Goal: Task Accomplishment & Management: Complete application form

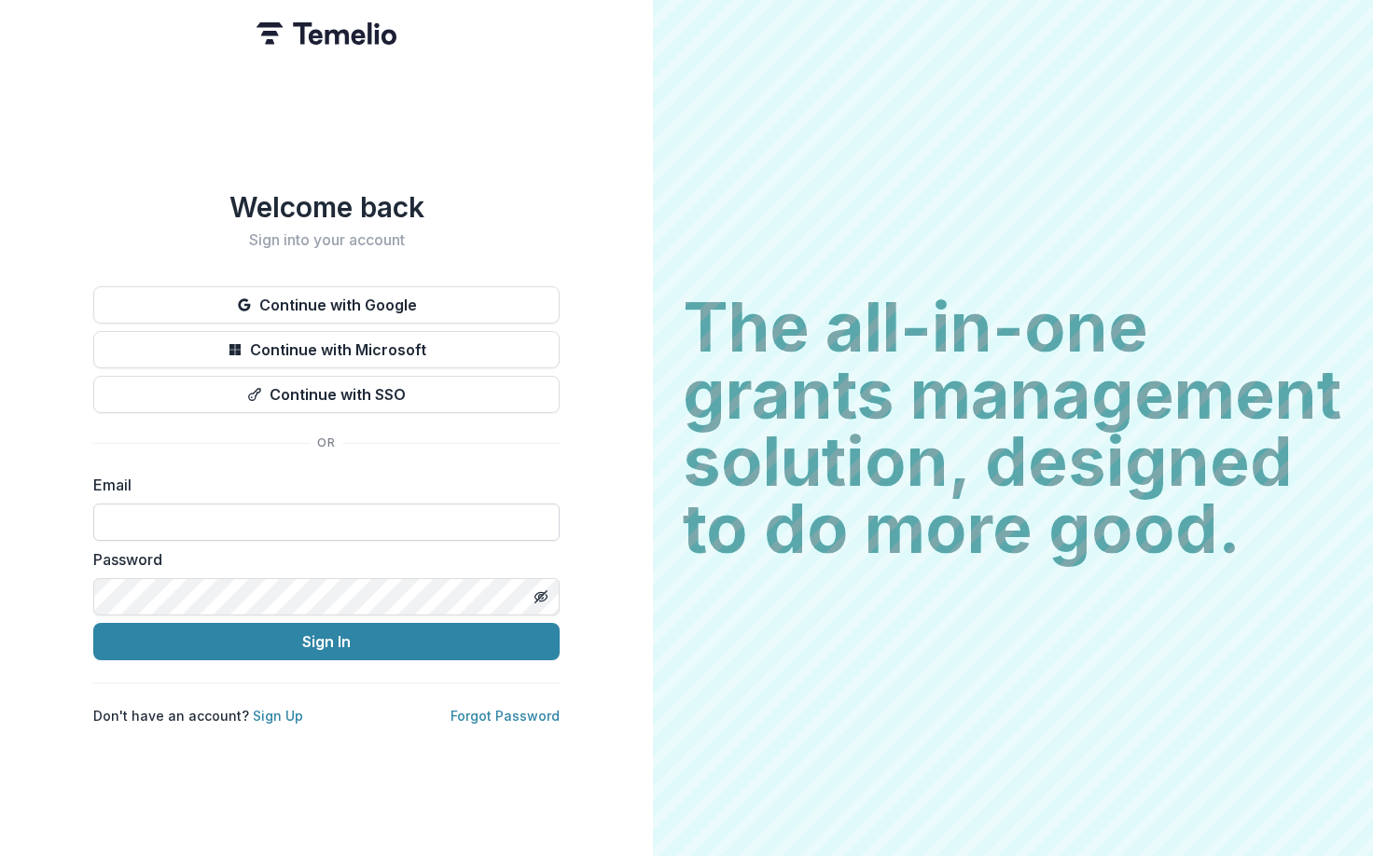
click at [133, 510] on input at bounding box center [326, 522] width 466 height 37
type input "**********"
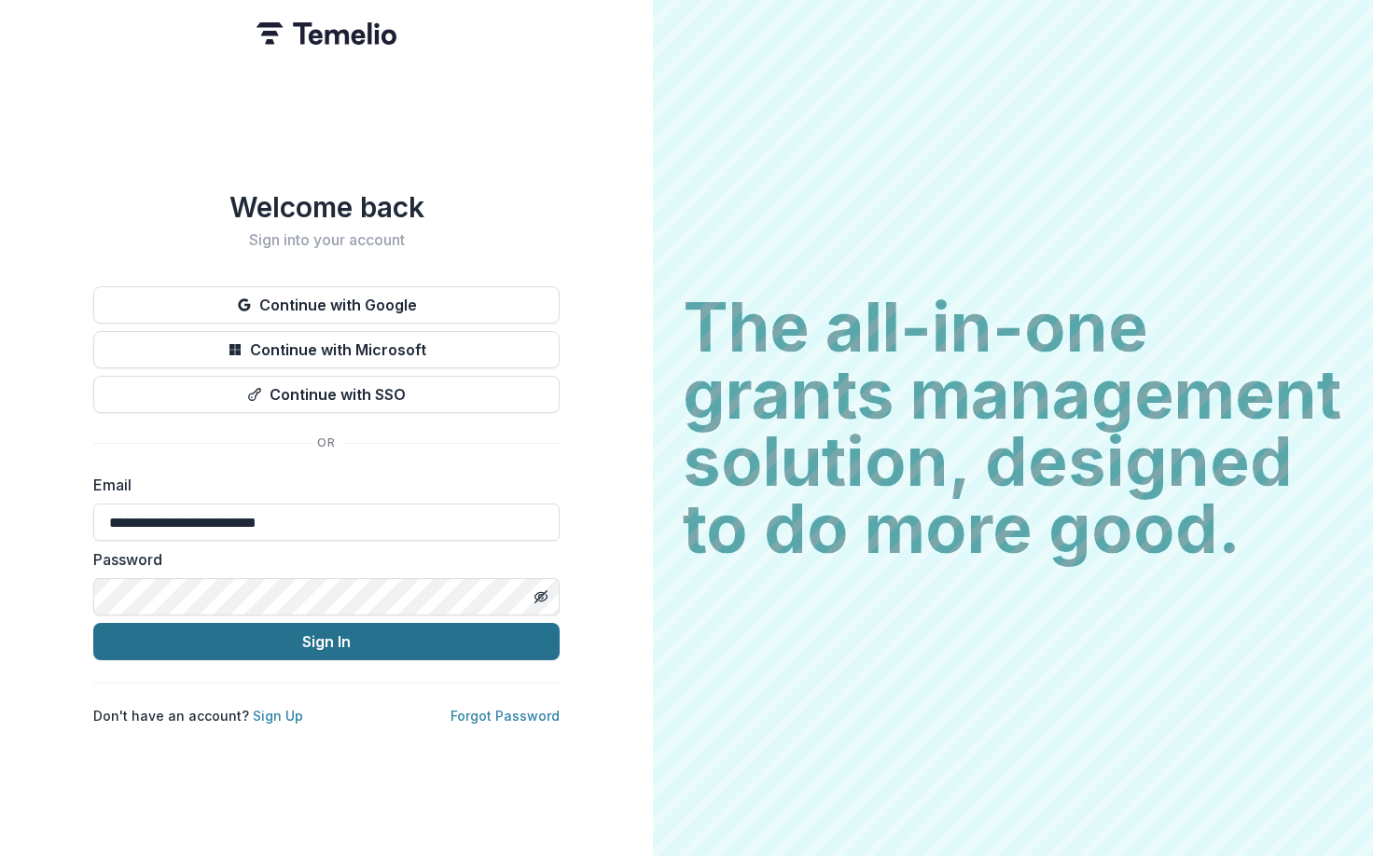
click at [259, 639] on button "Sign In" at bounding box center [326, 641] width 466 height 37
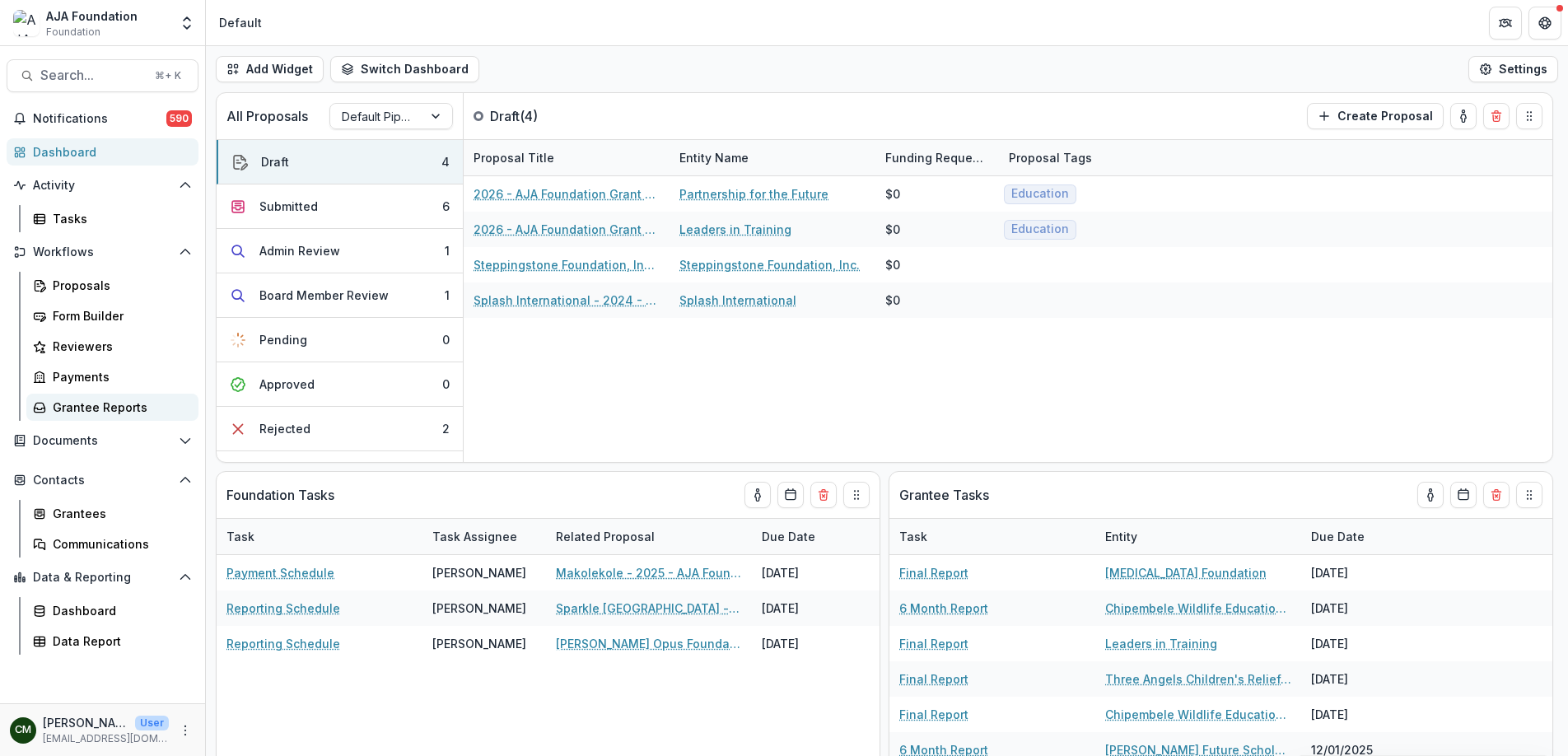
click at [105, 408] on div "Grantee Reports" at bounding box center [119, 408] width 132 height 18
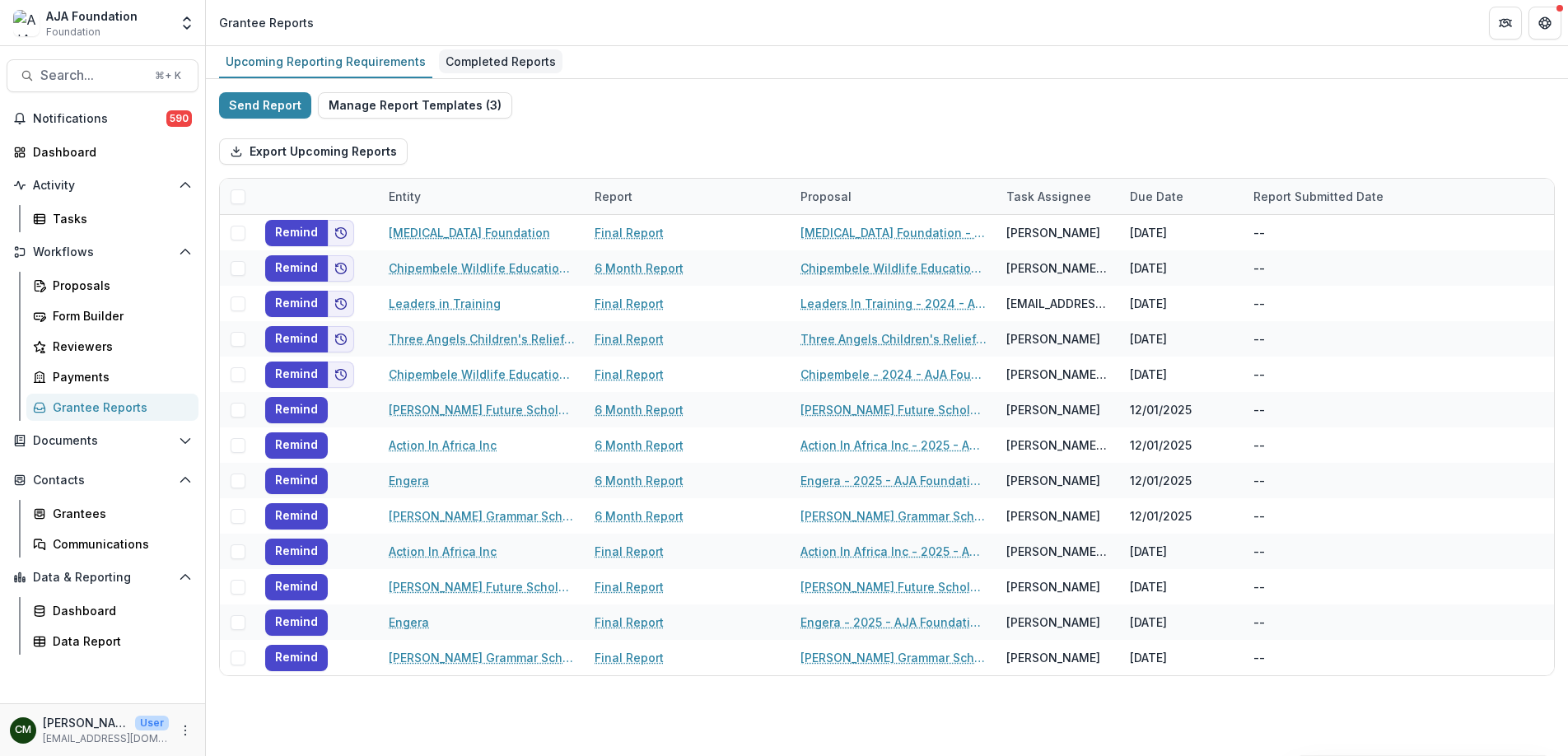
click at [497, 65] on div "Completed Reports" at bounding box center [501, 61] width 124 height 24
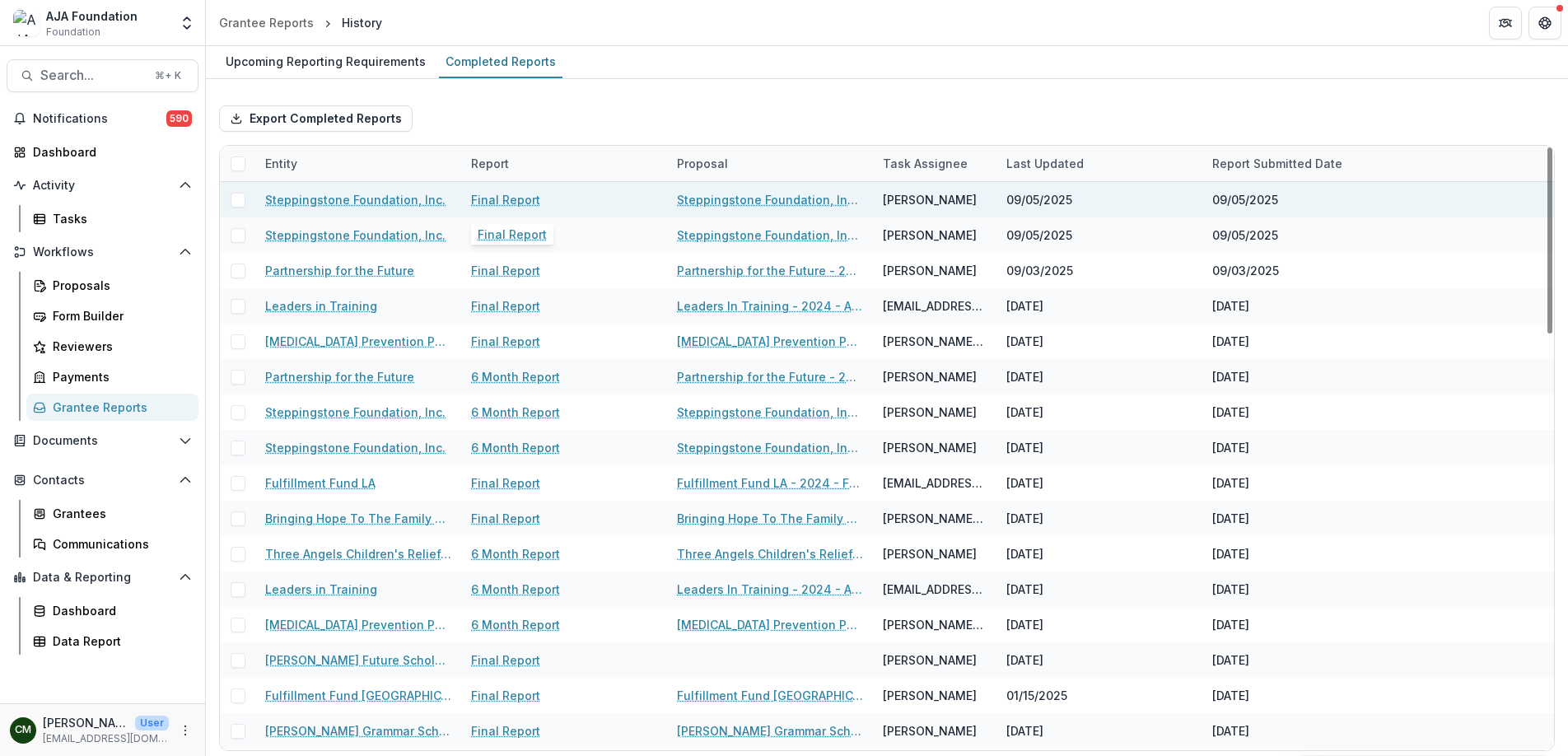
click at [506, 202] on link "Final Report" at bounding box center [506, 200] width 69 height 18
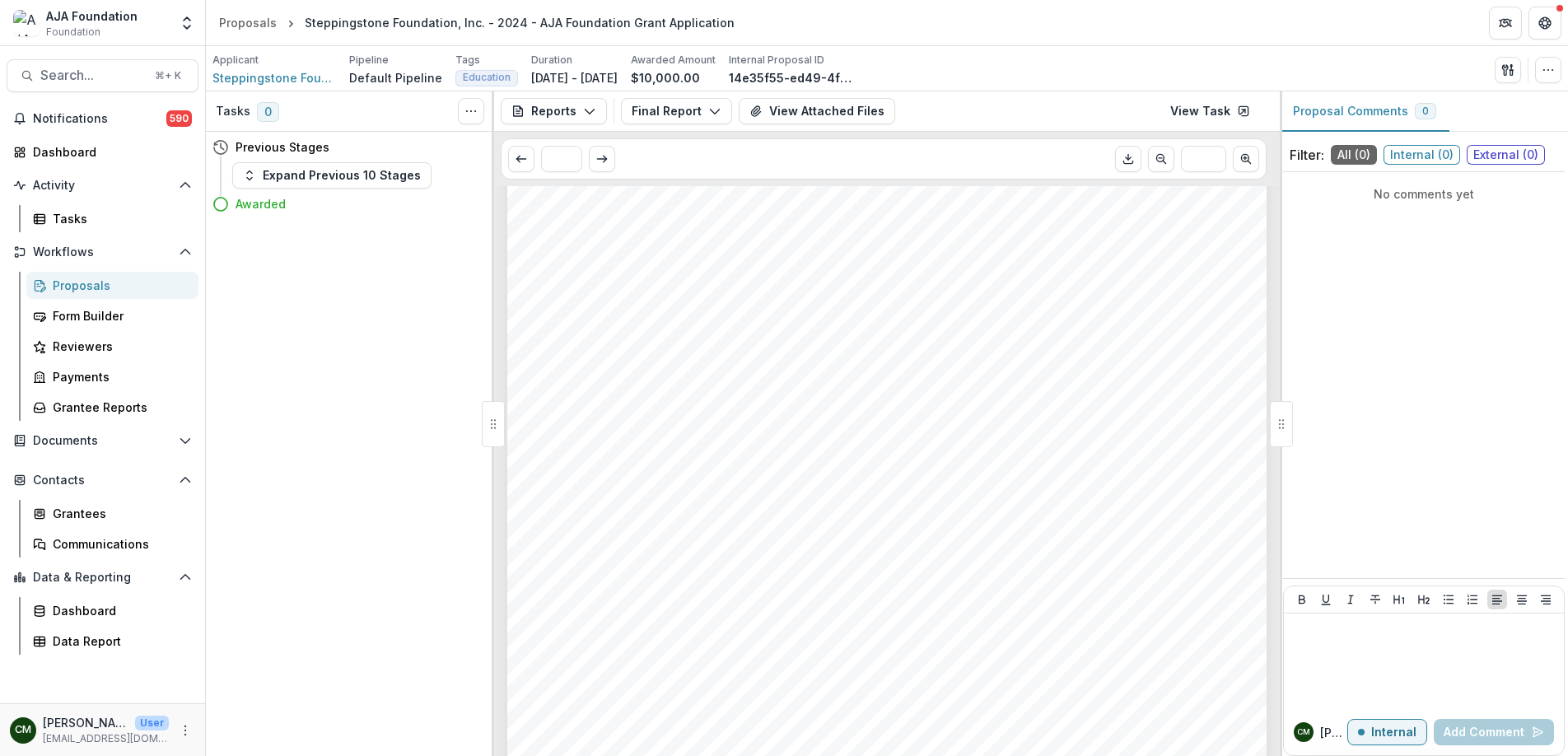
scroll to position [2593, 0]
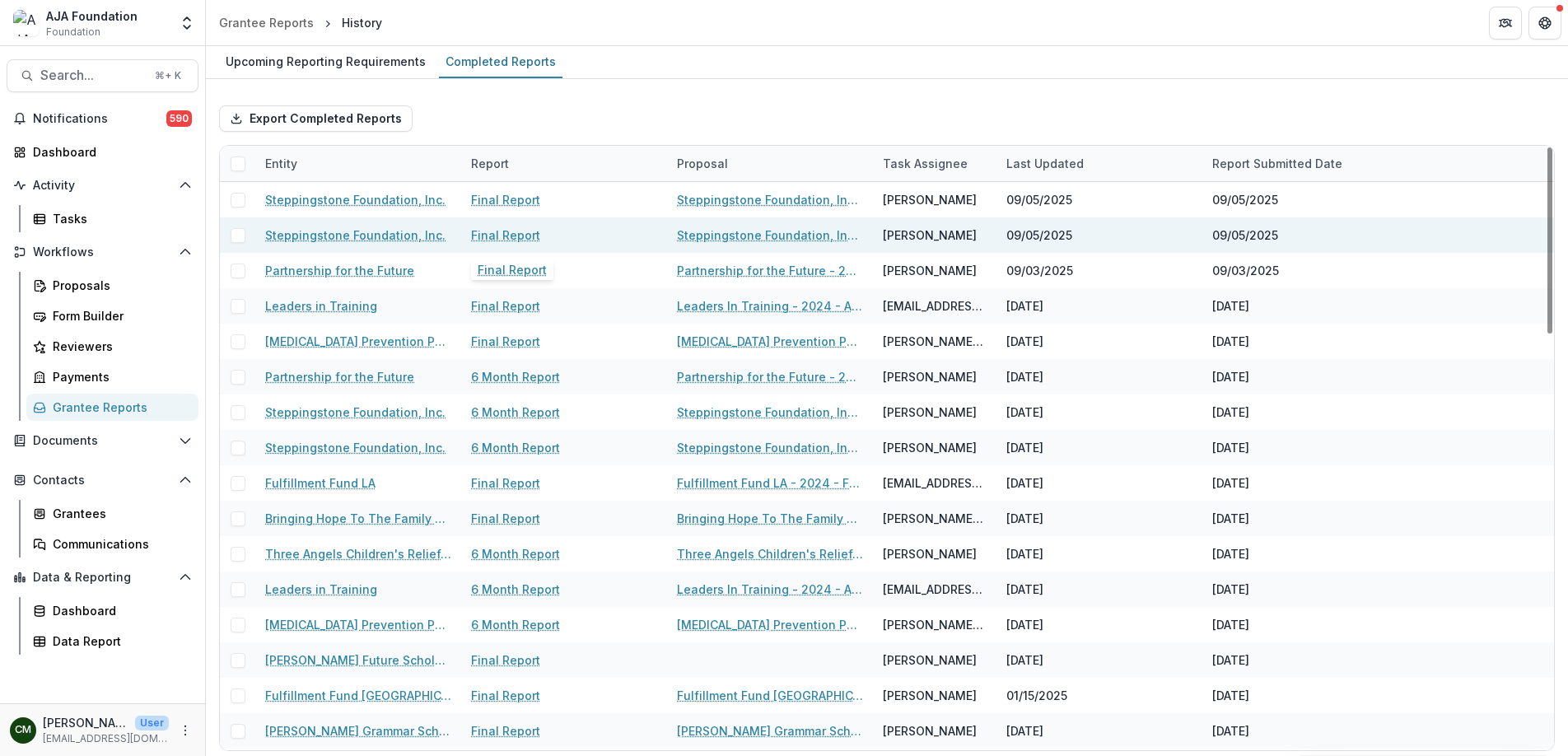
click at [500, 240] on link "Final Report" at bounding box center [506, 236] width 69 height 18
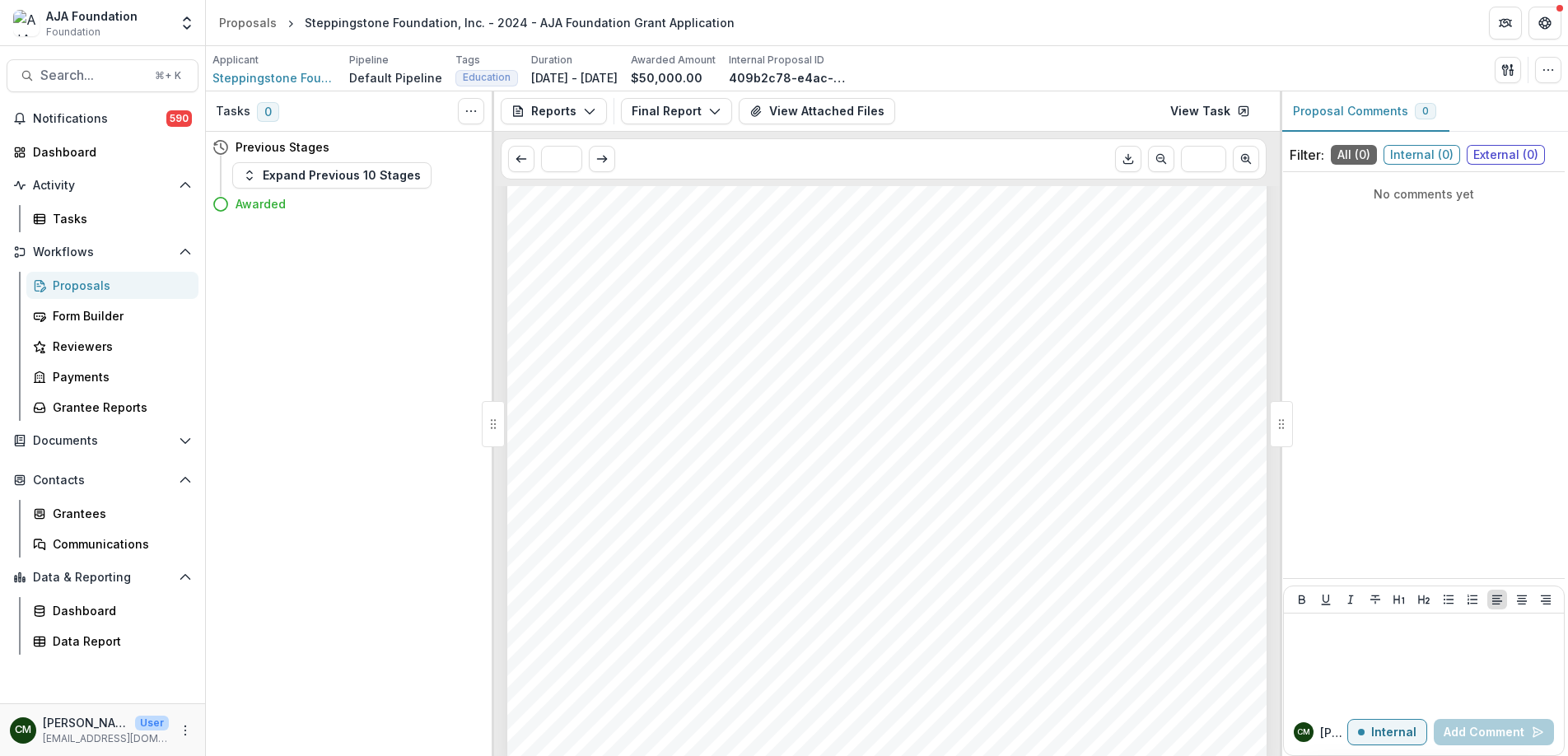
scroll to position [5932, 0]
click at [99, 289] on div "Proposals" at bounding box center [119, 285] width 132 height 18
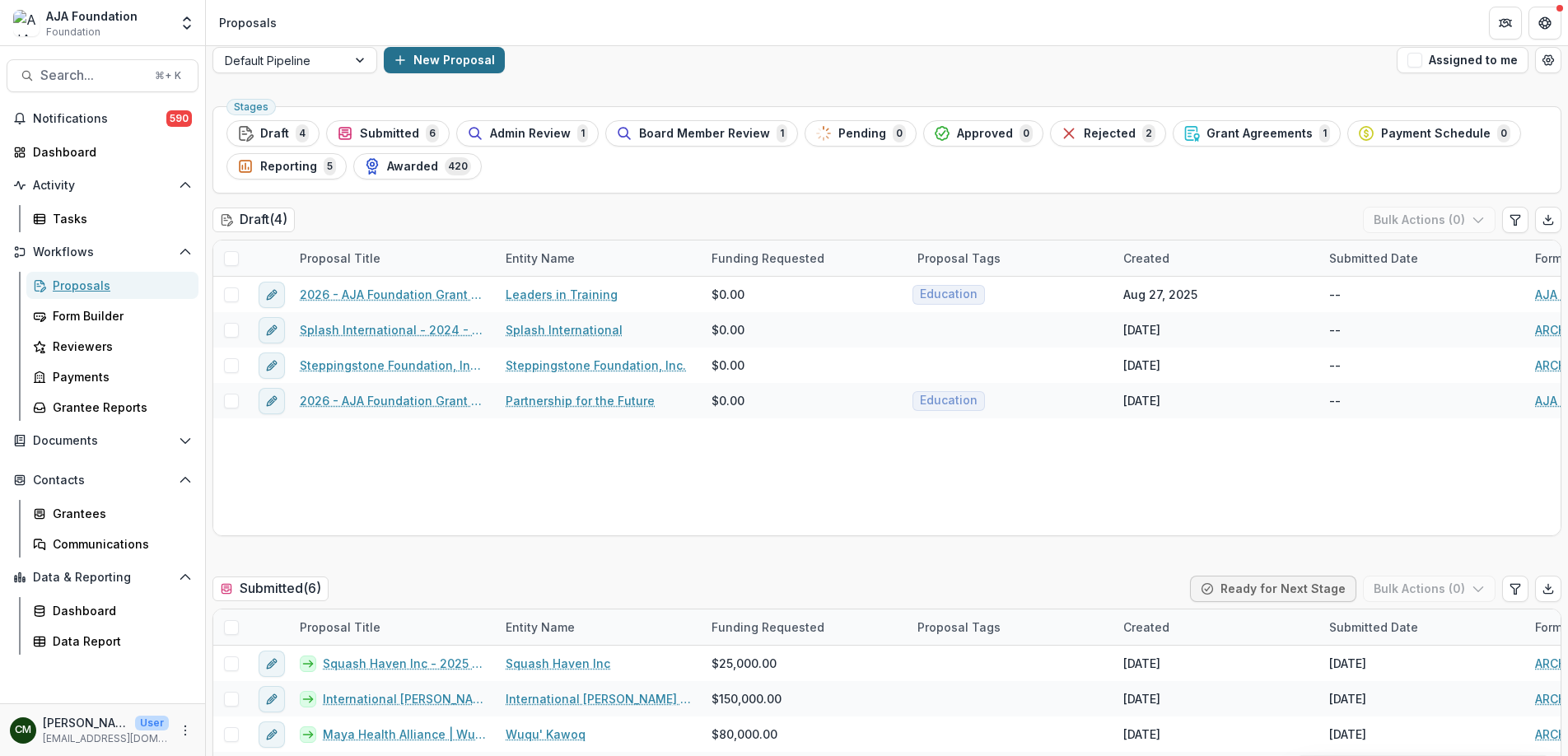
scroll to position [11, 0]
click at [465, 67] on button "New Proposal" at bounding box center [444, 62] width 121 height 26
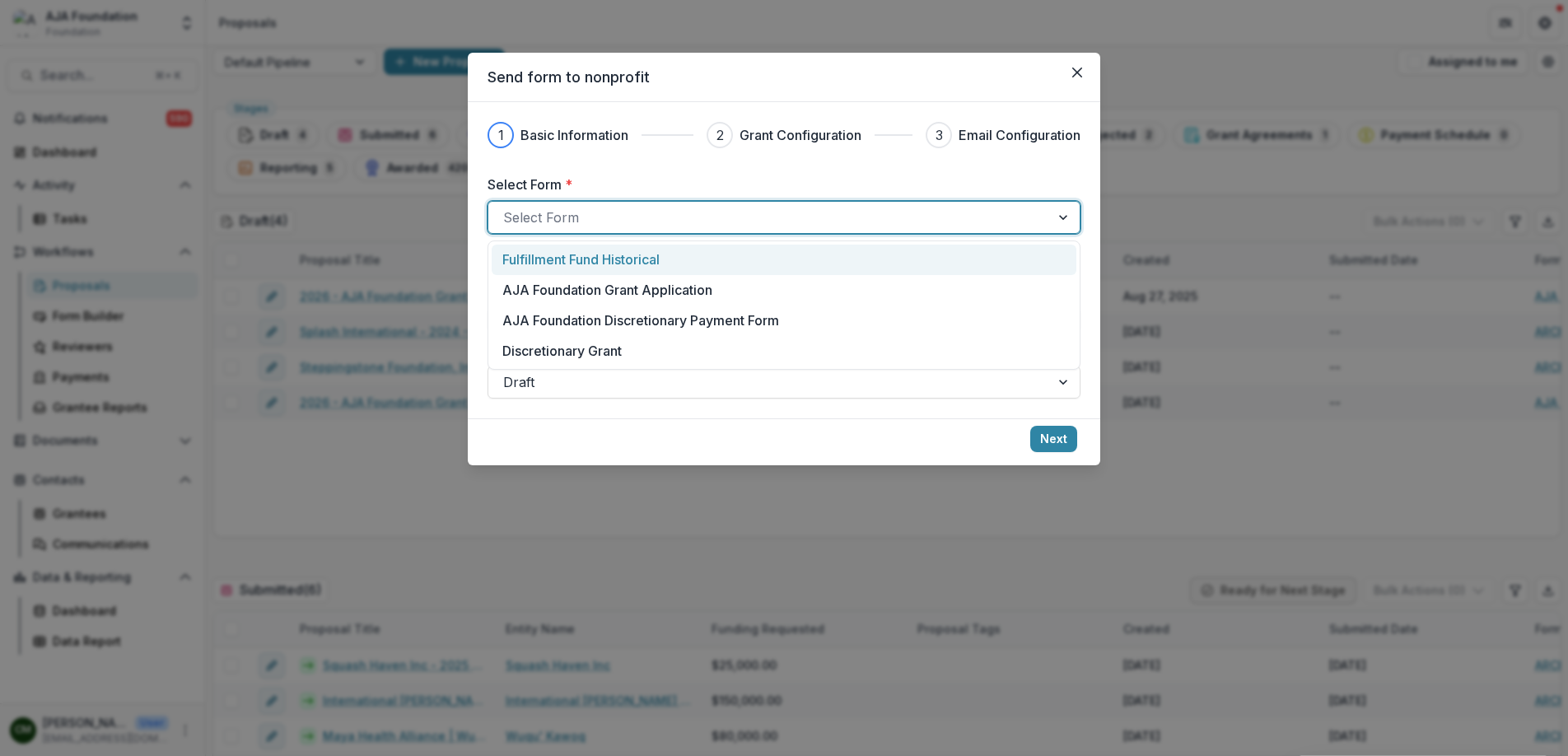
click at [569, 218] on div at bounding box center [769, 217] width 532 height 23
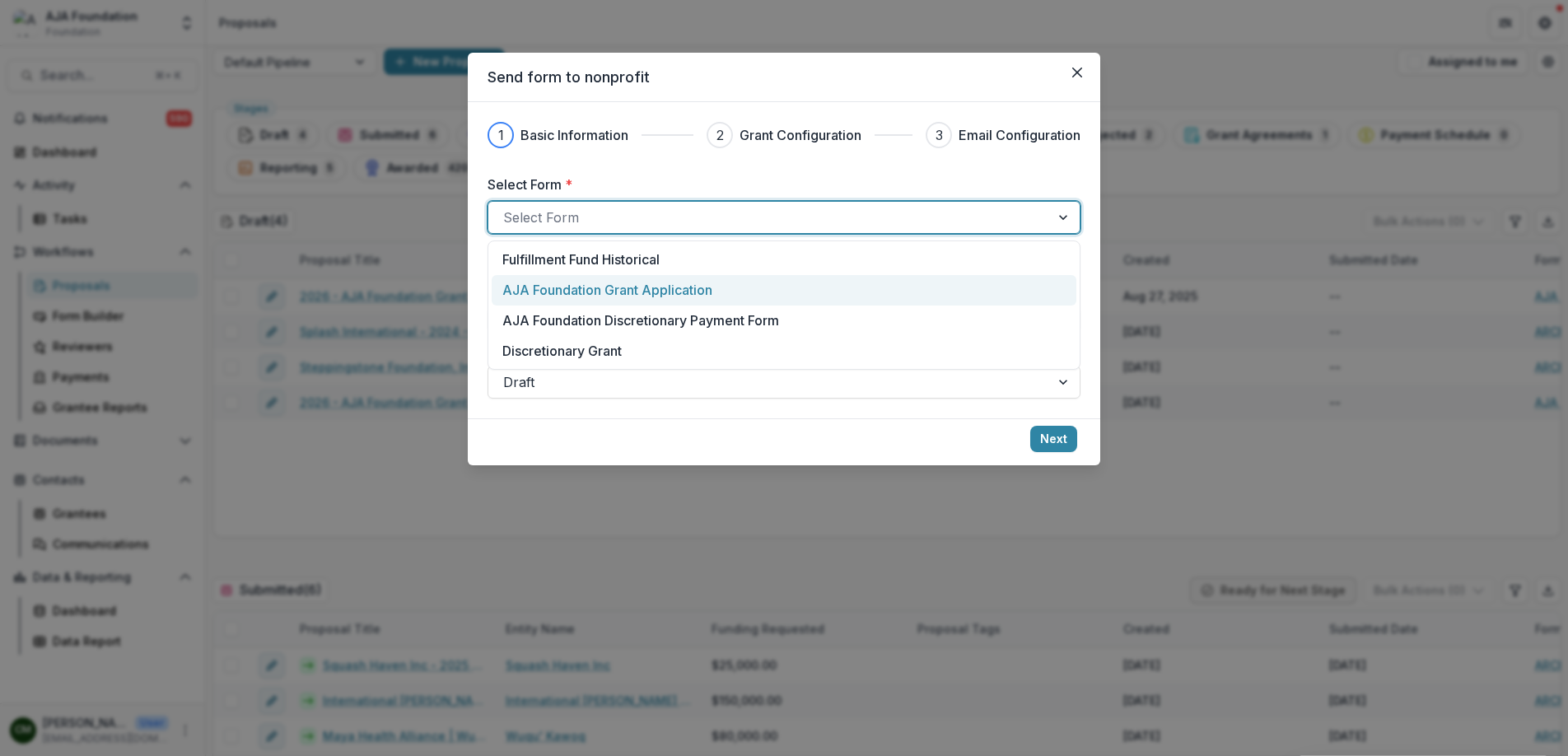
click at [584, 289] on p "AJA Foundation Grant Application" at bounding box center [607, 290] width 210 height 19
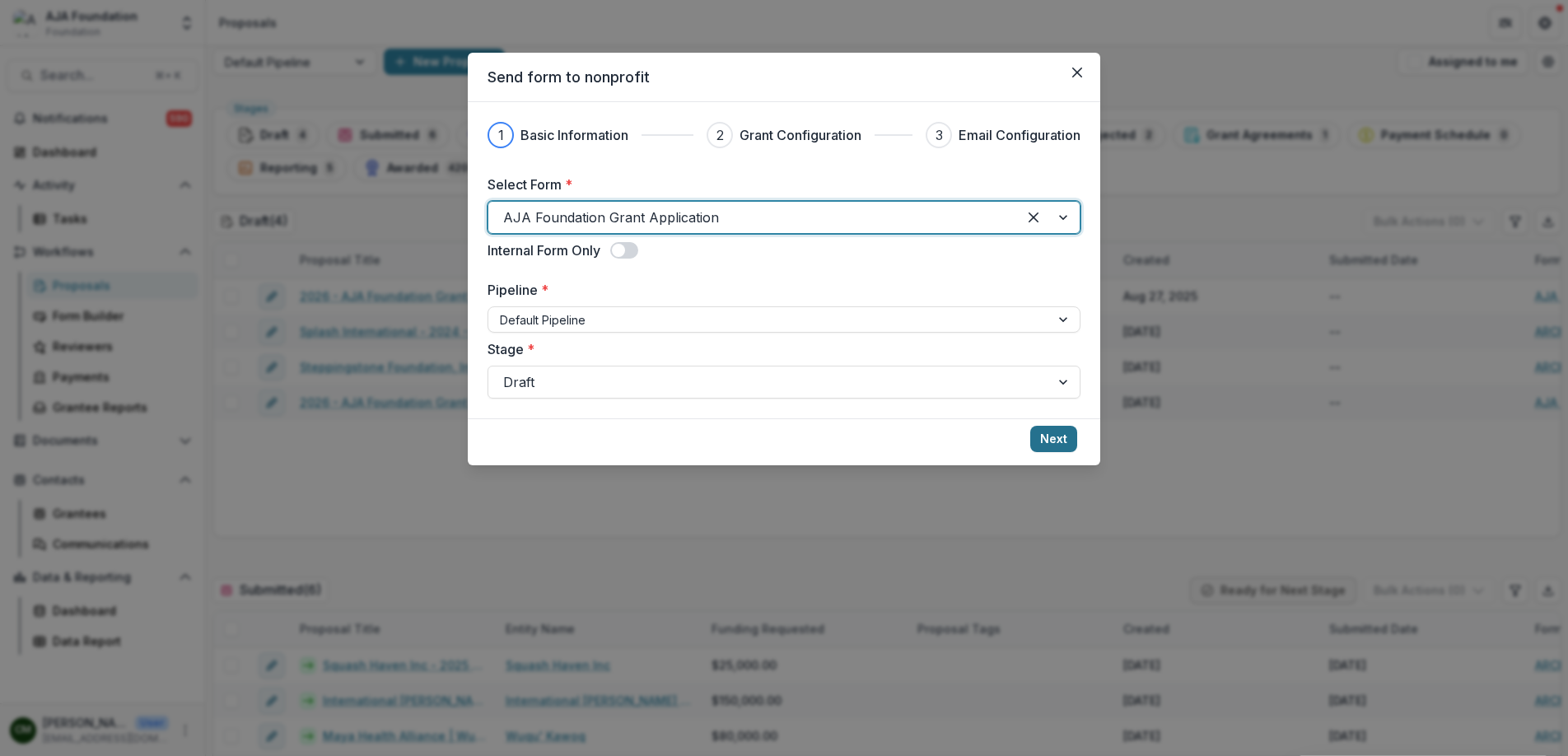
click at [1050, 437] on button "Next" at bounding box center [1053, 439] width 47 height 26
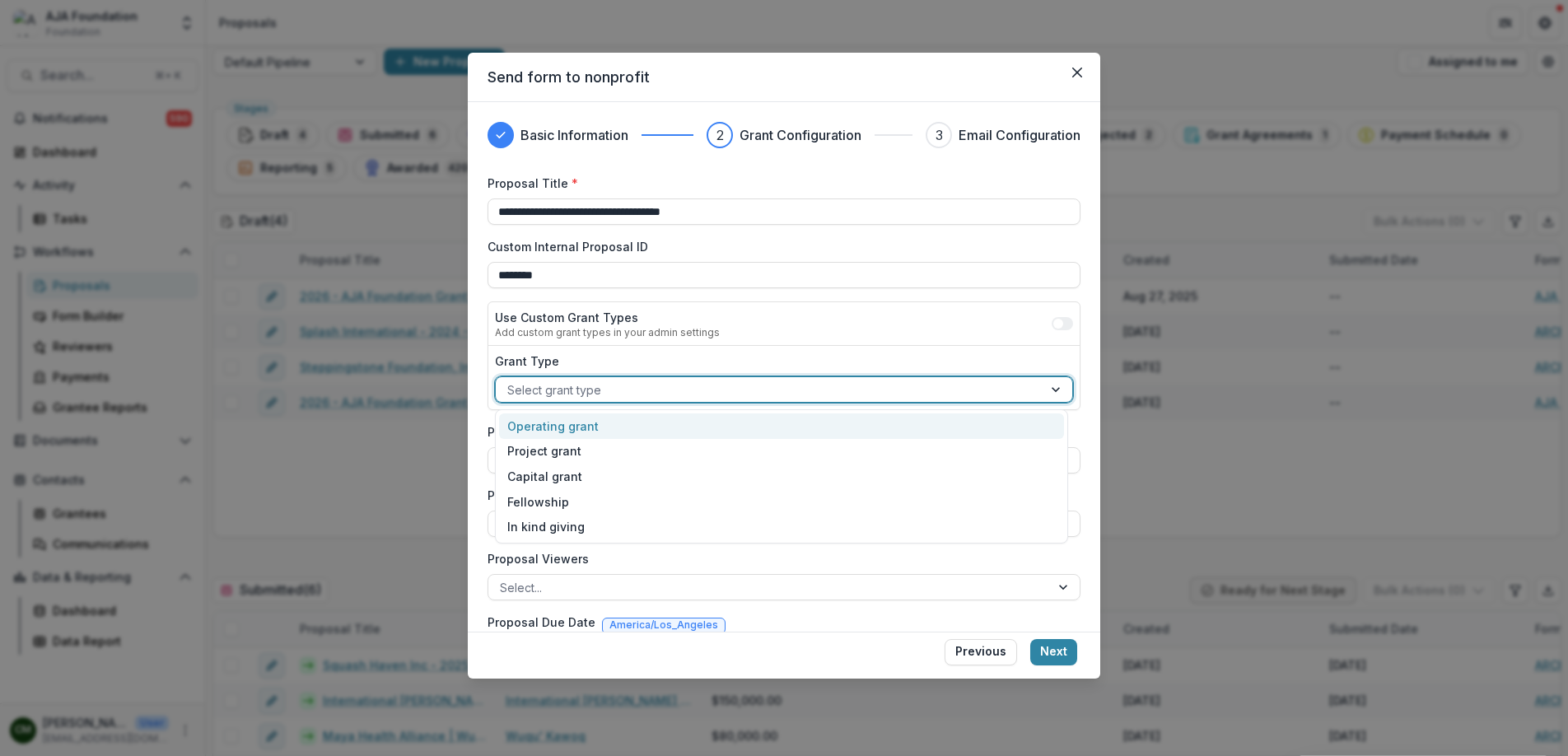
click at [625, 389] on div at bounding box center [769, 389] width 524 height 20
click at [602, 427] on div "Operating grant" at bounding box center [781, 426] width 565 height 26
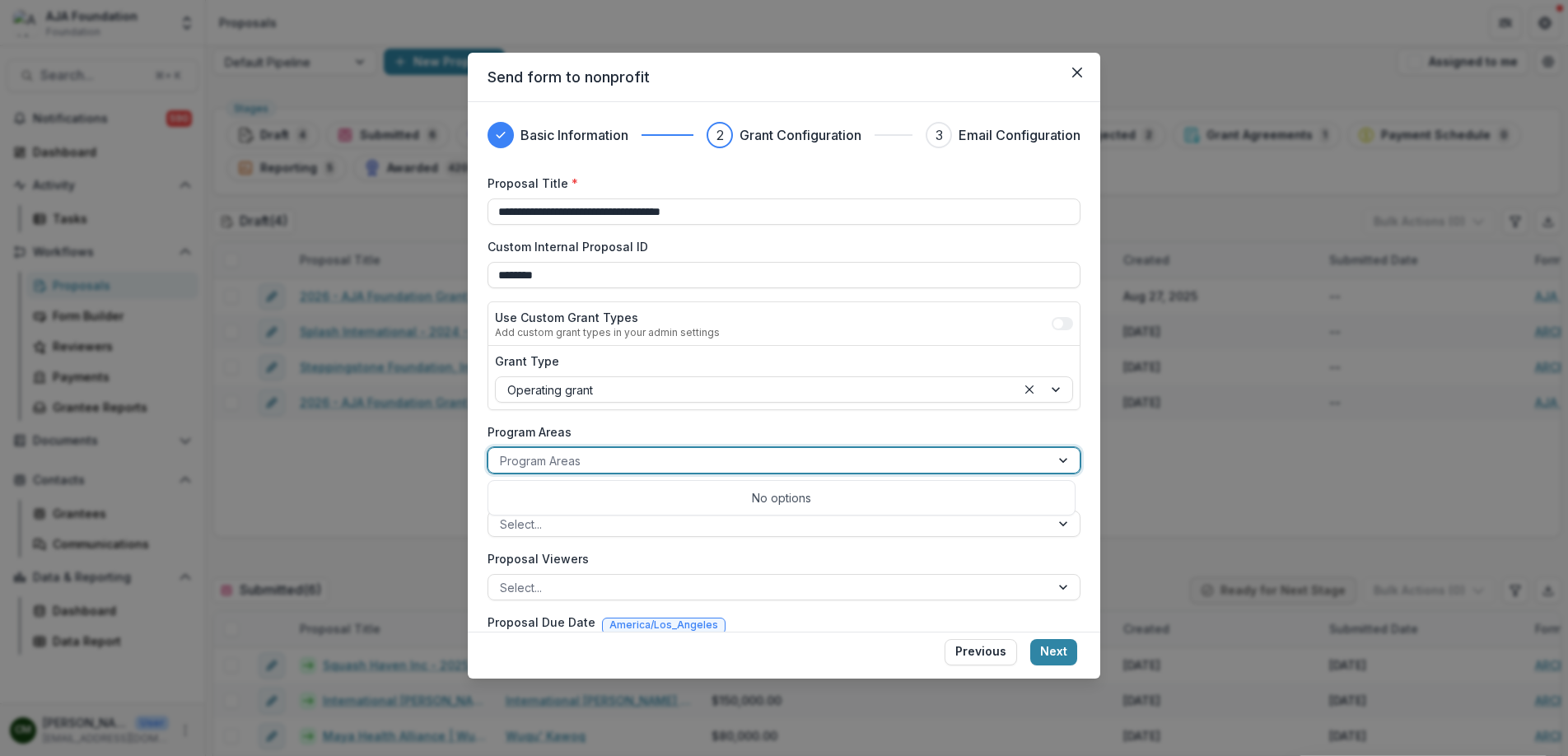
click at [614, 459] on div at bounding box center [769, 460] width 539 height 20
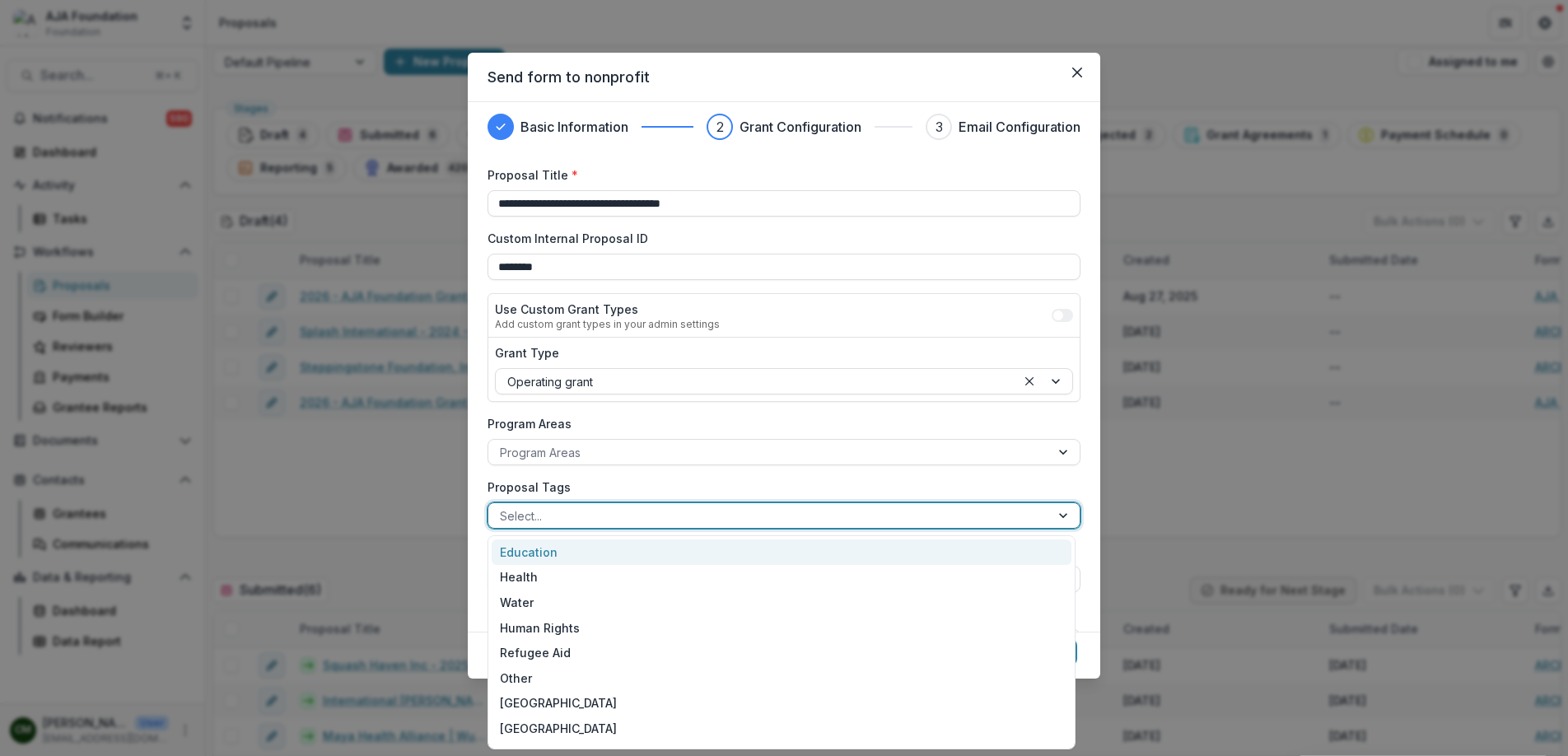
click at [715, 510] on div at bounding box center [769, 516] width 539 height 20
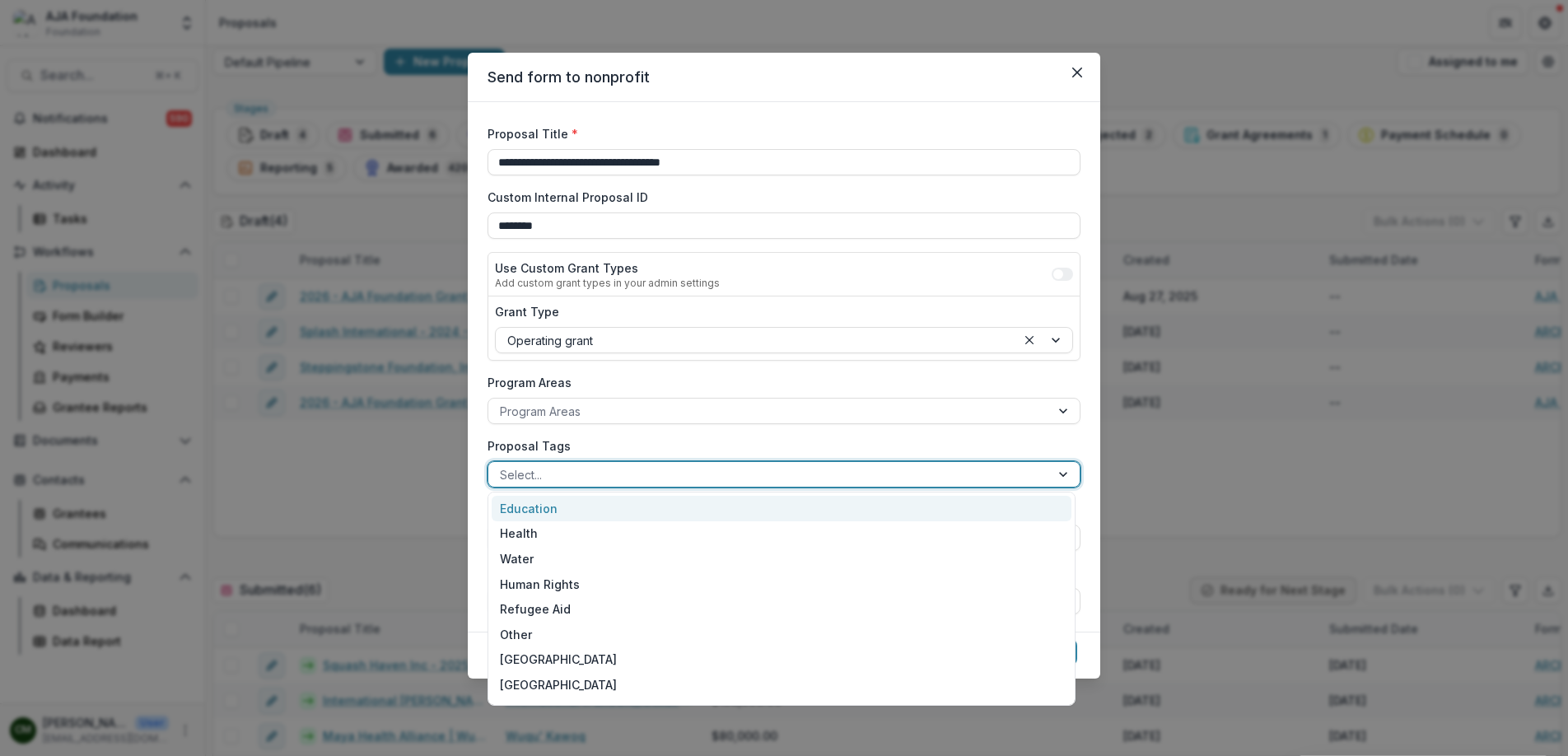
scroll to position [52, 0]
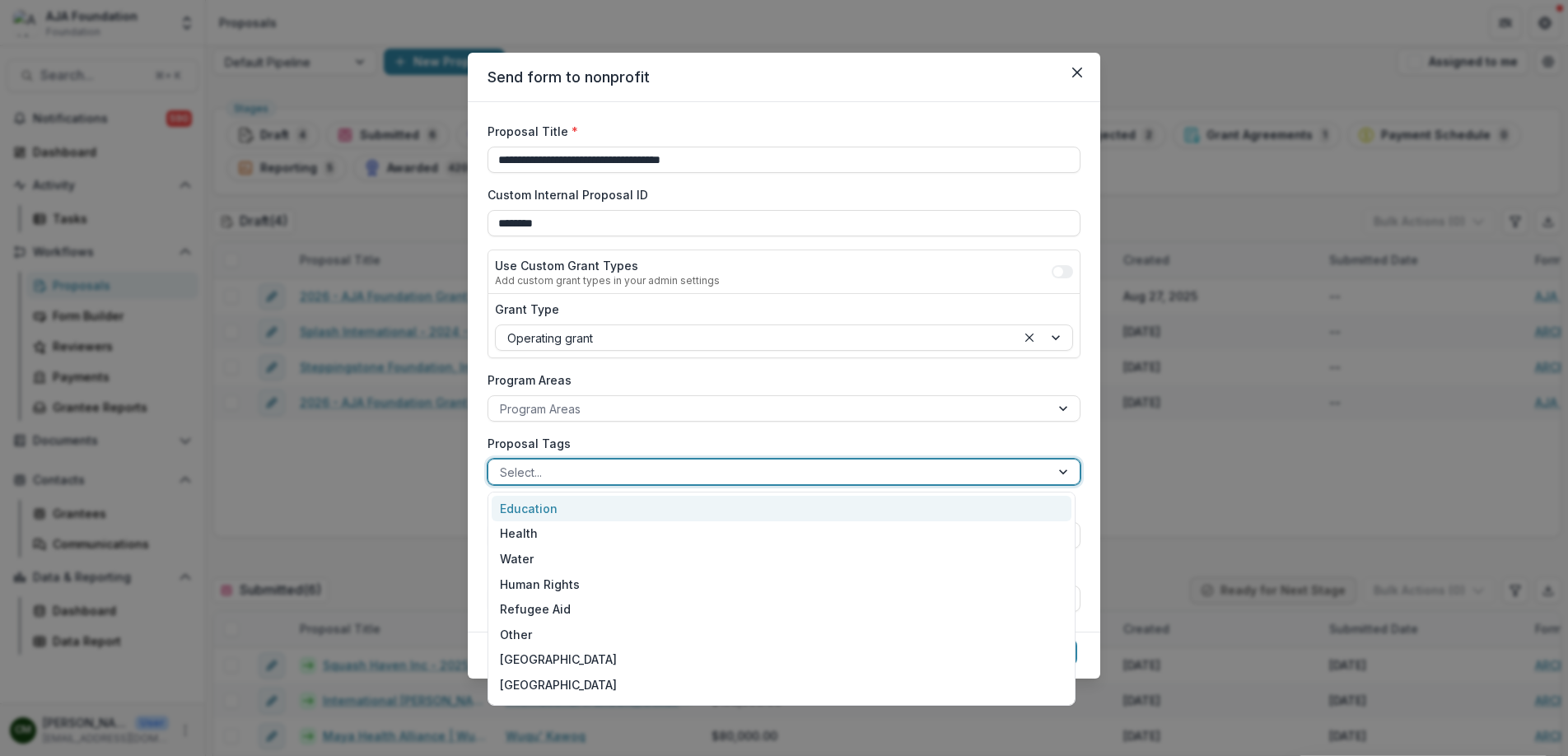
click at [715, 510] on div "Education" at bounding box center [781, 509] width 580 height 26
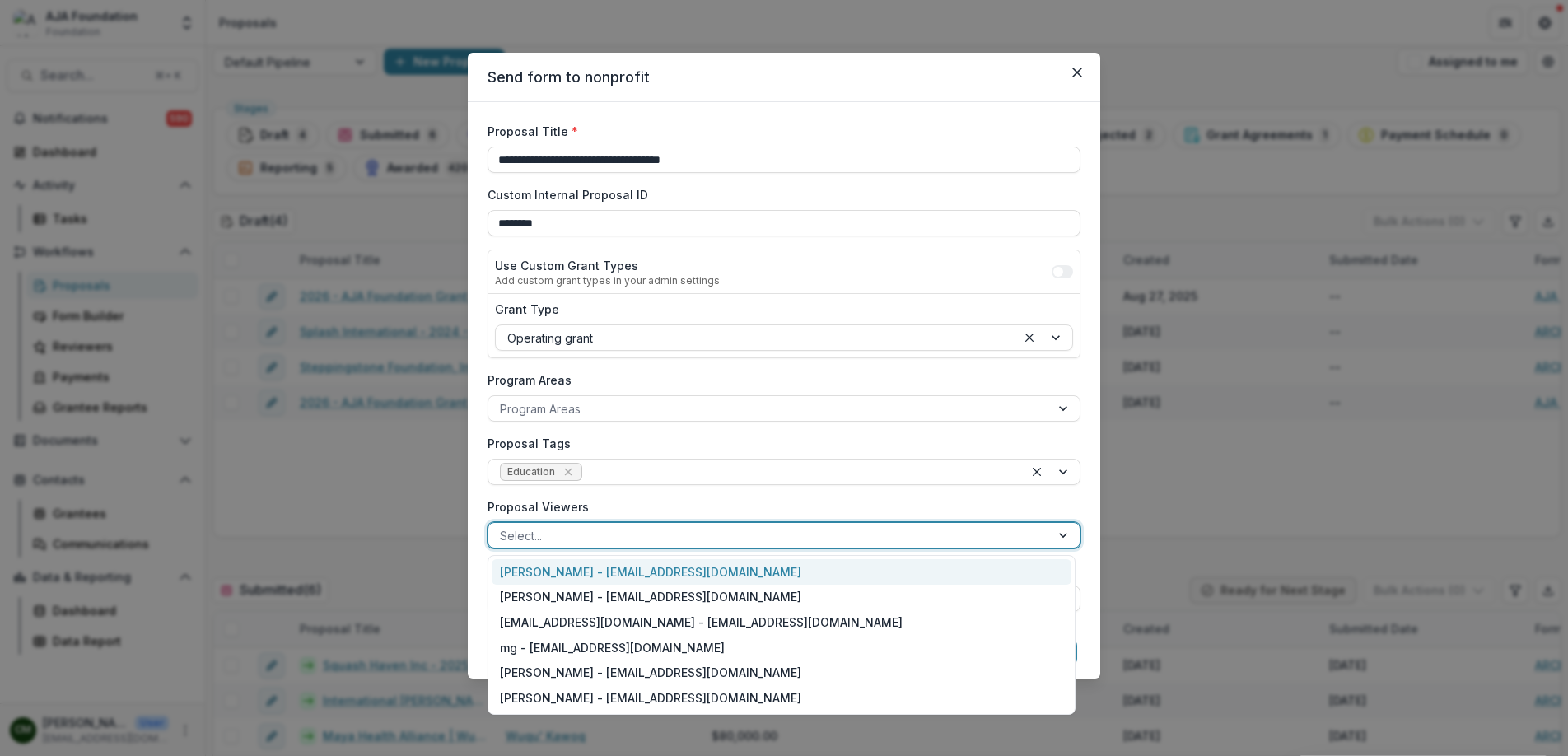
click at [852, 535] on div at bounding box center [769, 535] width 539 height 20
click at [782, 567] on div "[PERSON_NAME] - [EMAIL_ADDRESS][DOMAIN_NAME]" at bounding box center [781, 571] width 580 height 26
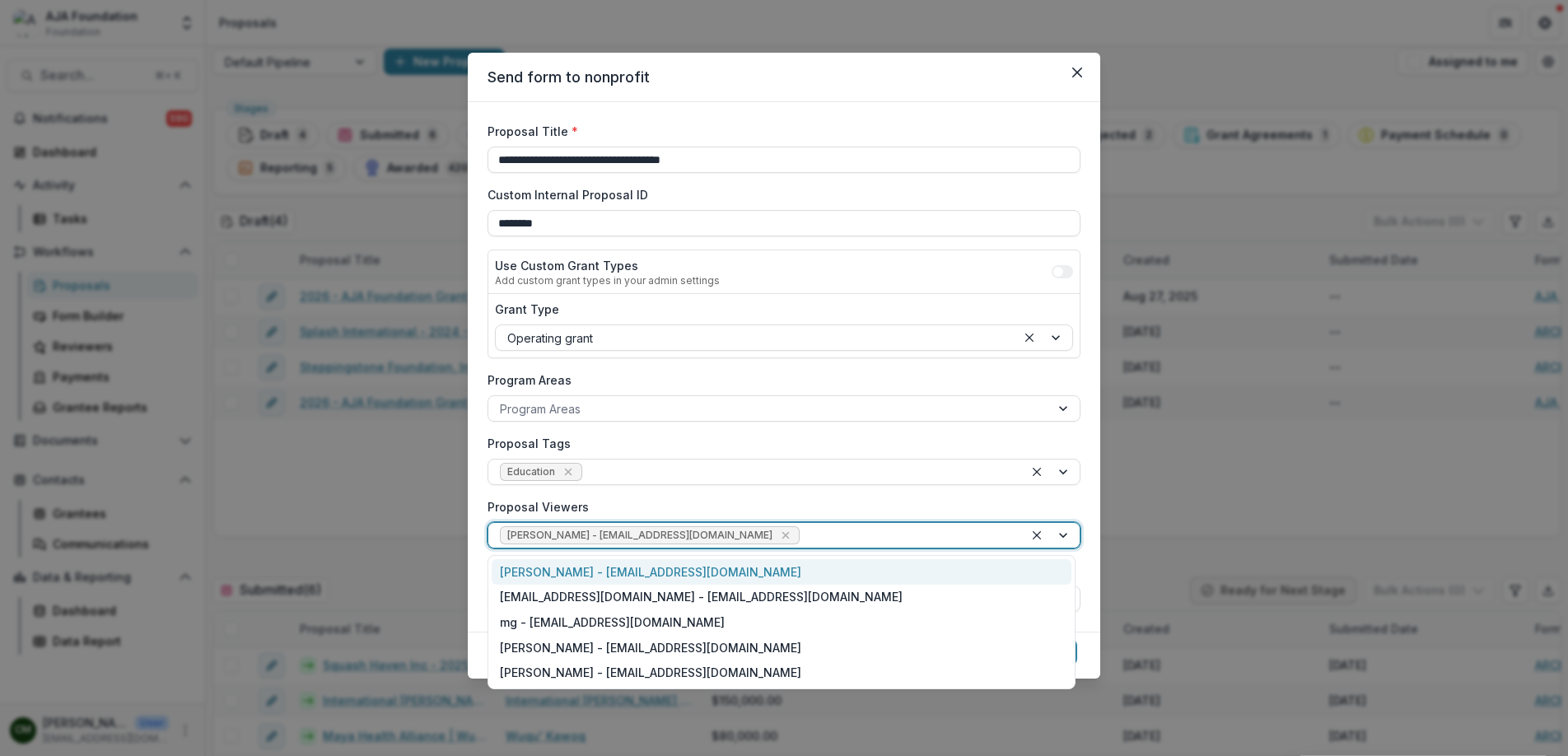
click at [927, 533] on div at bounding box center [908, 535] width 209 height 20
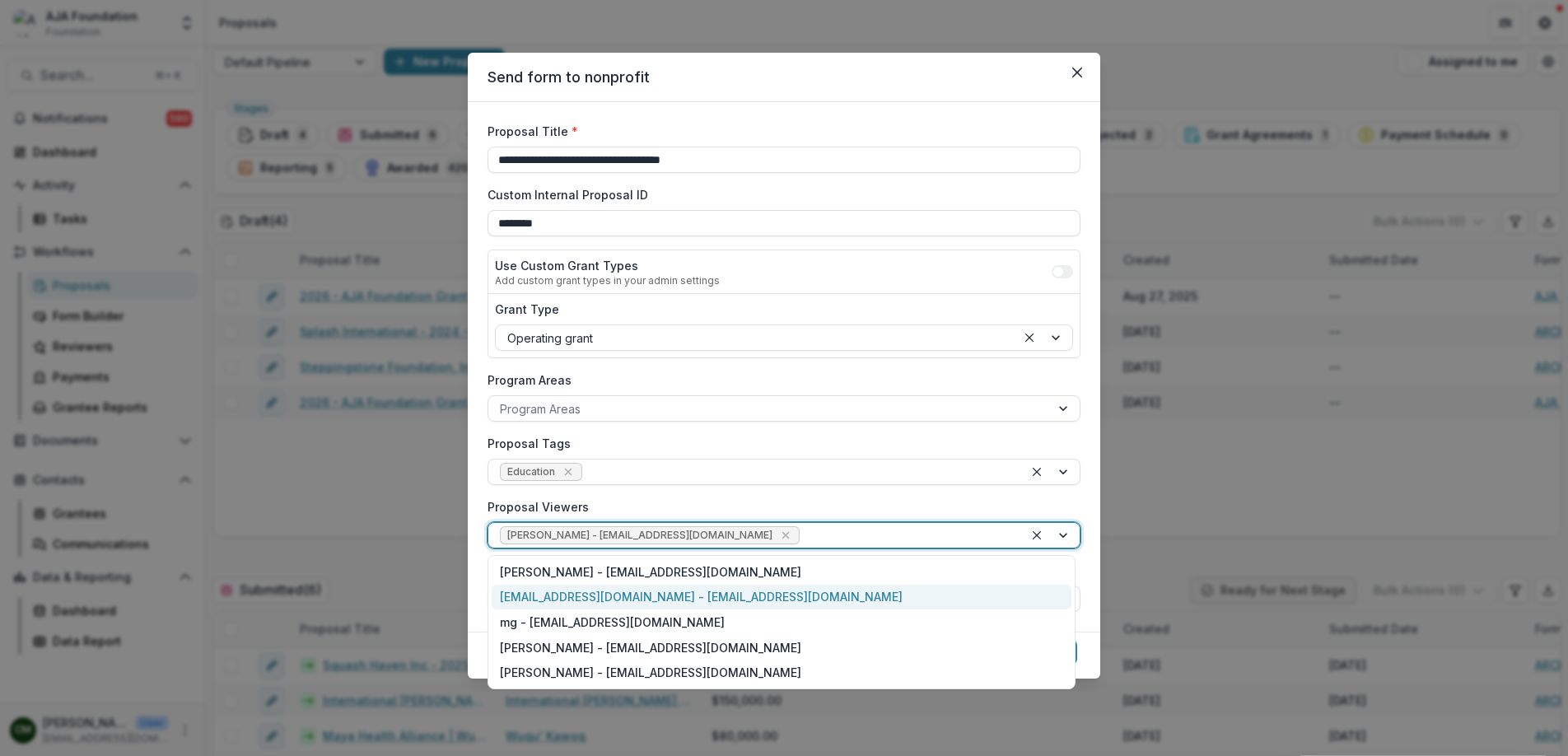
click at [783, 596] on div "[EMAIL_ADDRESS][DOMAIN_NAME] - [EMAIL_ADDRESS][DOMAIN_NAME]" at bounding box center [781, 597] width 580 height 26
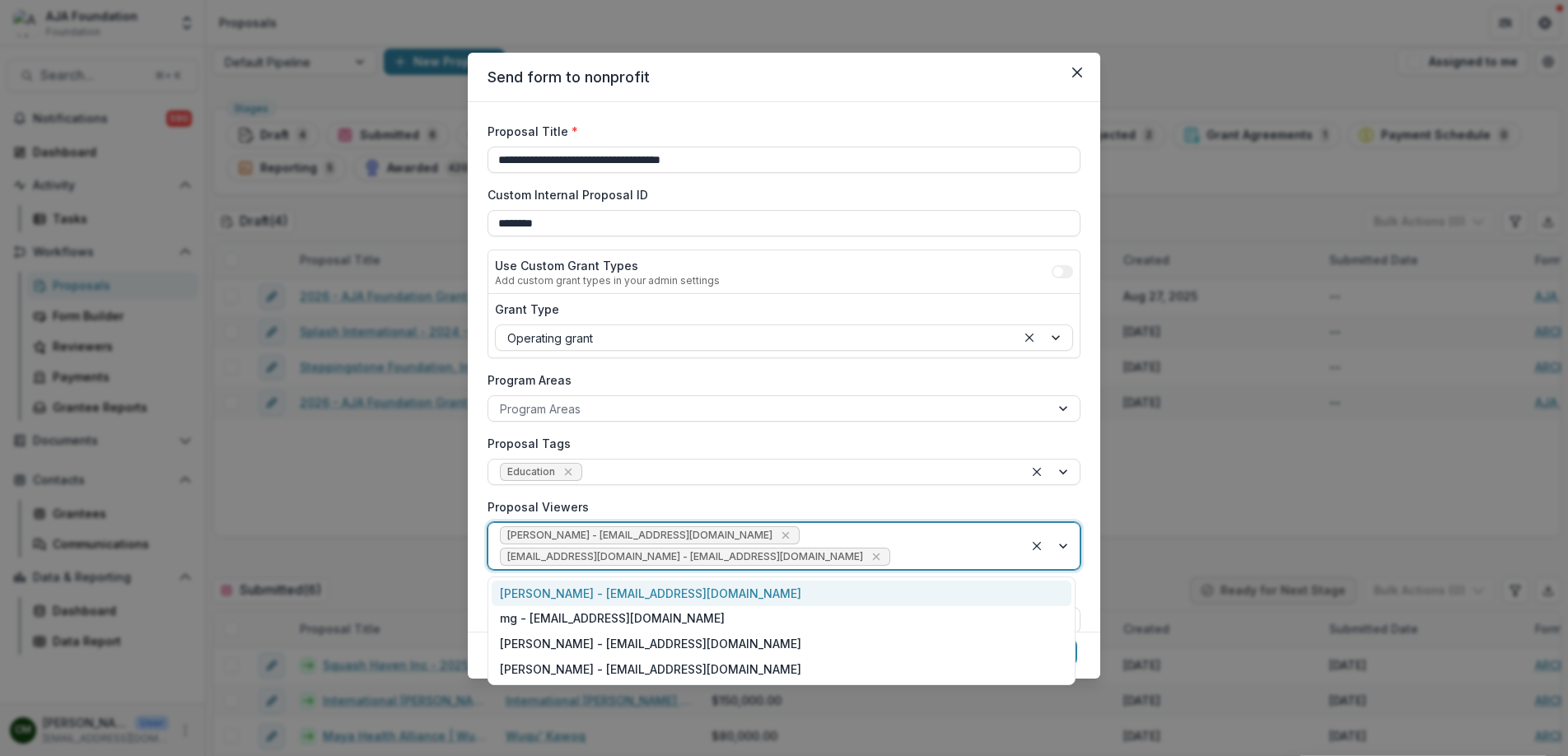
click at [893, 549] on div at bounding box center [953, 556] width 118 height 20
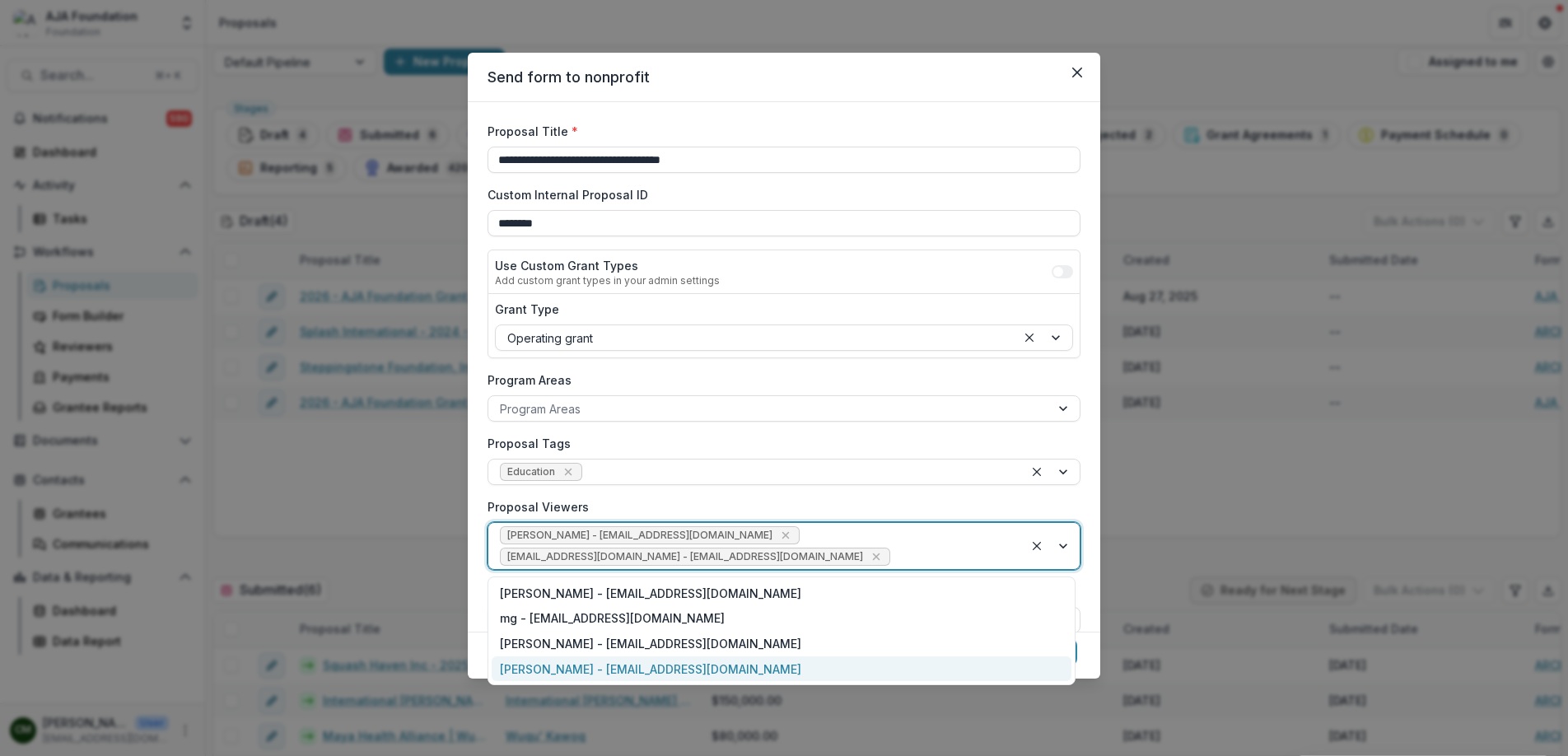
click at [621, 669] on div "[PERSON_NAME] - [EMAIL_ADDRESS][DOMAIN_NAME]" at bounding box center [781, 669] width 580 height 26
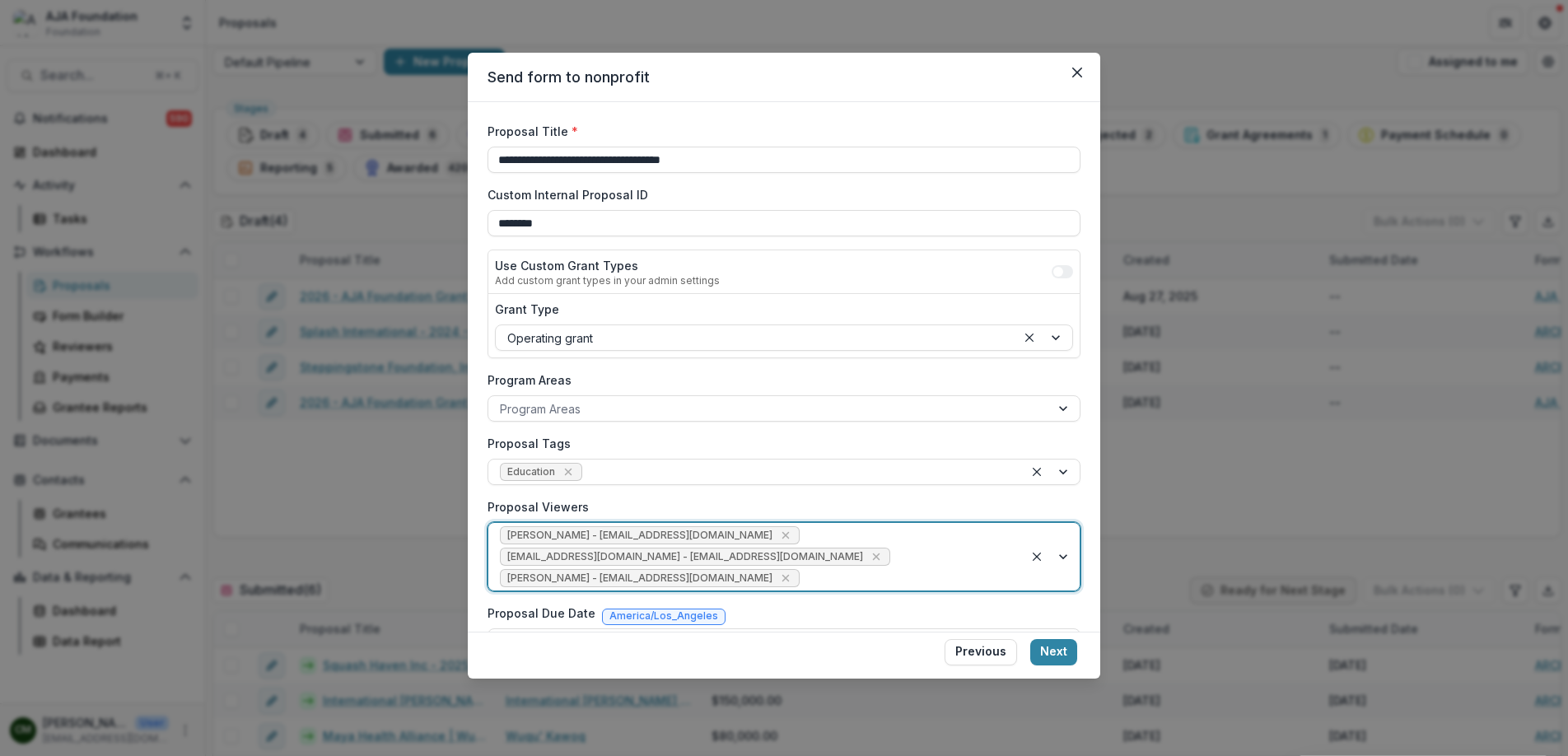
scroll to position [94, 0]
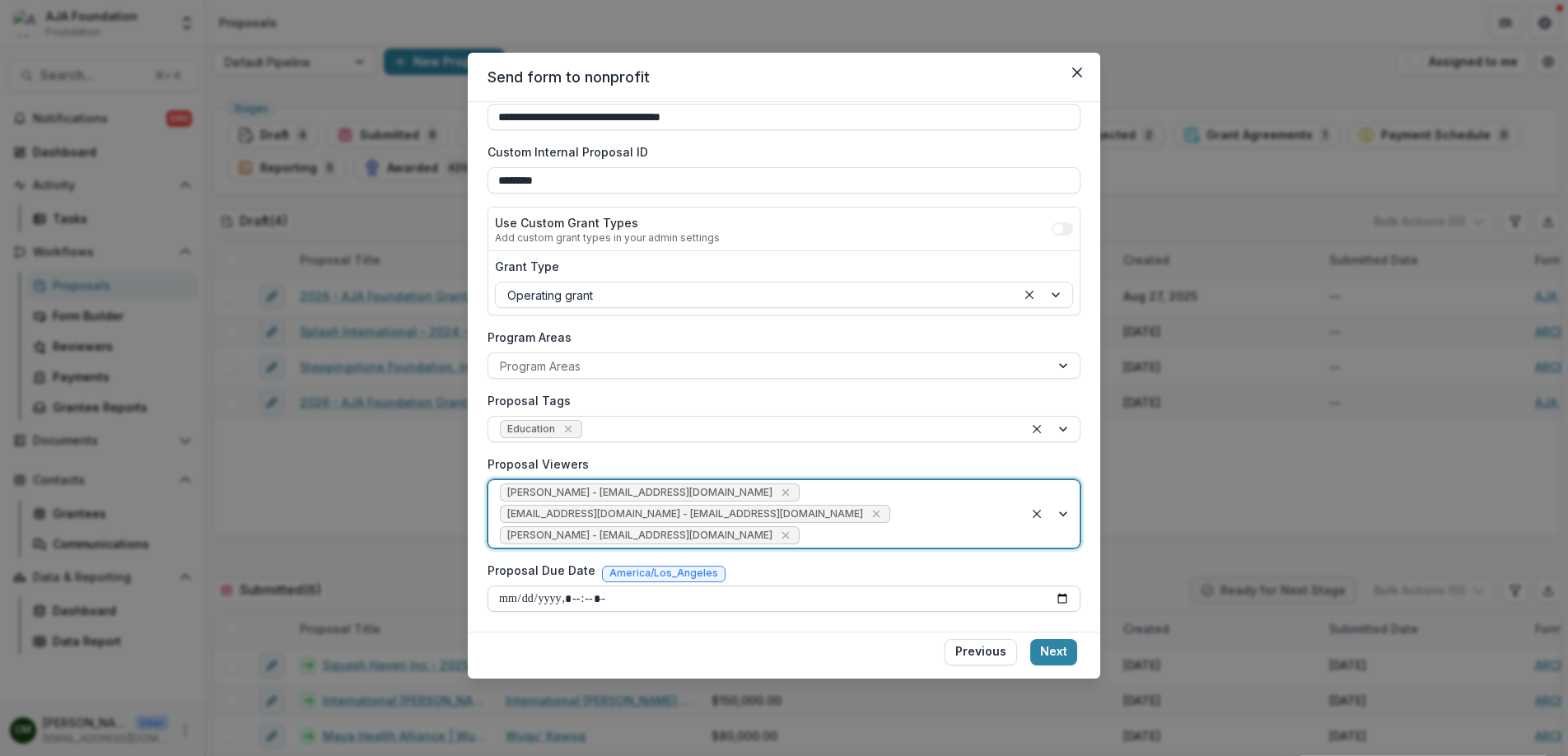
click at [888, 597] on input "Proposal Due Date" at bounding box center [784, 599] width 593 height 26
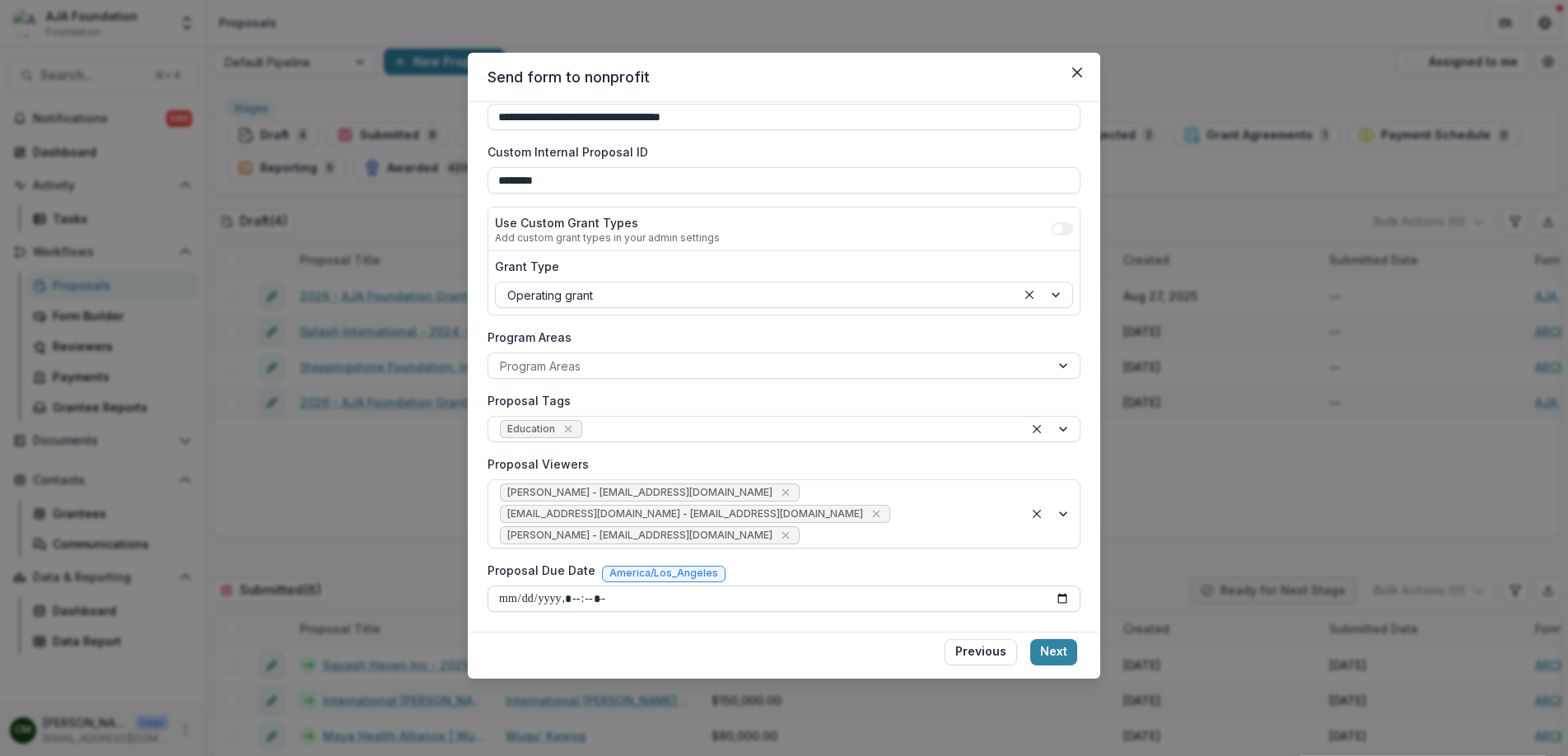
click at [1062, 601] on input "Proposal Due Date" at bounding box center [784, 599] width 593 height 26
type input "**********"
click at [1060, 655] on button "Next" at bounding box center [1053, 653] width 47 height 26
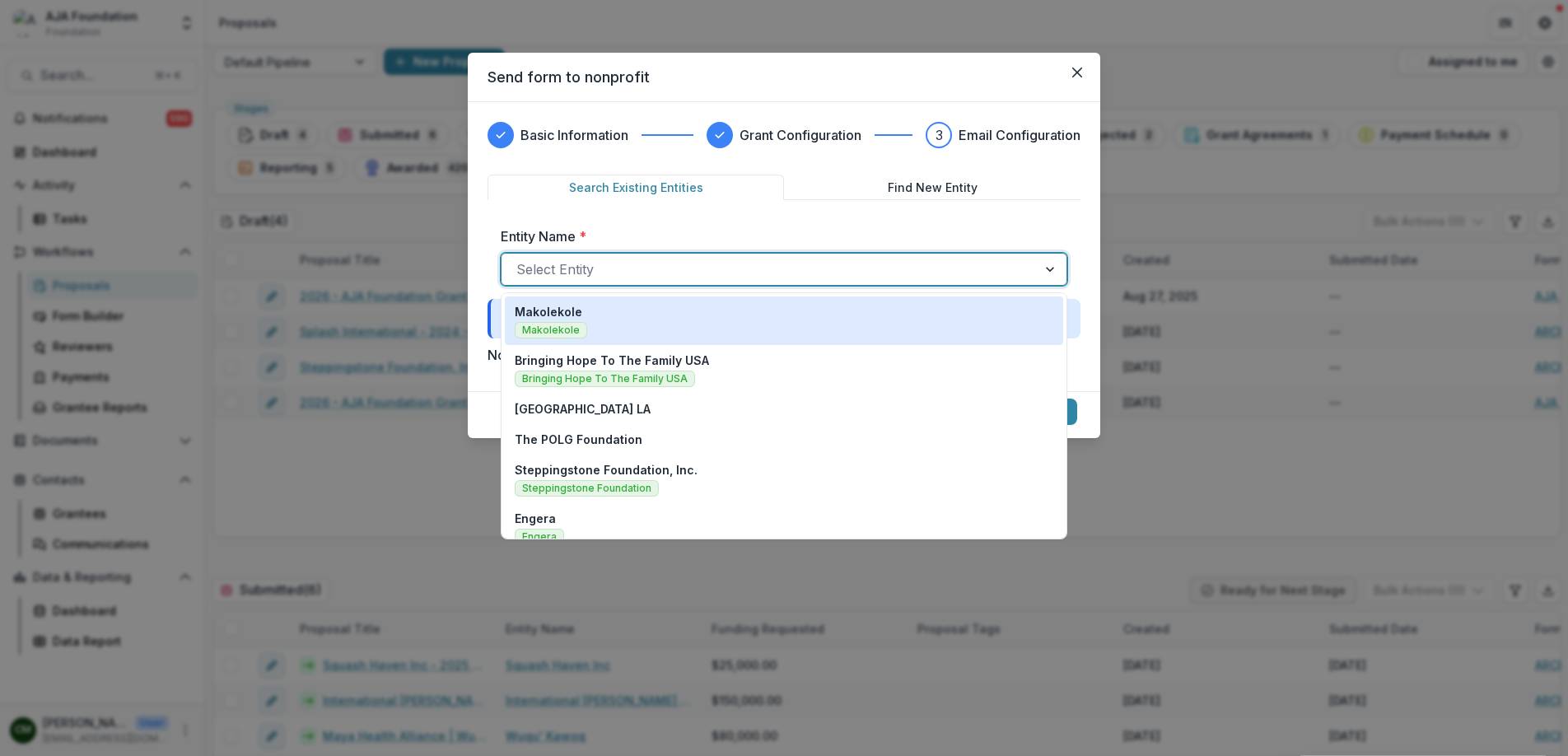
click at [1006, 273] on div at bounding box center [769, 269] width 506 height 23
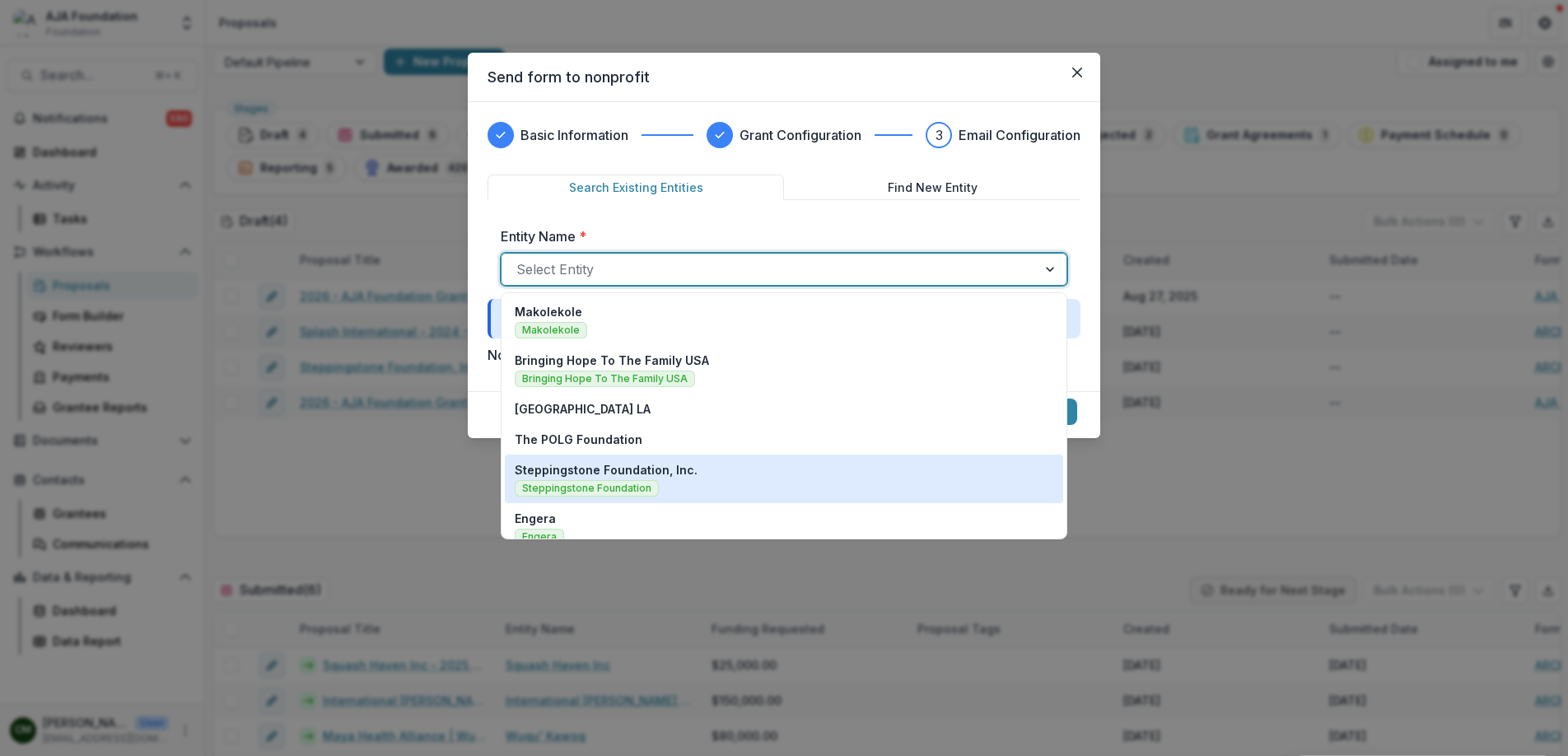
click at [688, 470] on p "Steppingstone Foundation, Inc." at bounding box center [606, 470] width 183 height 18
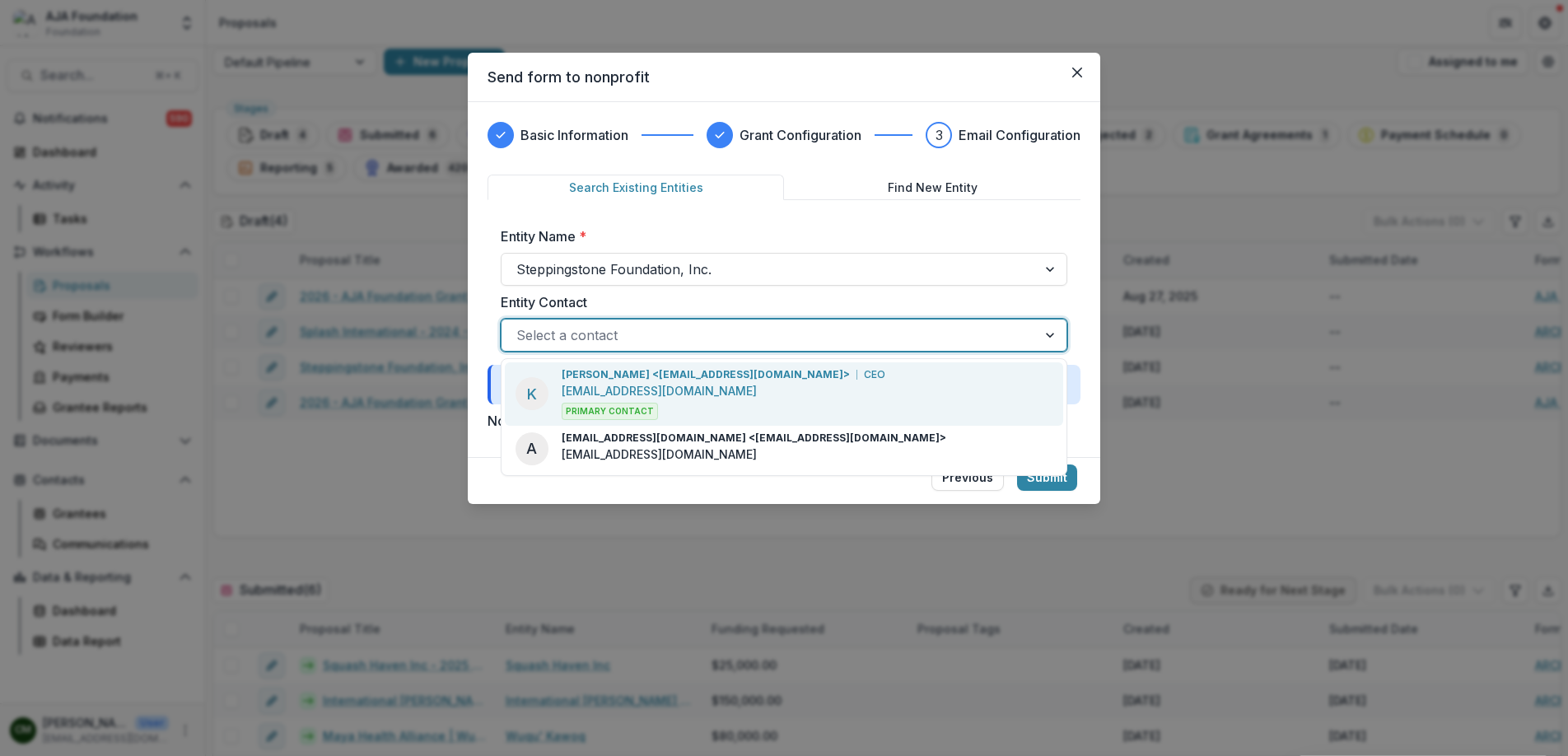
click at [801, 337] on div at bounding box center [769, 336] width 506 height 23
click at [756, 374] on div "[PERSON_NAME] <[EMAIL_ADDRESS][DOMAIN_NAME]> CEO" at bounding box center [723, 374] width 324 height 15
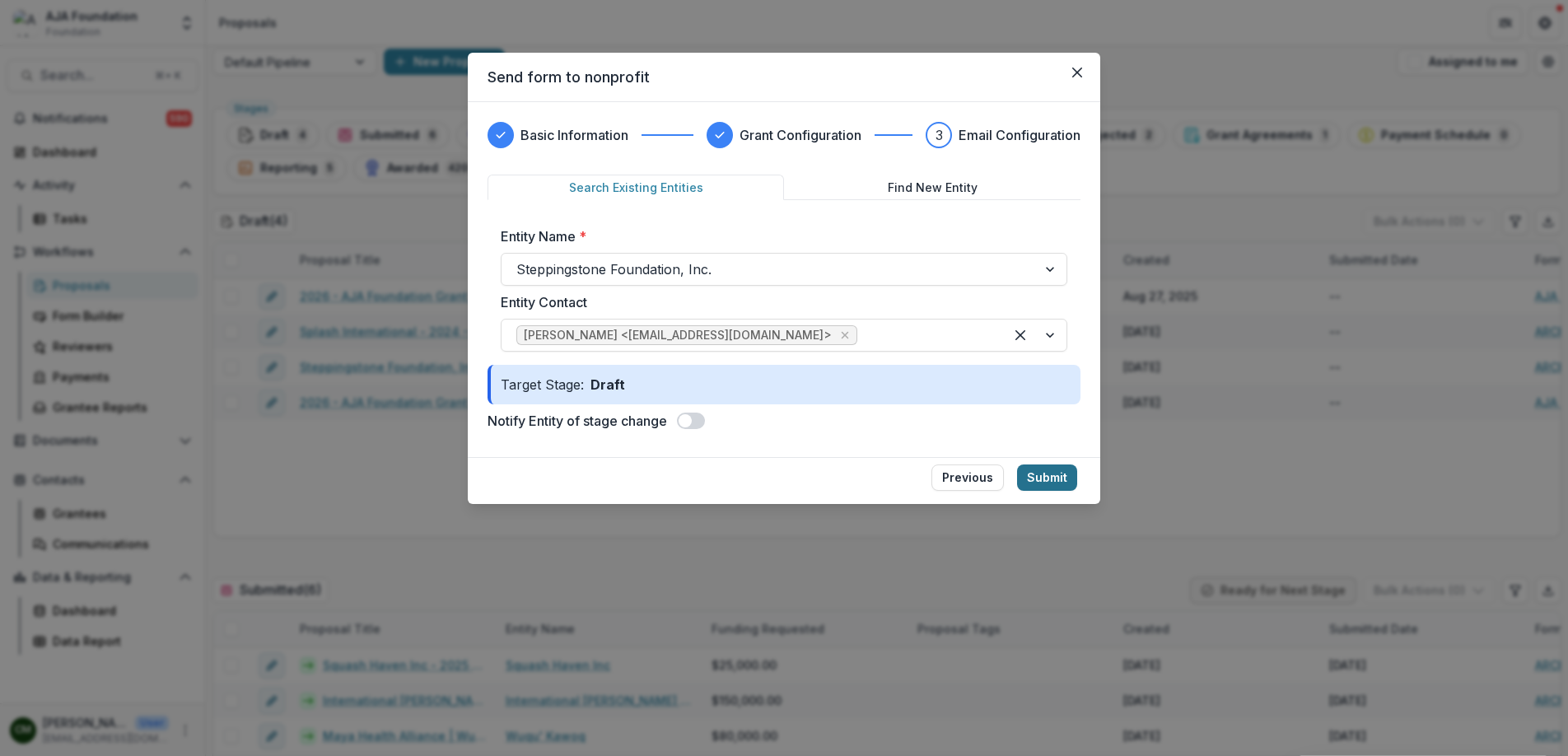
click at [1047, 479] on button "Submit" at bounding box center [1047, 478] width 60 height 26
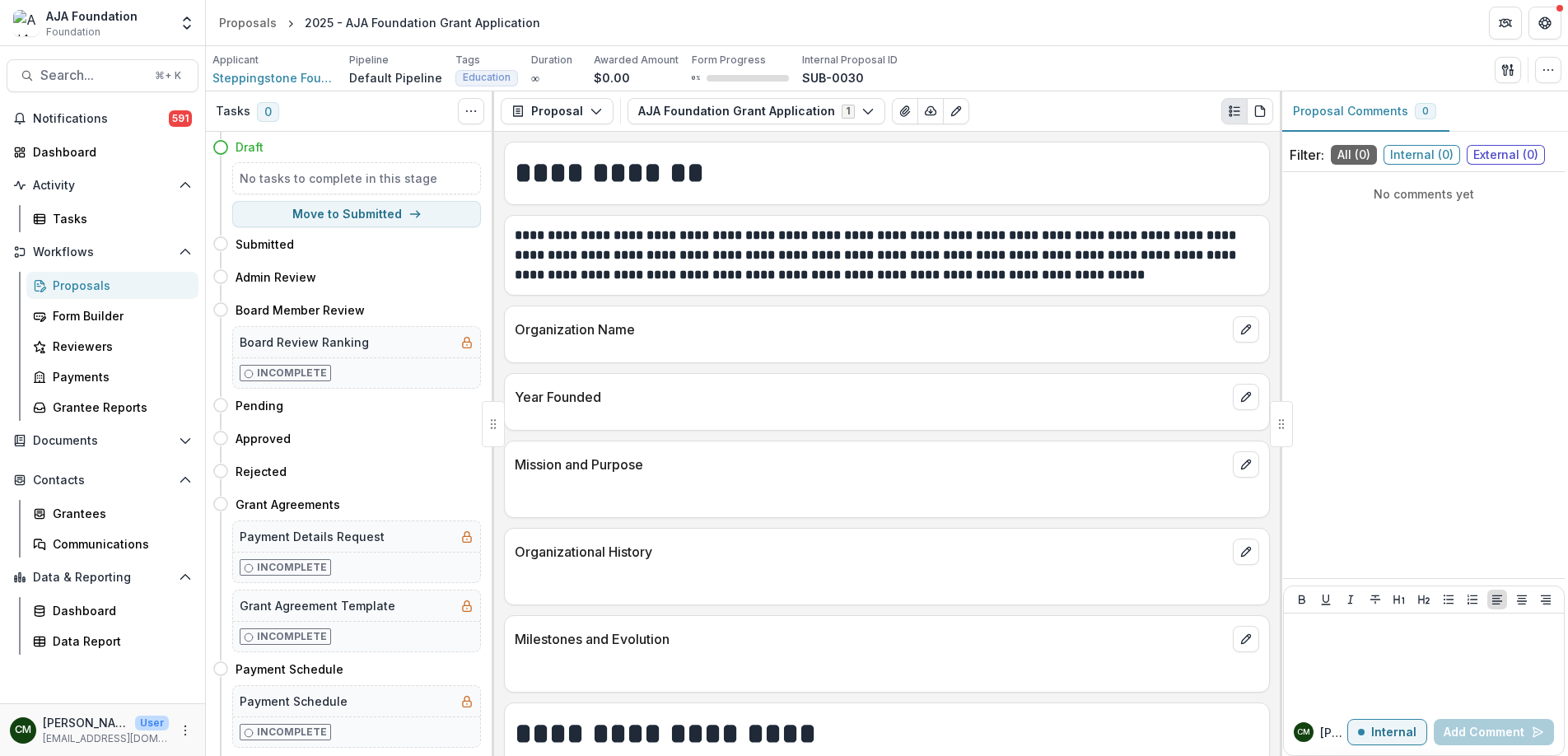
click at [89, 286] on div "Proposals" at bounding box center [119, 285] width 132 height 18
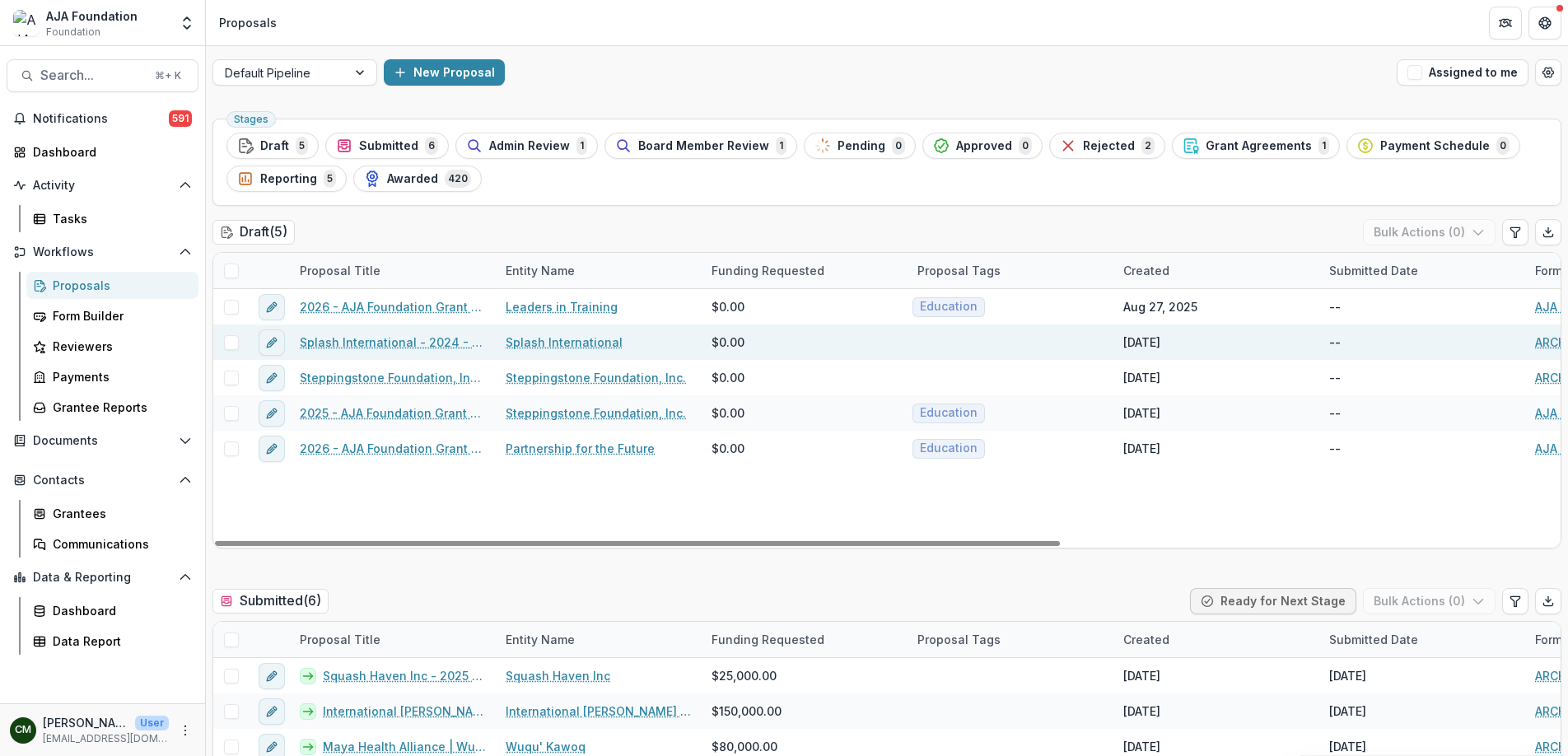
click at [552, 344] on link "Splash International" at bounding box center [564, 343] width 117 height 18
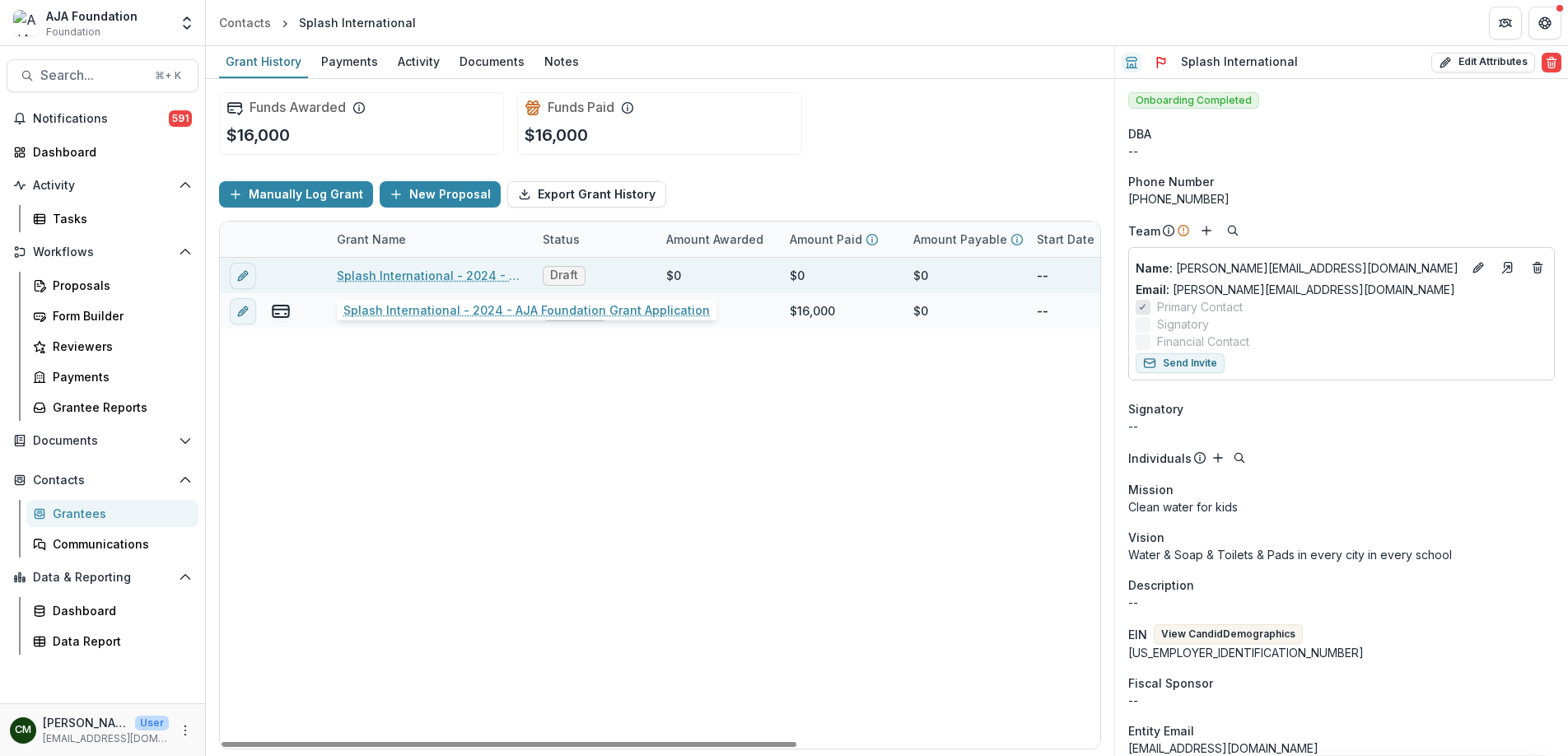
click at [478, 276] on link "Splash International - 2024 - AJA Foundation Grant Application" at bounding box center [430, 276] width 186 height 18
click at [241, 280] on icon "edit" at bounding box center [243, 276] width 13 height 13
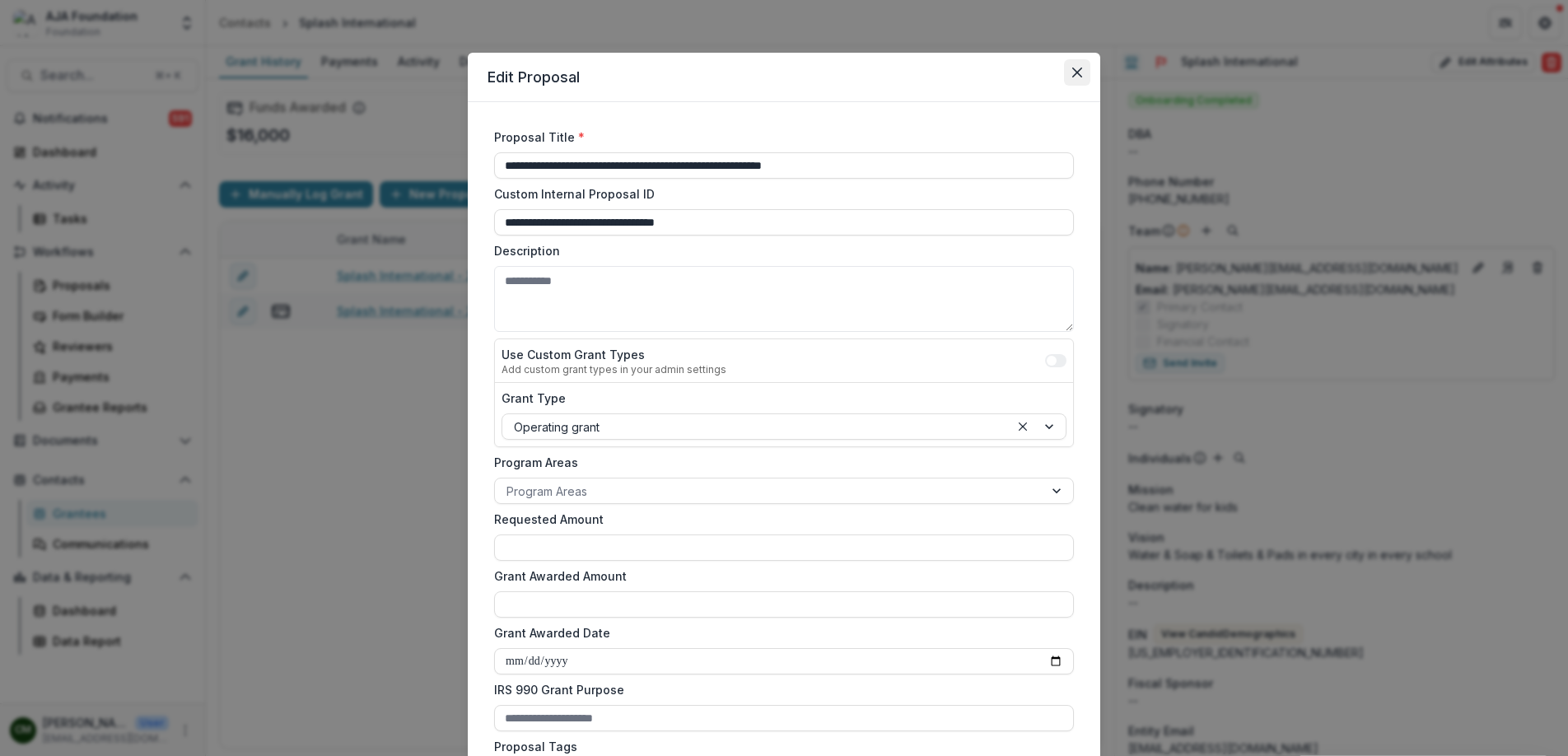
click at [1073, 74] on icon "Close" at bounding box center [1077, 72] width 10 height 10
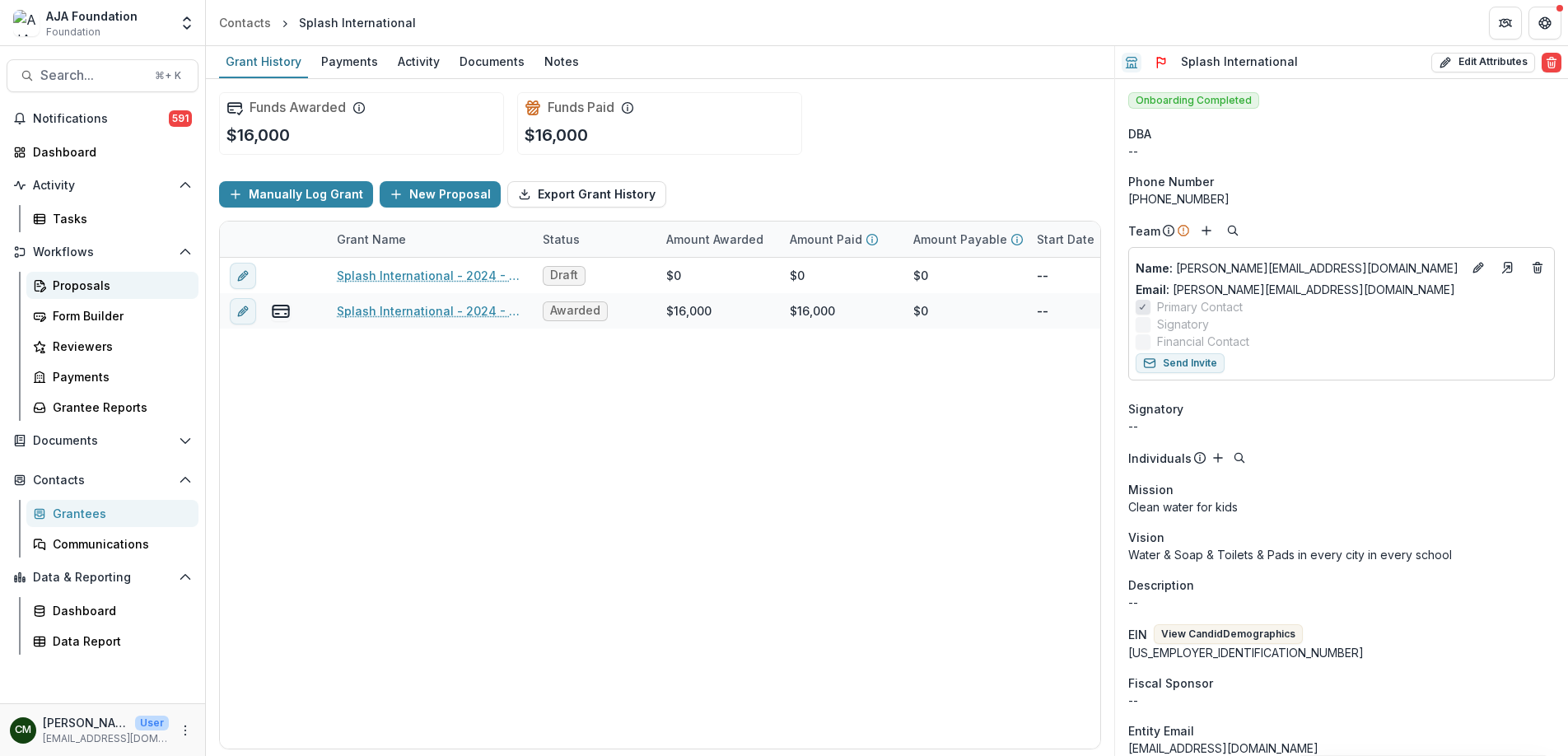
click at [86, 276] on div "Proposals" at bounding box center [119, 285] width 132 height 18
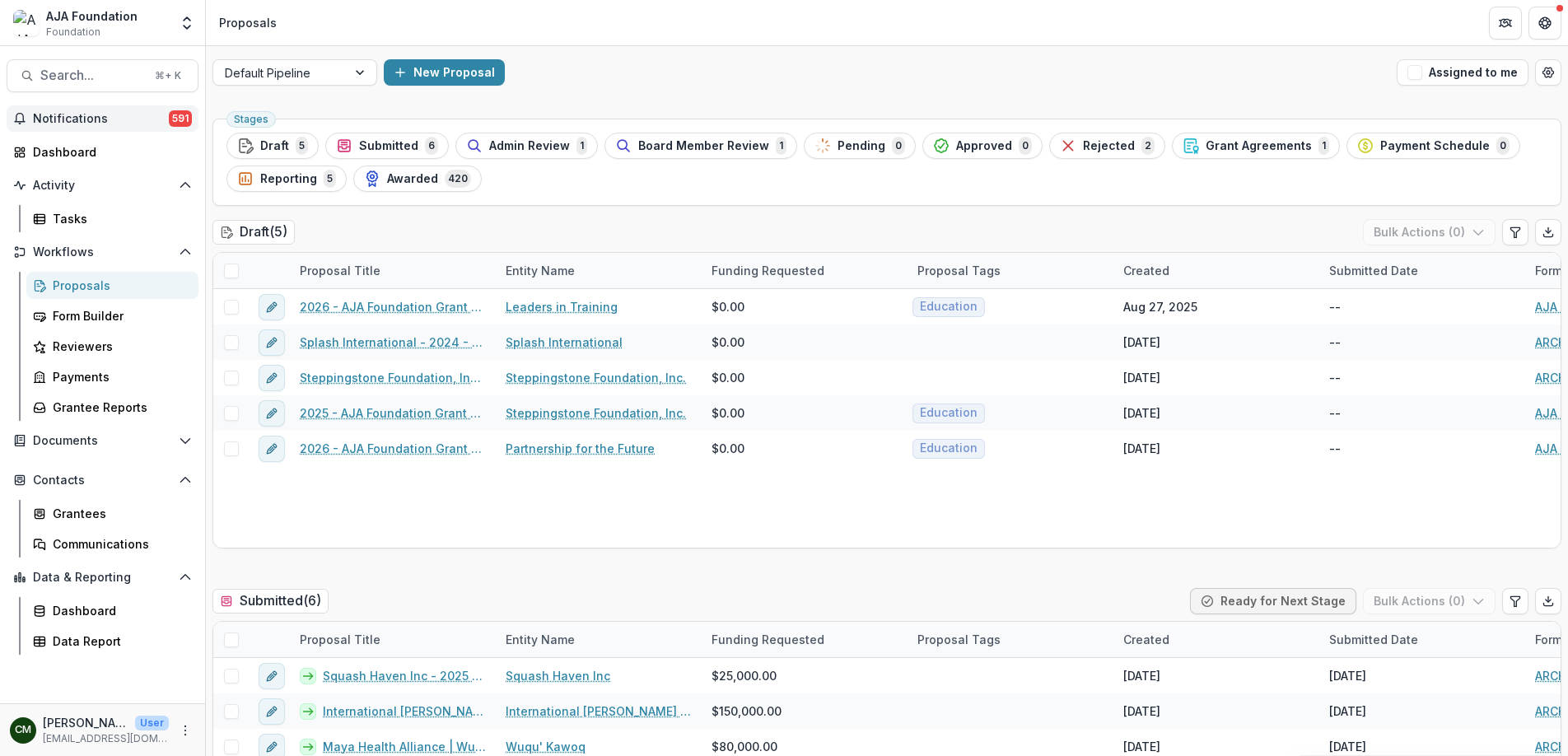
click at [84, 115] on span "Notifications" at bounding box center [101, 119] width 136 height 14
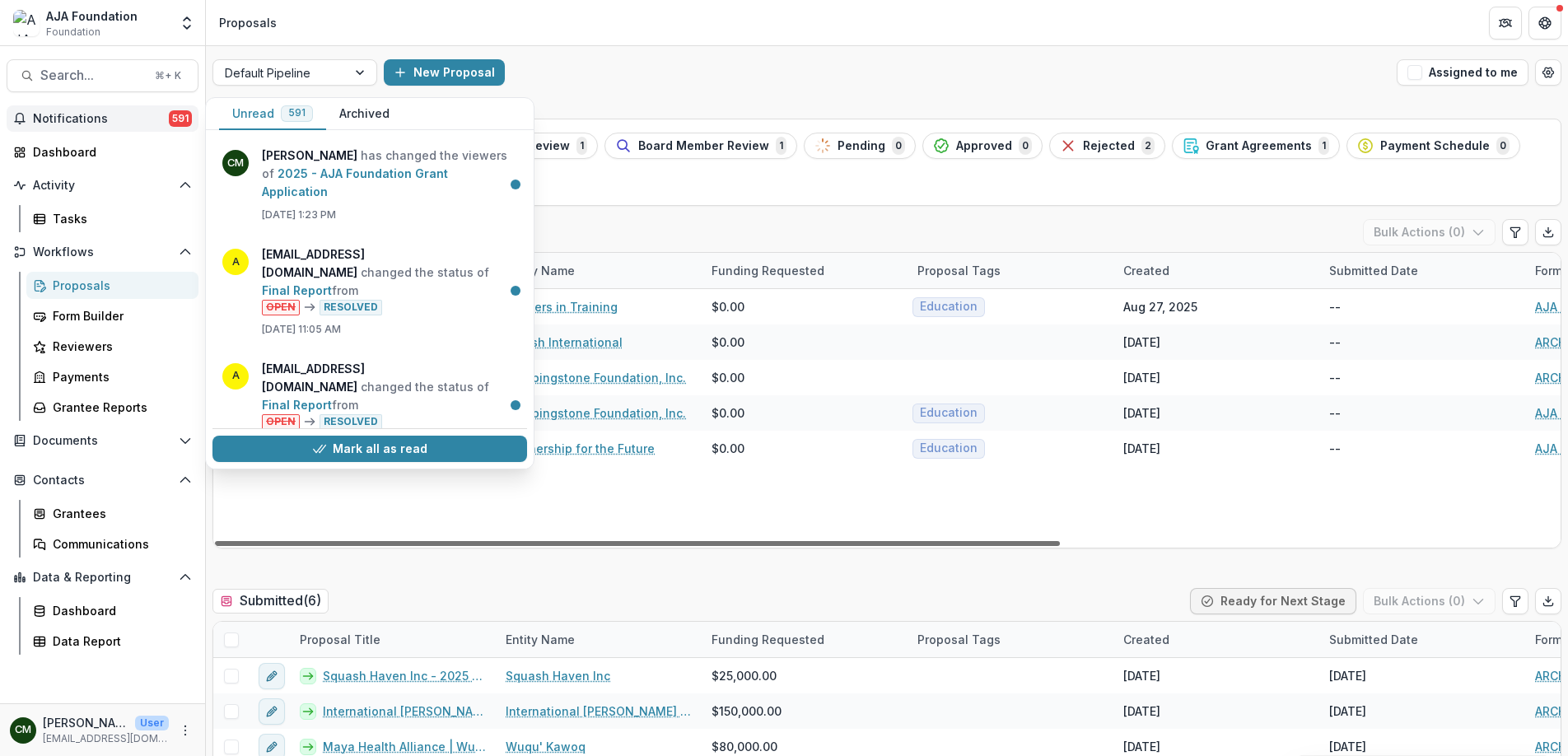
click at [559, 541] on div at bounding box center [637, 544] width 845 height 5
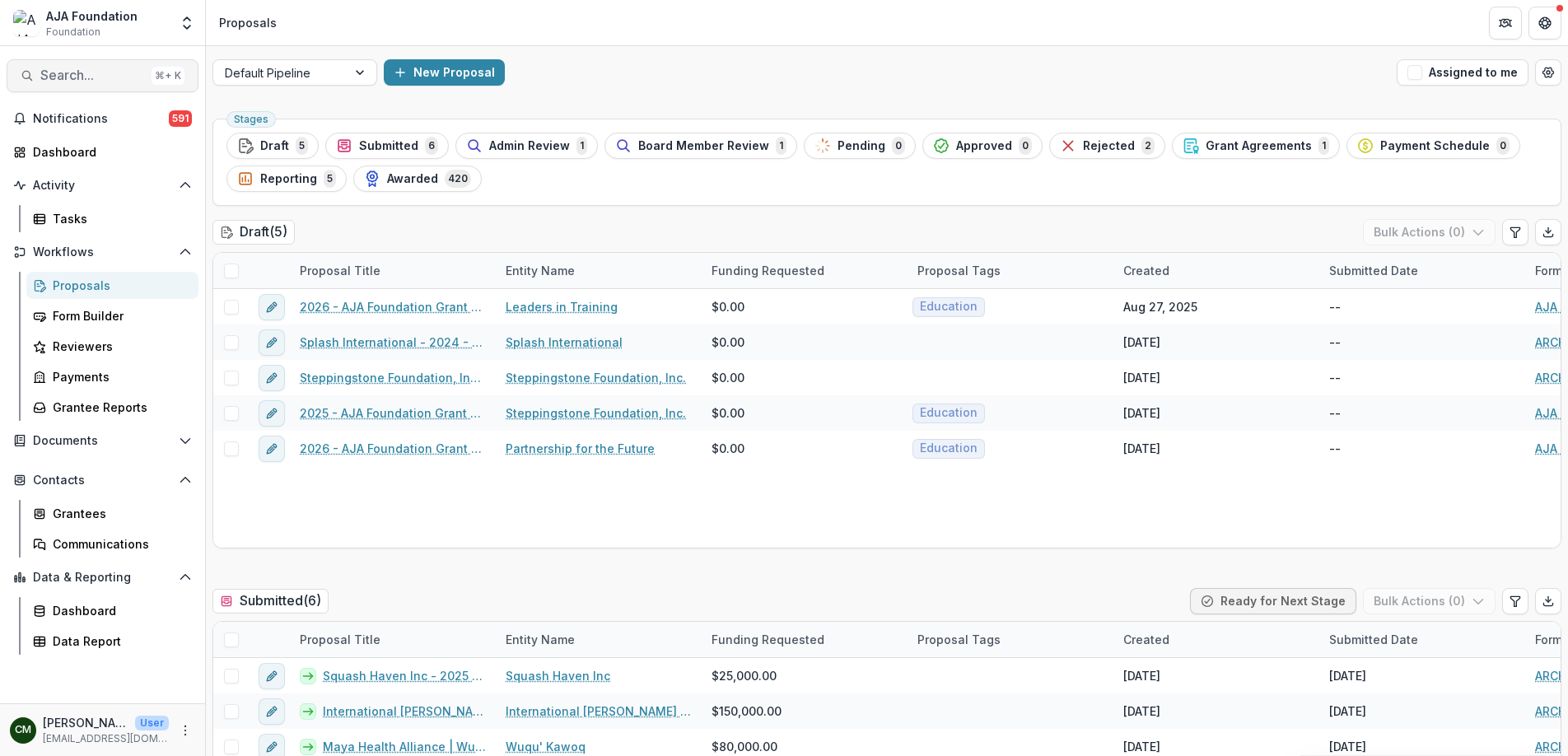
click at [84, 80] on span "Search..." at bounding box center [93, 75] width 104 height 16
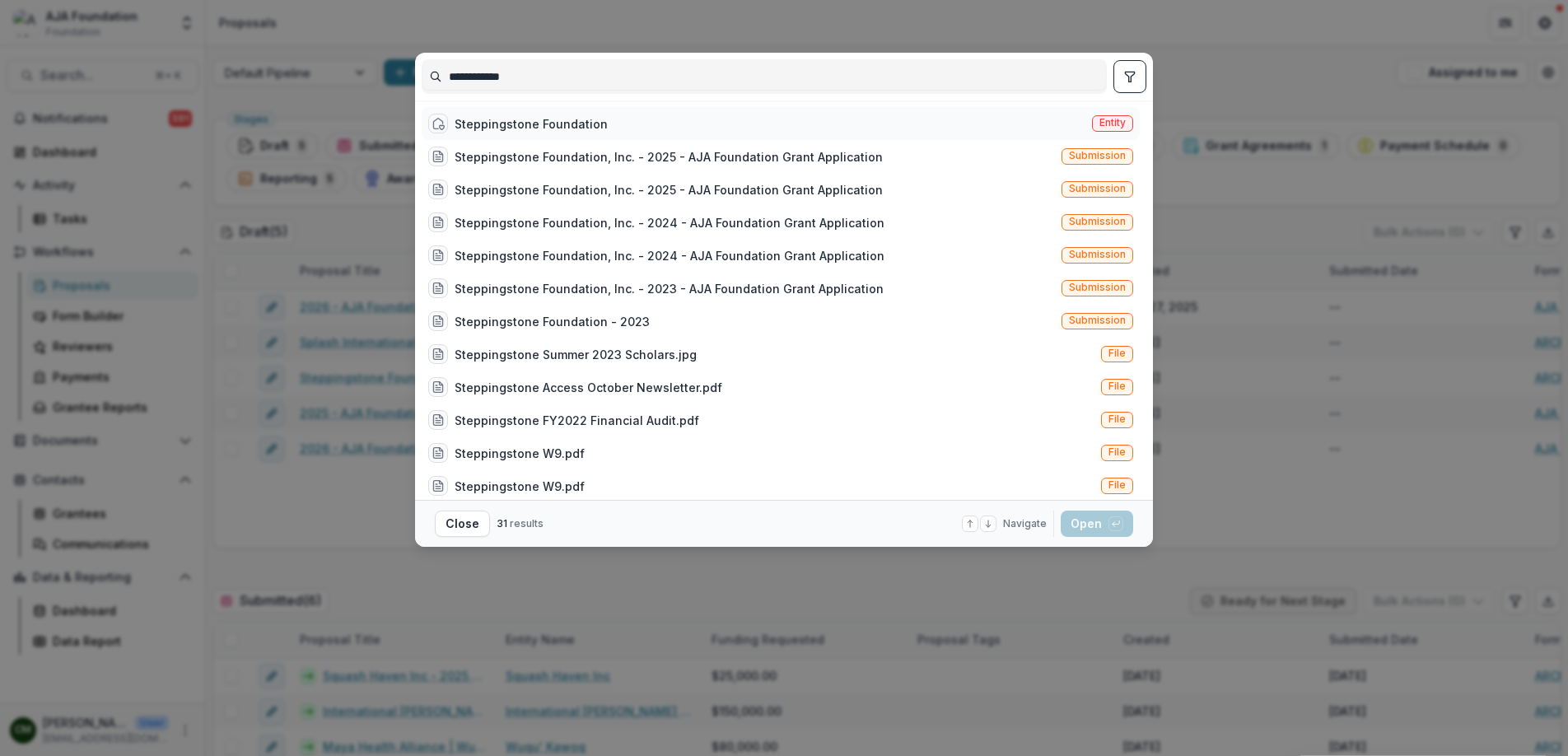
type input "**********"
click at [485, 129] on div "Steppingstone Foundation" at bounding box center [531, 125] width 154 height 18
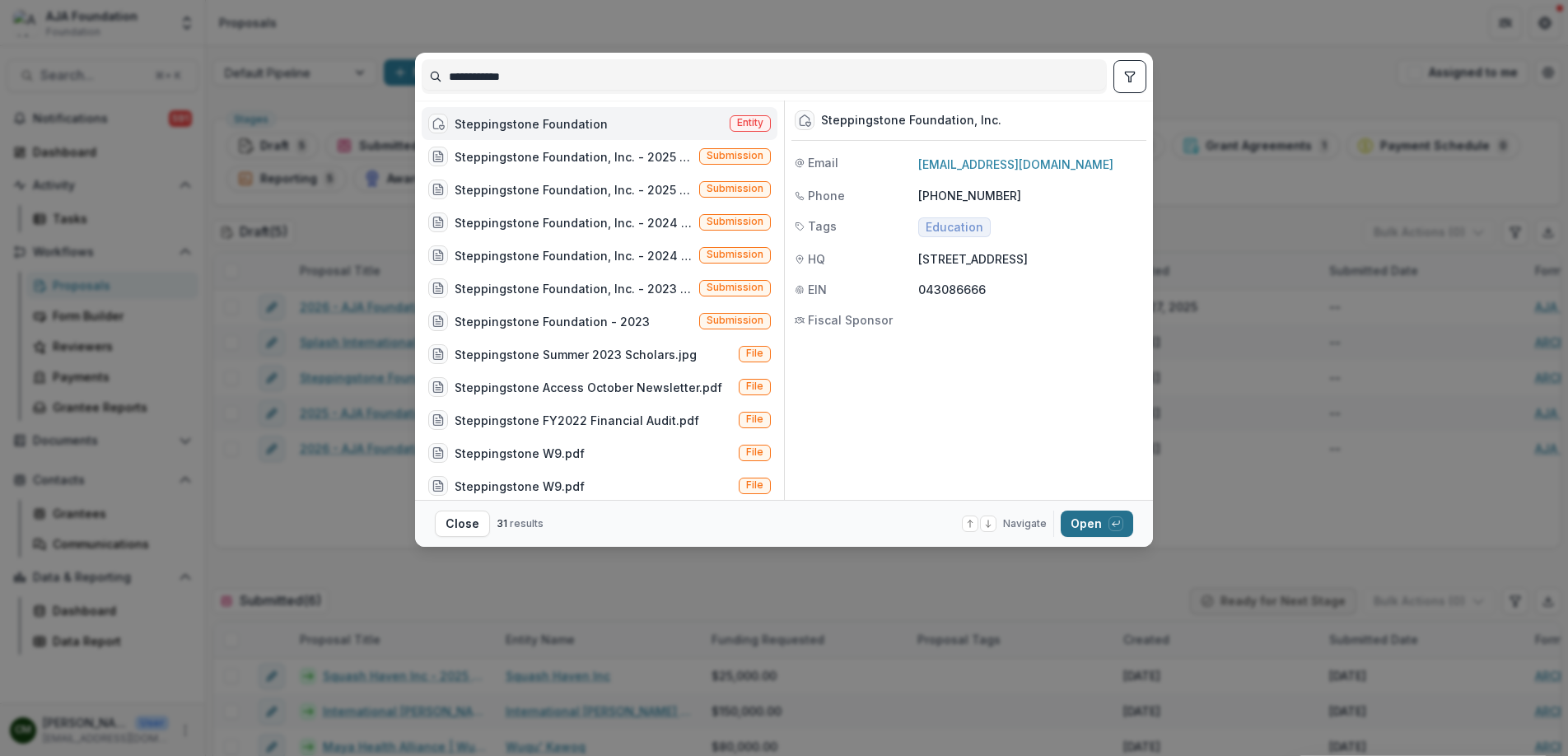
click at [1087, 524] on button "Open with enter key" at bounding box center [1097, 524] width 72 height 26
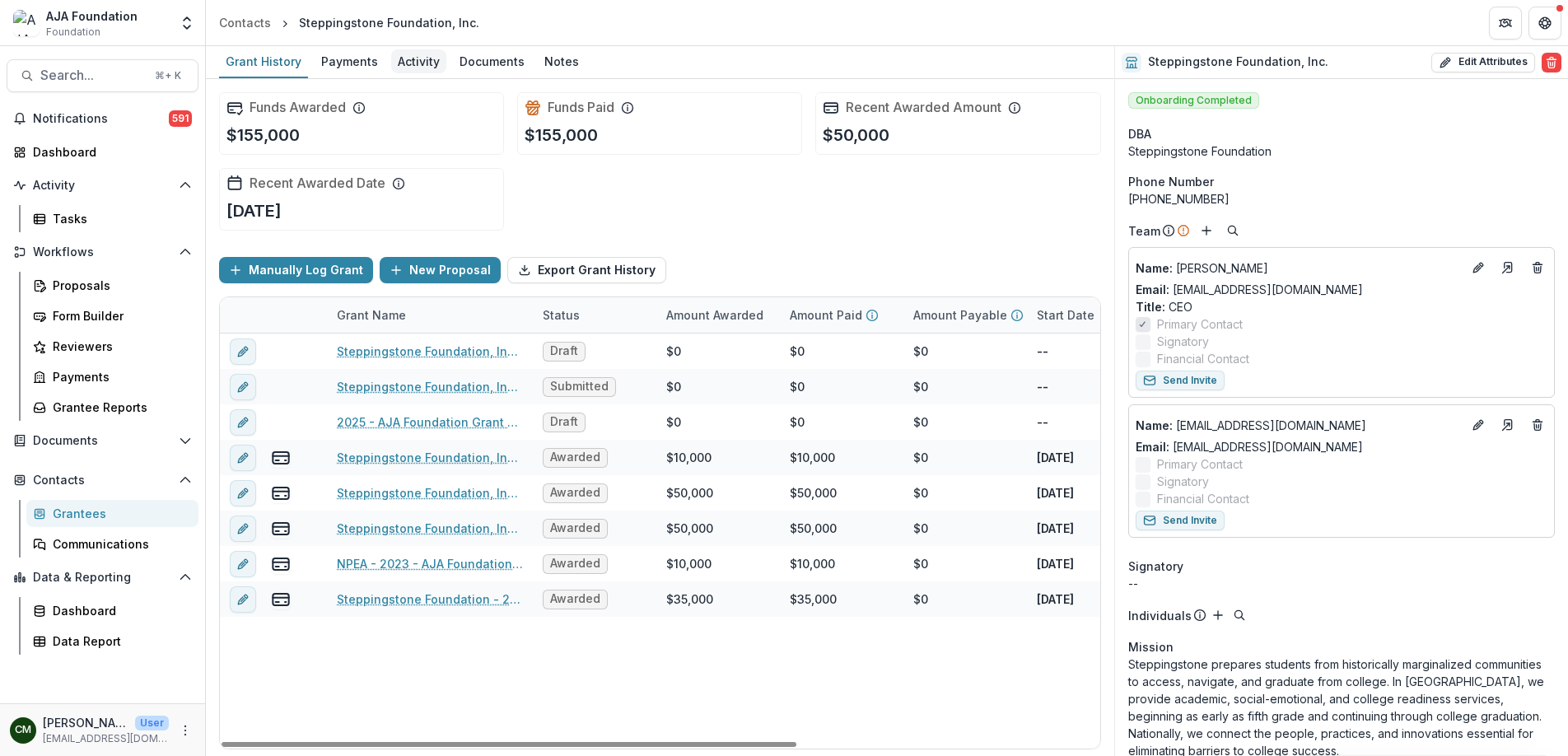
click at [420, 64] on div "Activity" at bounding box center [418, 61] width 56 height 24
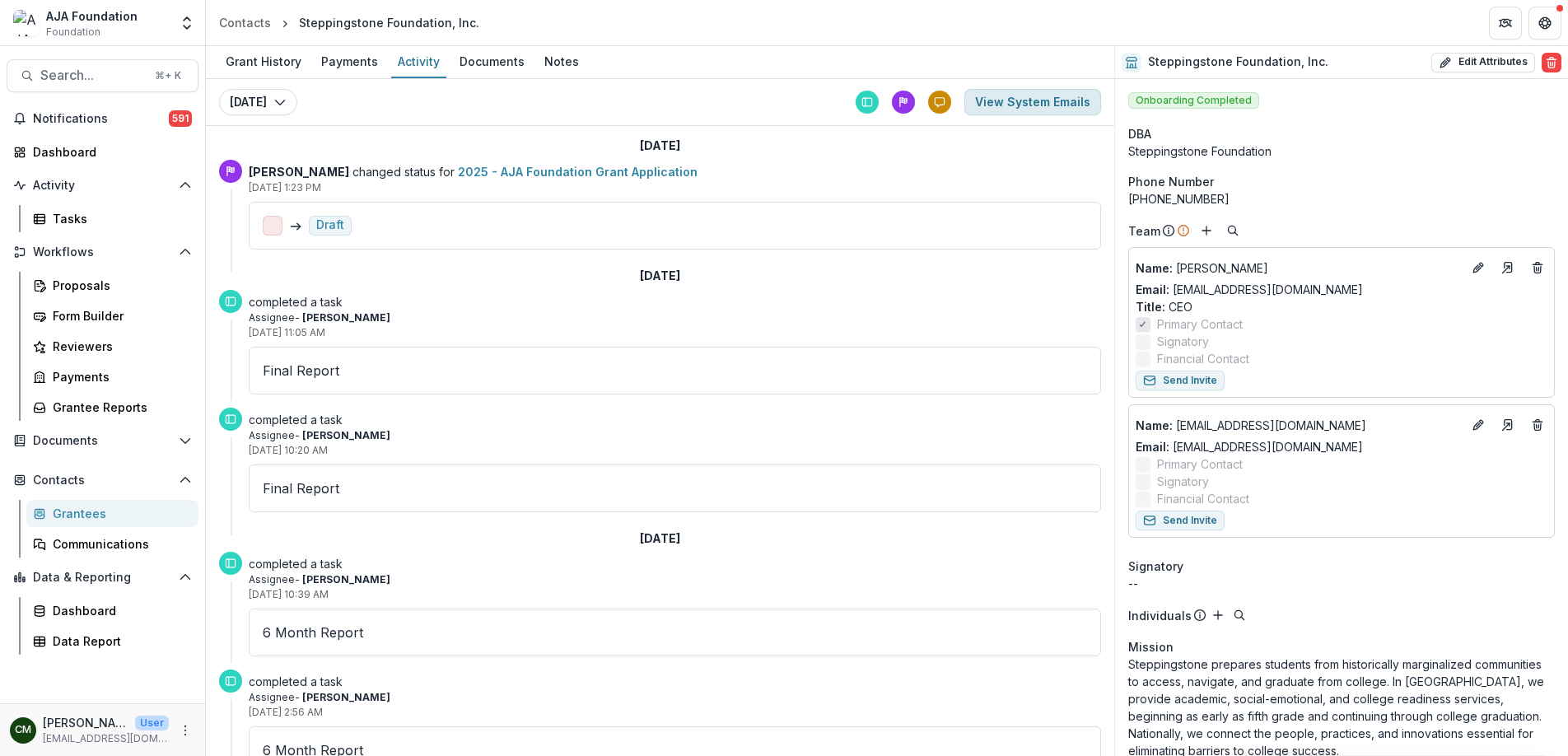
click at [1013, 110] on button "View System Emails" at bounding box center [1032, 102] width 137 height 26
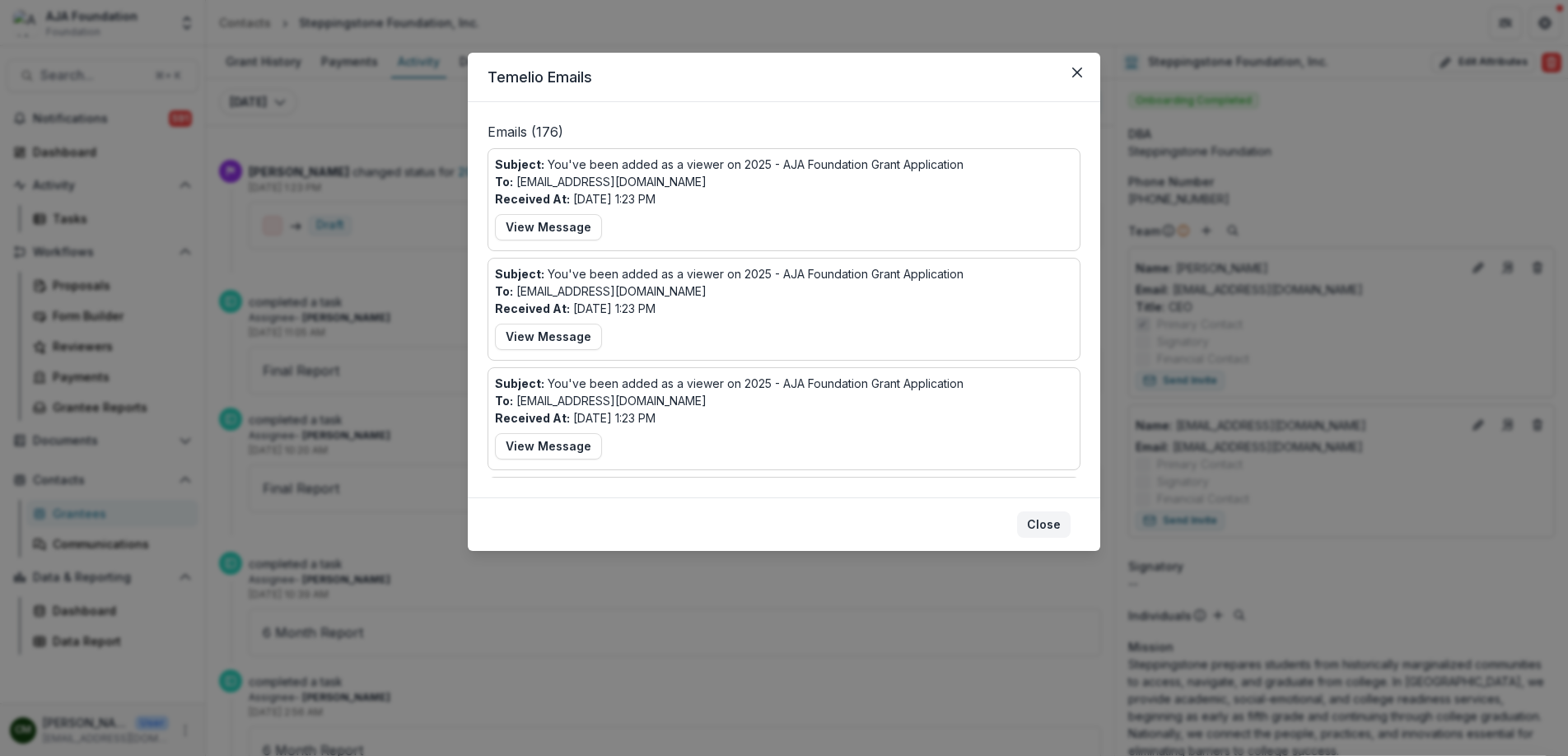
click at [1041, 532] on button "Close" at bounding box center [1044, 525] width 54 height 26
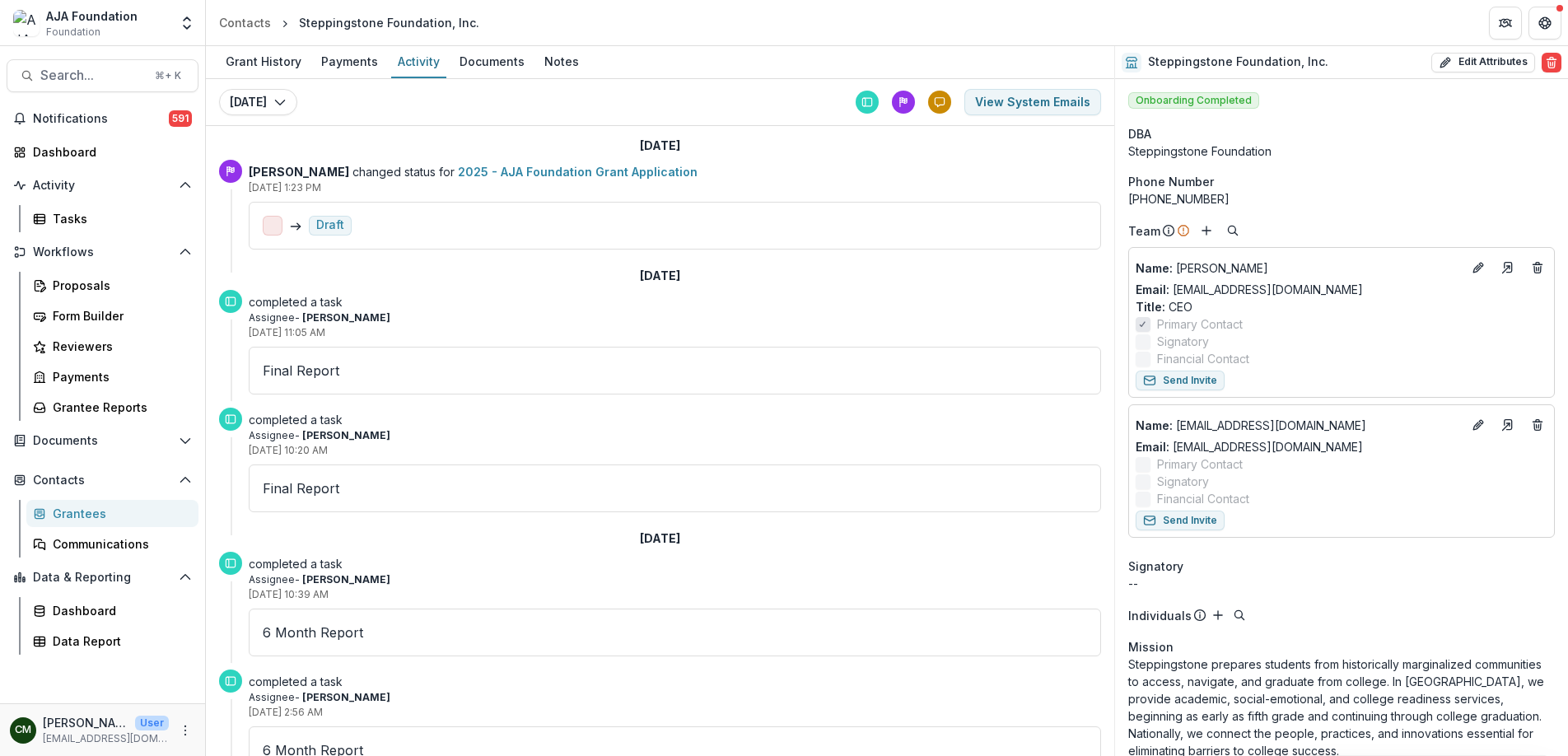
click at [555, 172] on link "2025 - AJA Foundation Grant Application" at bounding box center [577, 172] width 239 height 14
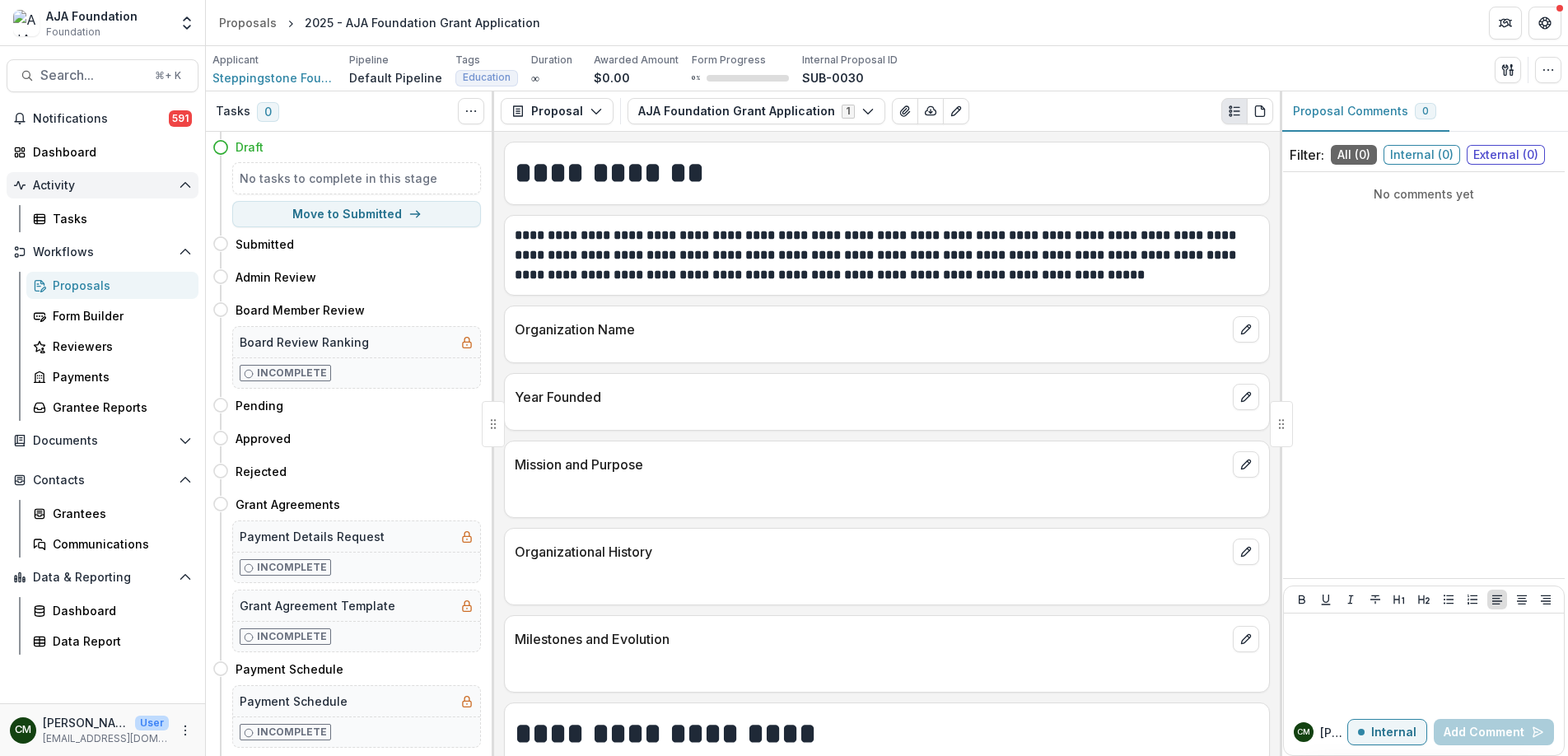
click at [66, 190] on span "Activity" at bounding box center [102, 185] width 139 height 14
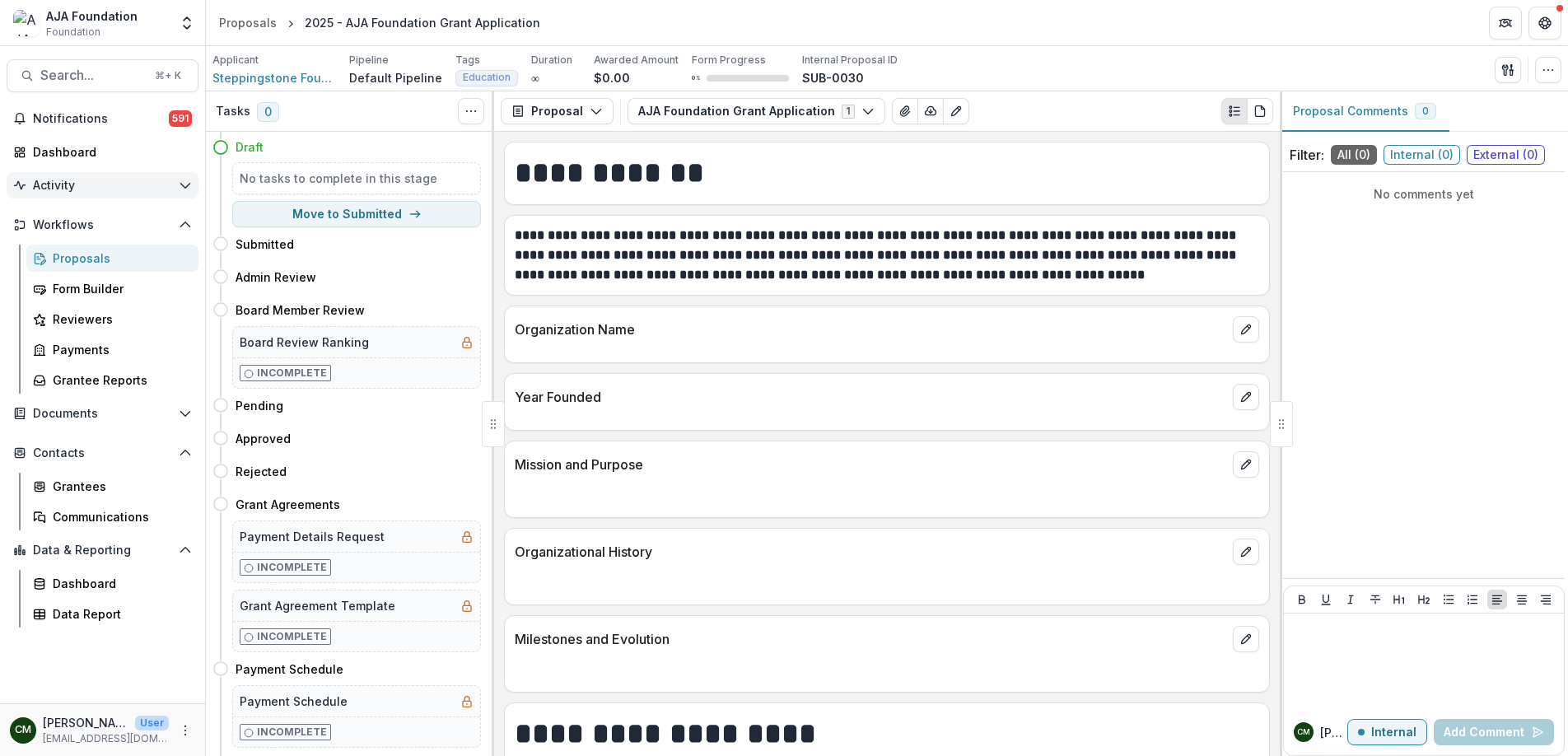
click at [66, 190] on span "Activity" at bounding box center [102, 185] width 139 height 14
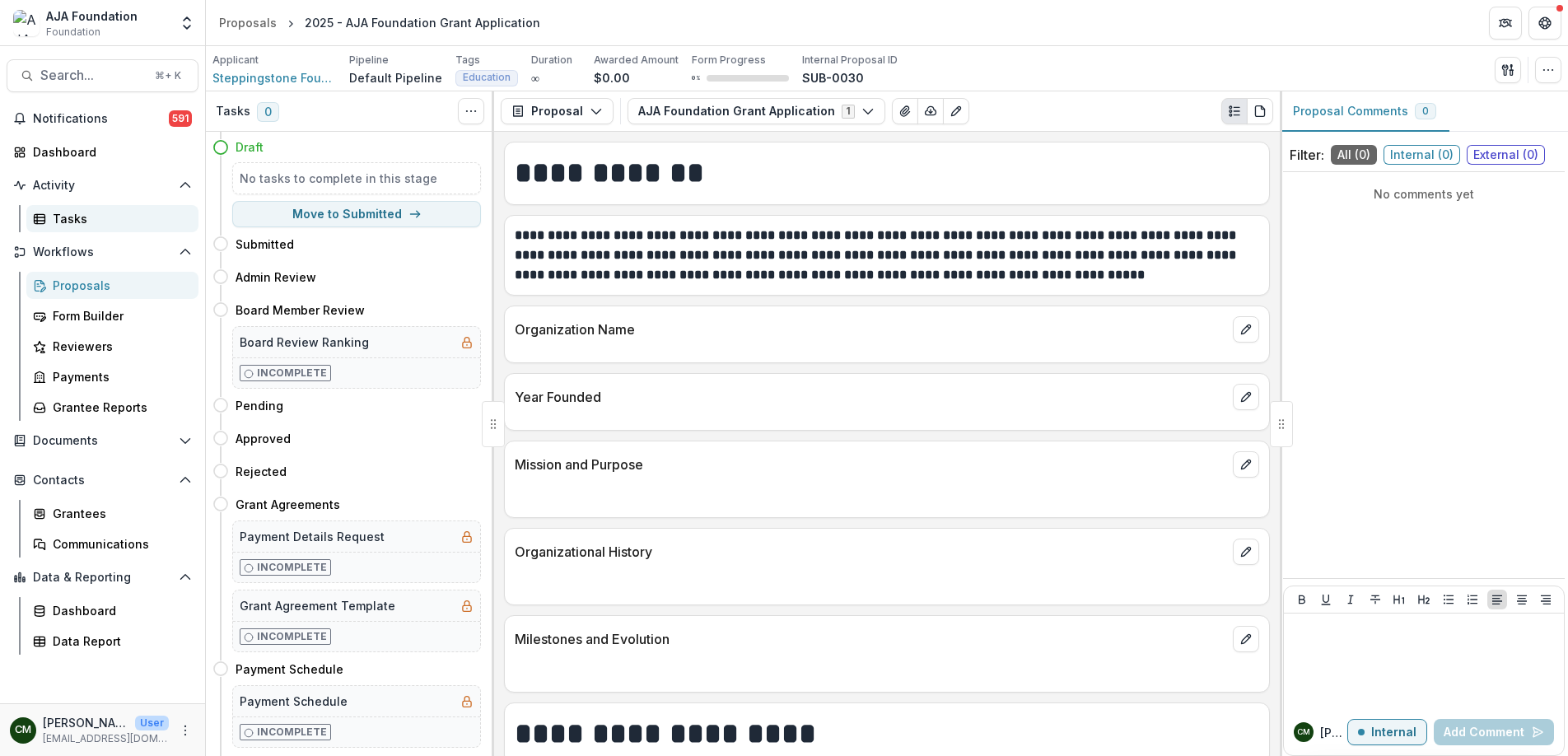
click at [57, 227] on div "Tasks" at bounding box center [119, 219] width 132 height 18
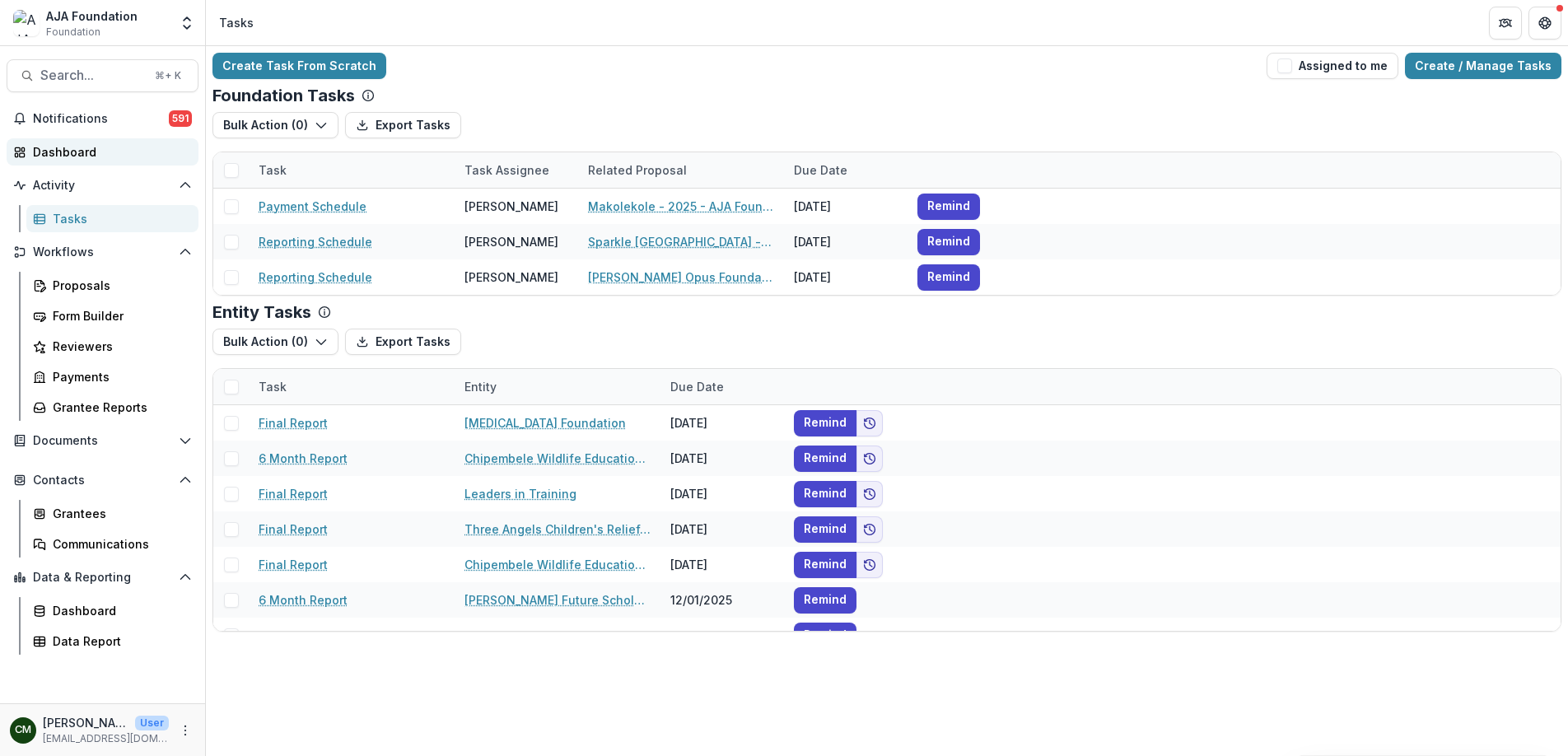
click at [79, 151] on div "Dashboard" at bounding box center [109, 152] width 153 height 18
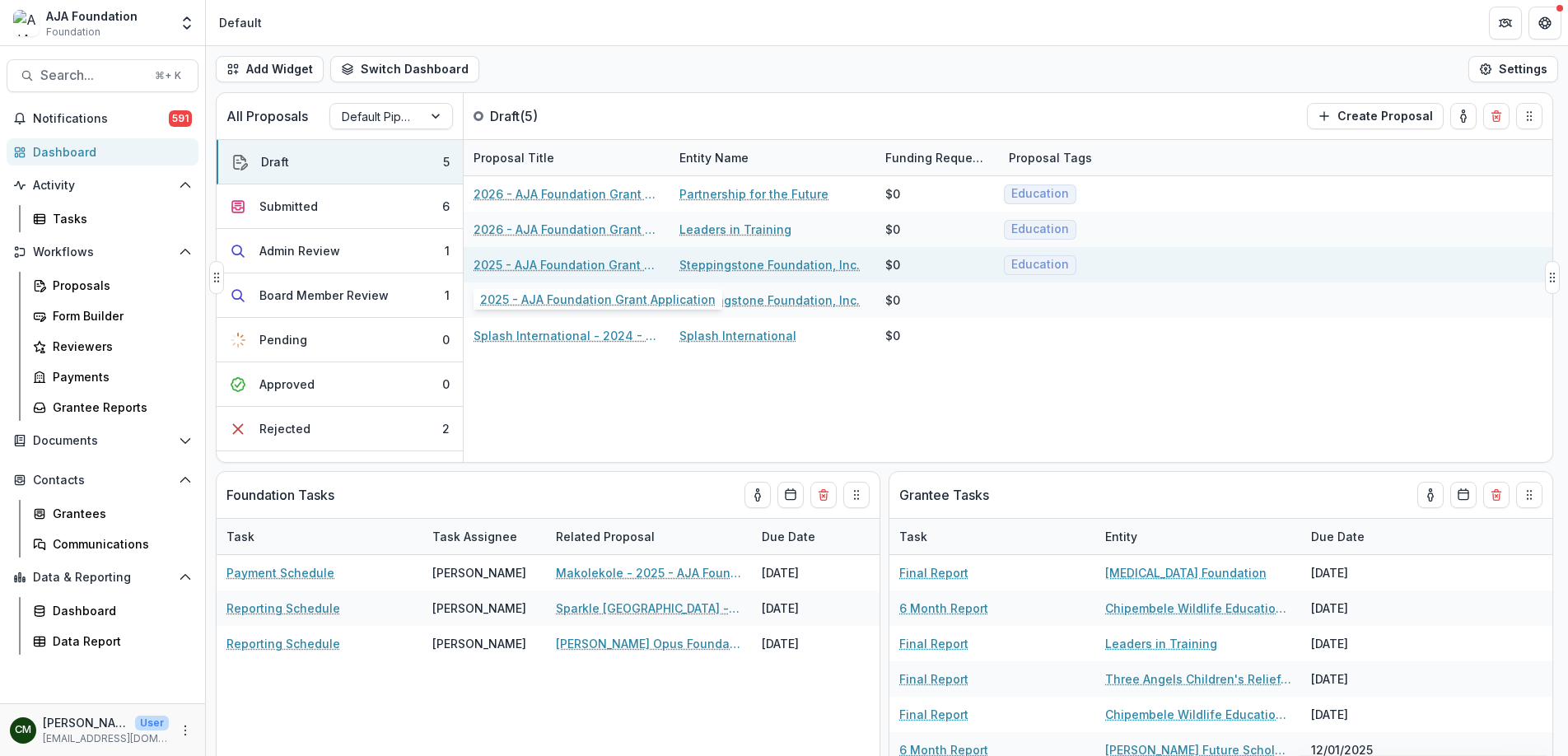
click at [516, 265] on link "2025 - AJA Foundation Grant Application" at bounding box center [566, 265] width 186 height 18
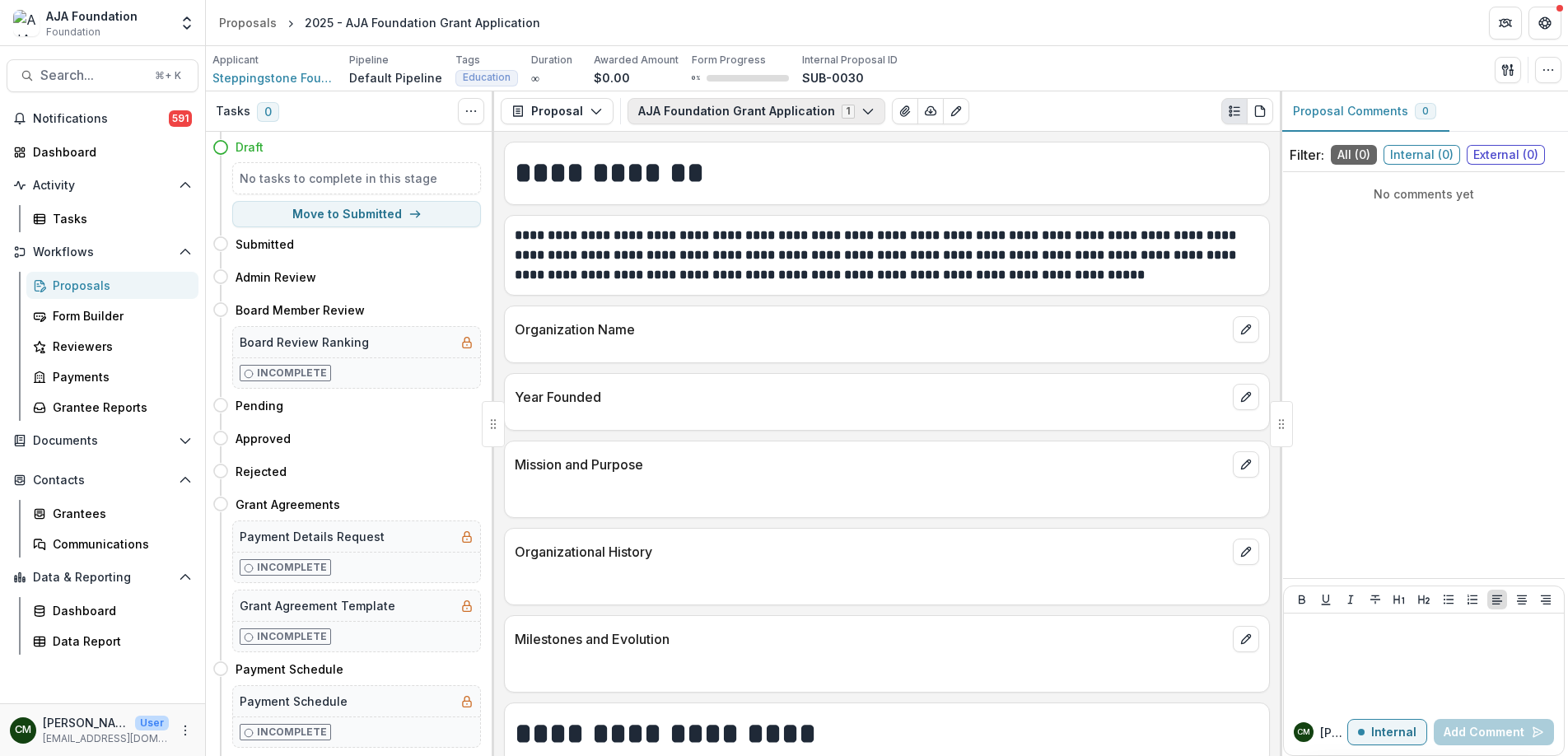
click at [870, 108] on button "AJA Foundation Grant Application 1" at bounding box center [757, 111] width 258 height 26
click at [863, 110] on button "AJA Foundation Grant Application 1" at bounding box center [757, 111] width 258 height 26
click at [117, 289] on div "Proposals" at bounding box center [119, 285] width 132 height 18
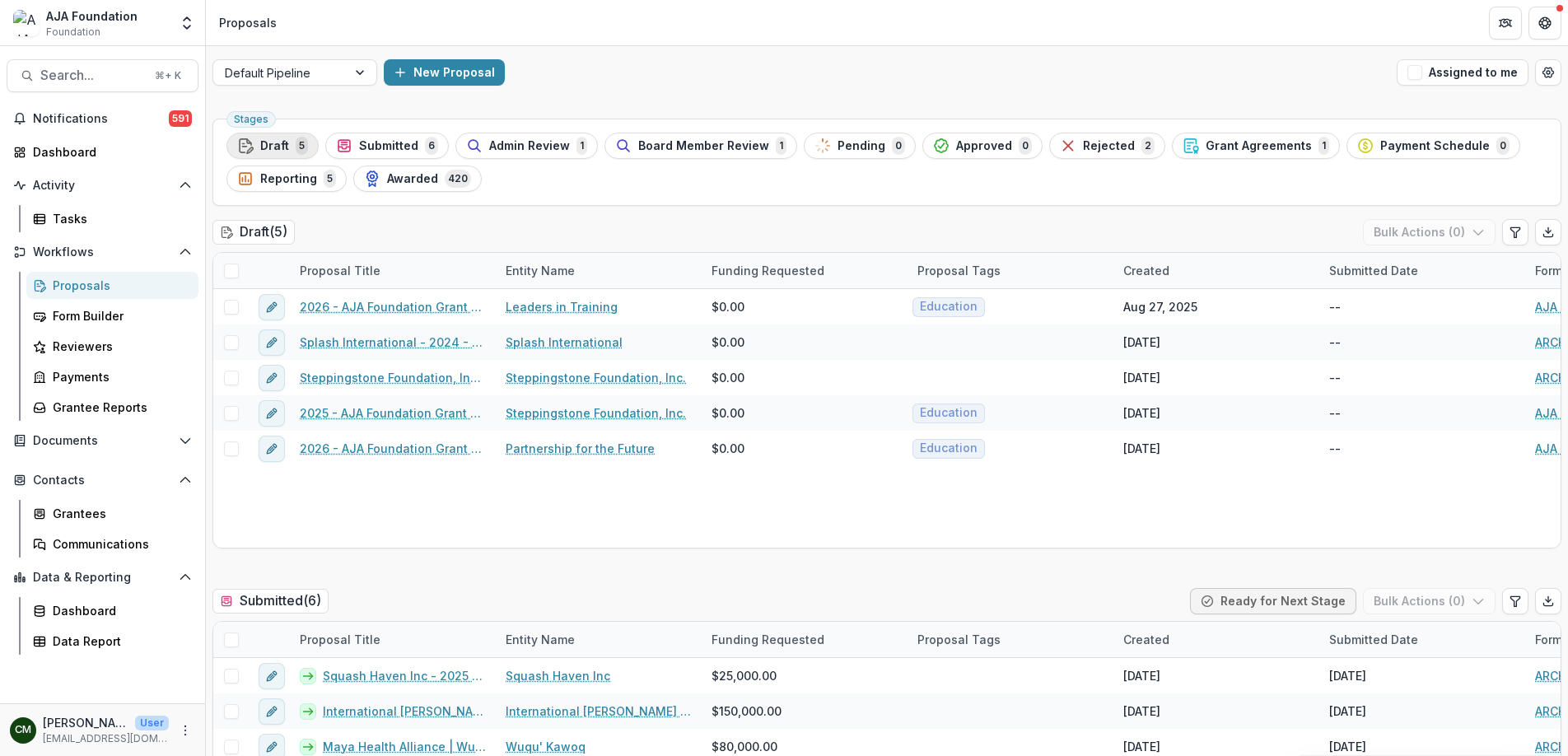
click at [268, 150] on span "Draft" at bounding box center [275, 147] width 29 height 14
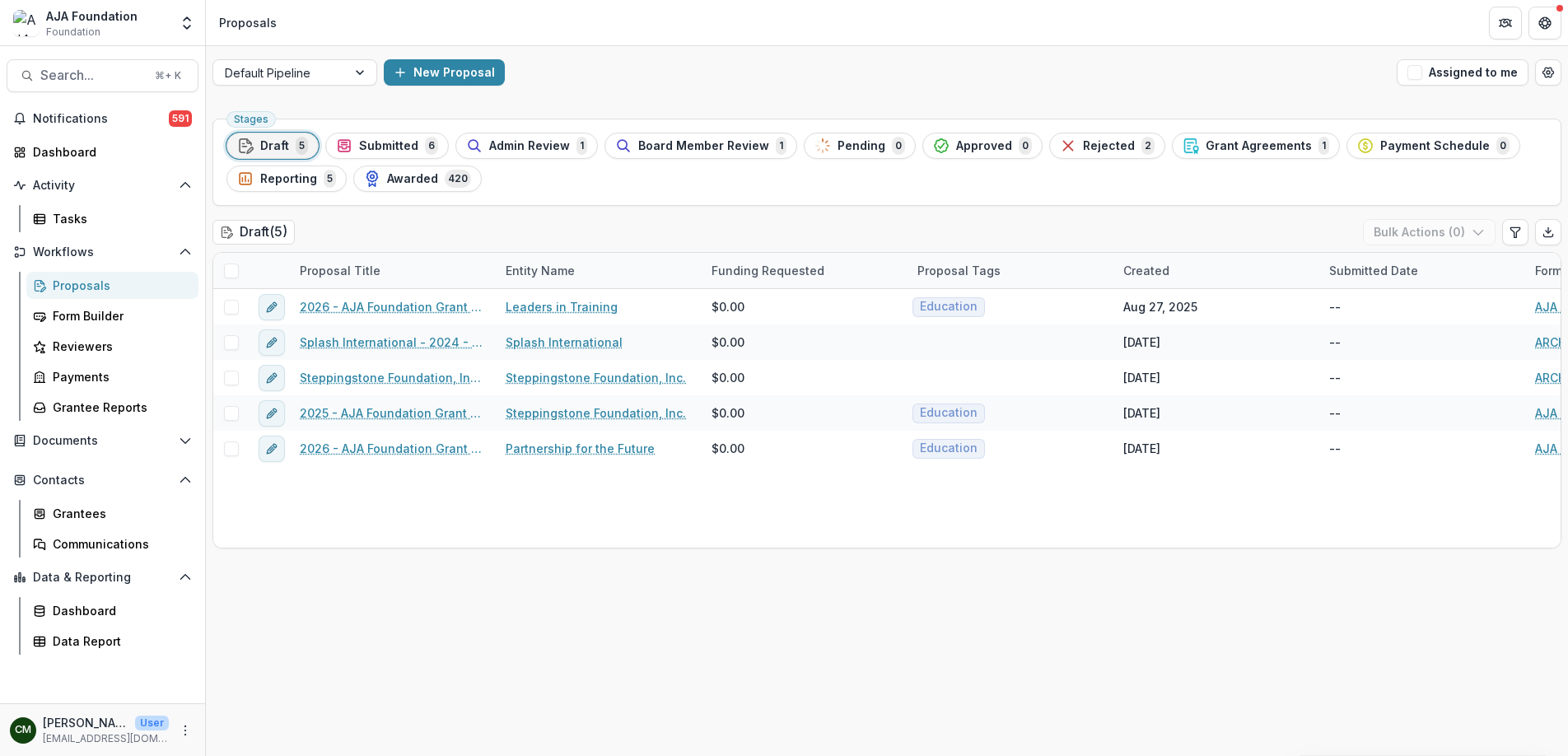
click at [73, 284] on div "Proposals" at bounding box center [119, 285] width 132 height 18
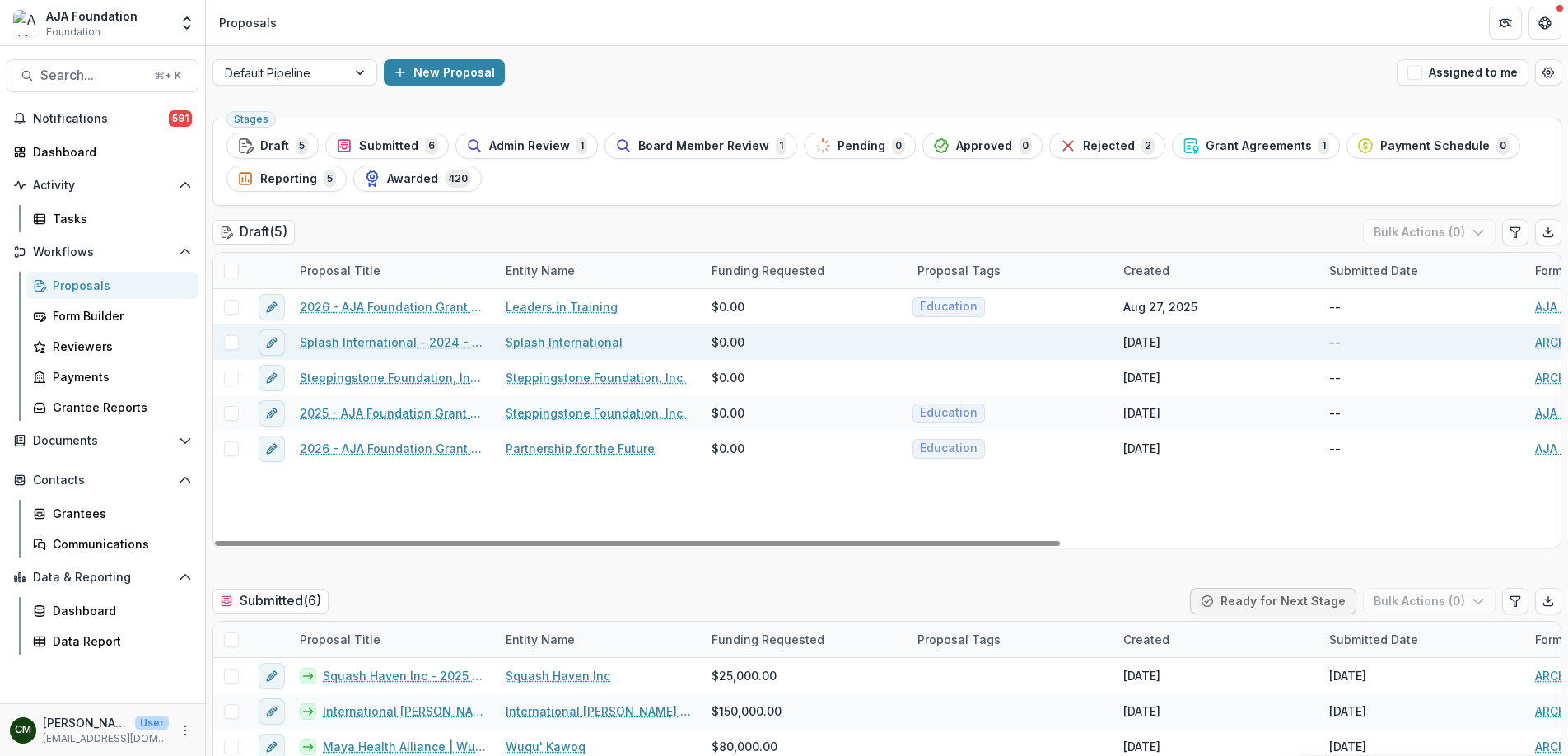
click at [228, 340] on span at bounding box center [231, 343] width 15 height 15
click at [325, 347] on link "Splash International - 2024 - AJA Foundation Grant Application" at bounding box center [393, 343] width 186 height 18
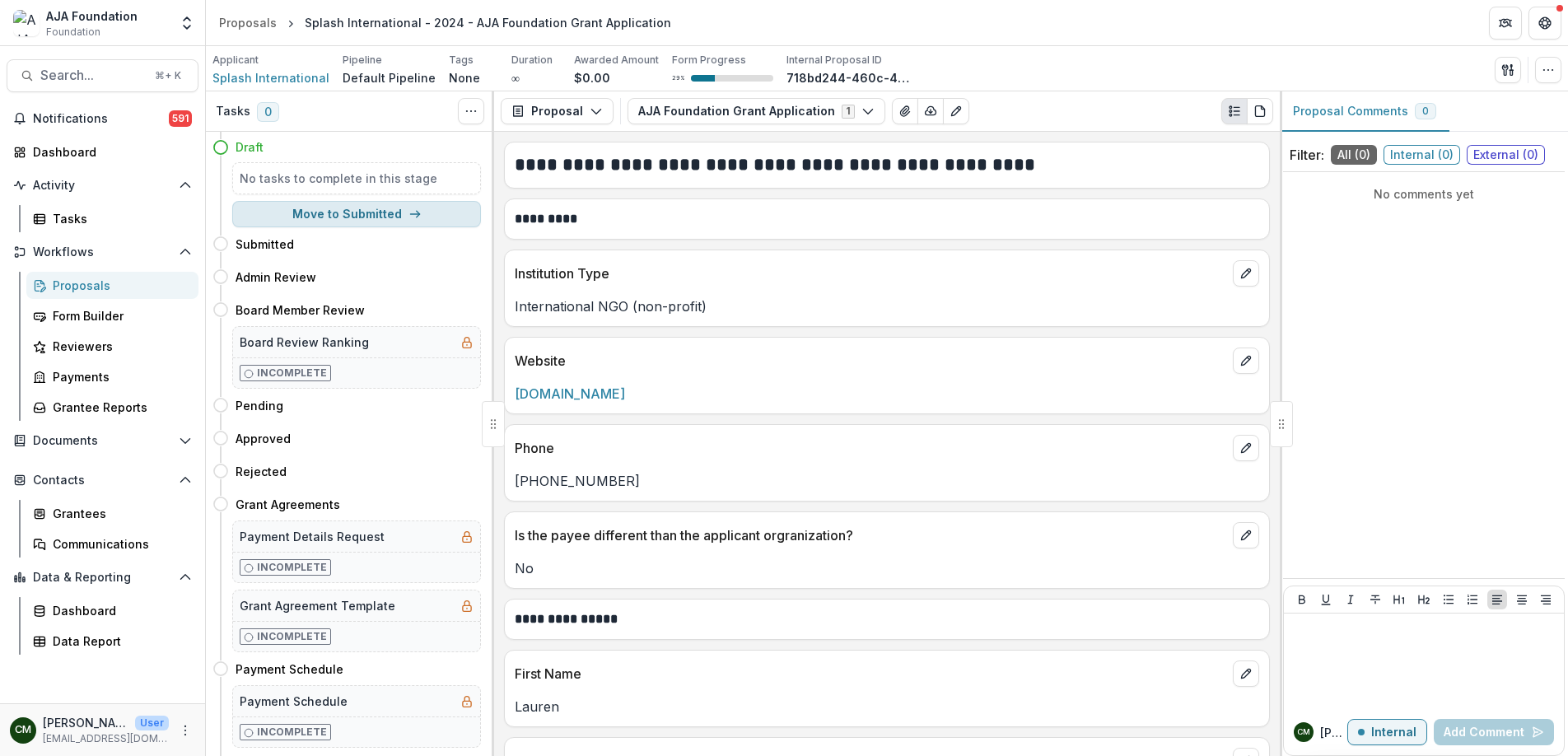
click at [358, 218] on button "Move to Submitted" at bounding box center [357, 215] width 249 height 26
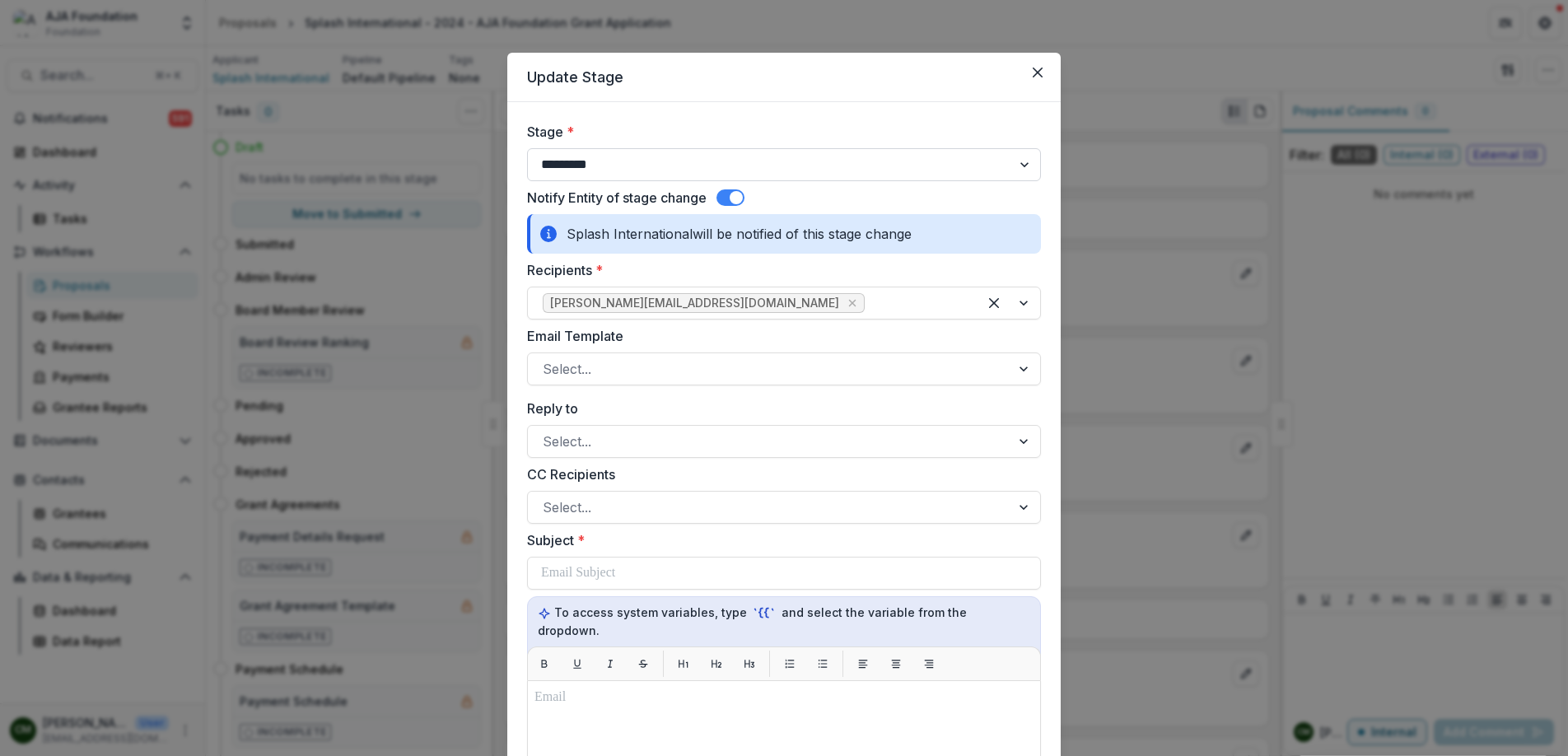
click at [983, 163] on select "**********" at bounding box center [784, 164] width 514 height 33
select select "********"
click at [527, 148] on select "**********" at bounding box center [784, 164] width 514 height 33
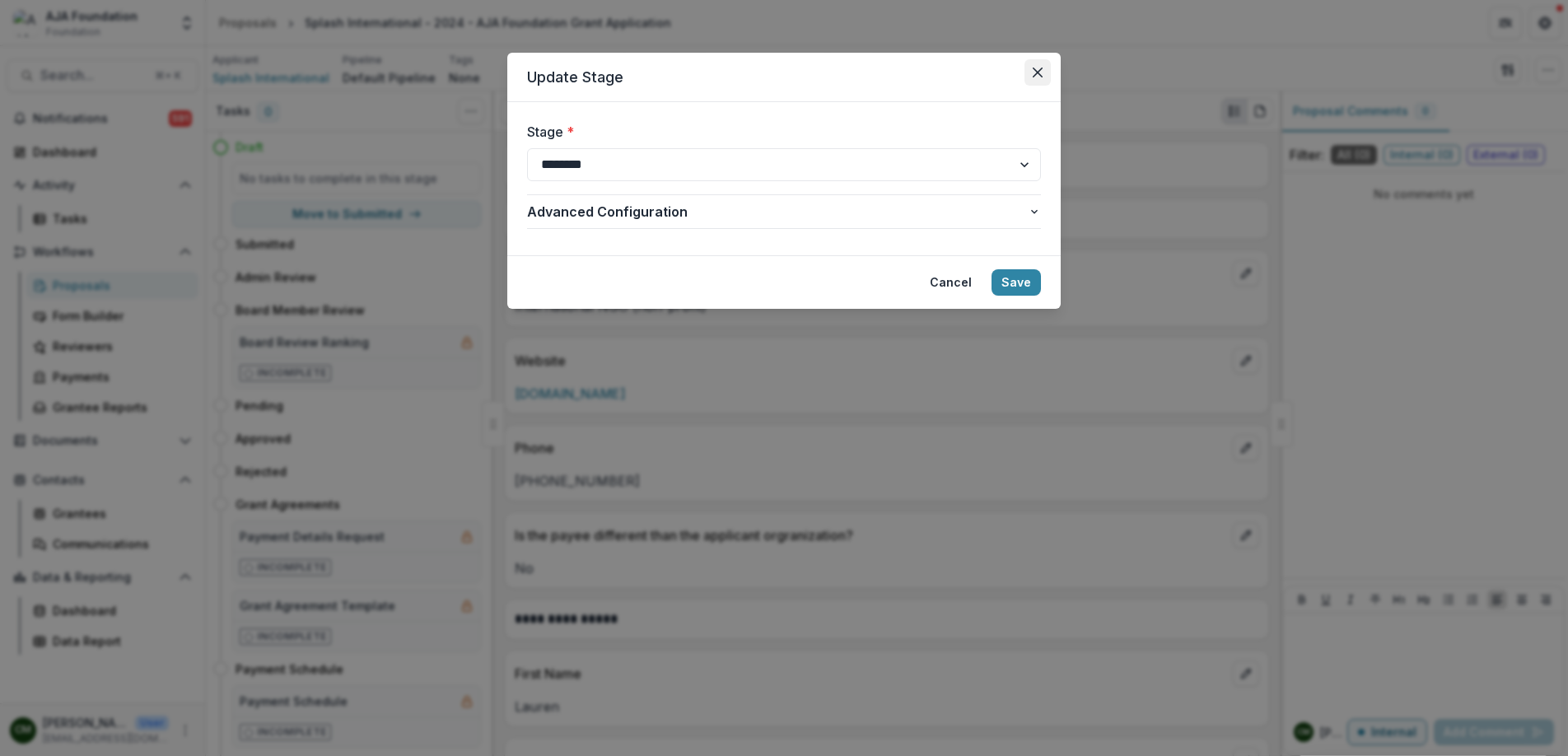
click at [1037, 72] on icon "Close" at bounding box center [1037, 72] width 10 height 10
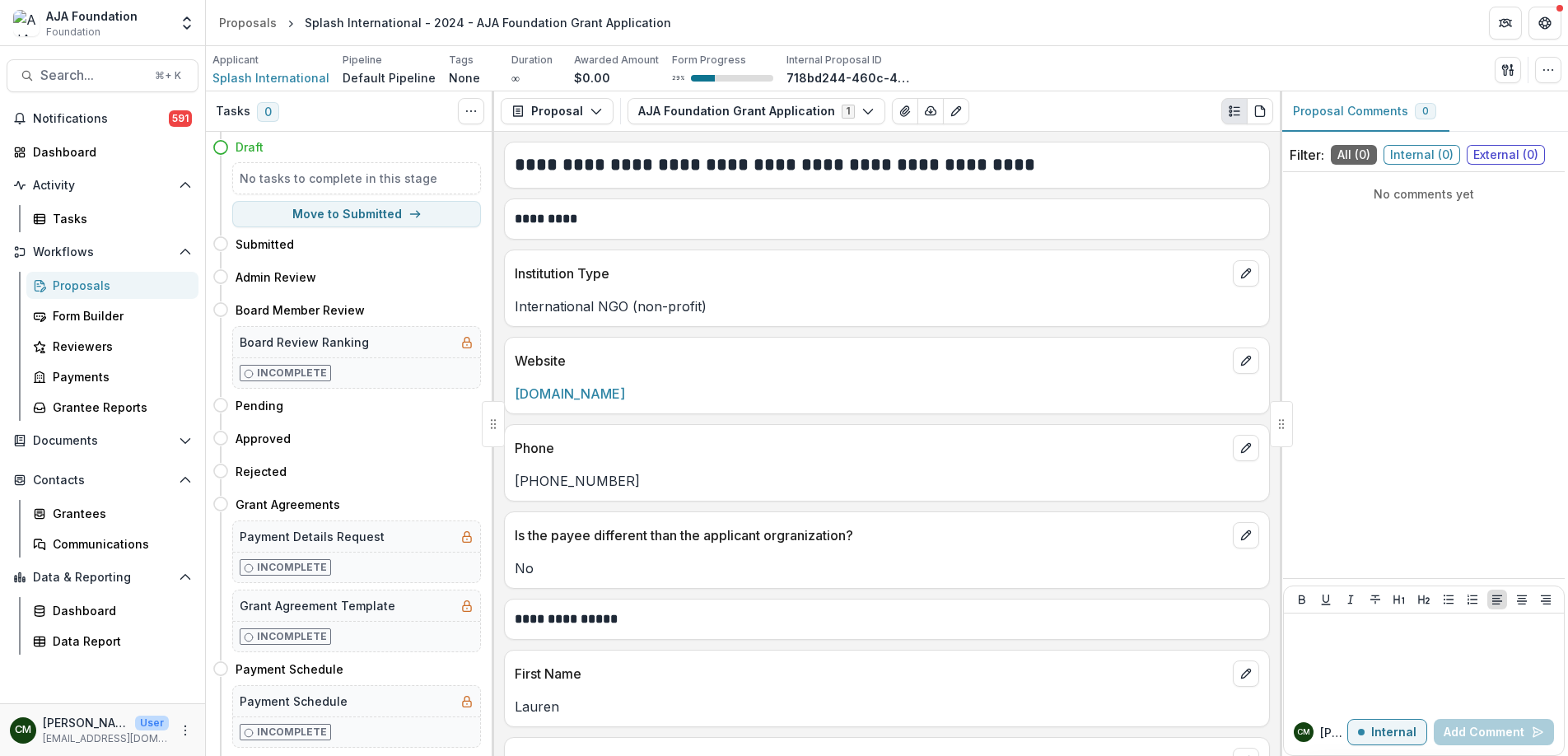
click at [76, 287] on div "Proposals" at bounding box center [119, 285] width 132 height 18
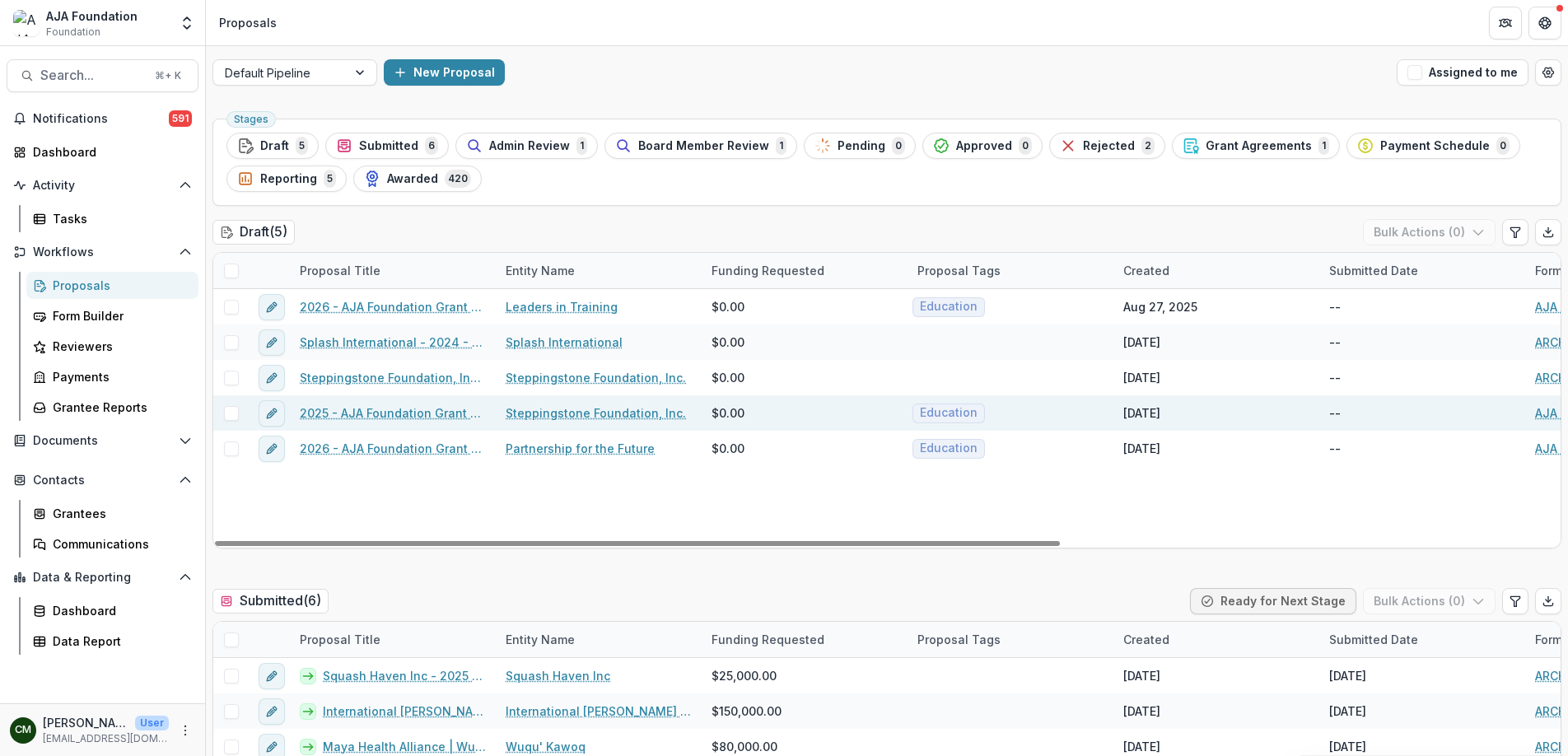
click at [230, 415] on span at bounding box center [231, 413] width 15 height 15
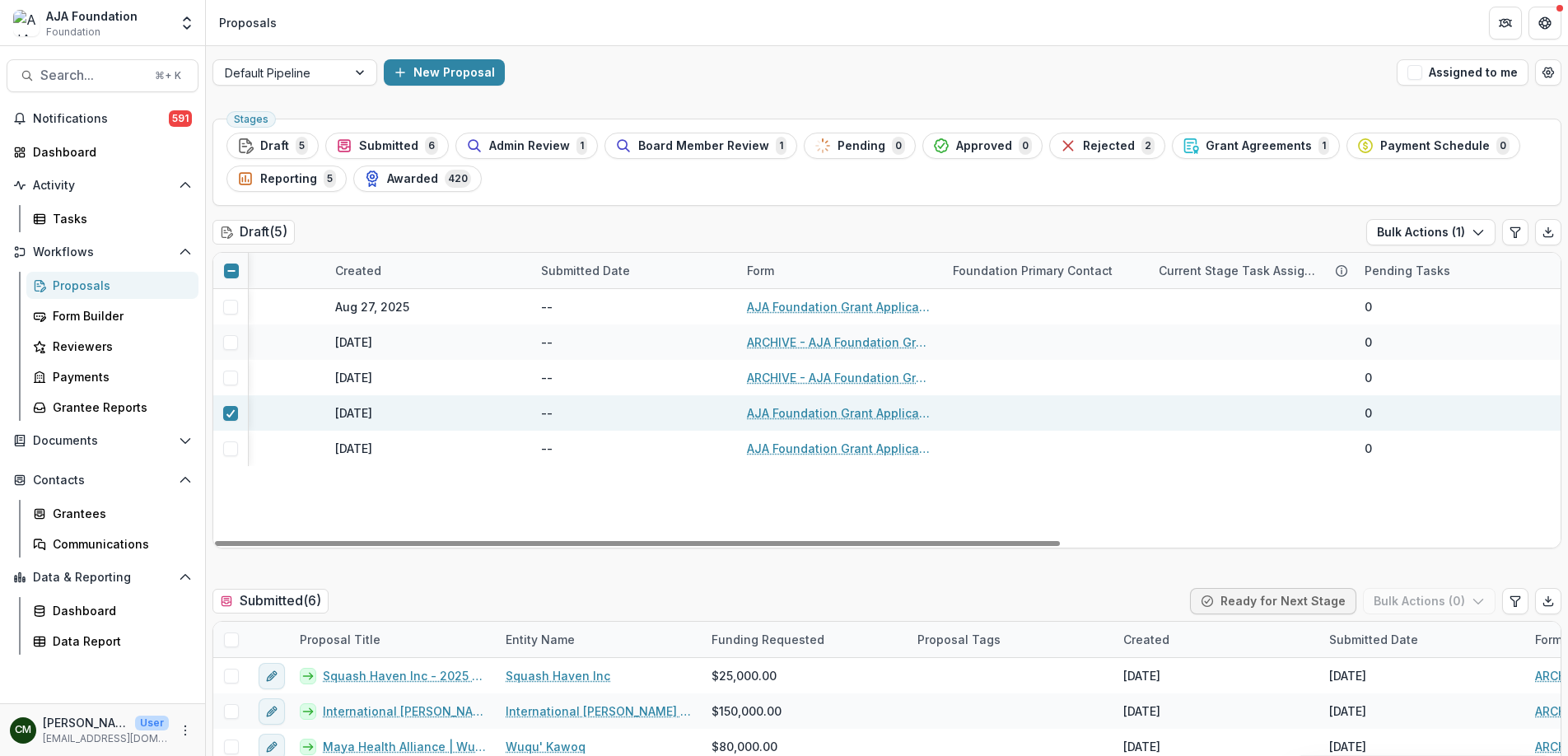
click at [373, 412] on div "[DATE]" at bounding box center [354, 413] width 37 height 18
click at [227, 412] on icon at bounding box center [230, 413] width 10 height 8
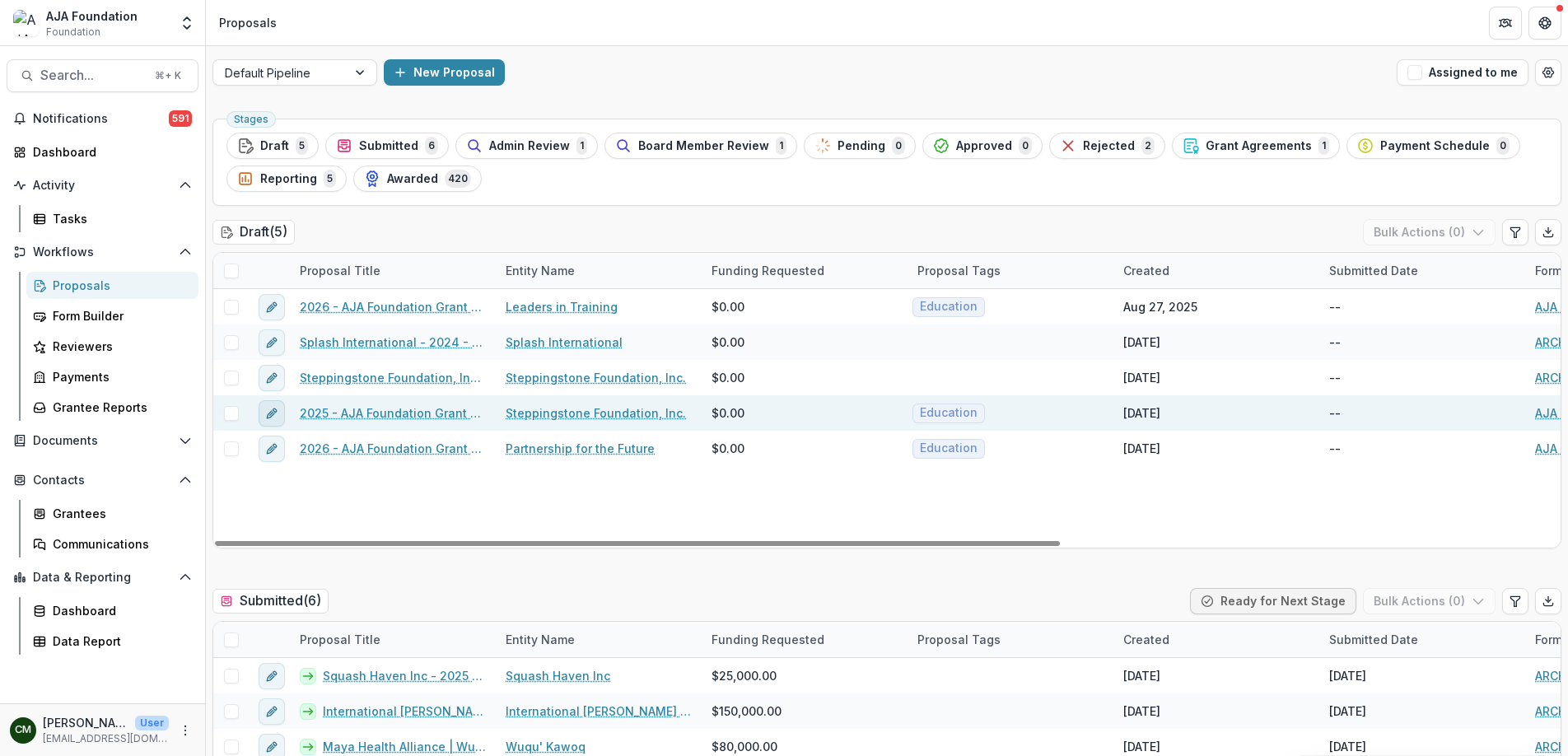
click at [282, 413] on button "edit" at bounding box center [272, 413] width 26 height 26
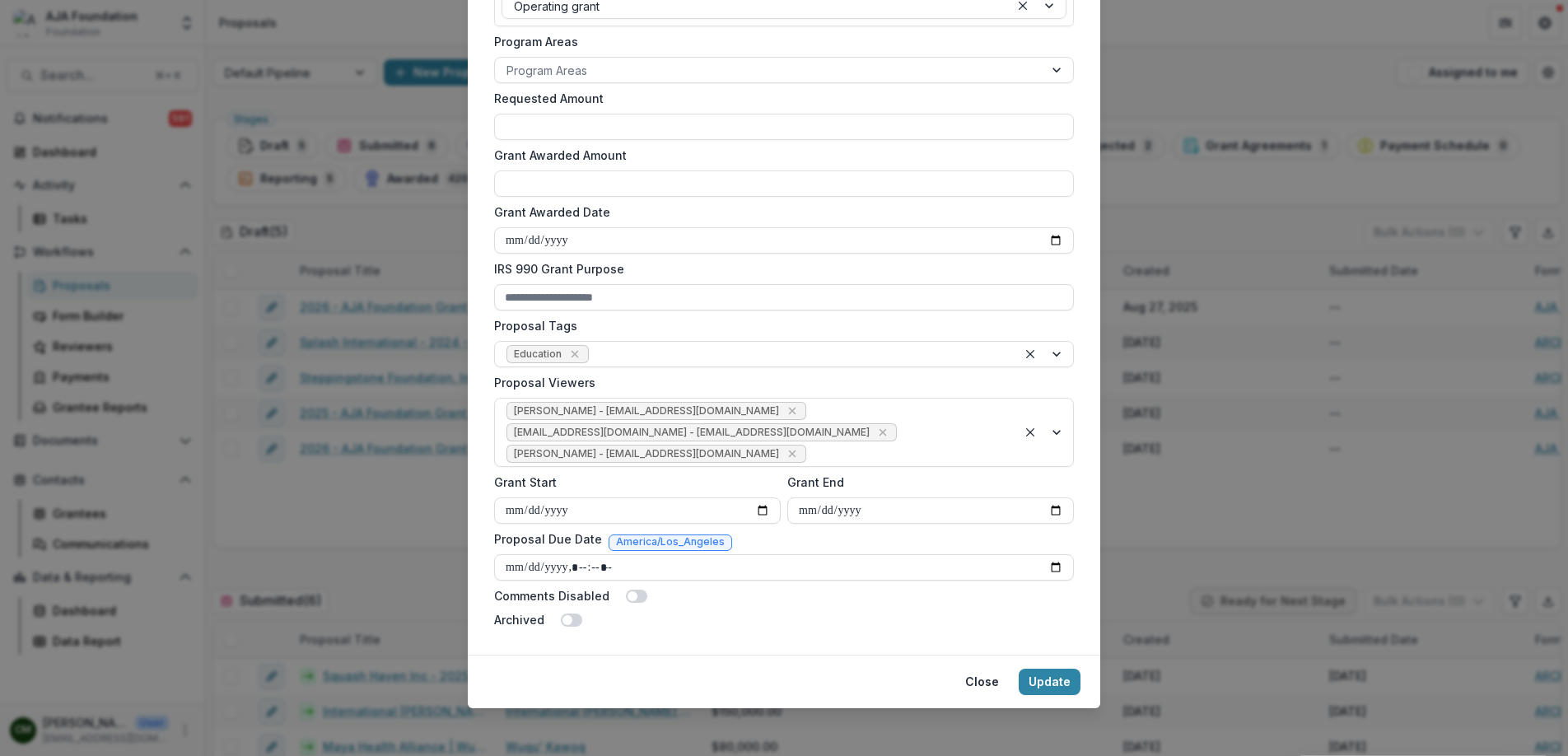
scroll to position [426, 0]
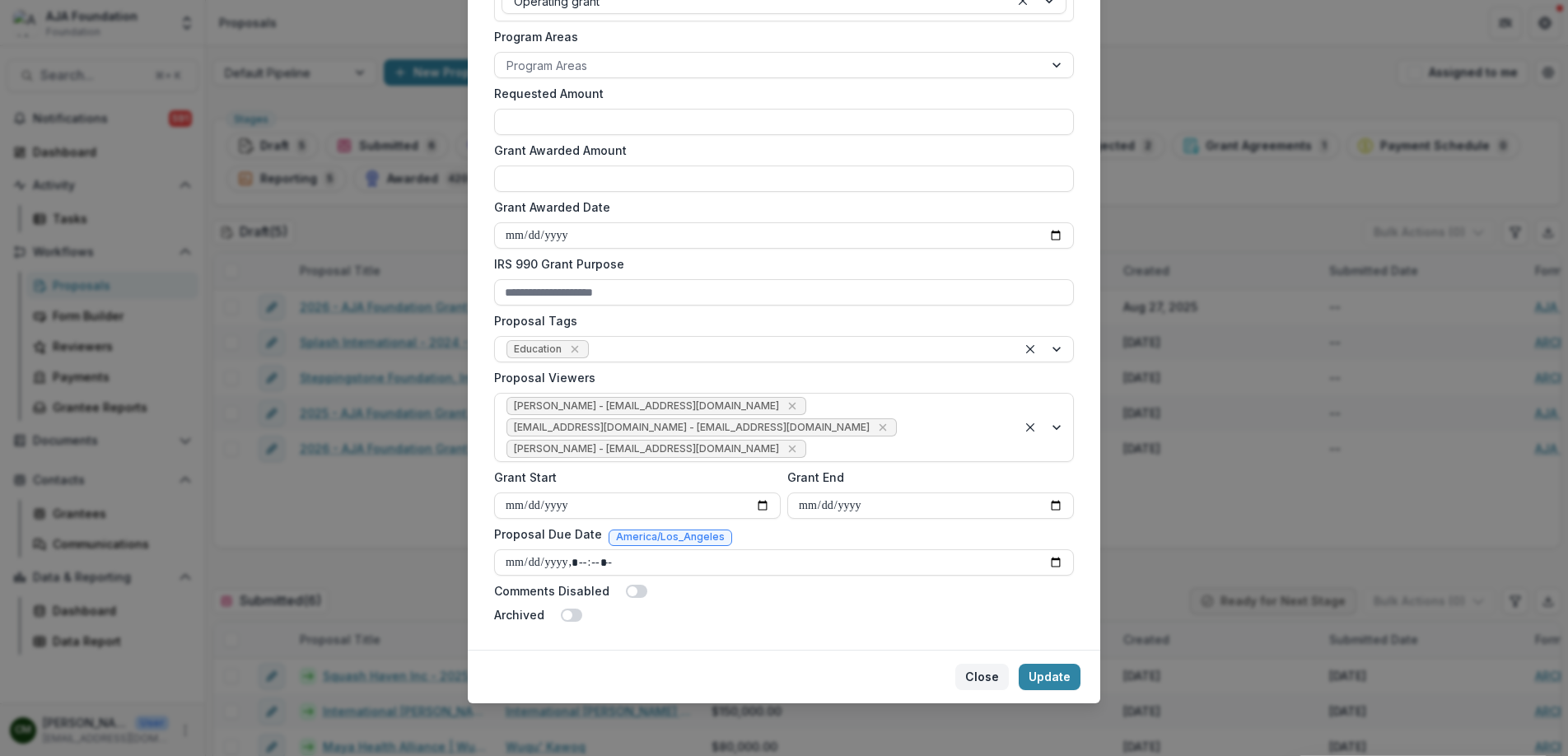
click at [982, 674] on button "Close" at bounding box center [982, 677] width 54 height 26
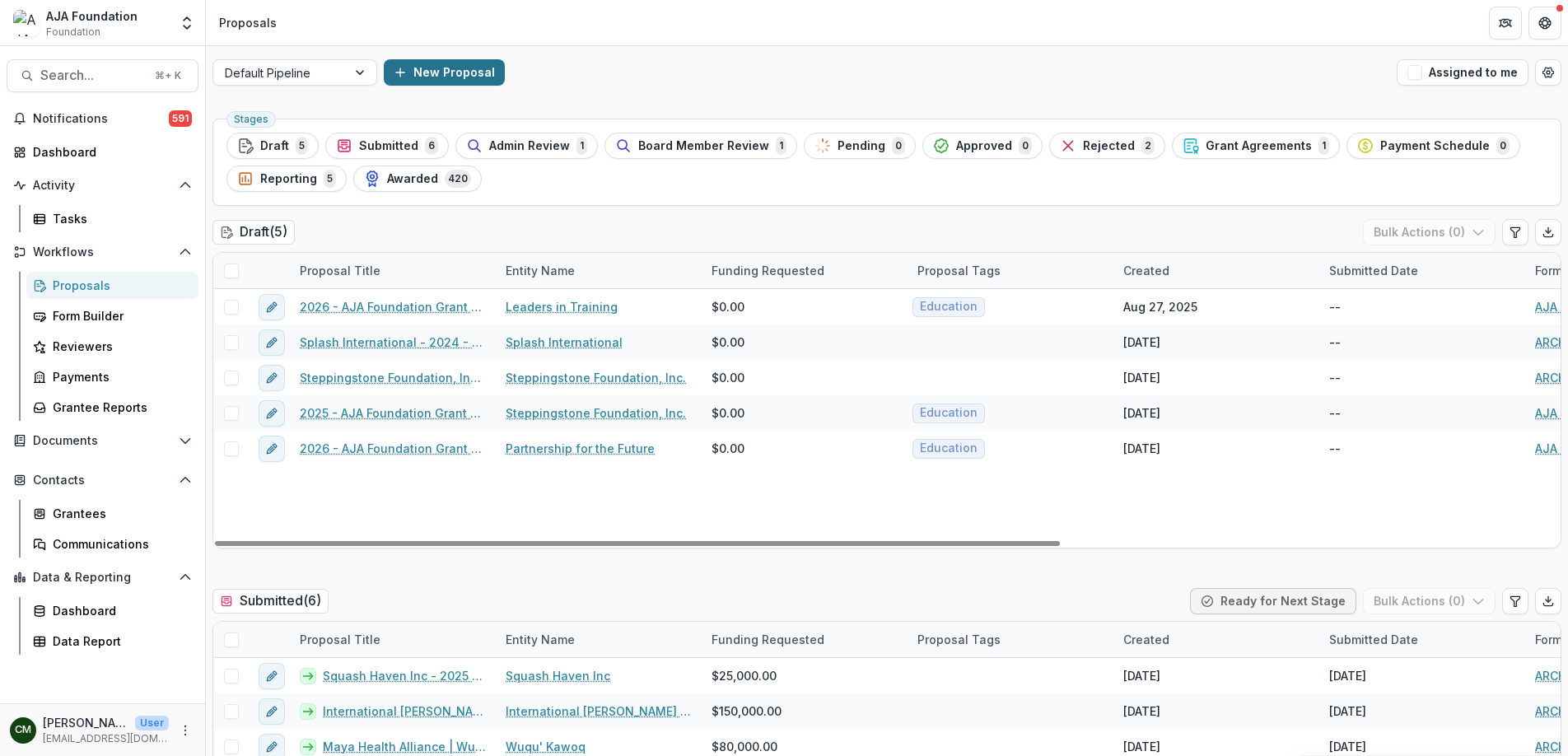
click at [457, 67] on button "New Proposal" at bounding box center [444, 72] width 121 height 26
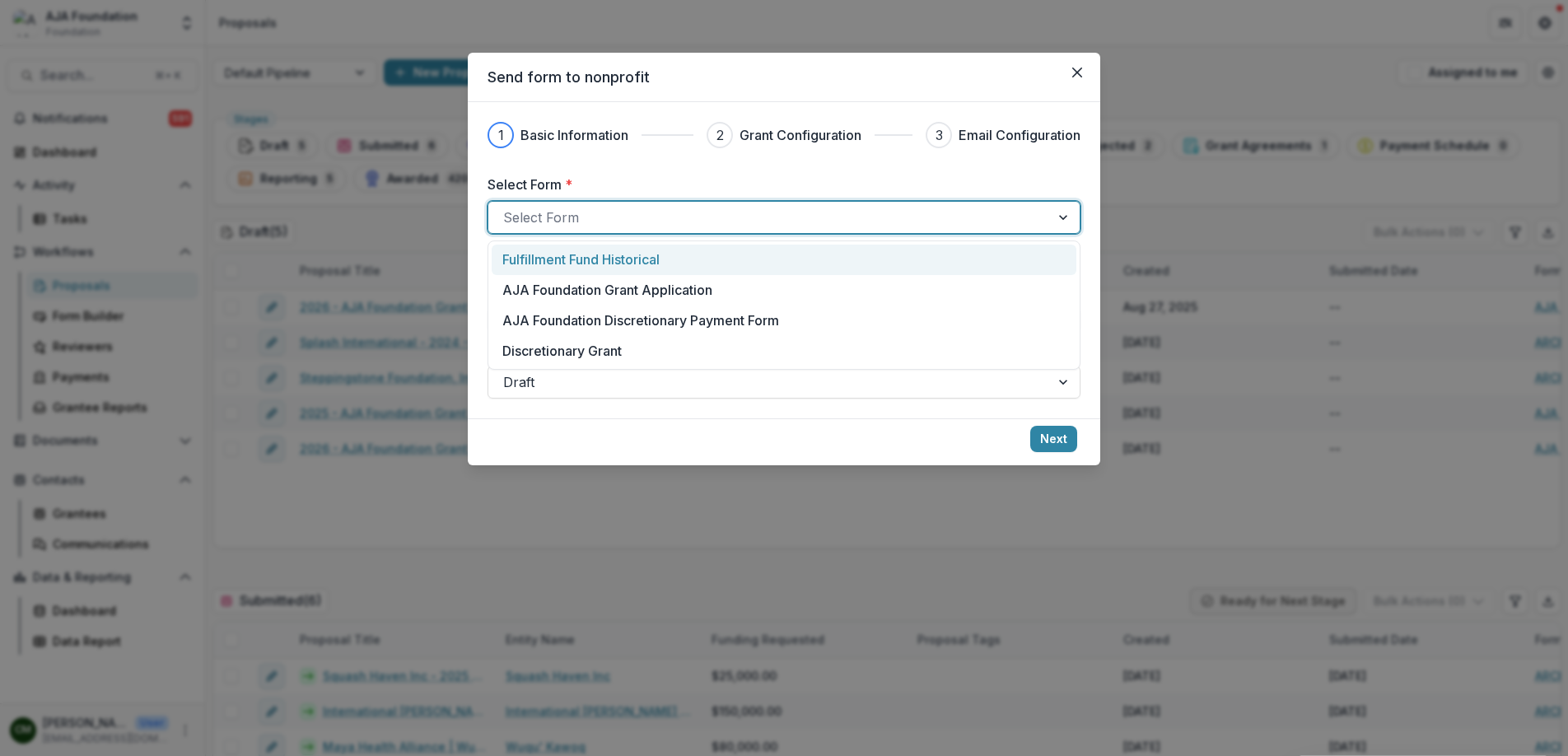
click at [586, 212] on div at bounding box center [769, 217] width 532 height 23
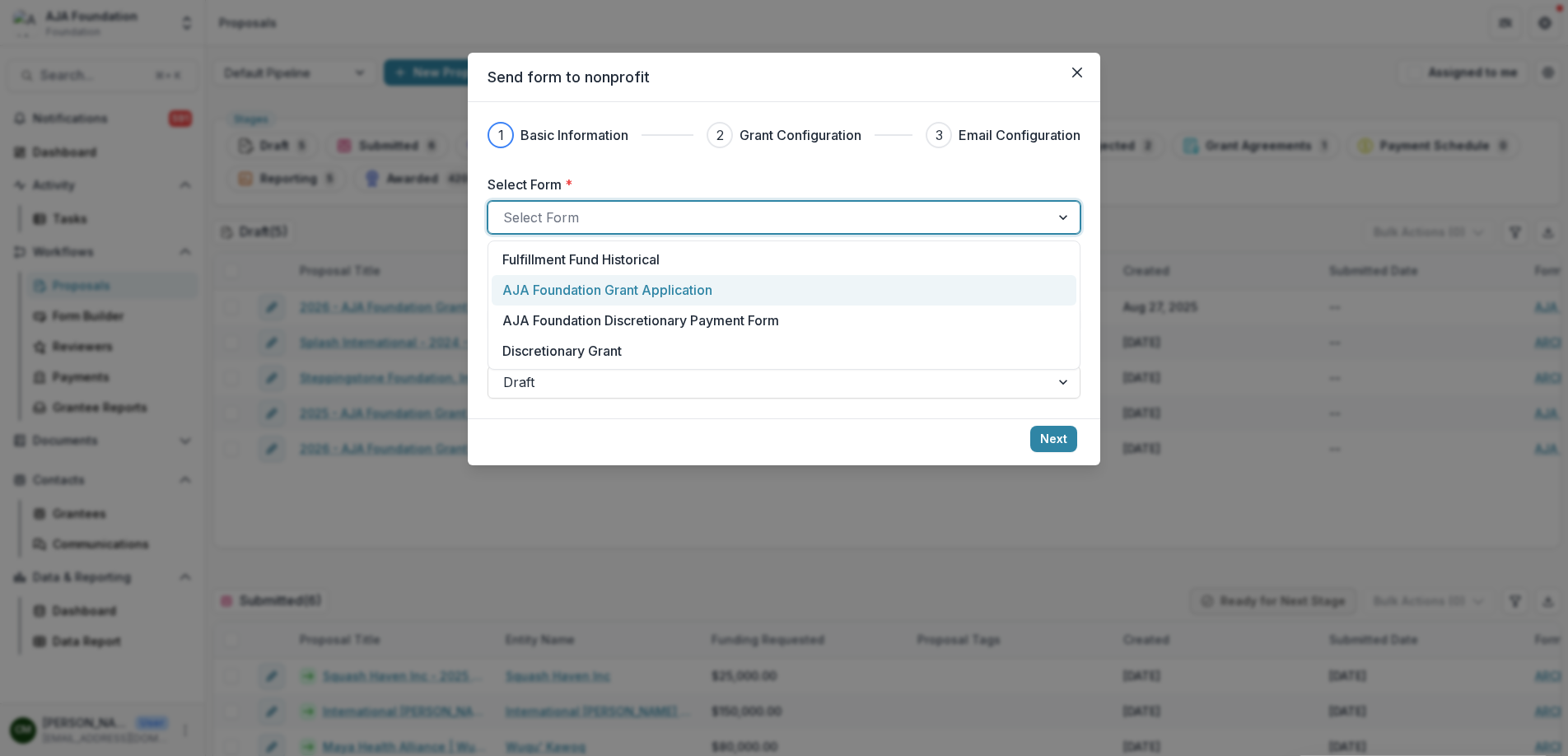
click at [599, 284] on p "AJA Foundation Grant Application" at bounding box center [607, 290] width 210 height 19
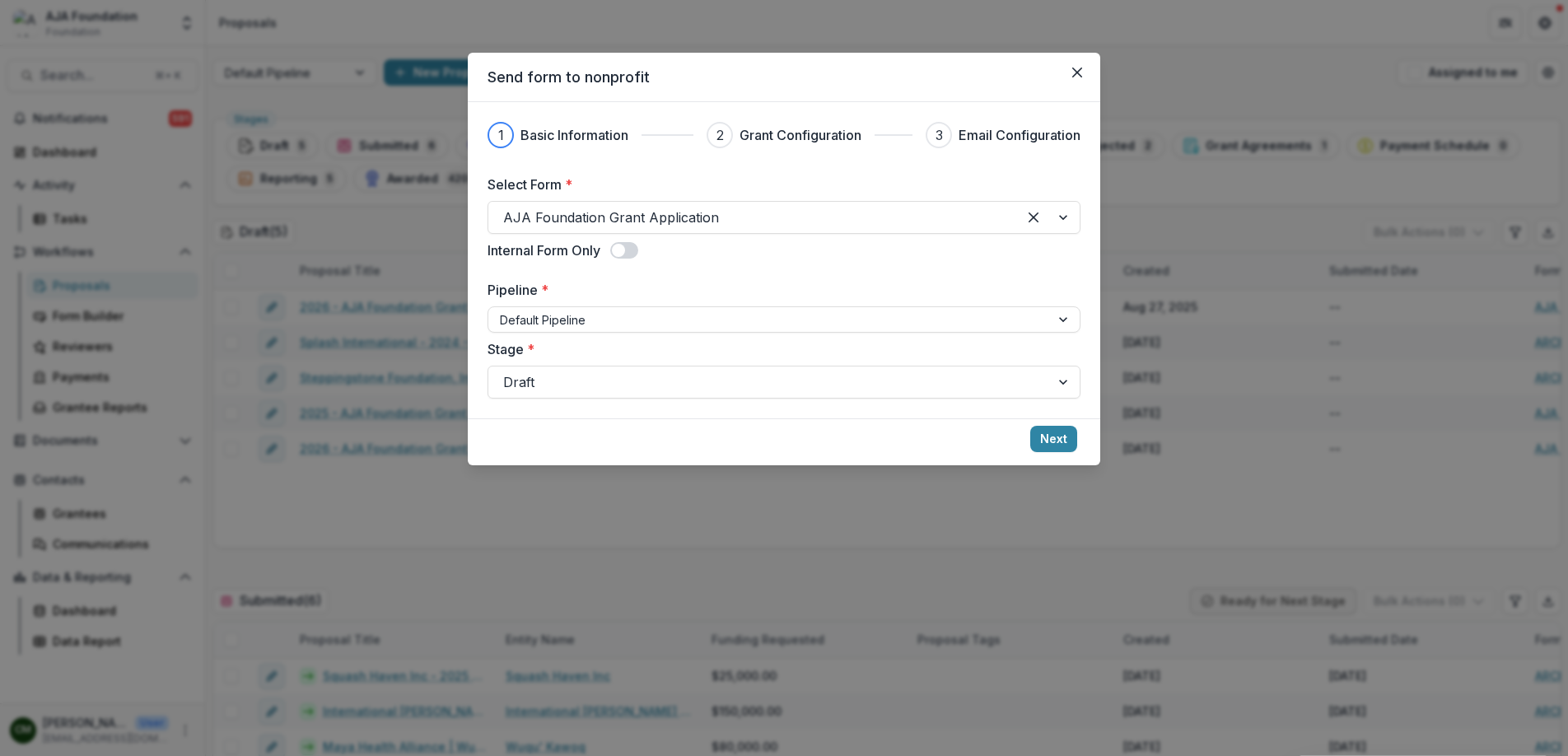
click at [629, 251] on span at bounding box center [624, 250] width 28 height 17
click at [629, 251] on span at bounding box center [629, 250] width 13 height 13
click at [1063, 437] on button "Next" at bounding box center [1053, 439] width 47 height 26
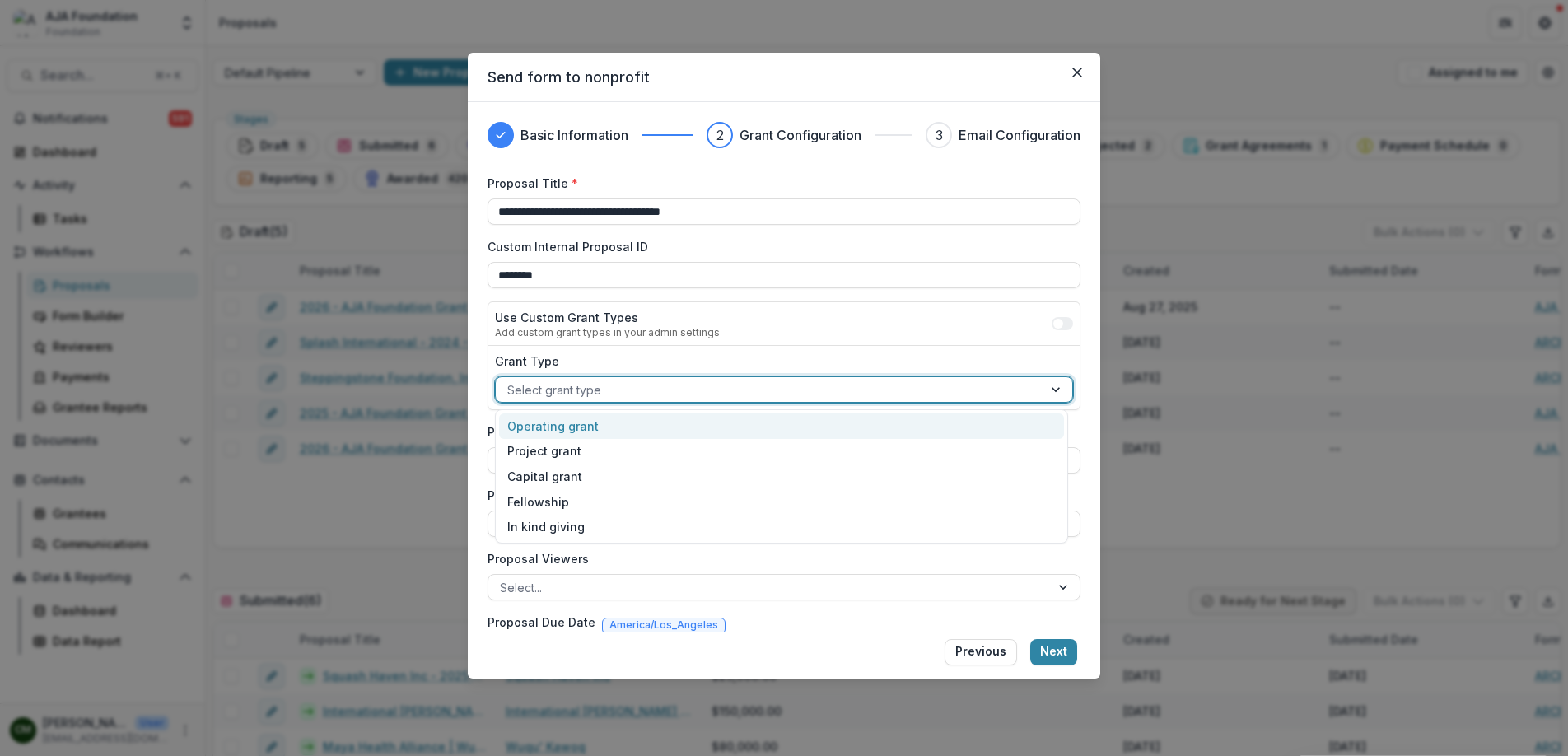
click at [656, 387] on div at bounding box center [769, 389] width 524 height 20
click at [607, 433] on div "Operating grant" at bounding box center [781, 426] width 565 height 26
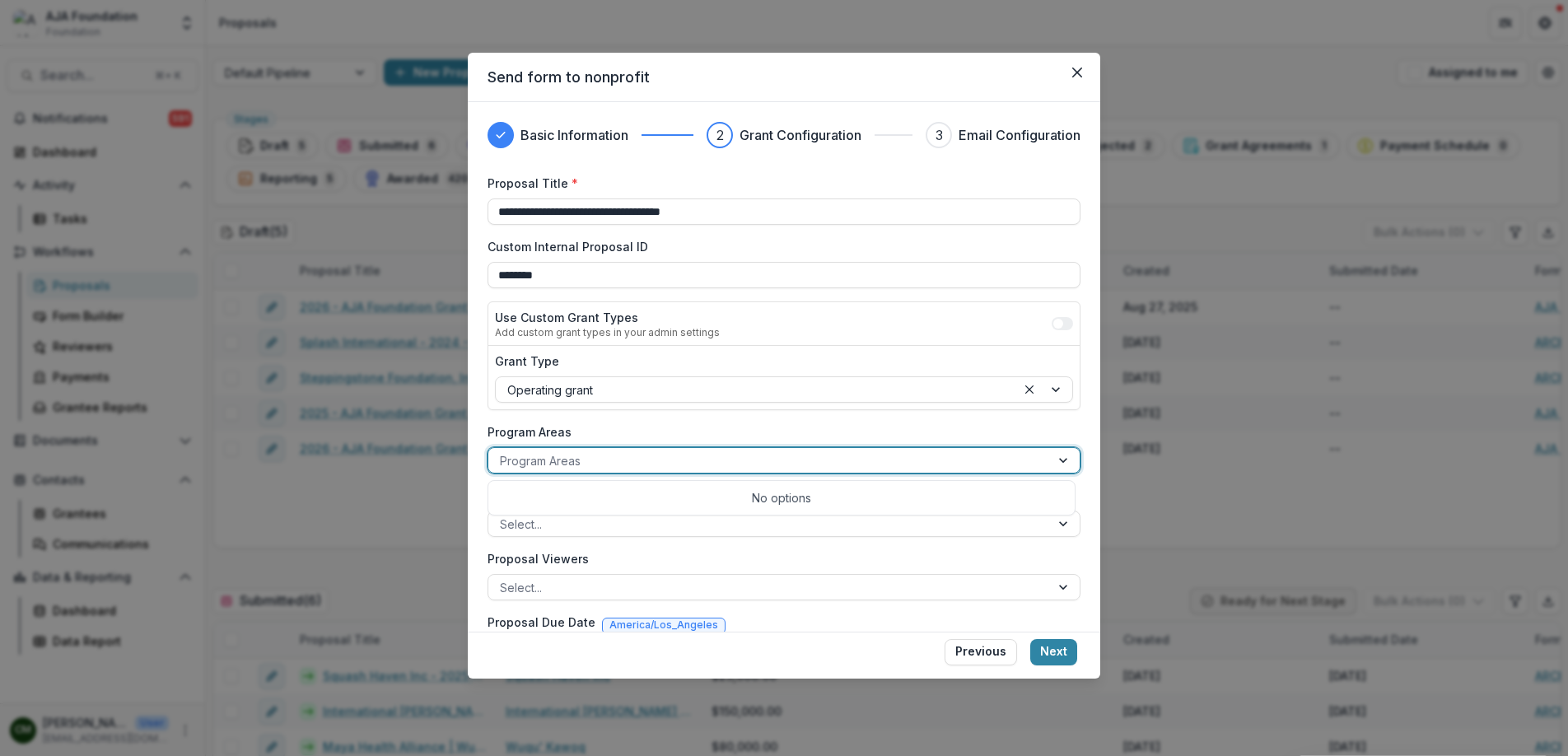
click at [604, 458] on div at bounding box center [769, 460] width 539 height 20
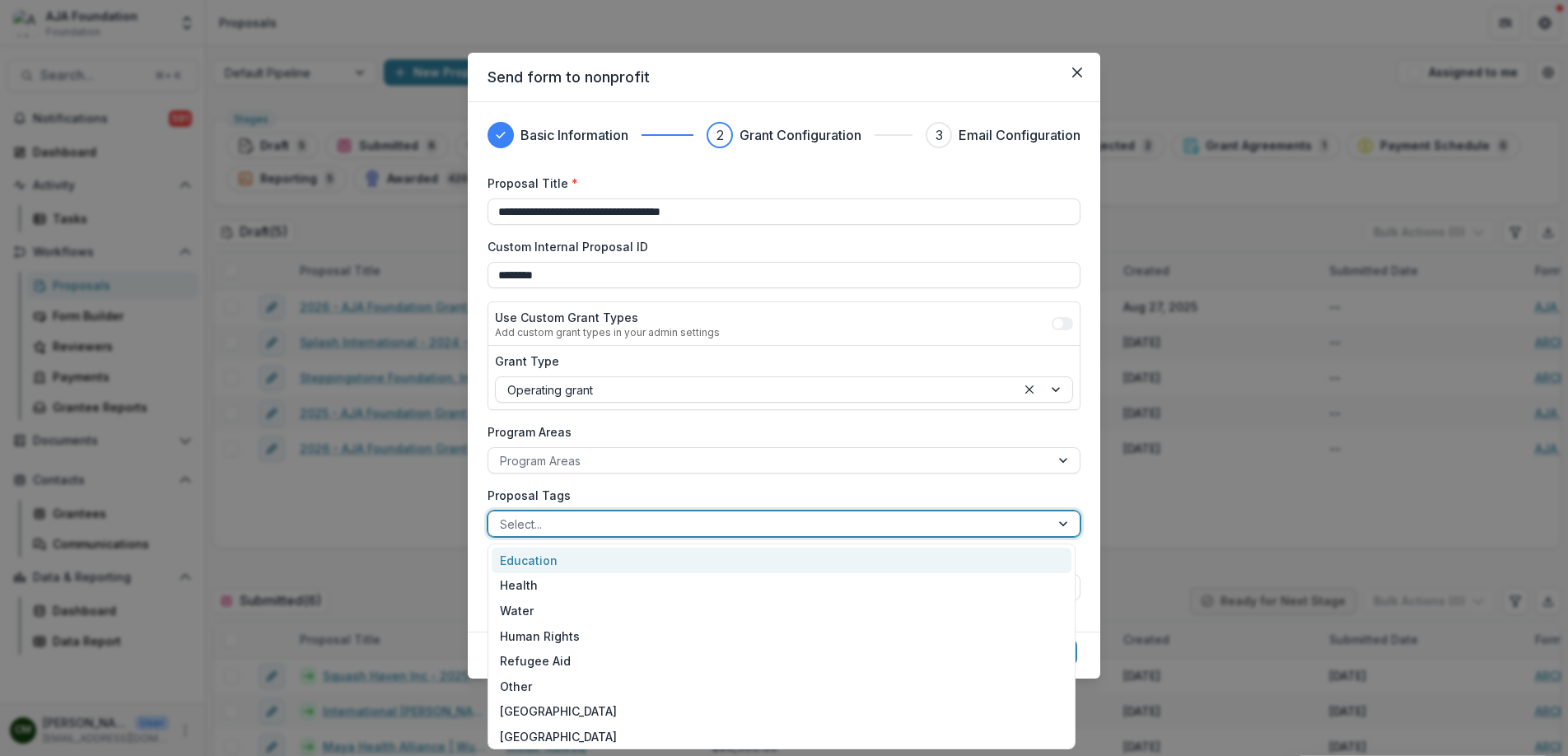
click at [618, 516] on div at bounding box center [769, 524] width 539 height 20
click at [578, 565] on div "Education" at bounding box center [781, 560] width 580 height 26
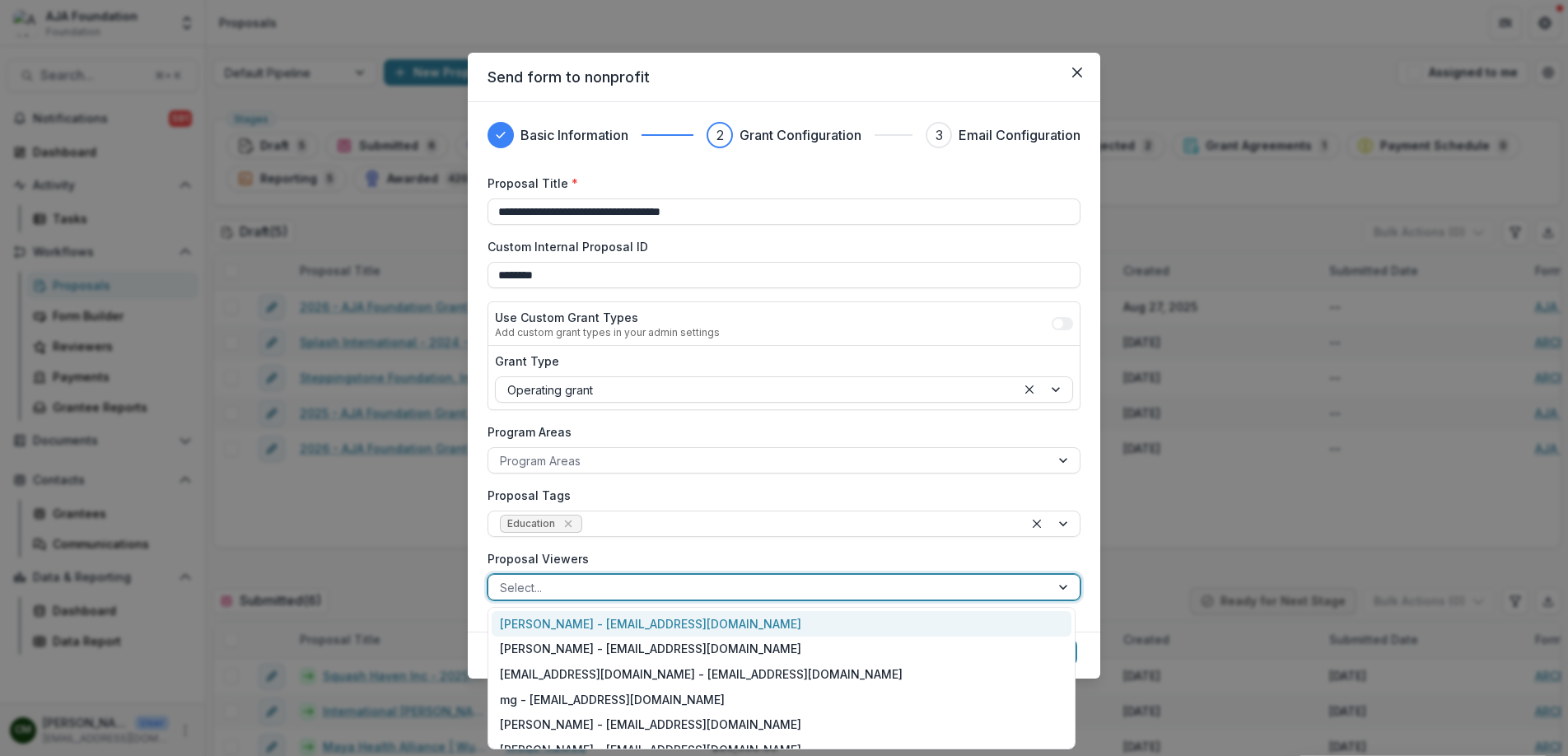
click at [604, 592] on div at bounding box center [769, 587] width 539 height 20
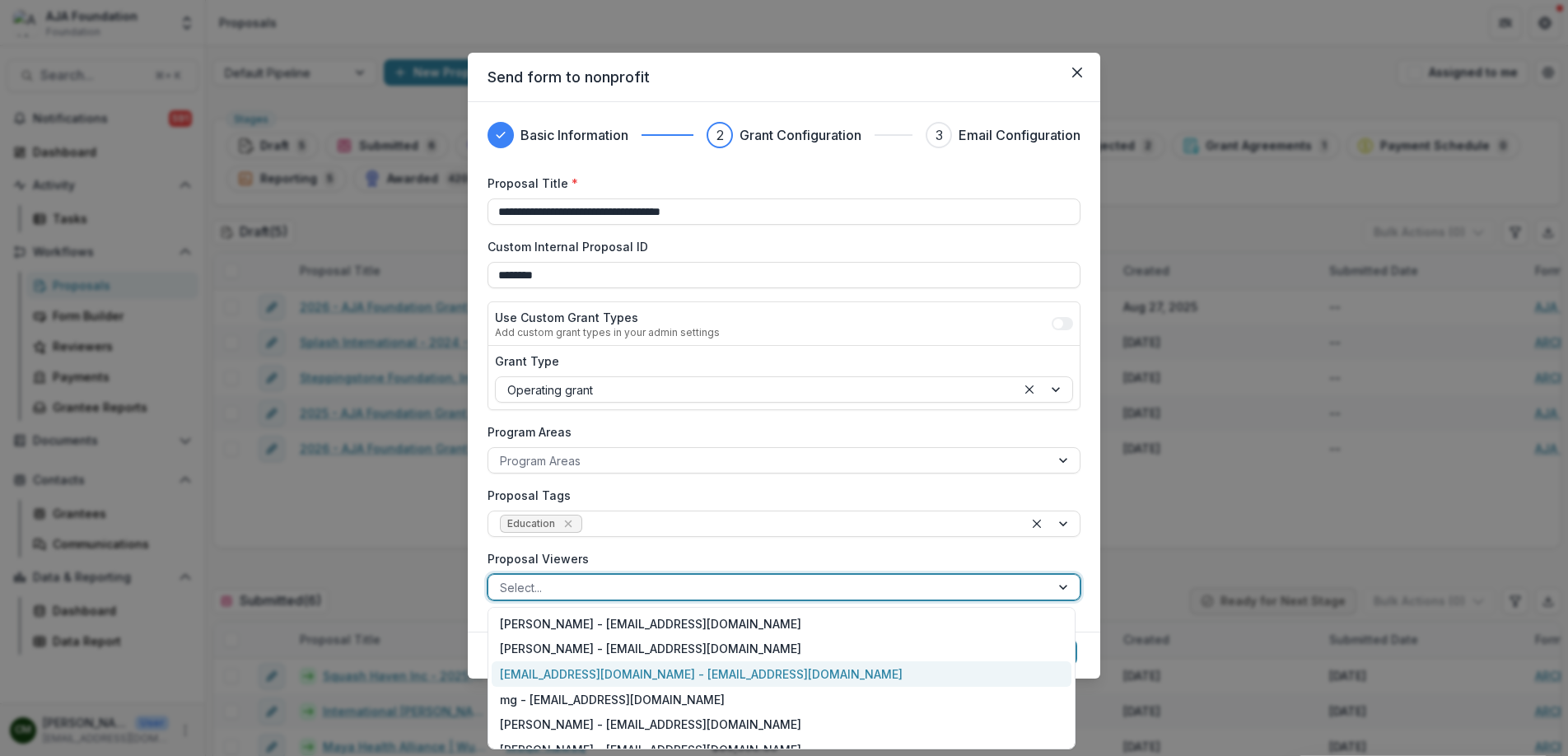
click at [608, 674] on div "[EMAIL_ADDRESS][DOMAIN_NAME] - [EMAIL_ADDRESS][DOMAIN_NAME]" at bounding box center [781, 674] width 580 height 26
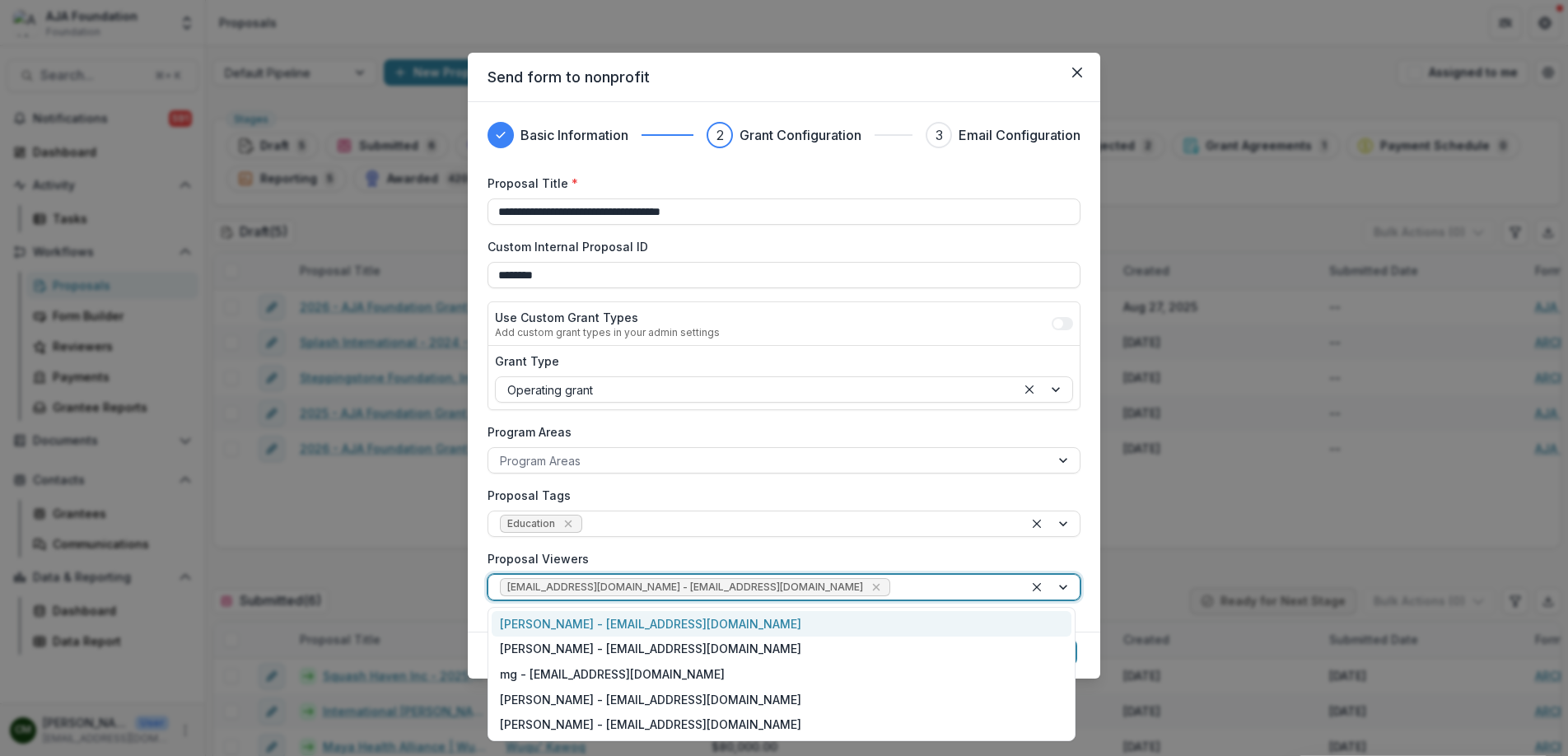
click at [893, 584] on div at bounding box center [953, 587] width 118 height 20
click at [701, 631] on div "[PERSON_NAME] - [EMAIL_ADDRESS][DOMAIN_NAME]" at bounding box center [781, 624] width 580 height 26
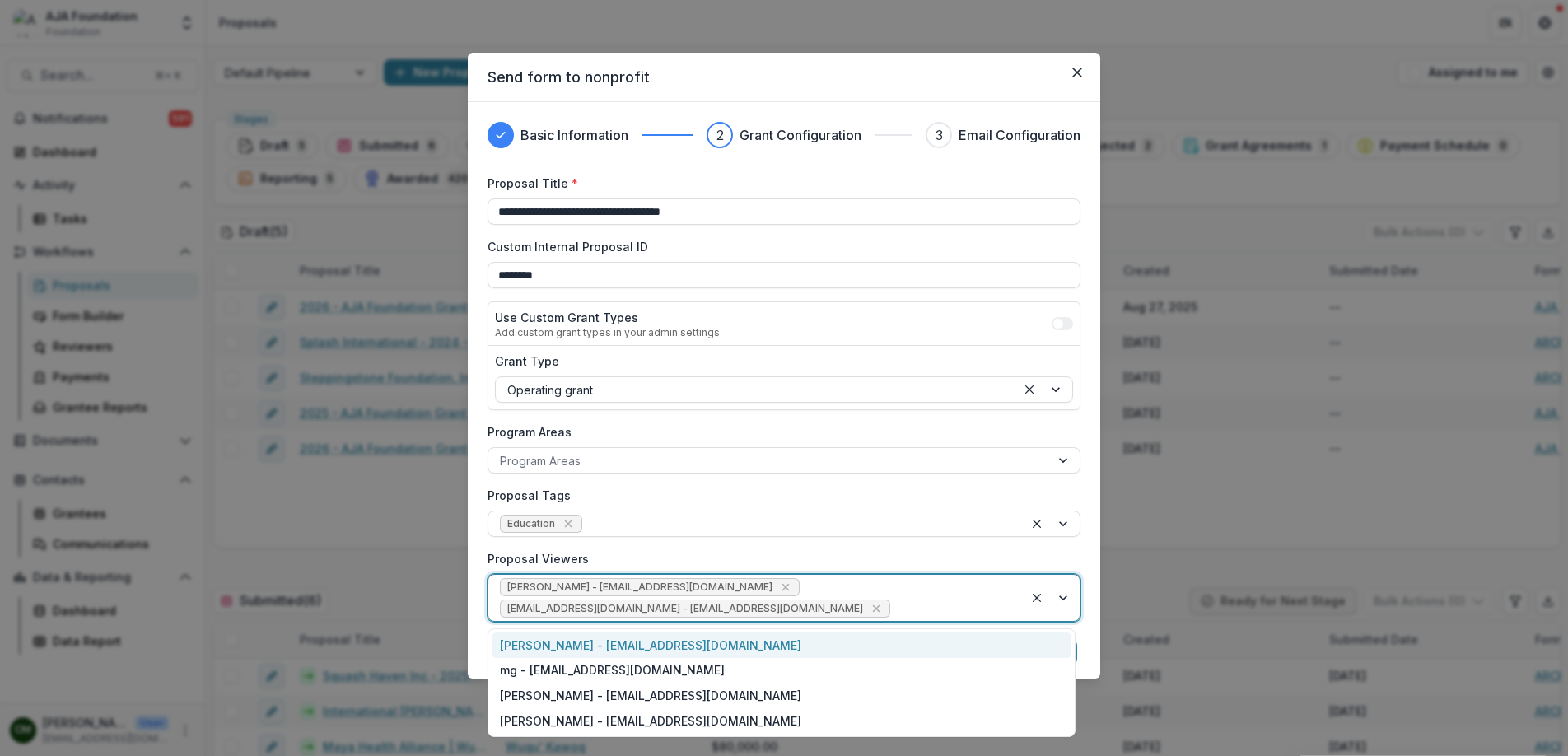
click at [844, 592] on div "[PERSON_NAME] - [EMAIL_ADDRESS][DOMAIN_NAME] [EMAIL_ADDRESS][DOMAIN_NAME] - [EM…" at bounding box center [756, 598] width 535 height 46
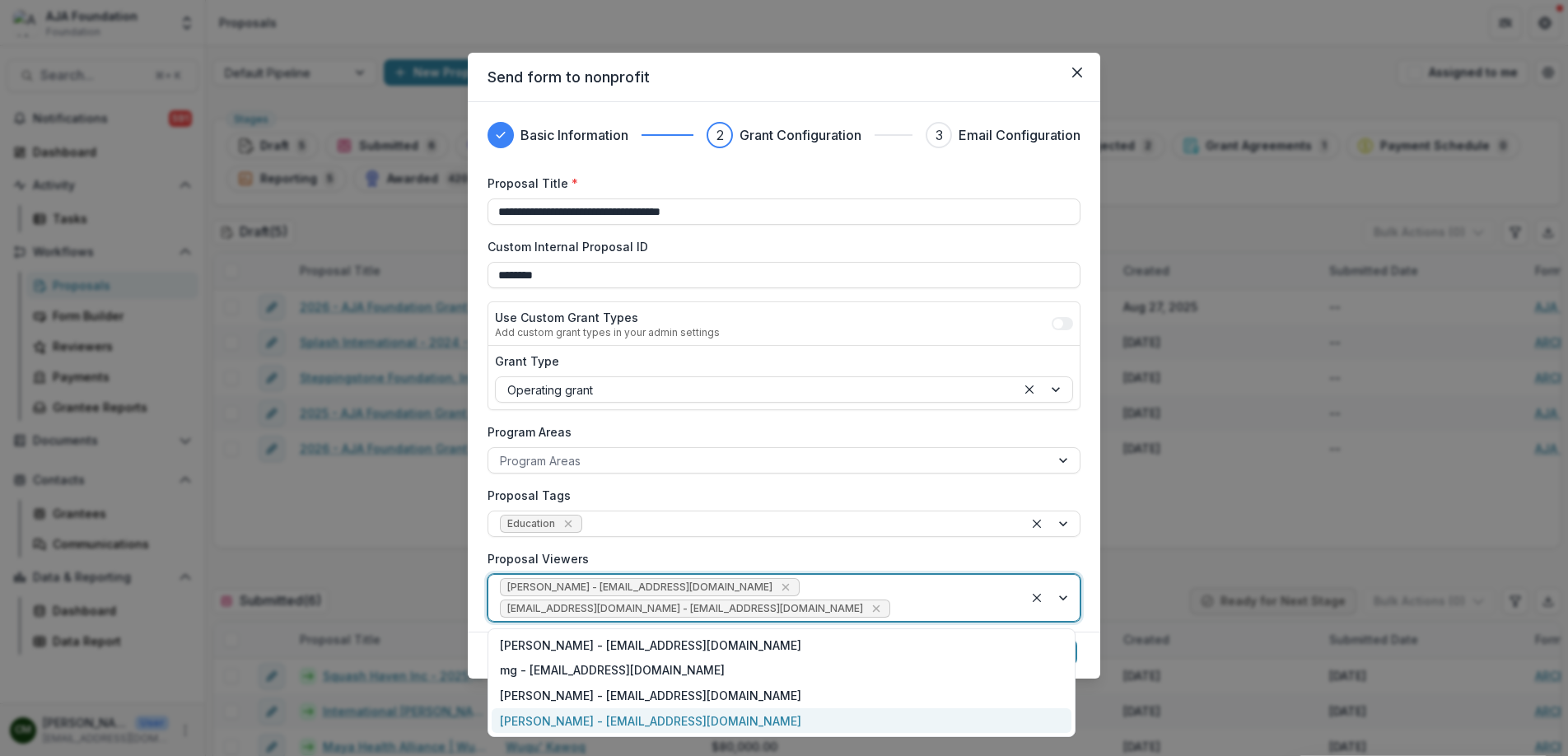
click at [676, 718] on div "[PERSON_NAME] - [EMAIL_ADDRESS][DOMAIN_NAME]" at bounding box center [781, 721] width 580 height 26
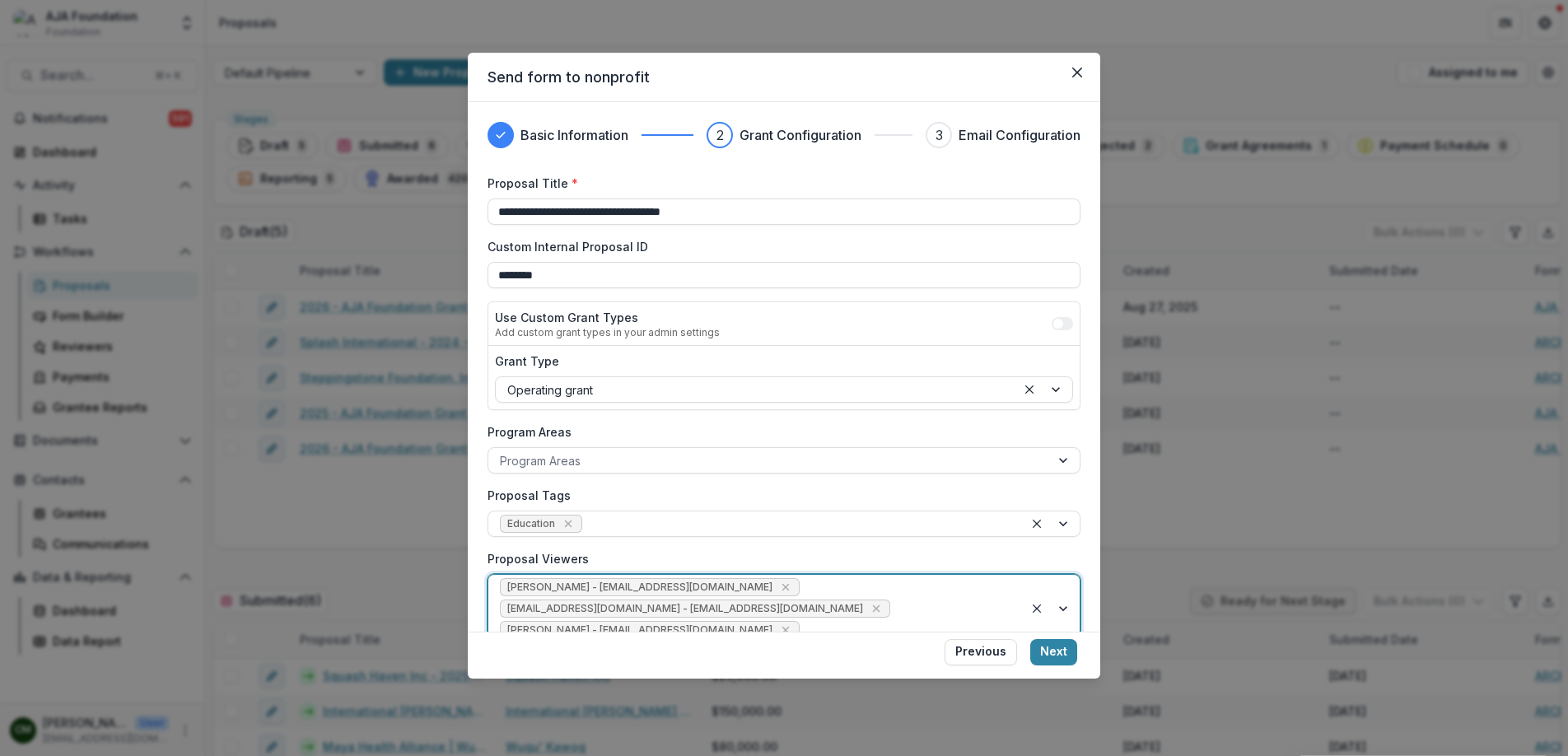
scroll to position [94, 0]
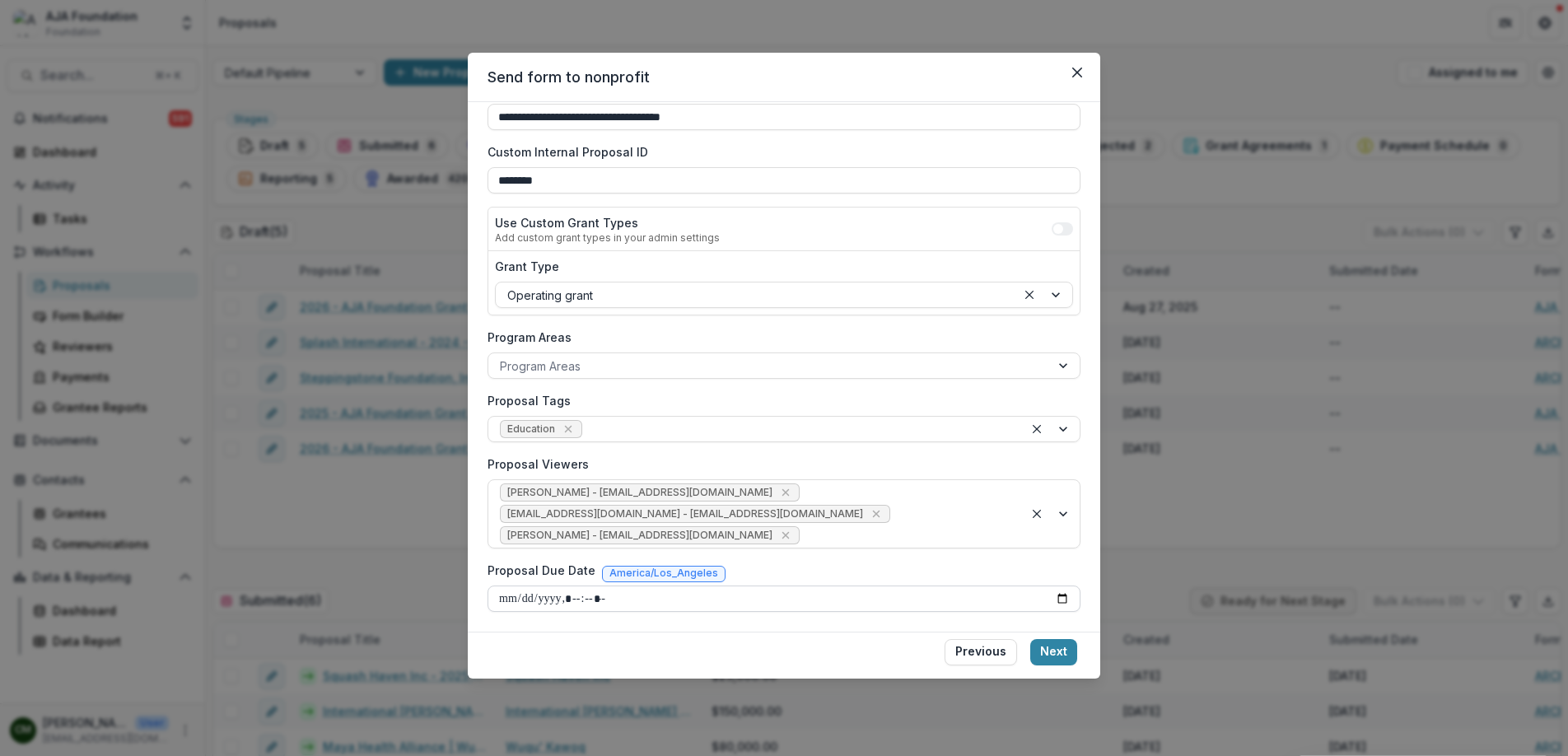
click at [985, 605] on input "Proposal Due Date" at bounding box center [784, 599] width 593 height 26
click at [1052, 599] on input "Proposal Due Date" at bounding box center [784, 599] width 593 height 26
type input "**********"
click at [936, 525] on div at bounding box center [908, 535] width 209 height 20
click at [1051, 655] on button "Next" at bounding box center [1053, 653] width 47 height 26
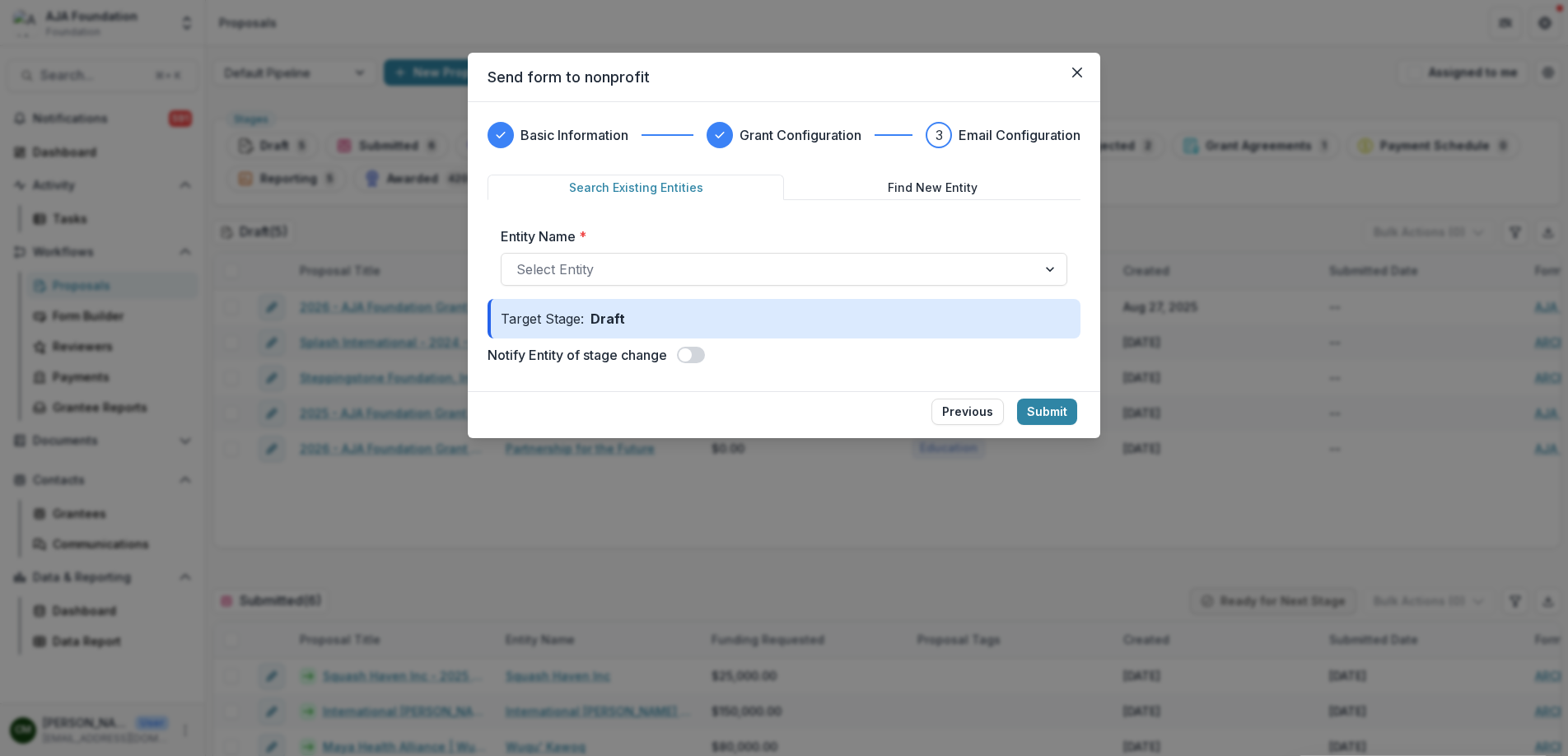
click at [692, 354] on span at bounding box center [685, 355] width 13 height 13
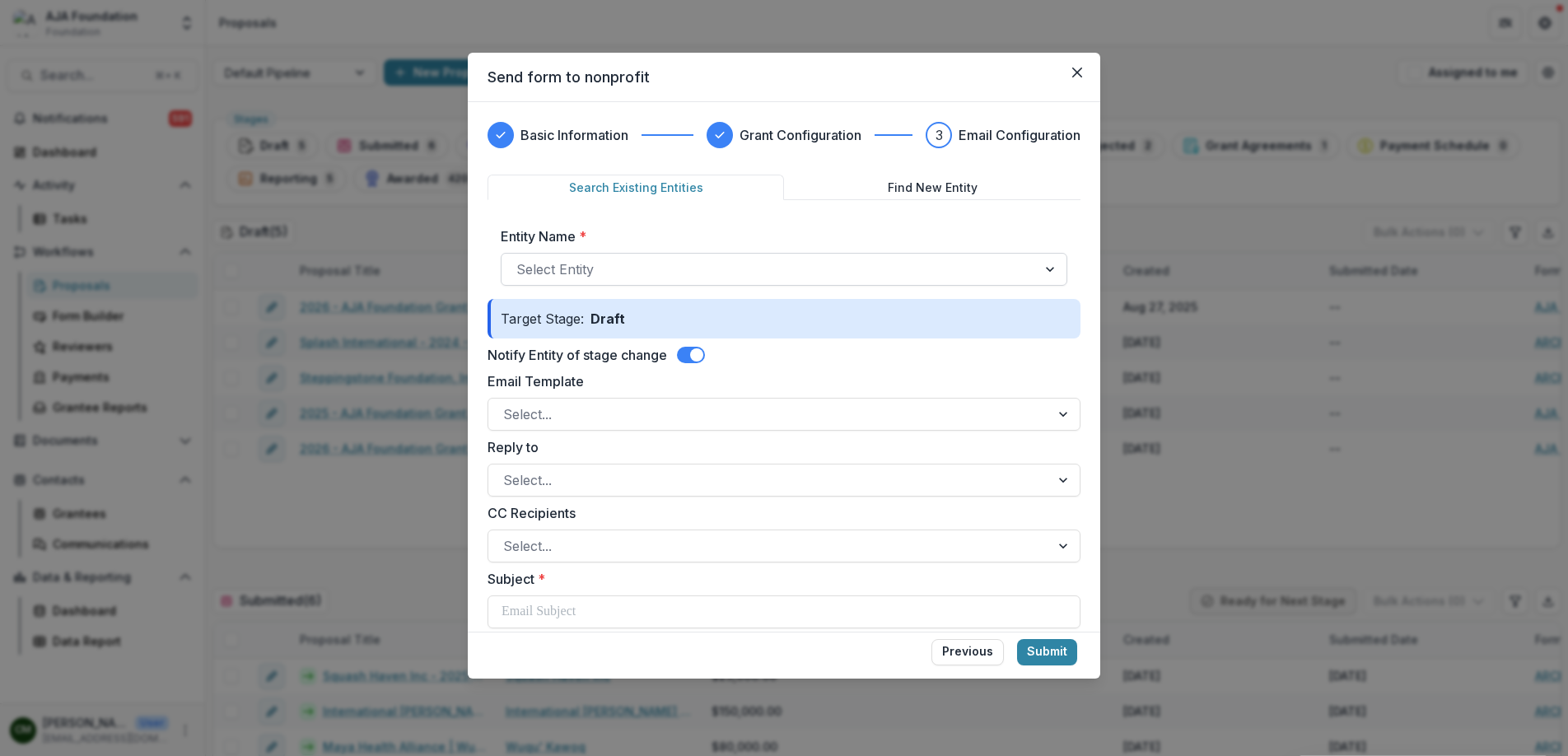
click at [726, 266] on div at bounding box center [769, 269] width 506 height 23
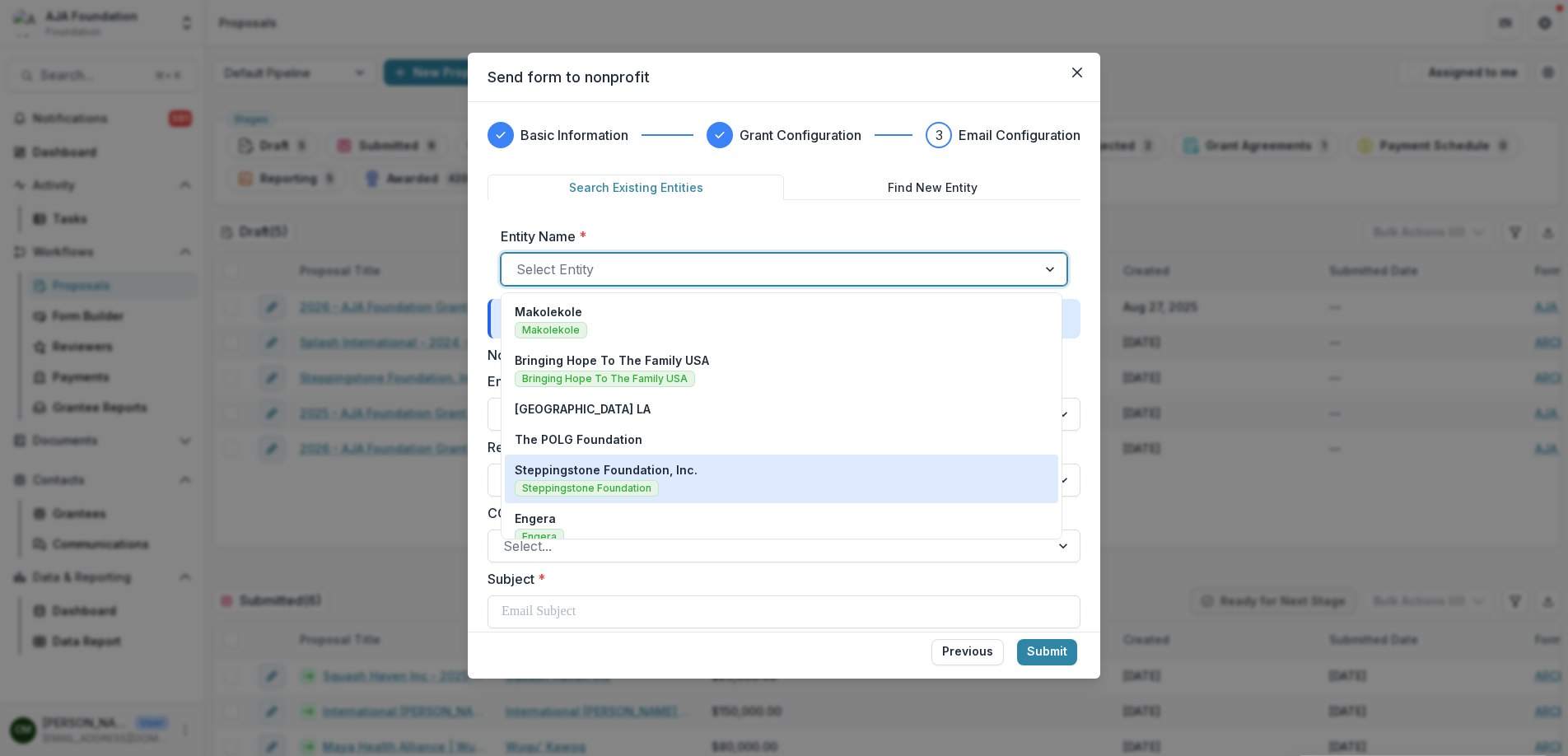
click at [665, 476] on p "Steppingstone Foundation, Inc." at bounding box center [606, 470] width 183 height 18
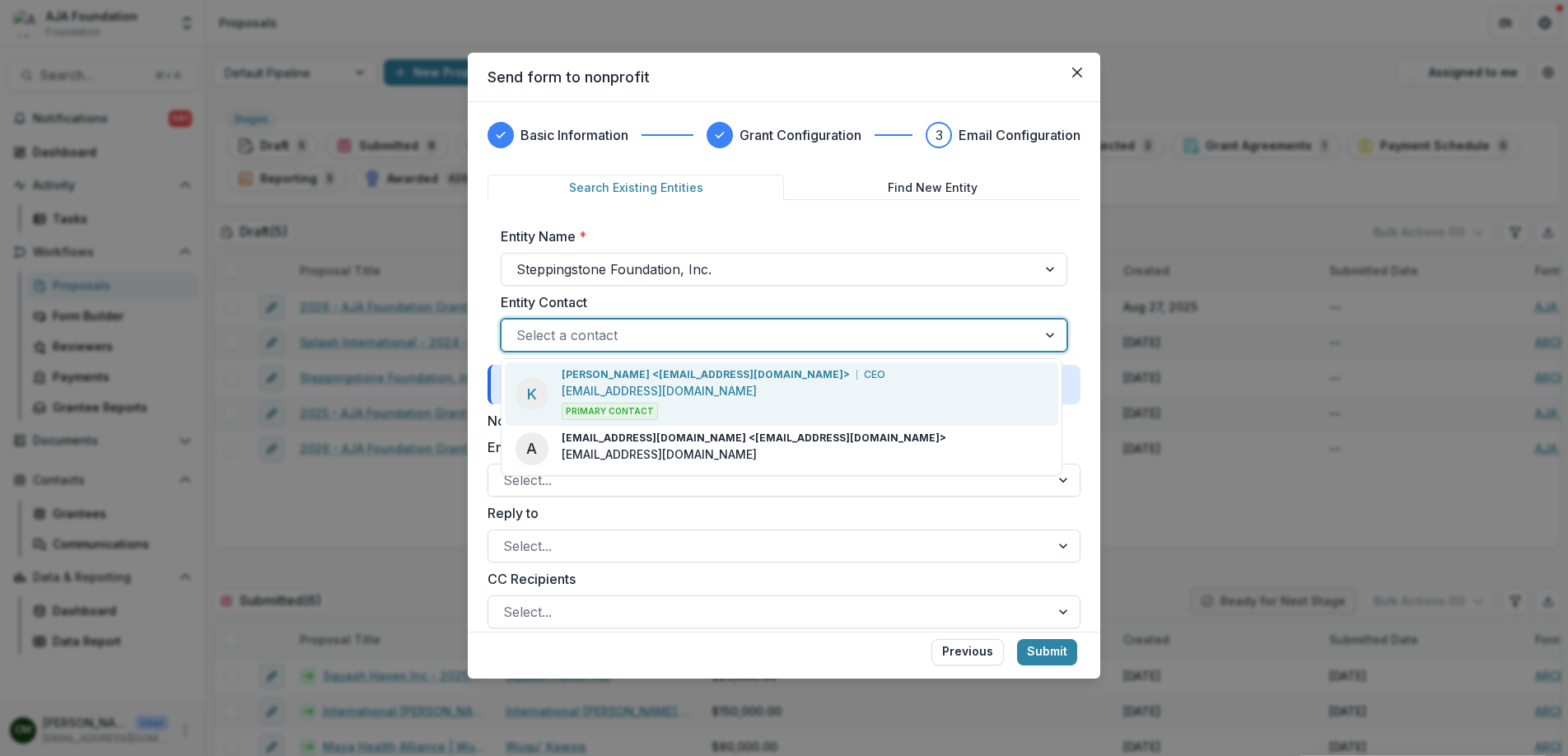
click at [827, 331] on div at bounding box center [769, 336] width 506 height 23
click at [864, 374] on p "CEO" at bounding box center [875, 374] width 21 height 15
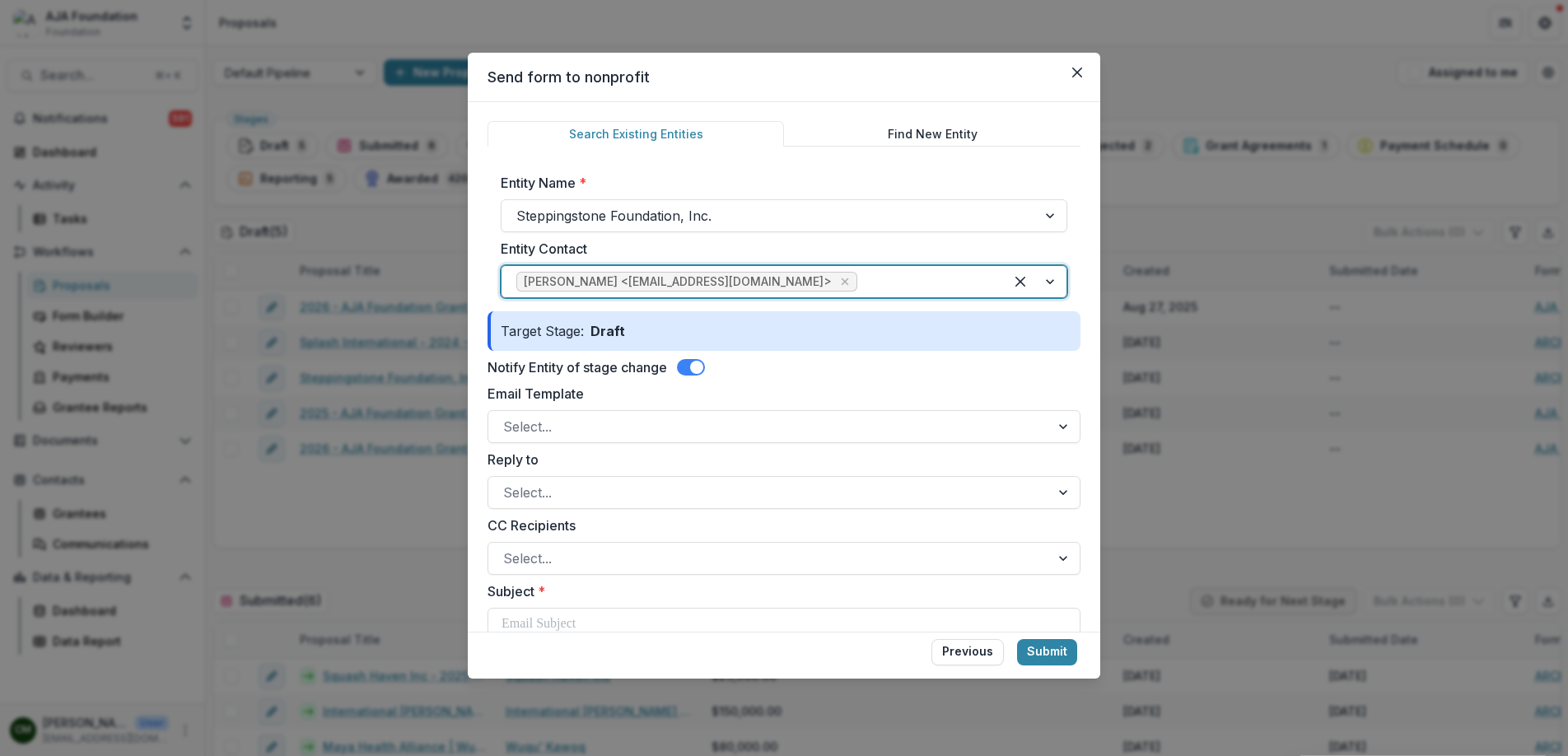
scroll to position [55, 0]
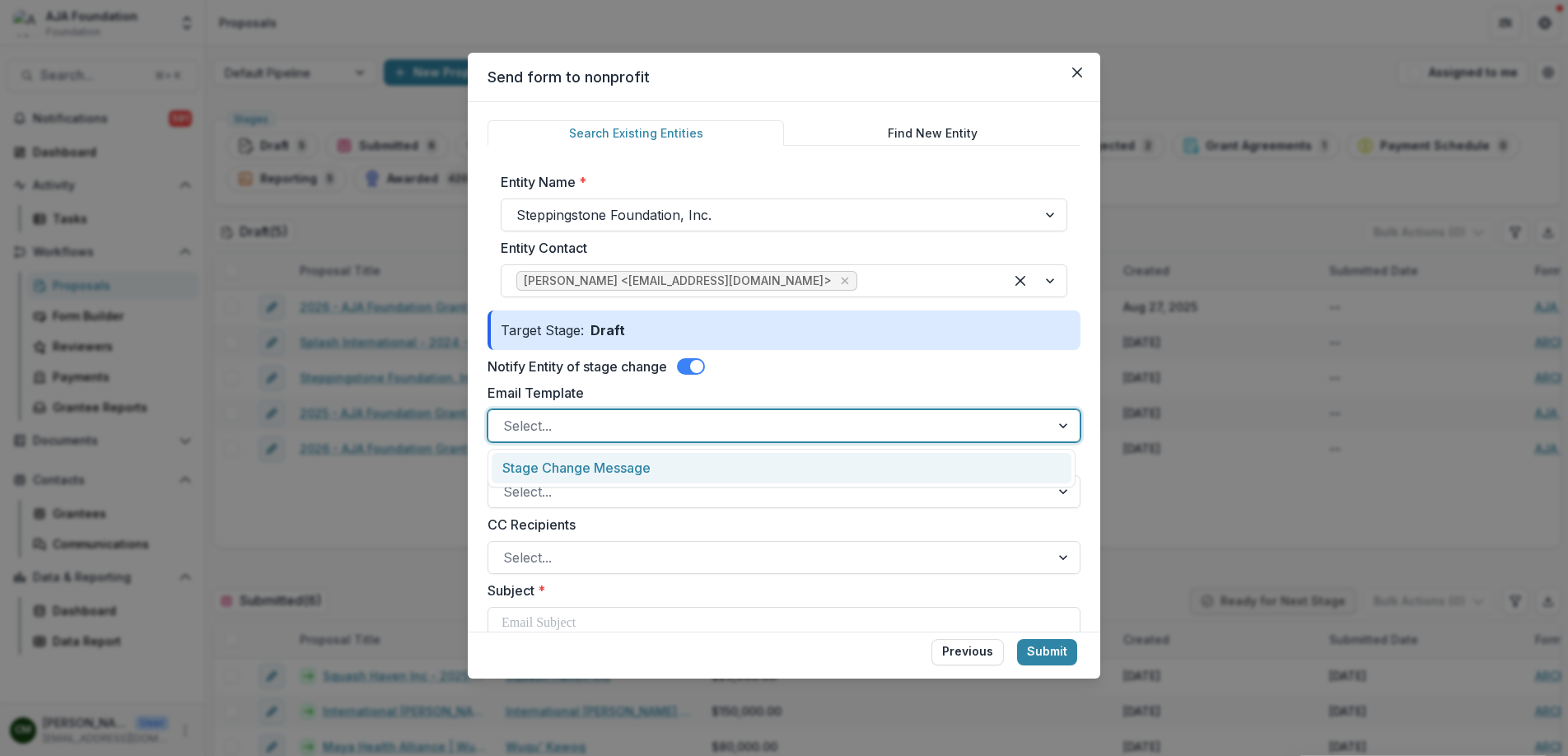
click at [985, 427] on div at bounding box center [769, 426] width 532 height 23
click at [940, 467] on div "Stage Change Message" at bounding box center [781, 468] width 580 height 31
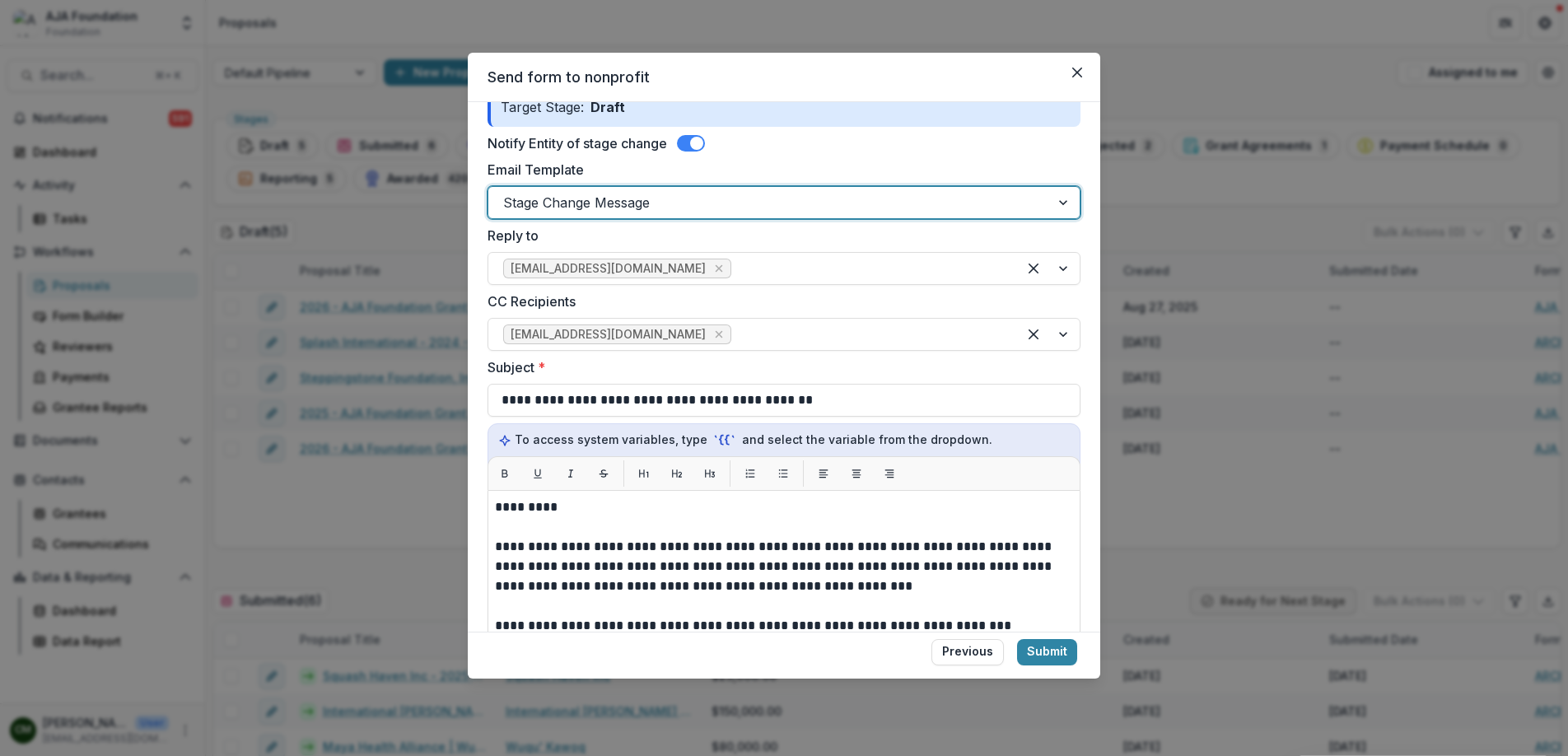
scroll to position [282, 0]
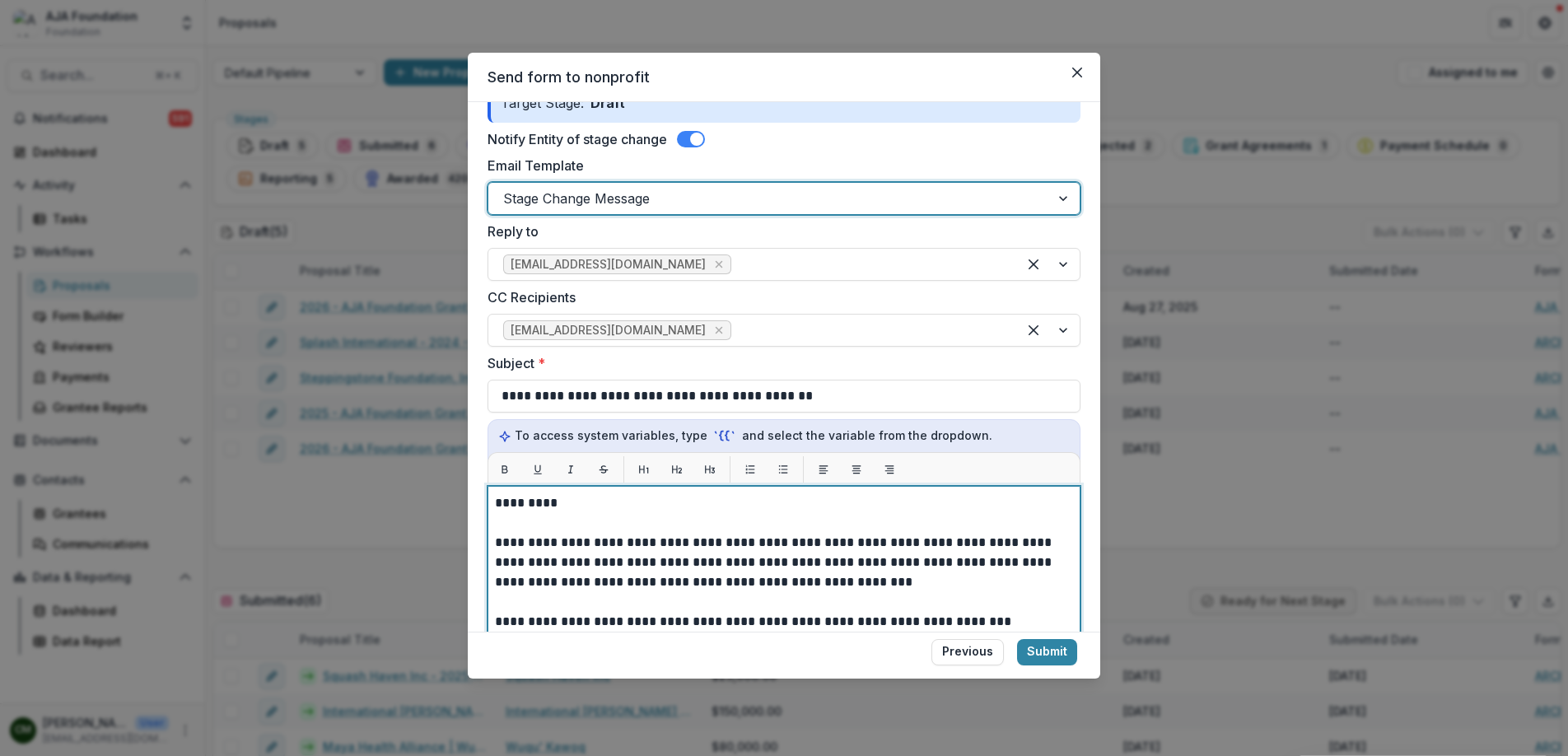
click at [547, 508] on p "*********" at bounding box center [781, 503] width 573 height 19
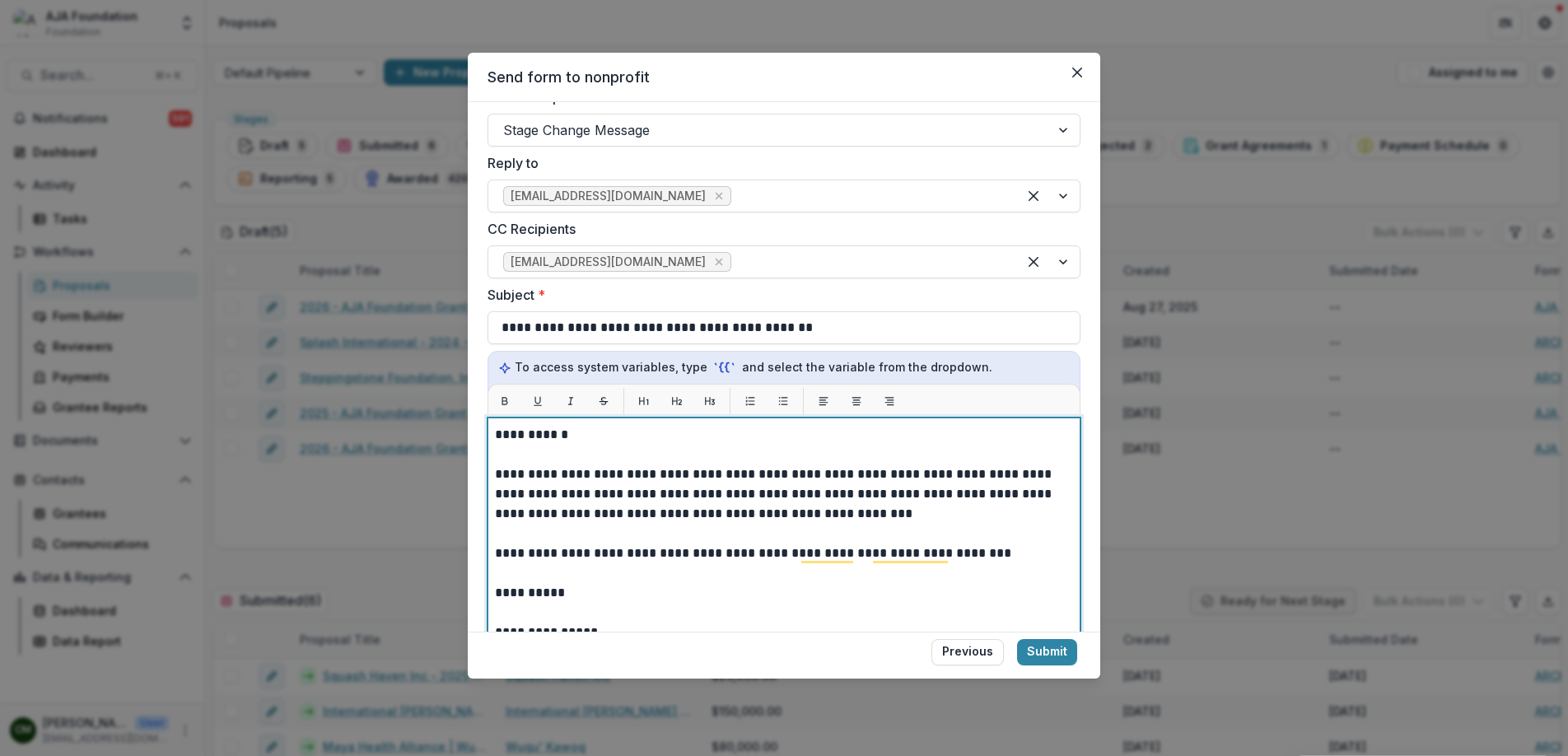
scroll to position [0, 0]
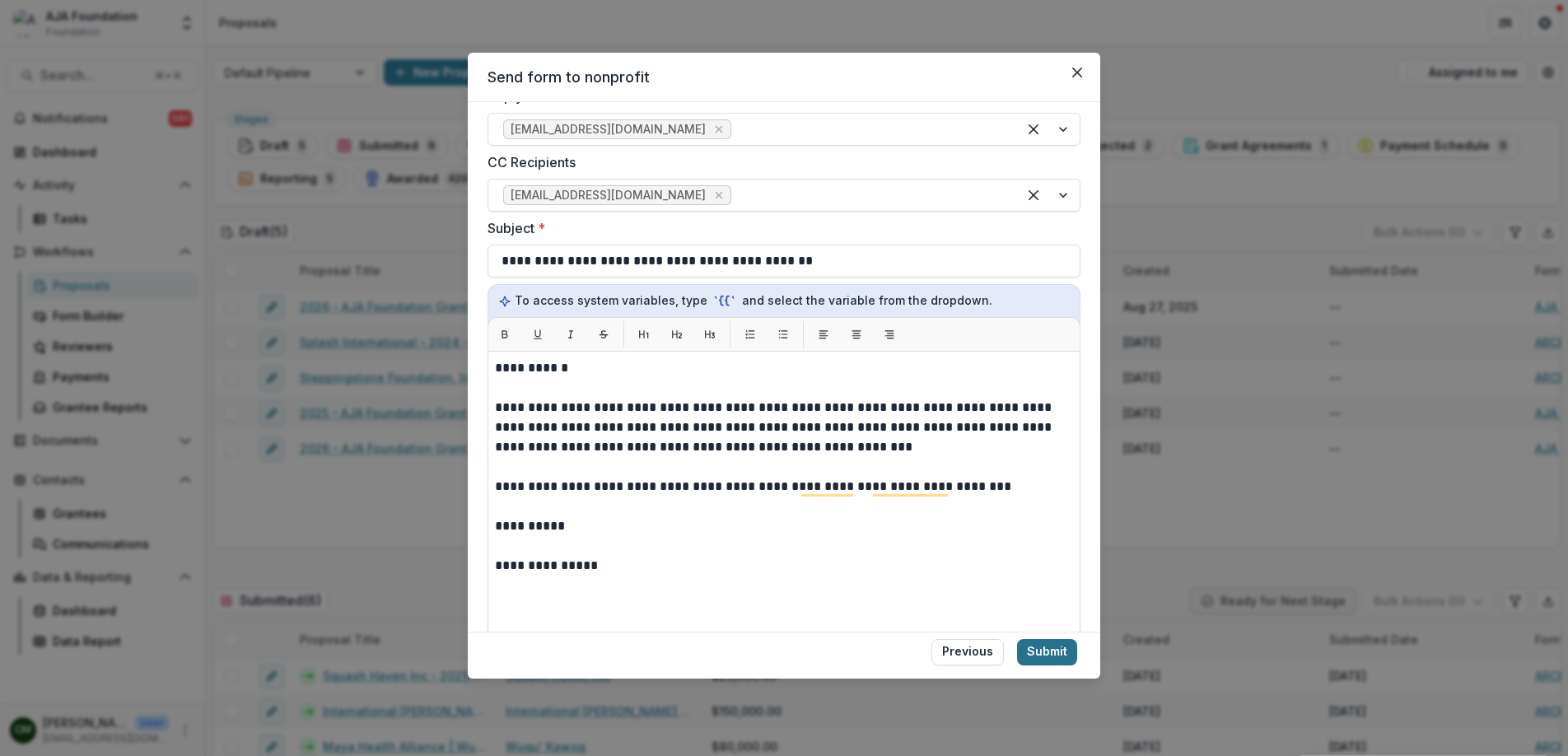
click at [1052, 656] on button "Submit" at bounding box center [1047, 653] width 60 height 26
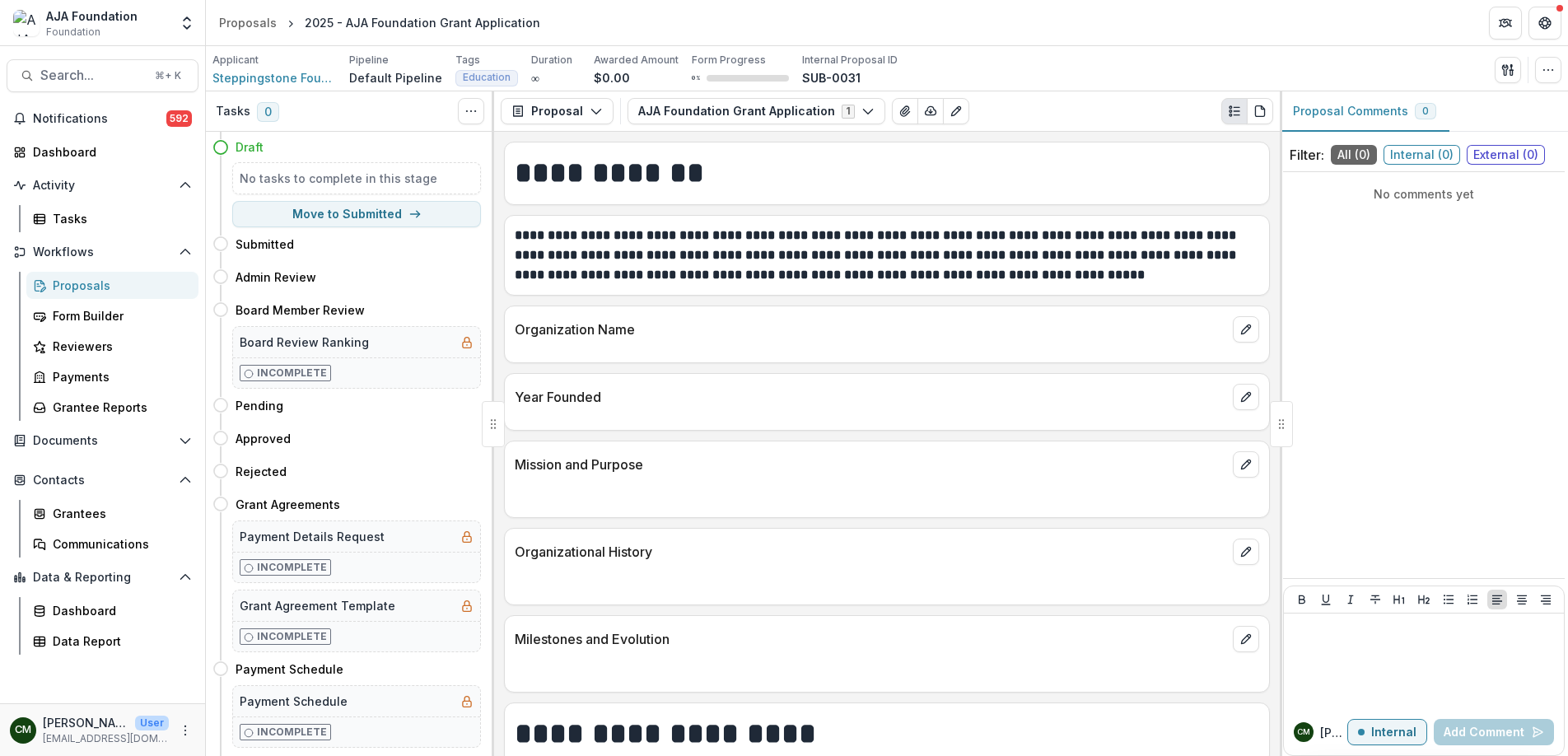
click at [131, 280] on div "Proposals" at bounding box center [119, 285] width 132 height 18
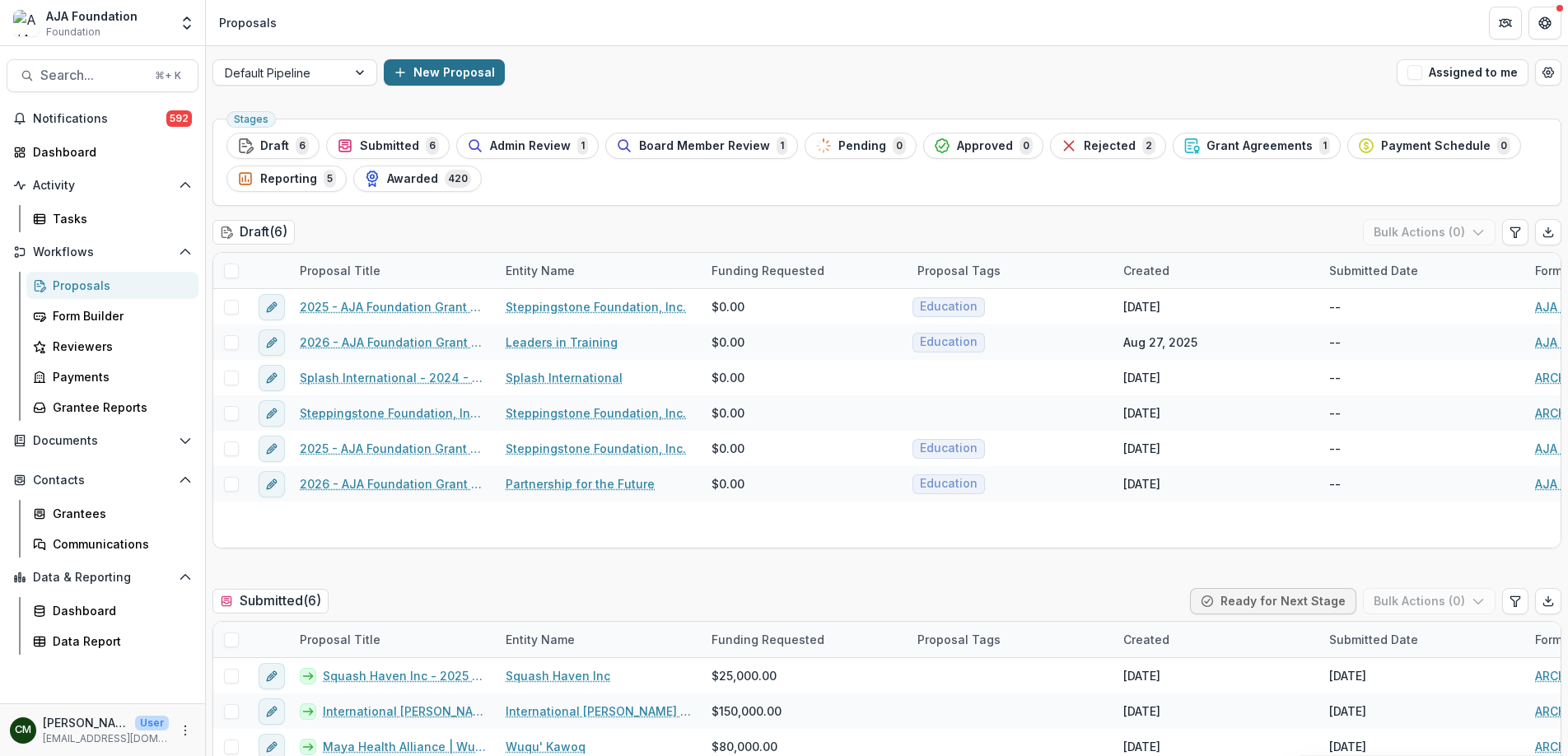
click at [464, 79] on button "New Proposal" at bounding box center [444, 72] width 121 height 26
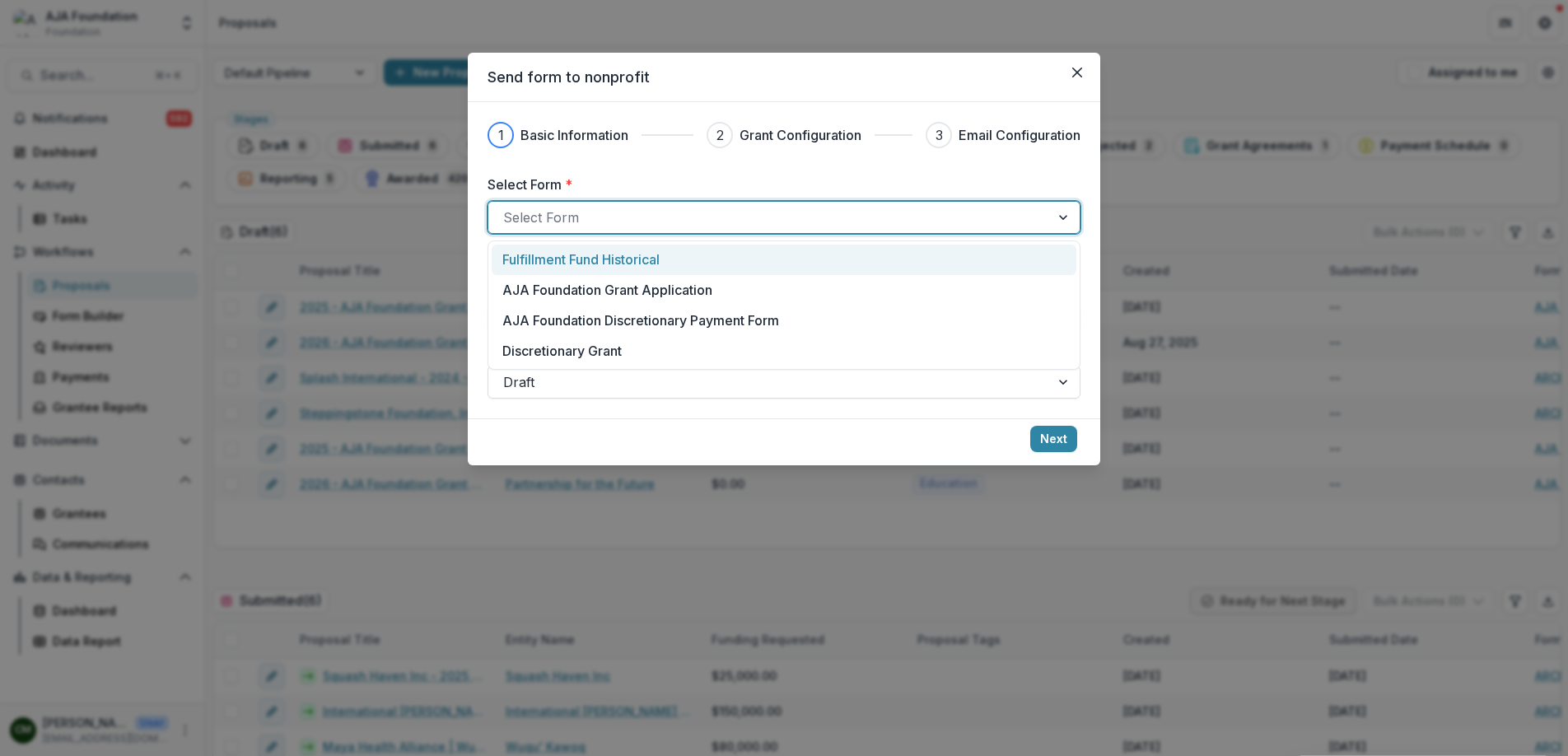
click at [579, 206] on div at bounding box center [769, 217] width 532 height 23
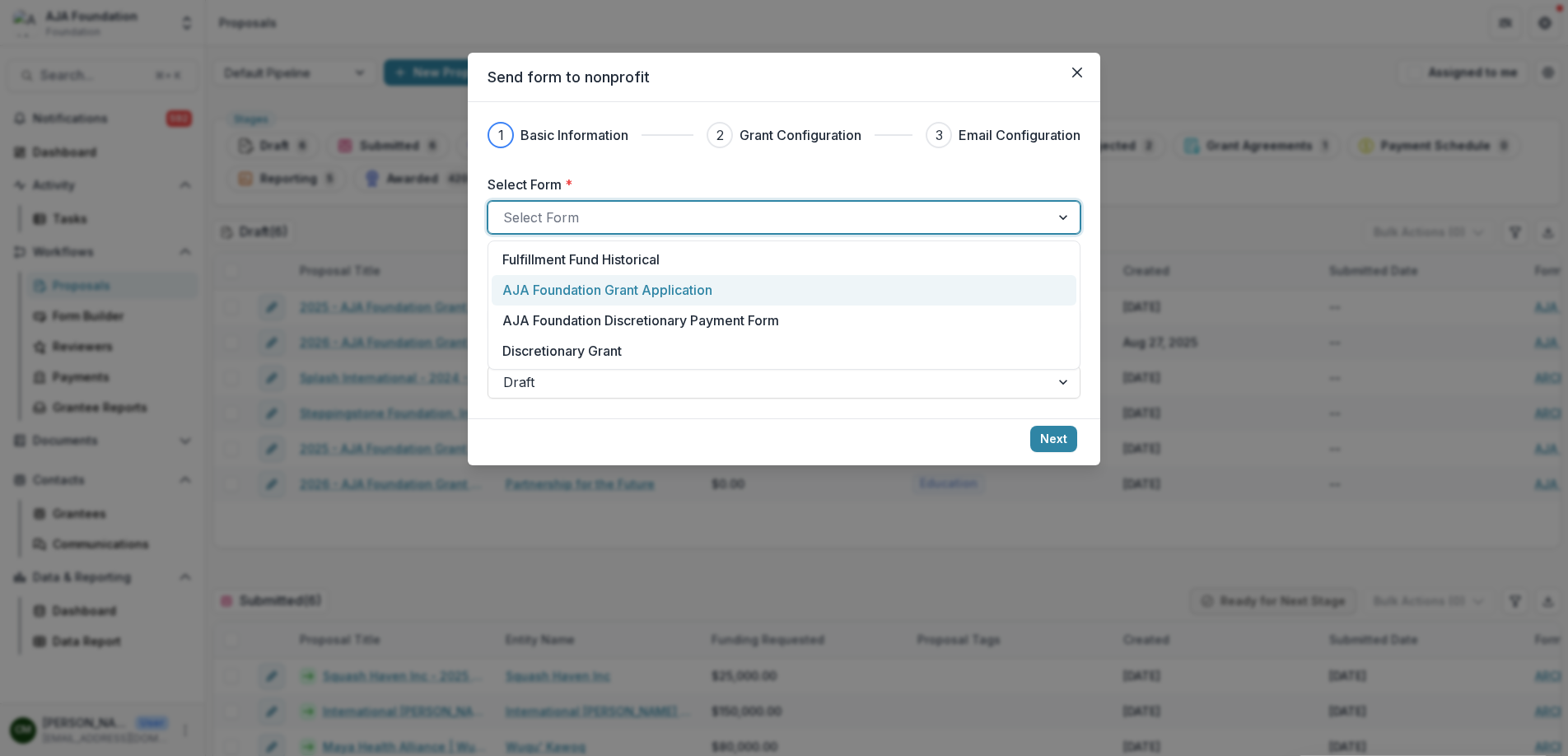
click at [667, 292] on p "AJA Foundation Grant Application" at bounding box center [607, 290] width 210 height 19
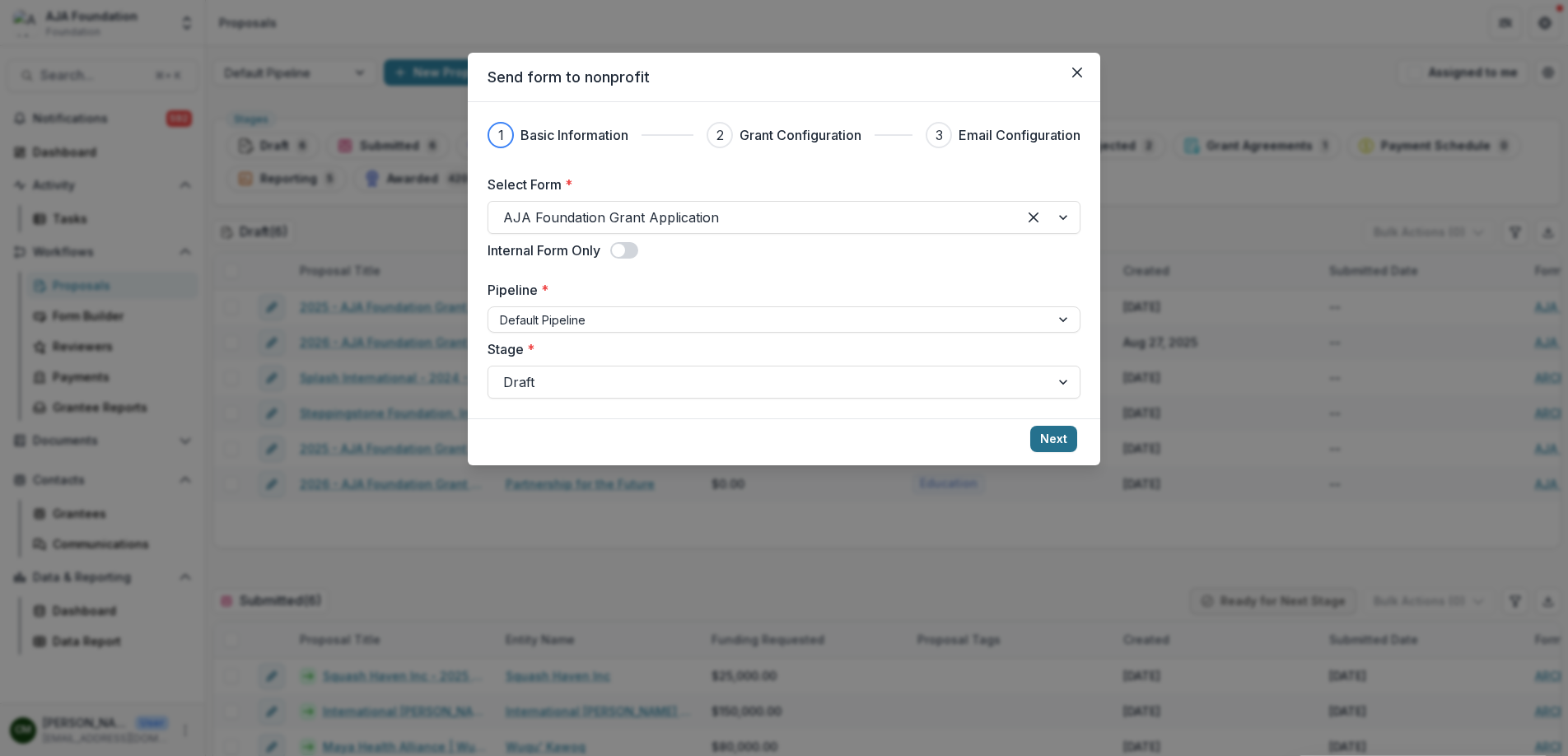
click at [1050, 433] on button "Next" at bounding box center [1053, 439] width 47 height 26
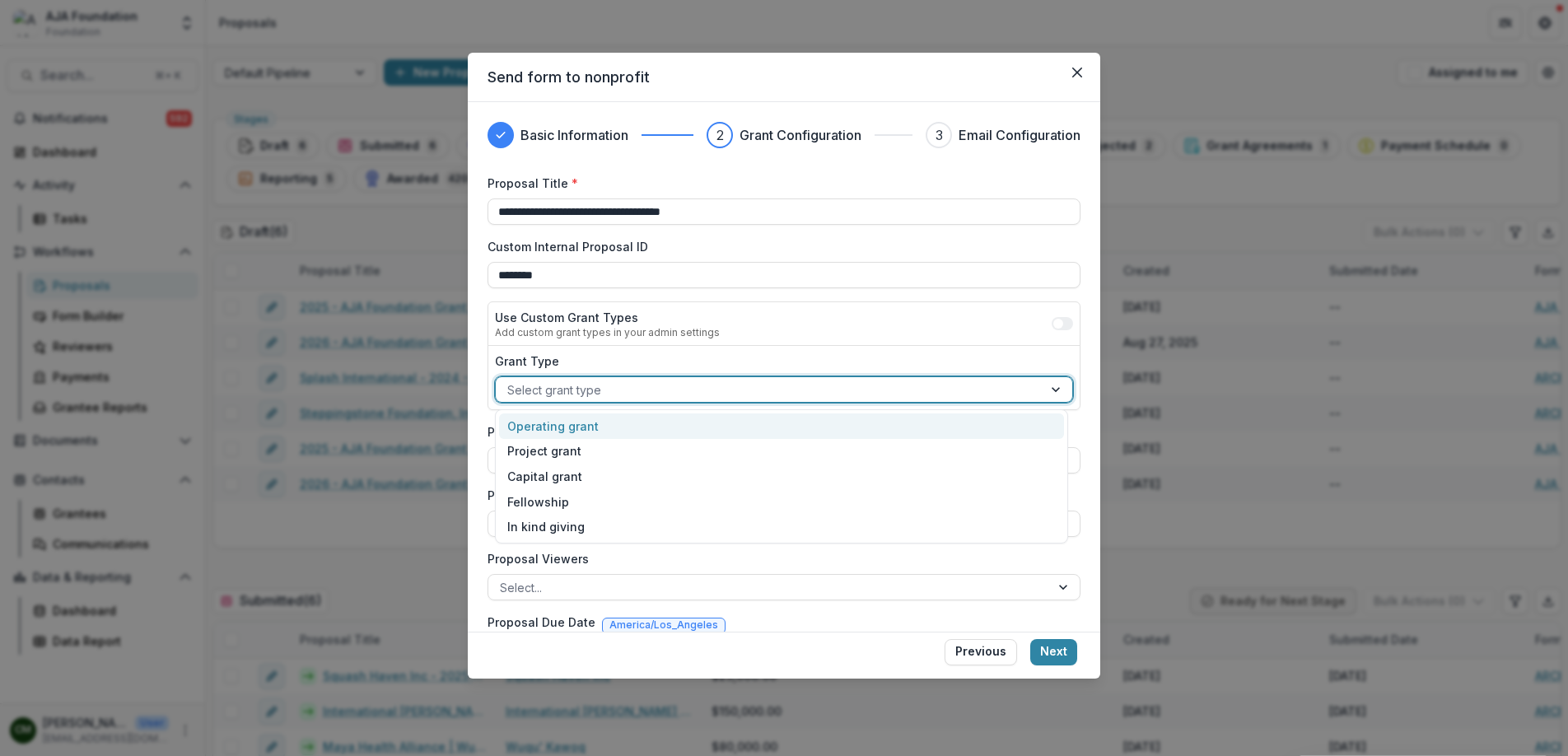
click at [592, 391] on div at bounding box center [769, 389] width 524 height 20
click at [586, 429] on div "Operating grant" at bounding box center [781, 426] width 565 height 26
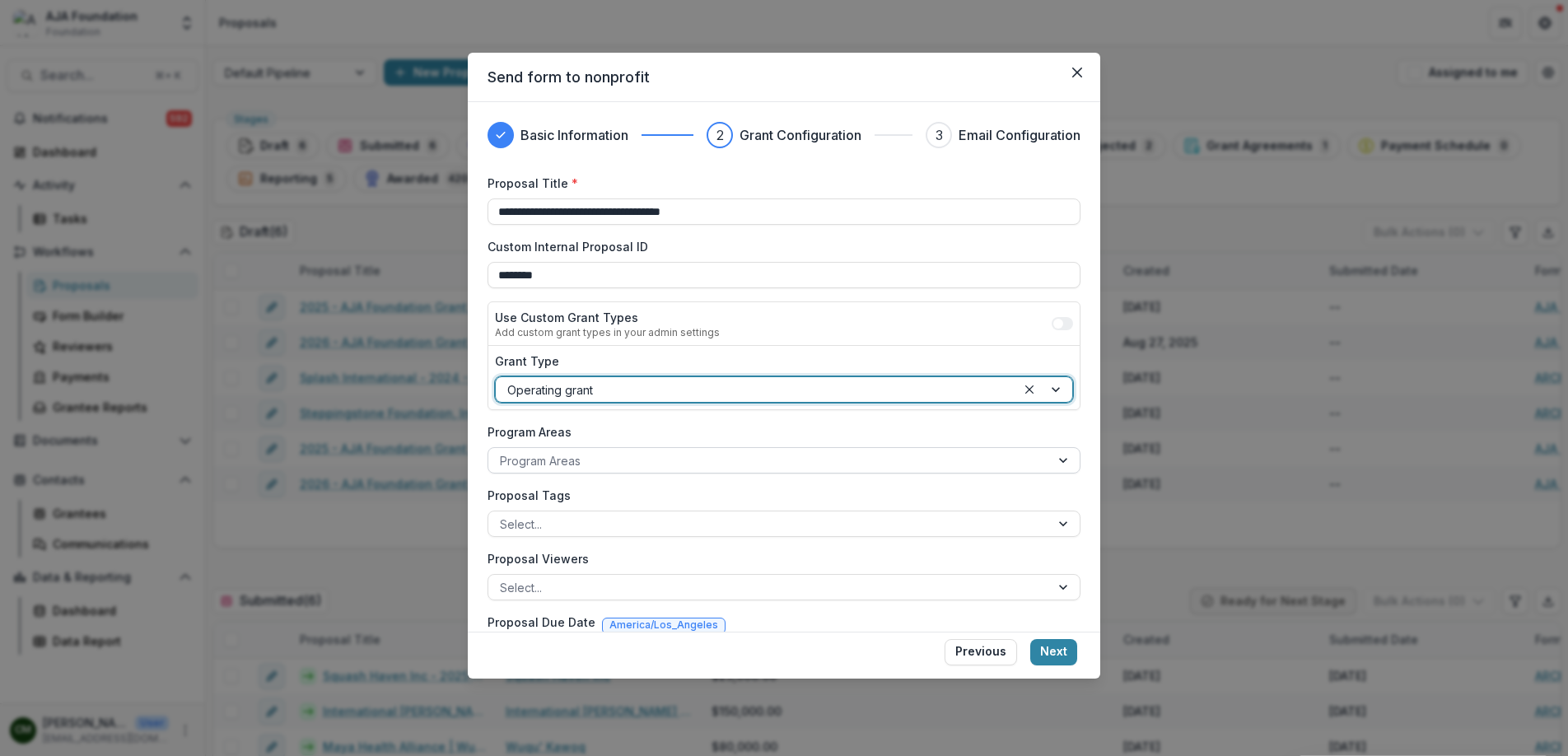
click at [578, 454] on div at bounding box center [769, 460] width 539 height 20
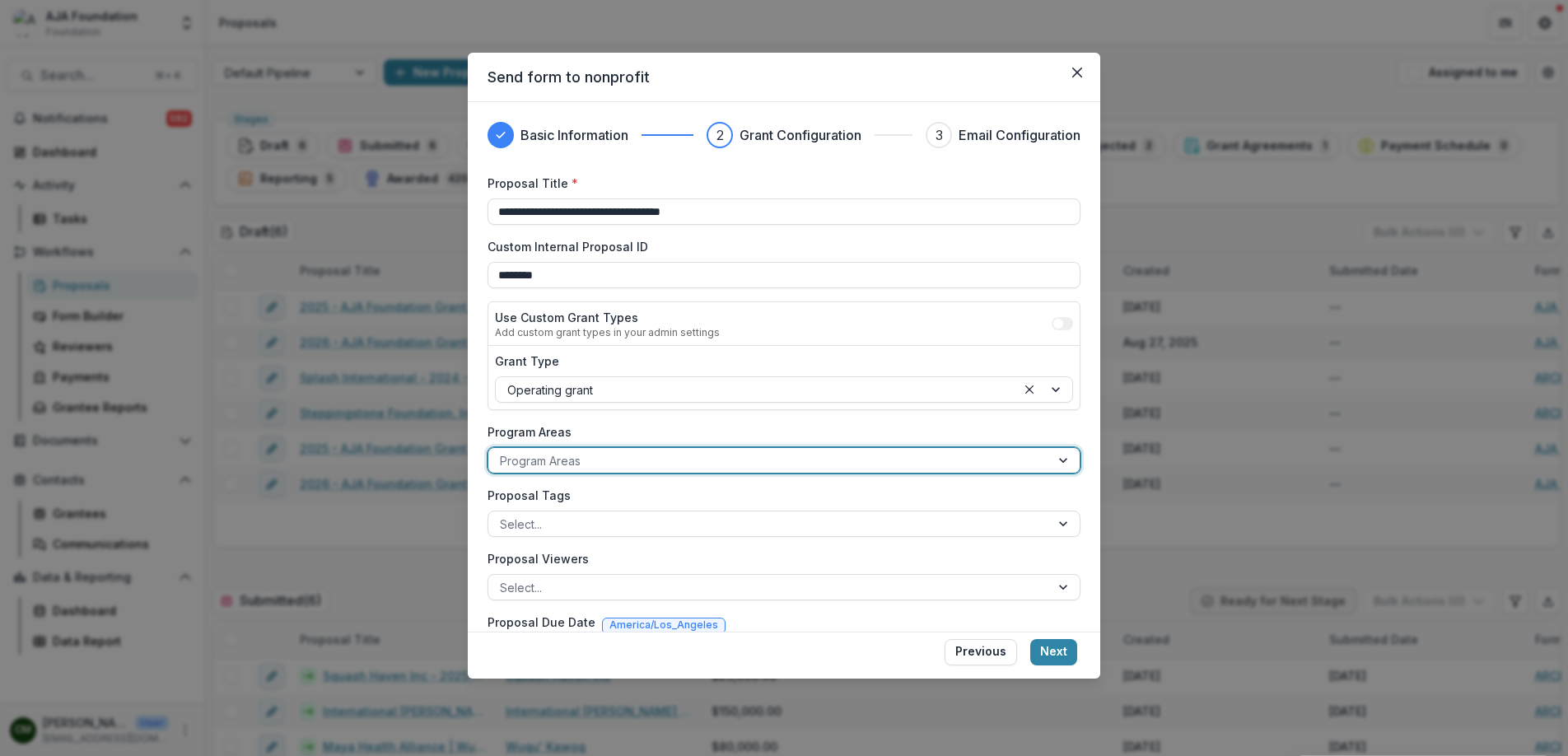
click at [1062, 461] on div at bounding box center [1065, 461] width 30 height 25
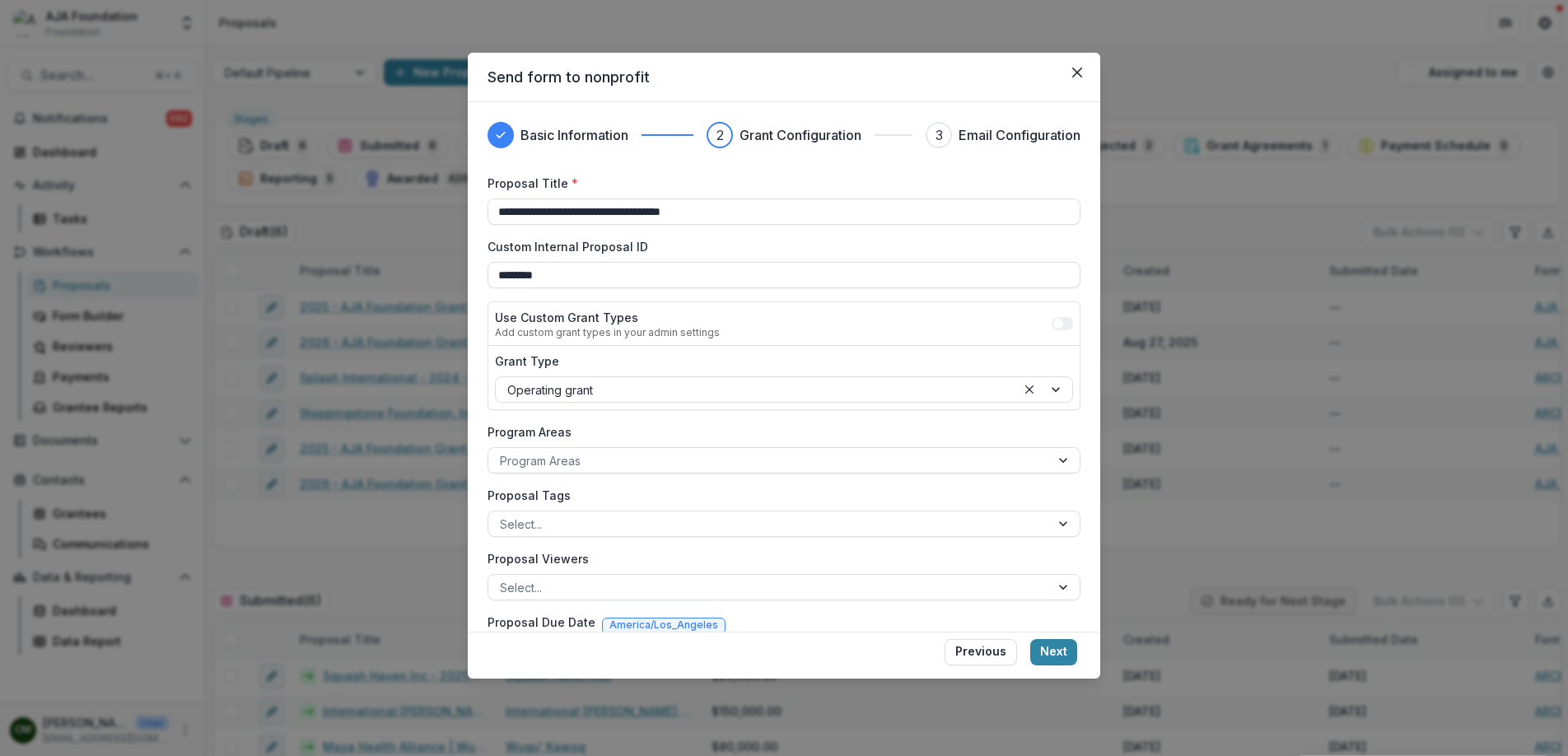
click at [974, 408] on div "Grant Type Operating grant" at bounding box center [784, 378] width 592 height 64
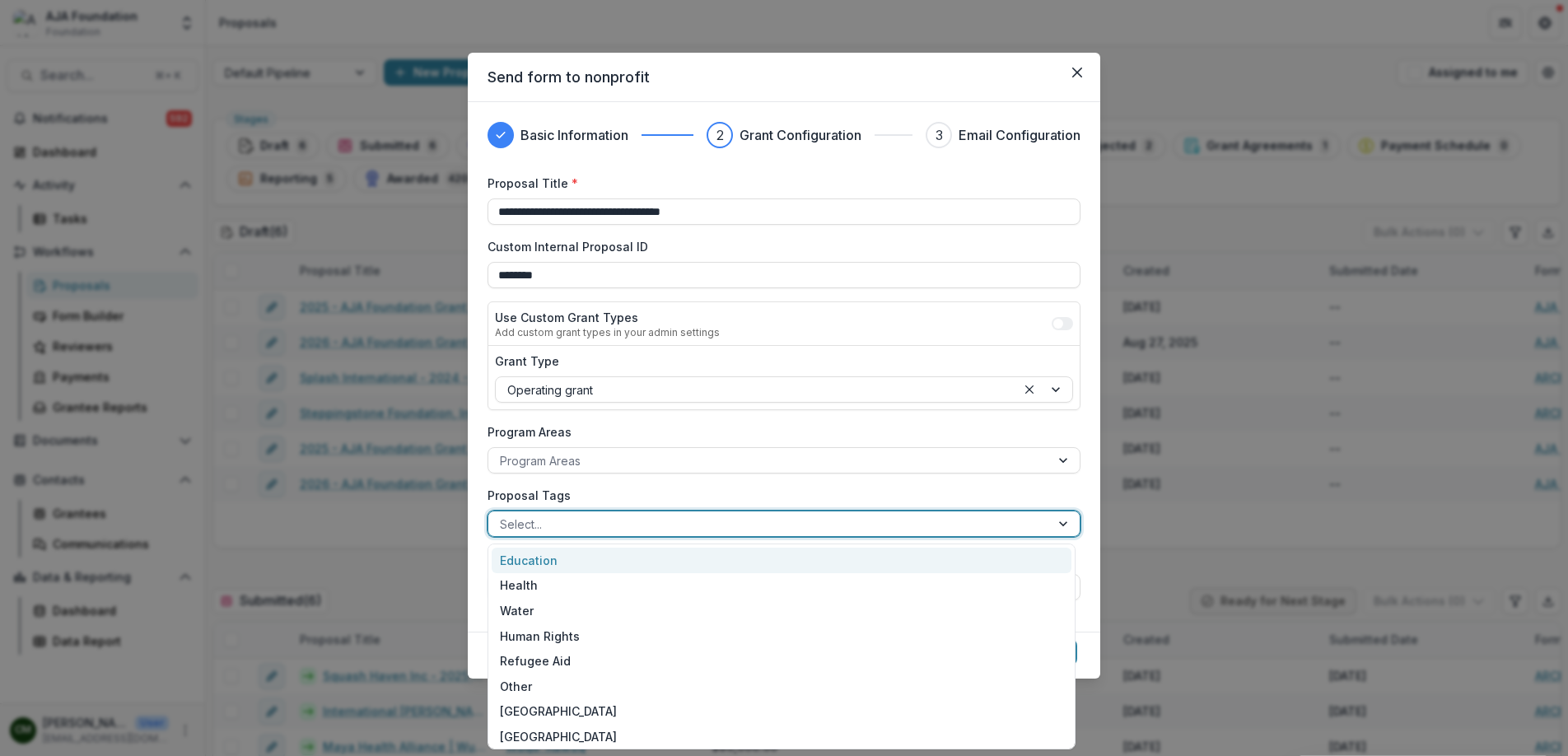
click at [675, 516] on div at bounding box center [769, 524] width 539 height 20
click at [618, 559] on div "Education" at bounding box center [781, 560] width 580 height 26
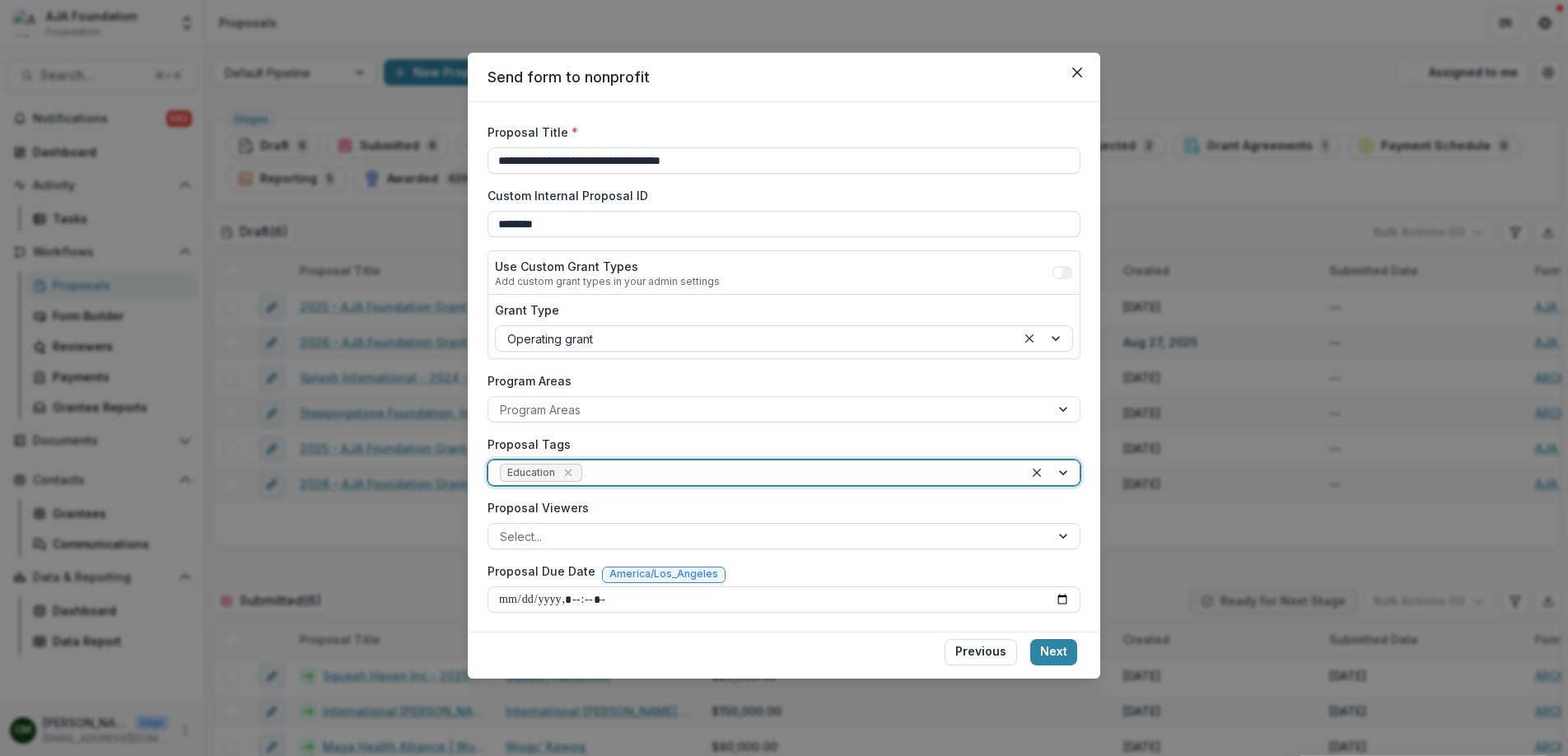
scroll to position [52, 0]
click at [607, 535] on div at bounding box center [769, 535] width 539 height 20
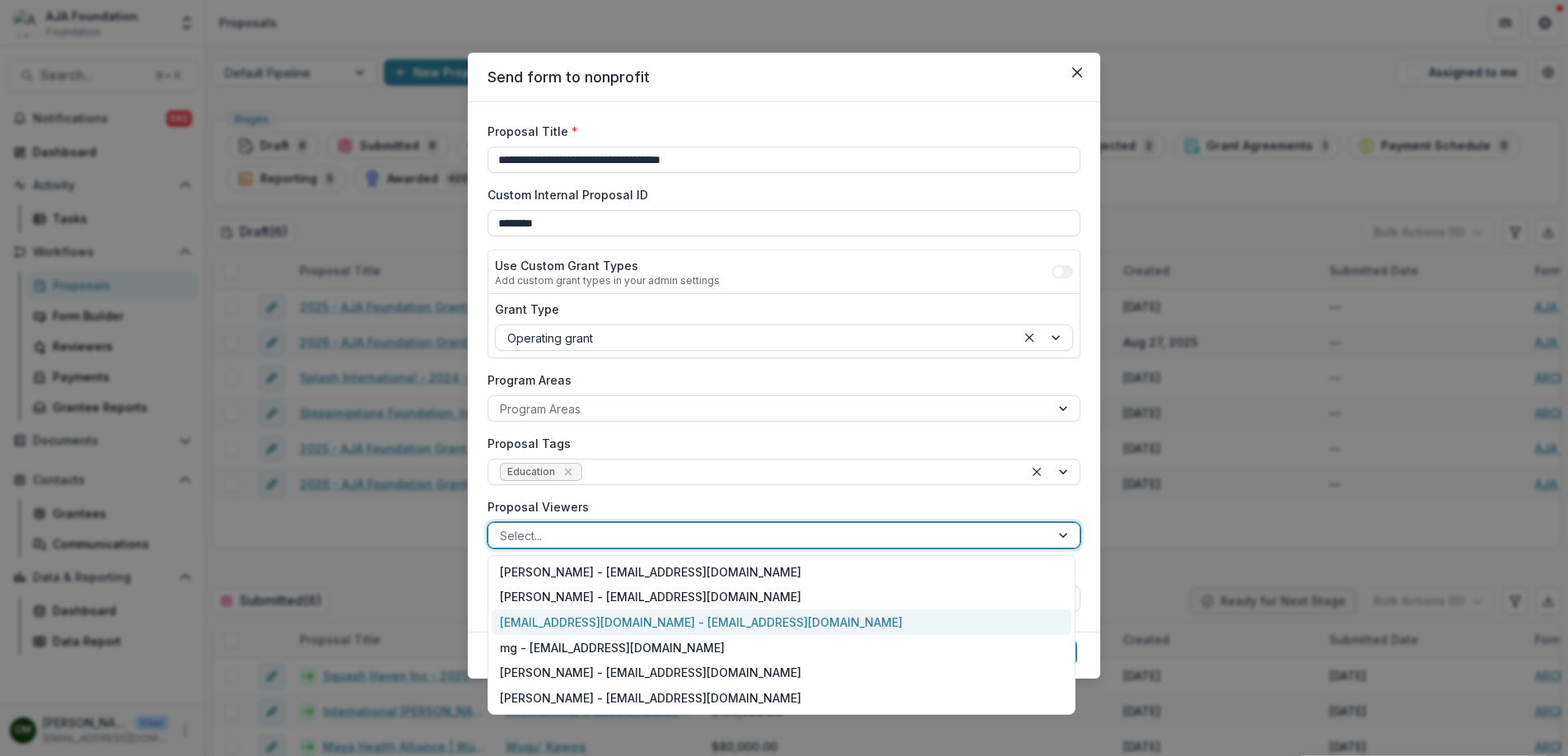
click at [593, 620] on div "[EMAIL_ADDRESS][DOMAIN_NAME] - [EMAIL_ADDRESS][DOMAIN_NAME]" at bounding box center [781, 622] width 580 height 26
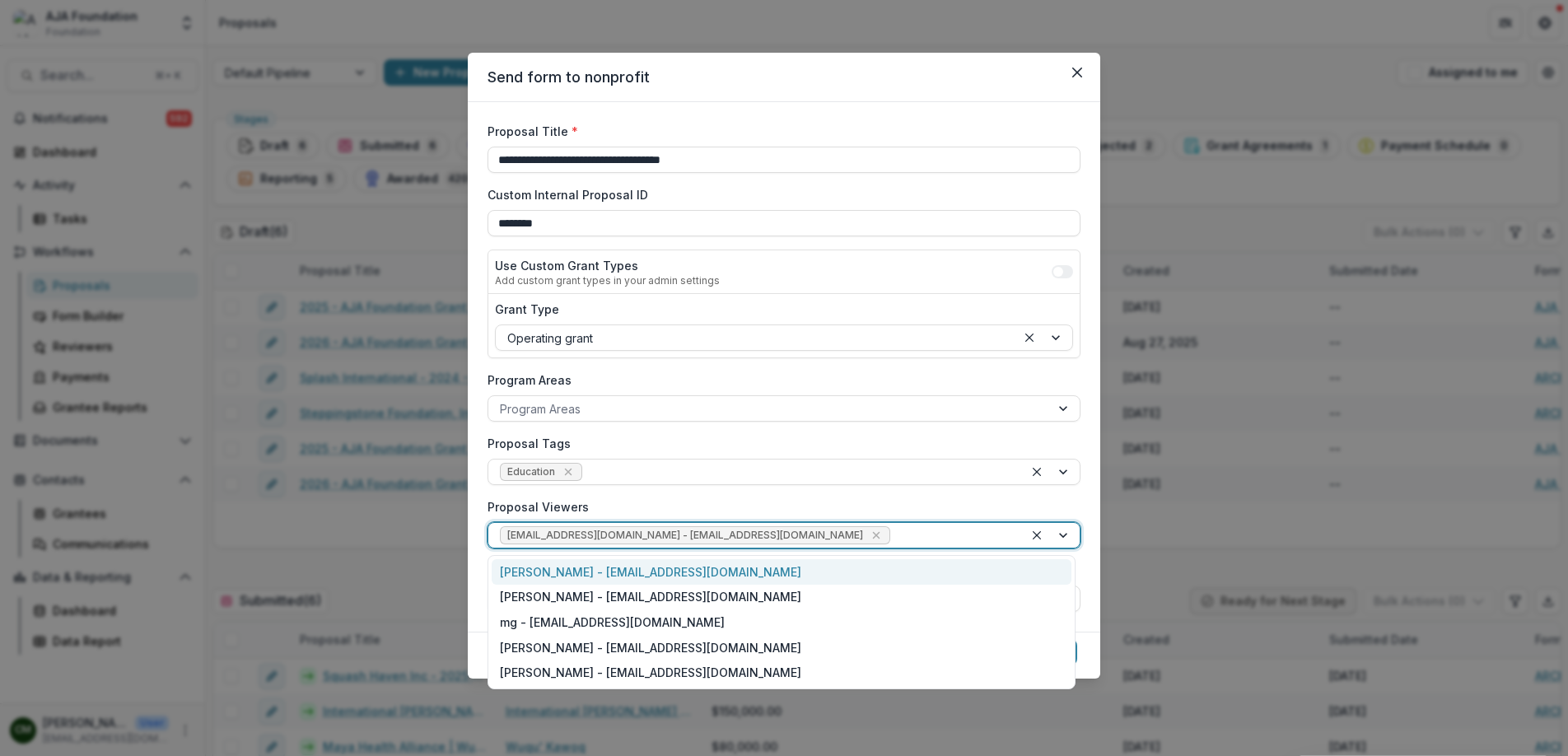
click at [893, 532] on div at bounding box center [953, 535] width 118 height 20
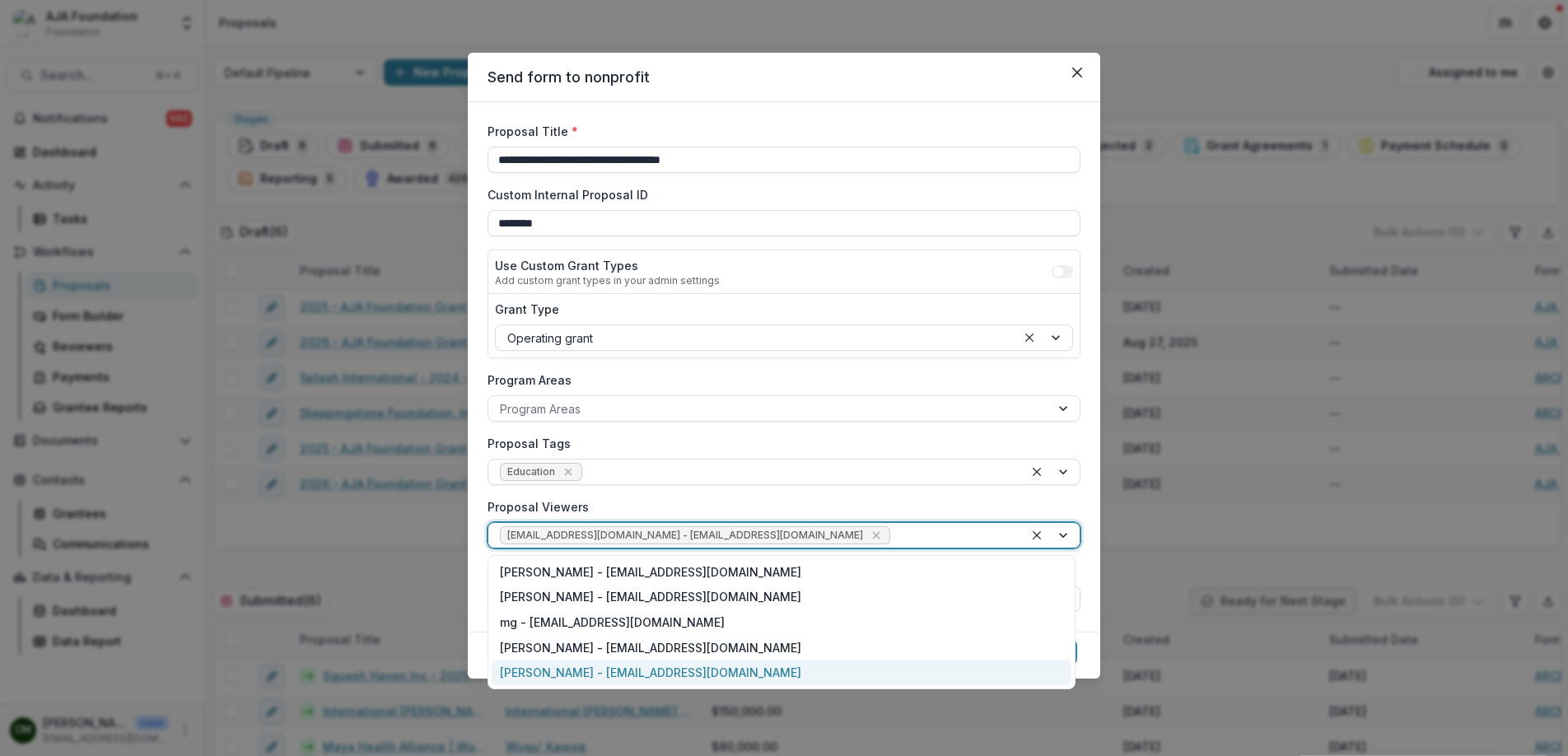
drag, startPoint x: 646, startPoint y: 676, endPoint x: 720, endPoint y: 614, distance: 96.5
click at [646, 676] on div "[PERSON_NAME] - [EMAIL_ADDRESS][DOMAIN_NAME]" at bounding box center [781, 672] width 580 height 26
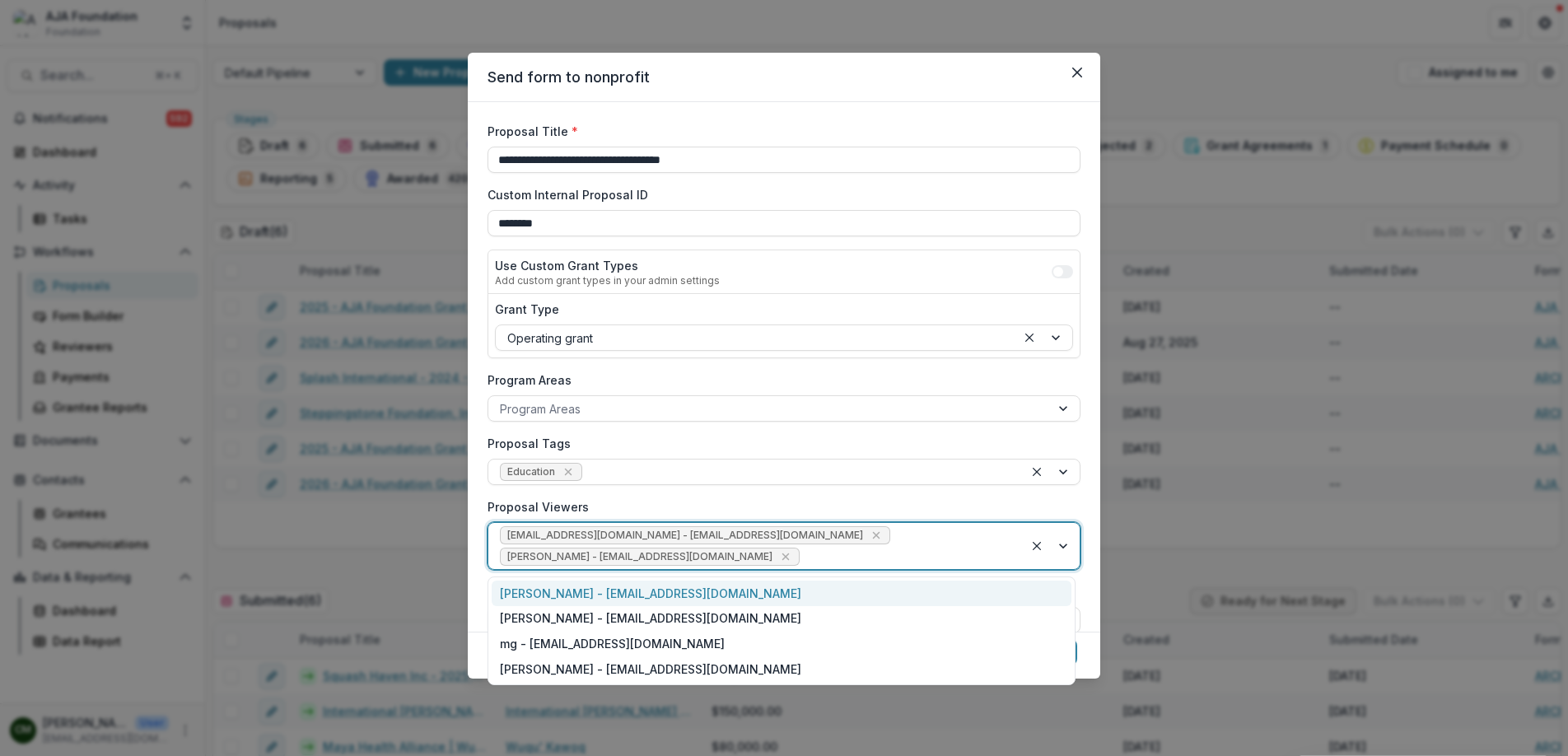
click at [822, 529] on div "[EMAIL_ADDRESS][DOMAIN_NAME] - [EMAIL_ADDRESS][DOMAIN_NAME] [PERSON_NAME] - [EM…" at bounding box center [756, 546] width 535 height 46
click at [748, 589] on div "[PERSON_NAME] - [EMAIL_ADDRESS][DOMAIN_NAME]" at bounding box center [781, 593] width 580 height 26
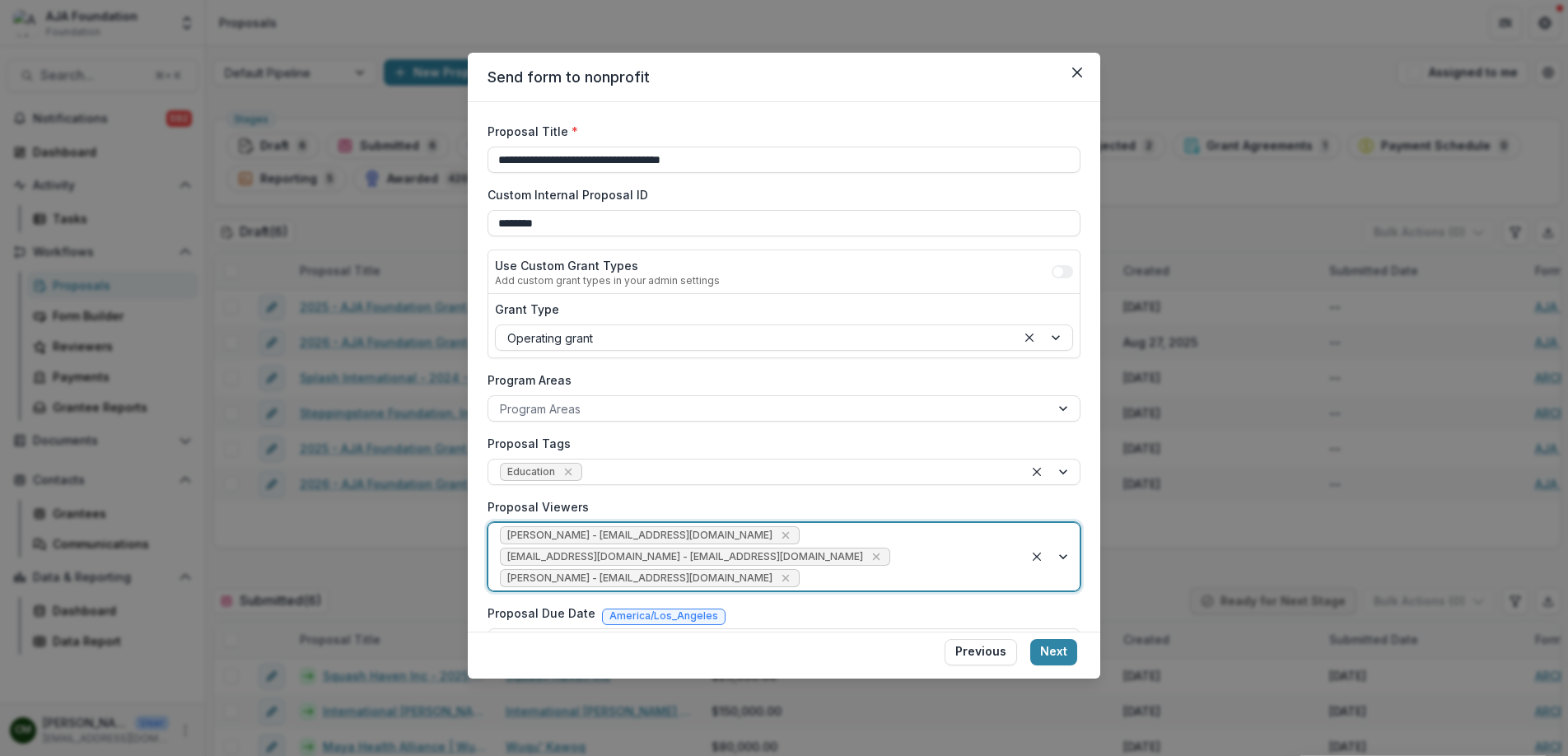
scroll to position [94, 0]
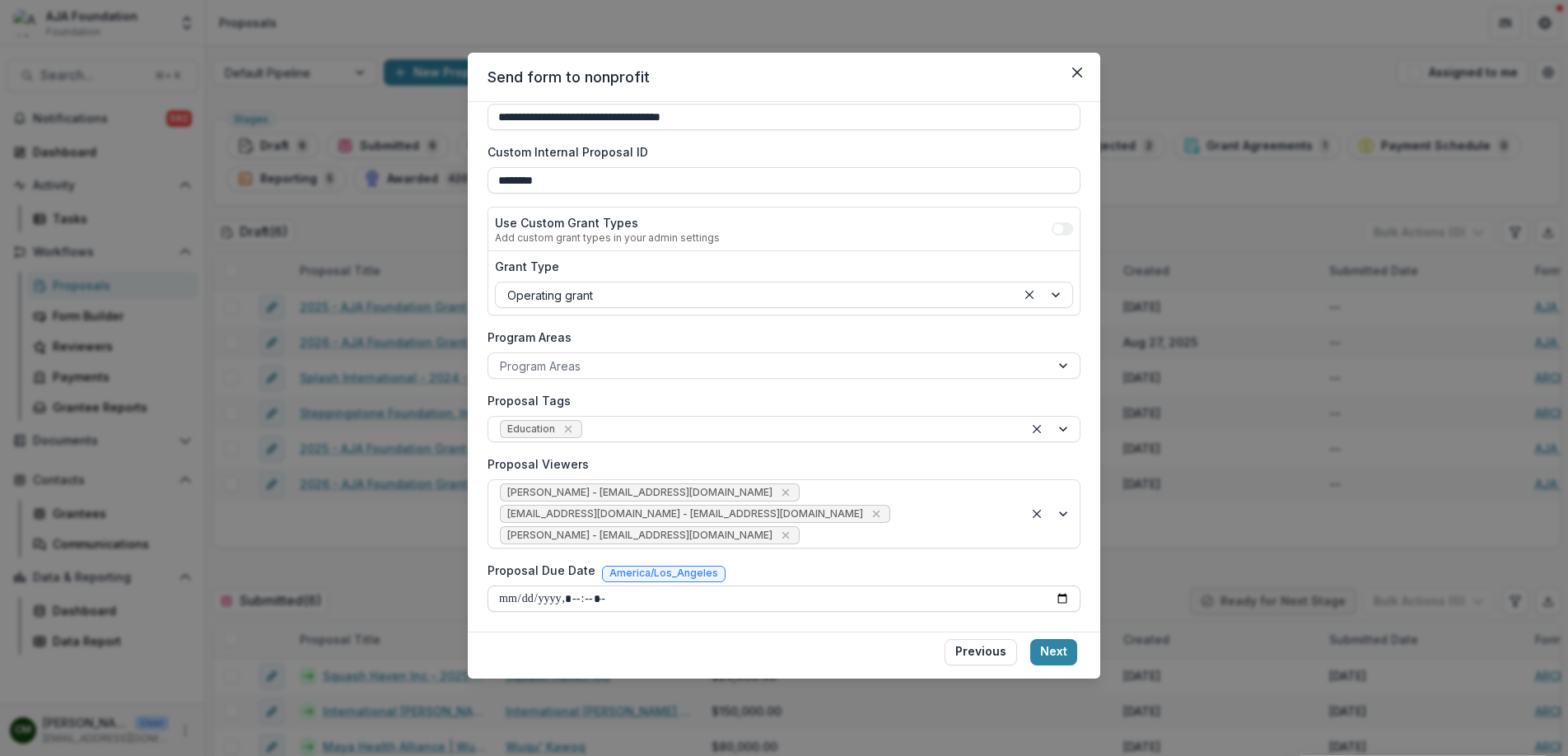
click at [1049, 596] on input "Proposal Due Date" at bounding box center [784, 599] width 593 height 26
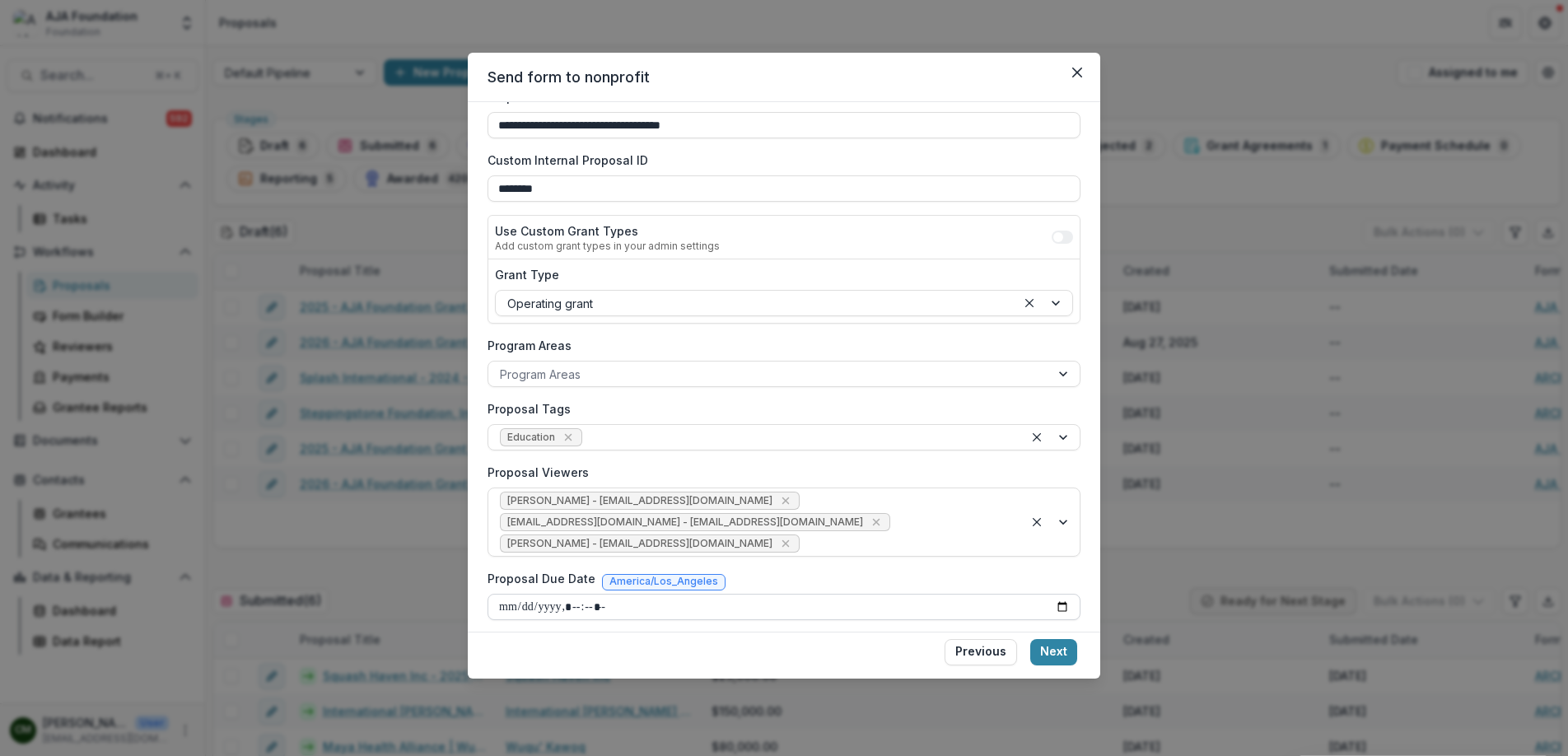
click at [1052, 596] on input "Proposal Due Date" at bounding box center [784, 608] width 593 height 26
click at [1053, 607] on input "Proposal Due Date" at bounding box center [784, 606] width 593 height 26
click at [1053, 608] on input "Proposal Due Date" at bounding box center [784, 605] width 593 height 26
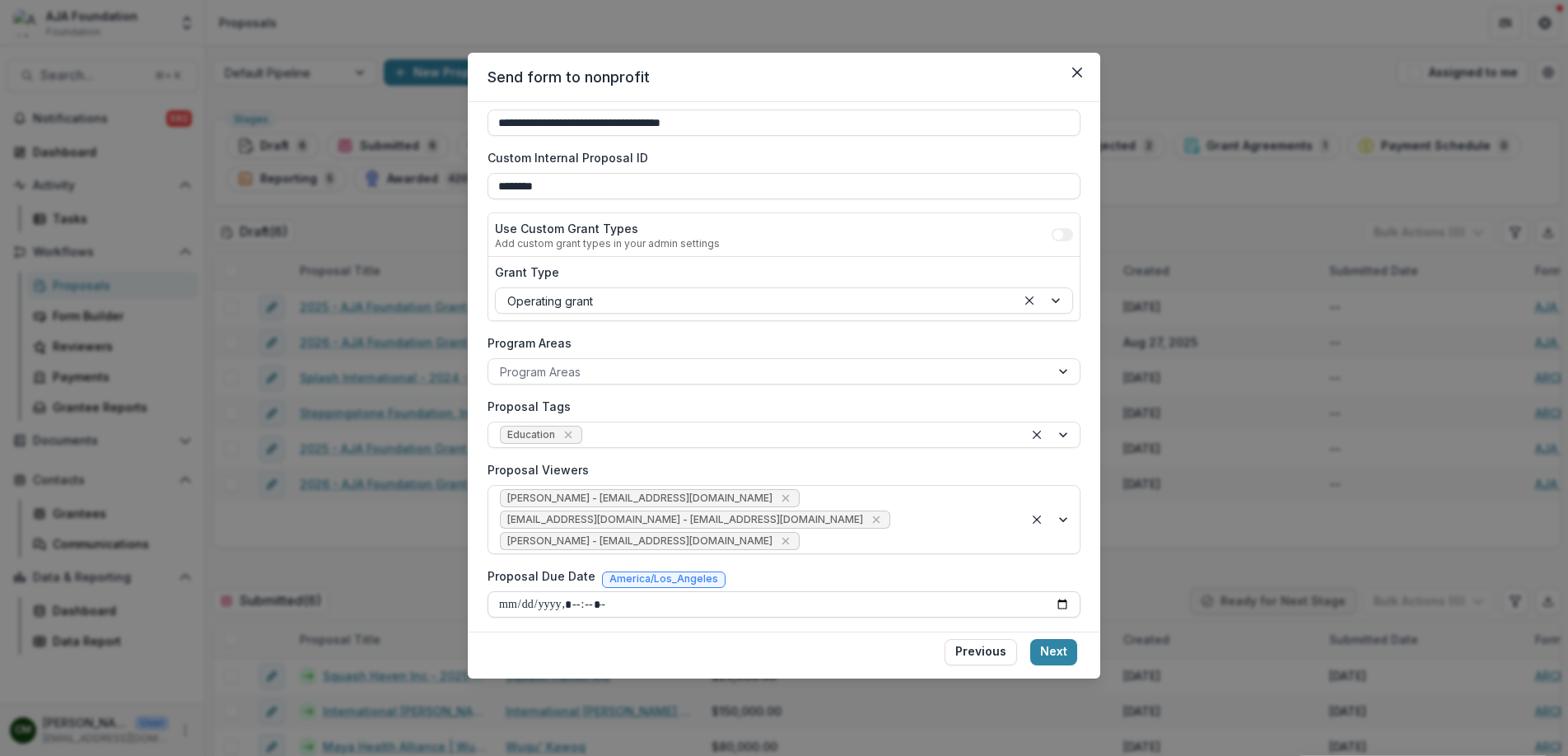
click at [1053, 608] on input "Proposal Due Date" at bounding box center [784, 605] width 593 height 26
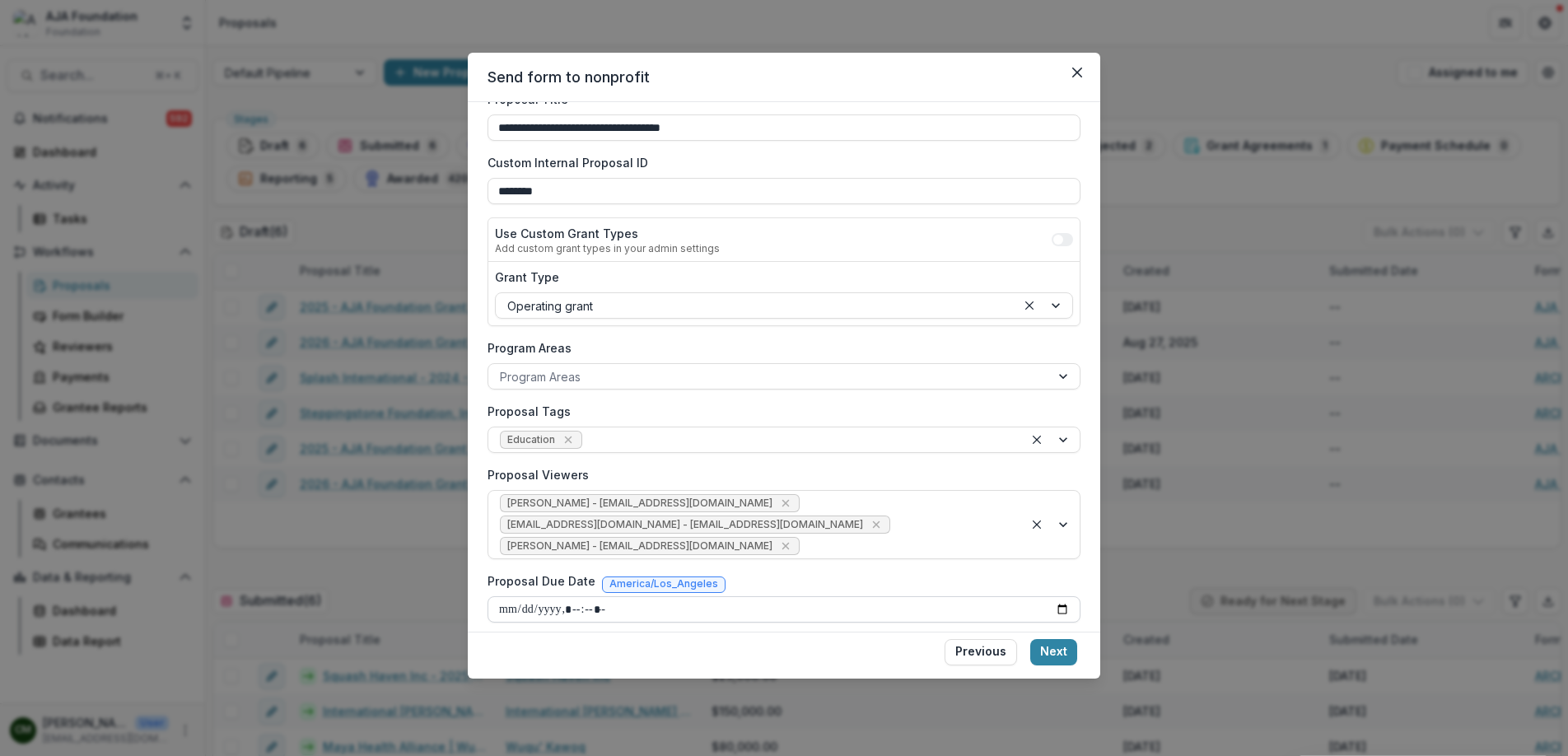
scroll to position [88, 0]
click at [1053, 608] on input "Proposal Due Date" at bounding box center [784, 606] width 593 height 26
click at [1053, 608] on input "Proposal Due Date" at bounding box center [784, 609] width 593 height 26
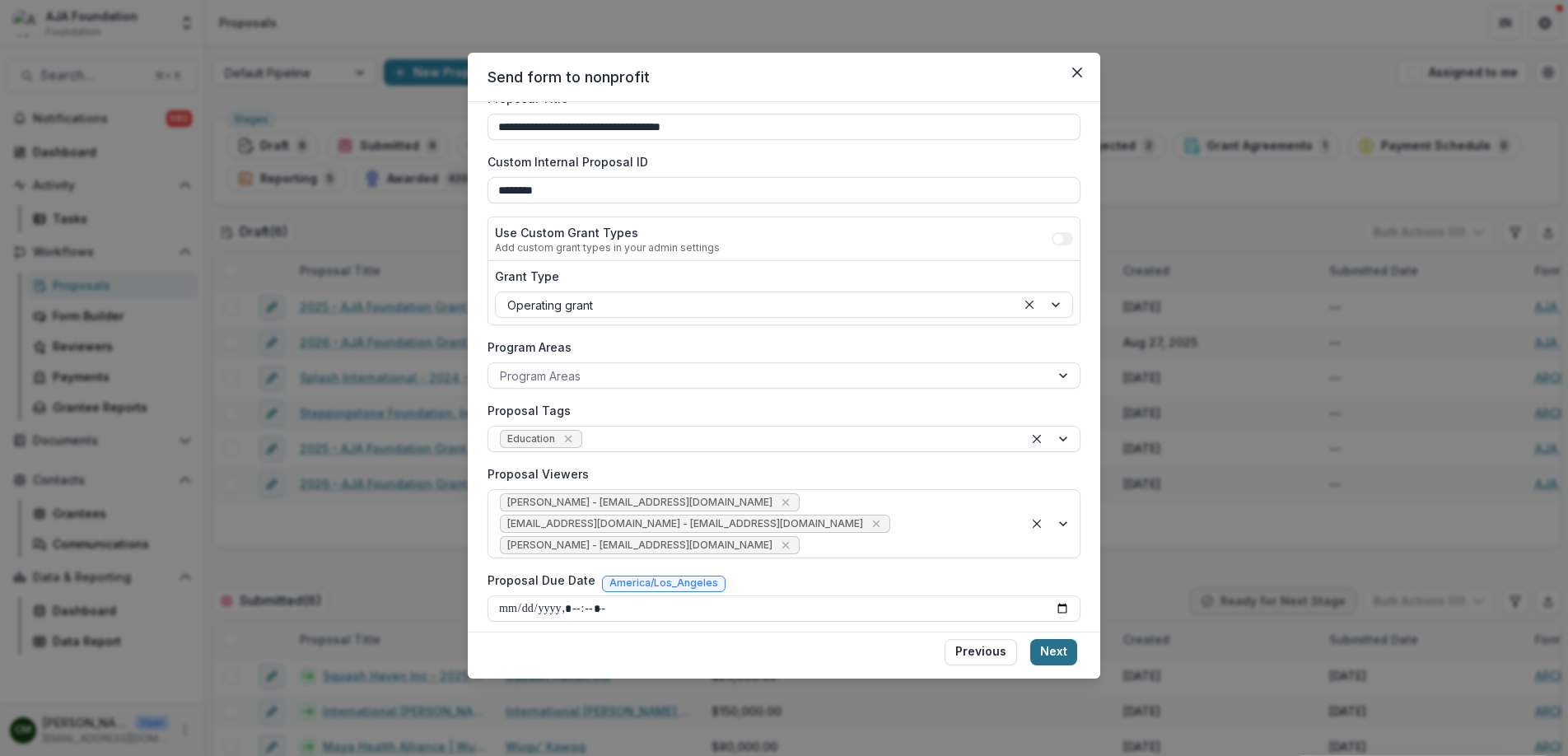
type input "**********"
click at [1057, 651] on button "Next" at bounding box center [1053, 653] width 47 height 26
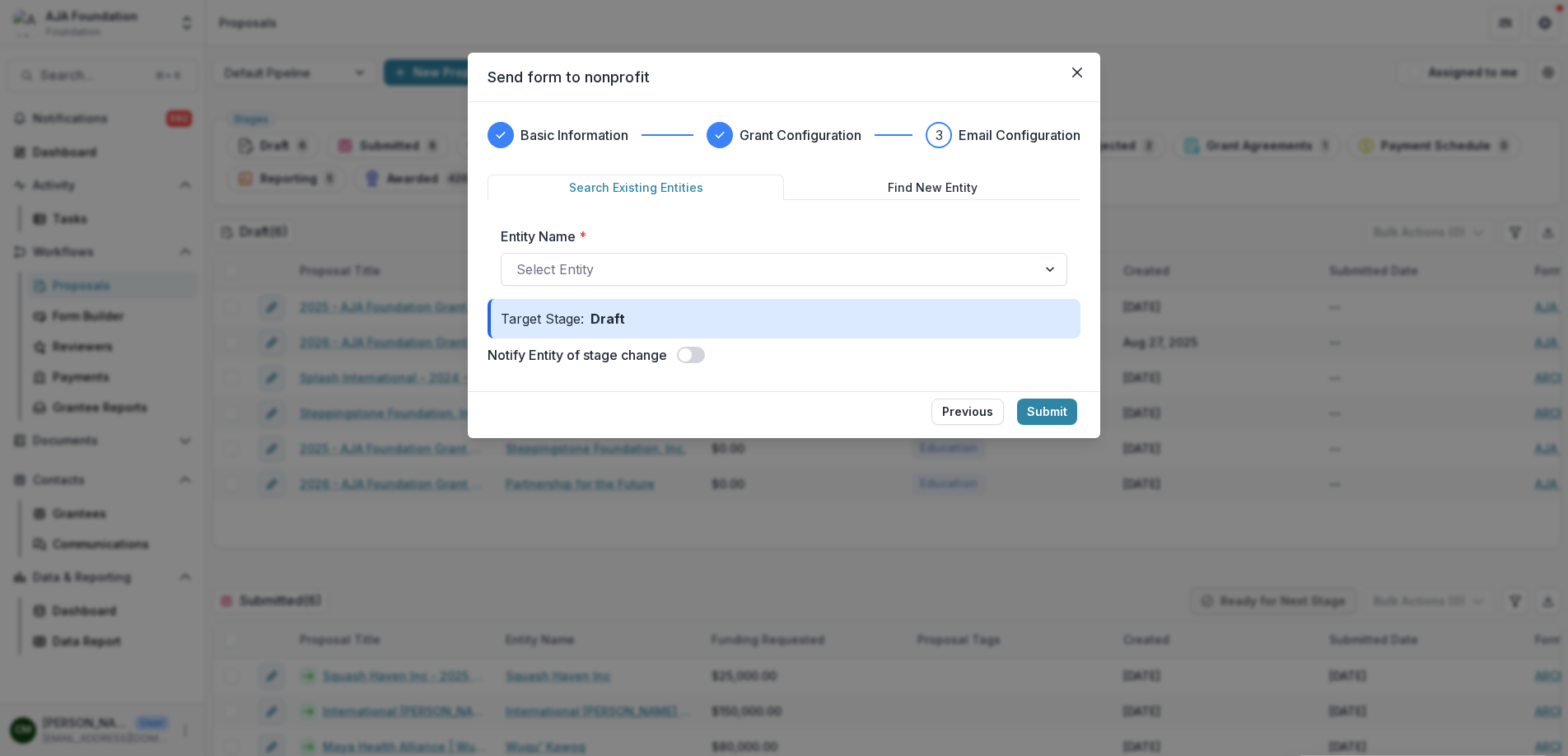
click at [687, 359] on span at bounding box center [685, 355] width 13 height 13
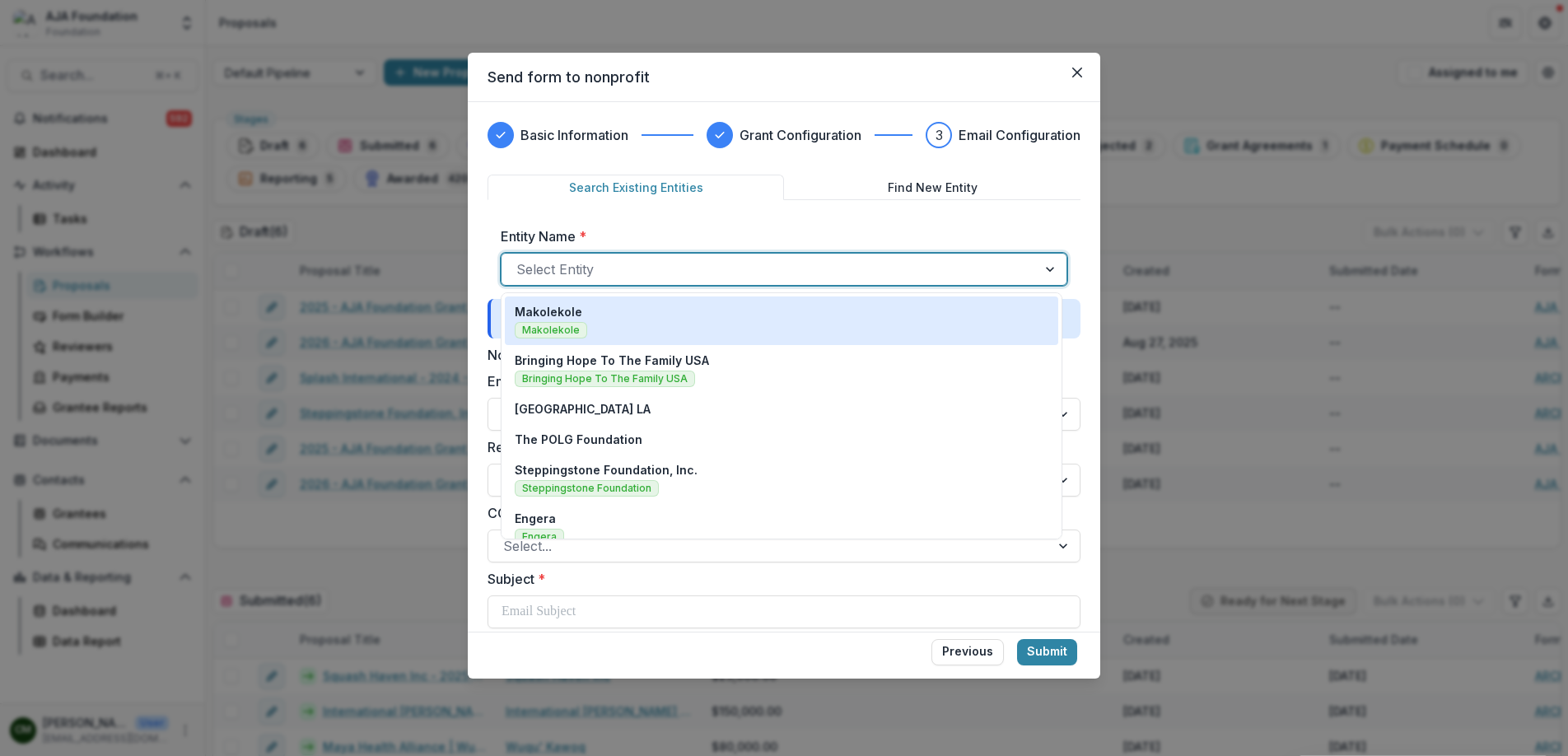
click at [764, 266] on div at bounding box center [769, 269] width 506 height 23
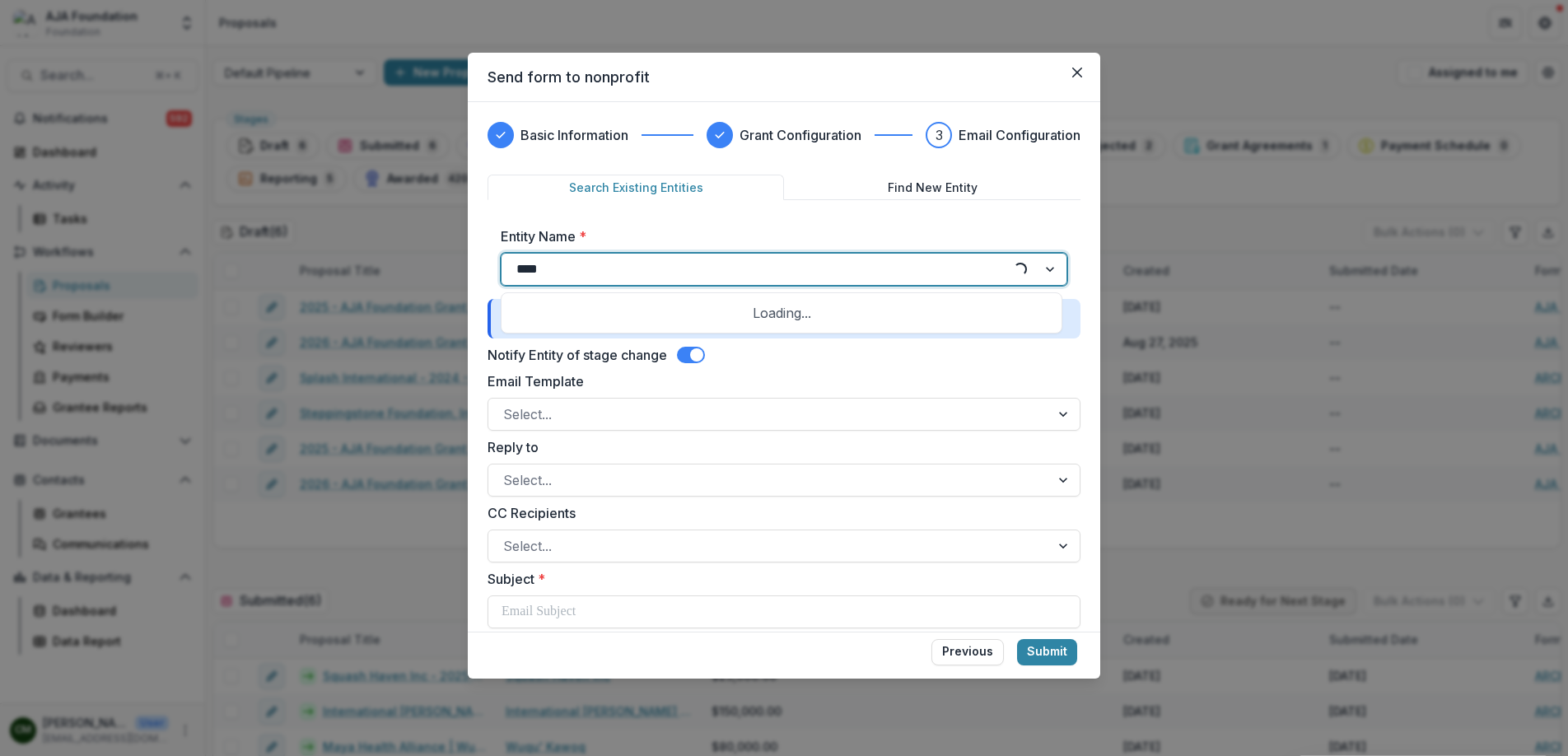
type input "*****"
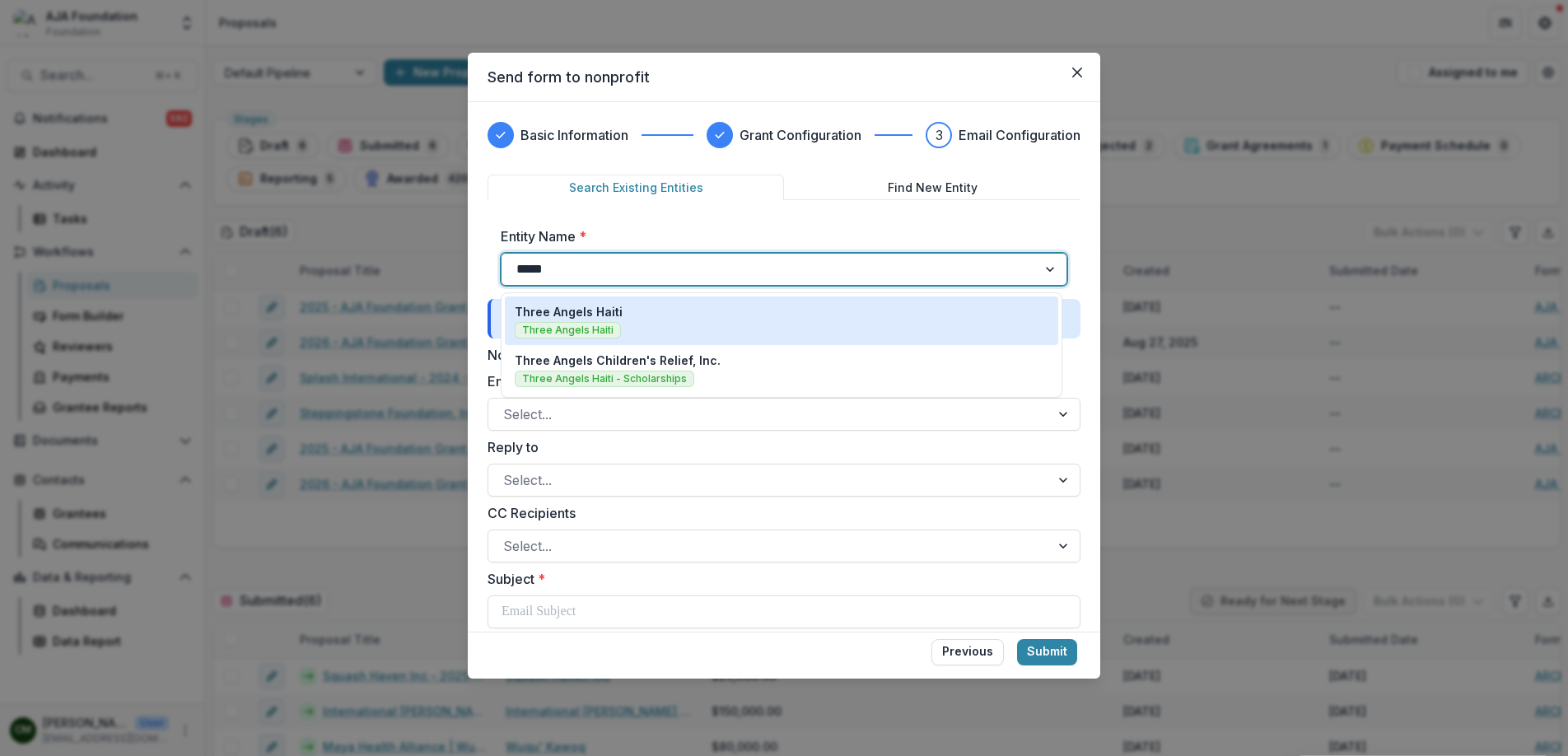
click at [740, 314] on div "Three Angels Haiti Three Angels Haiti" at bounding box center [781, 321] width 534 height 35
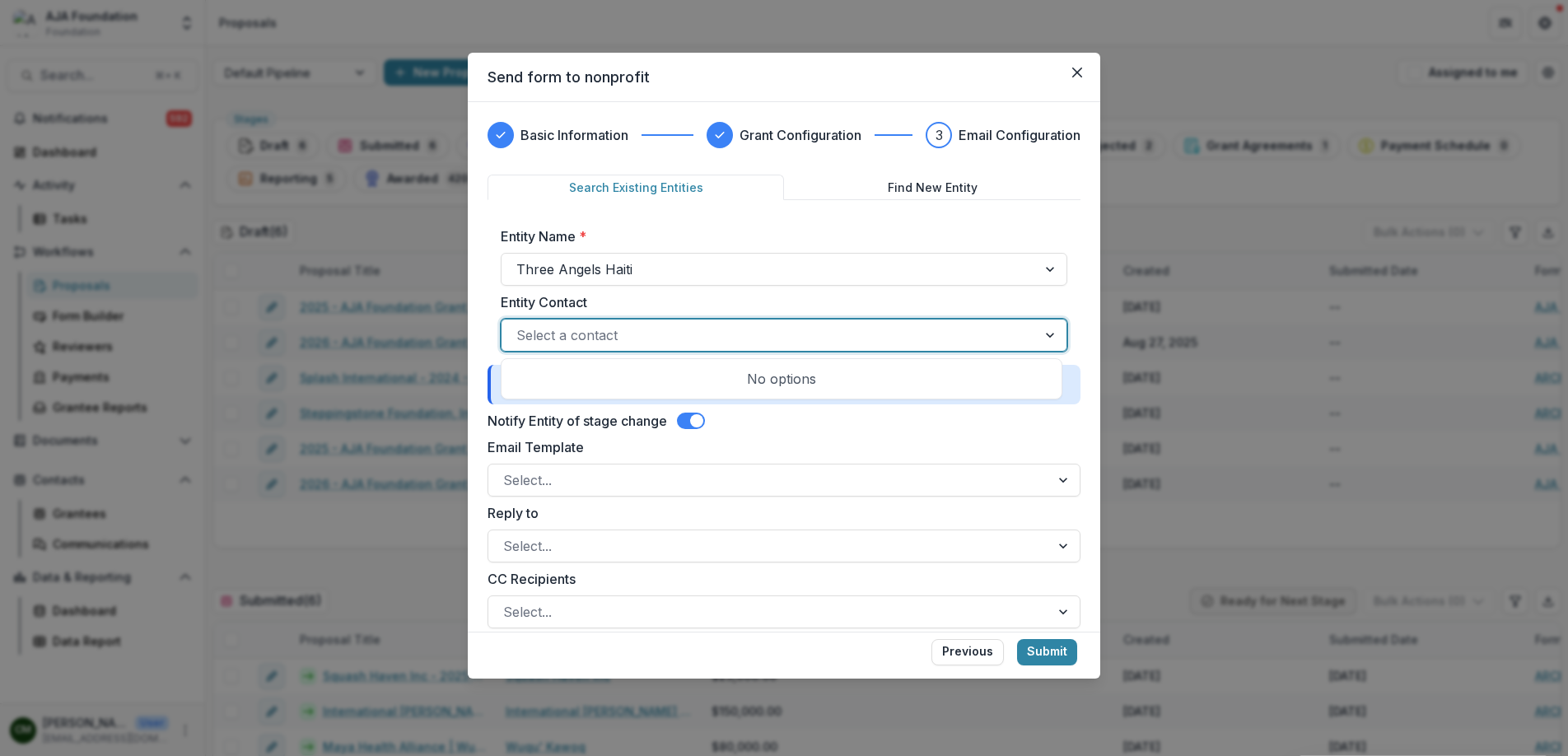
click at [733, 326] on div at bounding box center [769, 336] width 506 height 23
click at [718, 268] on div at bounding box center [769, 269] width 506 height 23
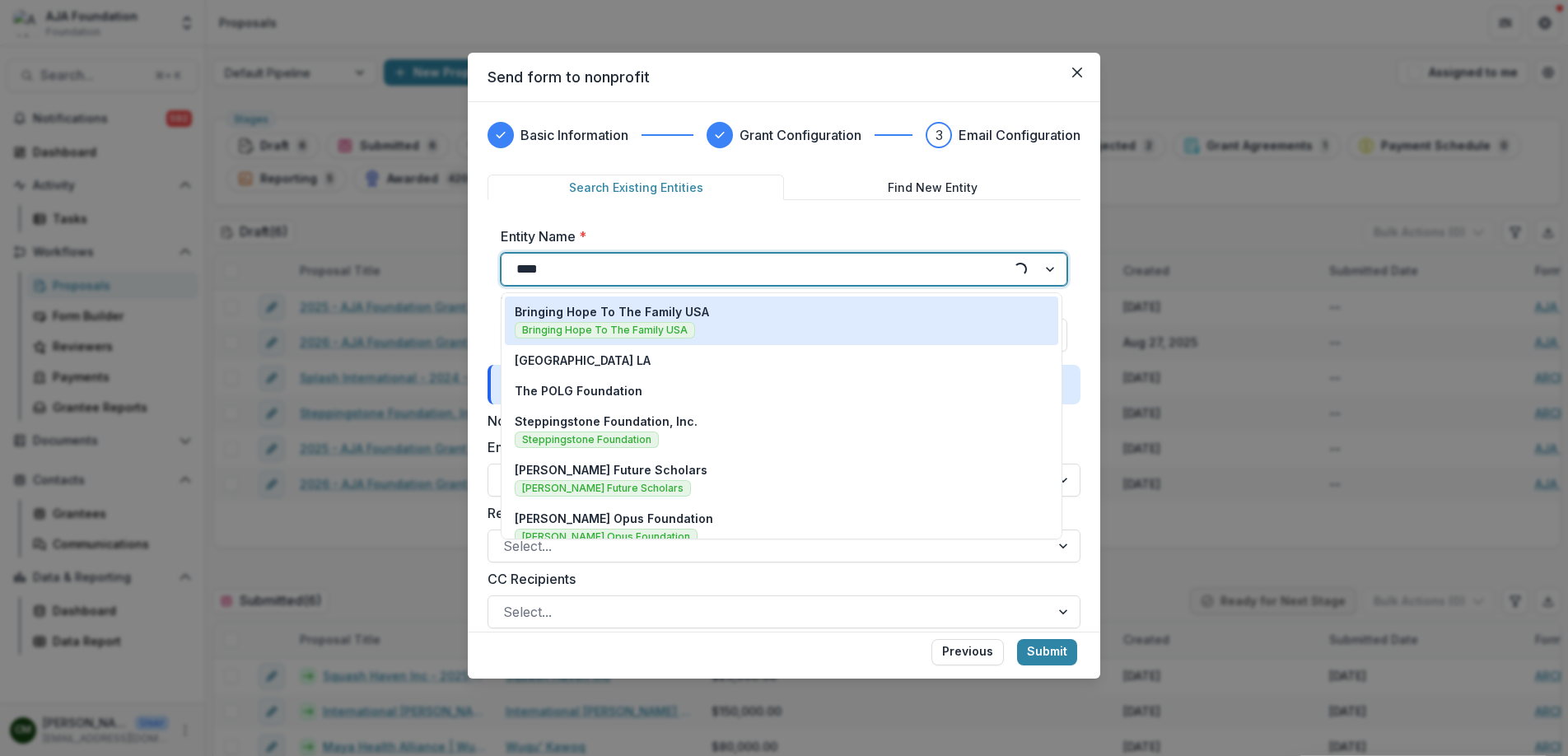
type input "*****"
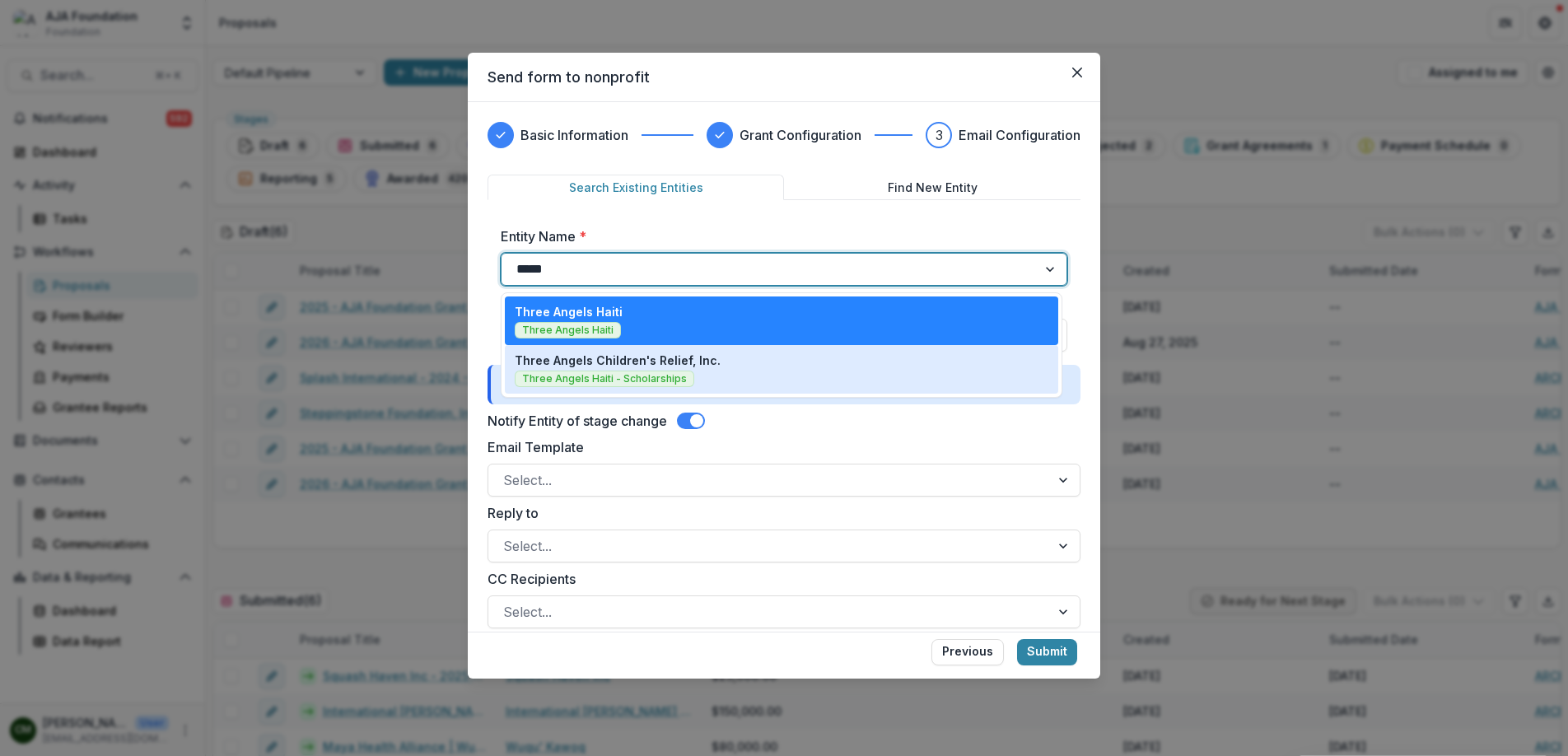
click at [706, 370] on div "Three Angels Children's Relief, Inc. Three Angels Haiti - Scholarships" at bounding box center [781, 369] width 534 height 35
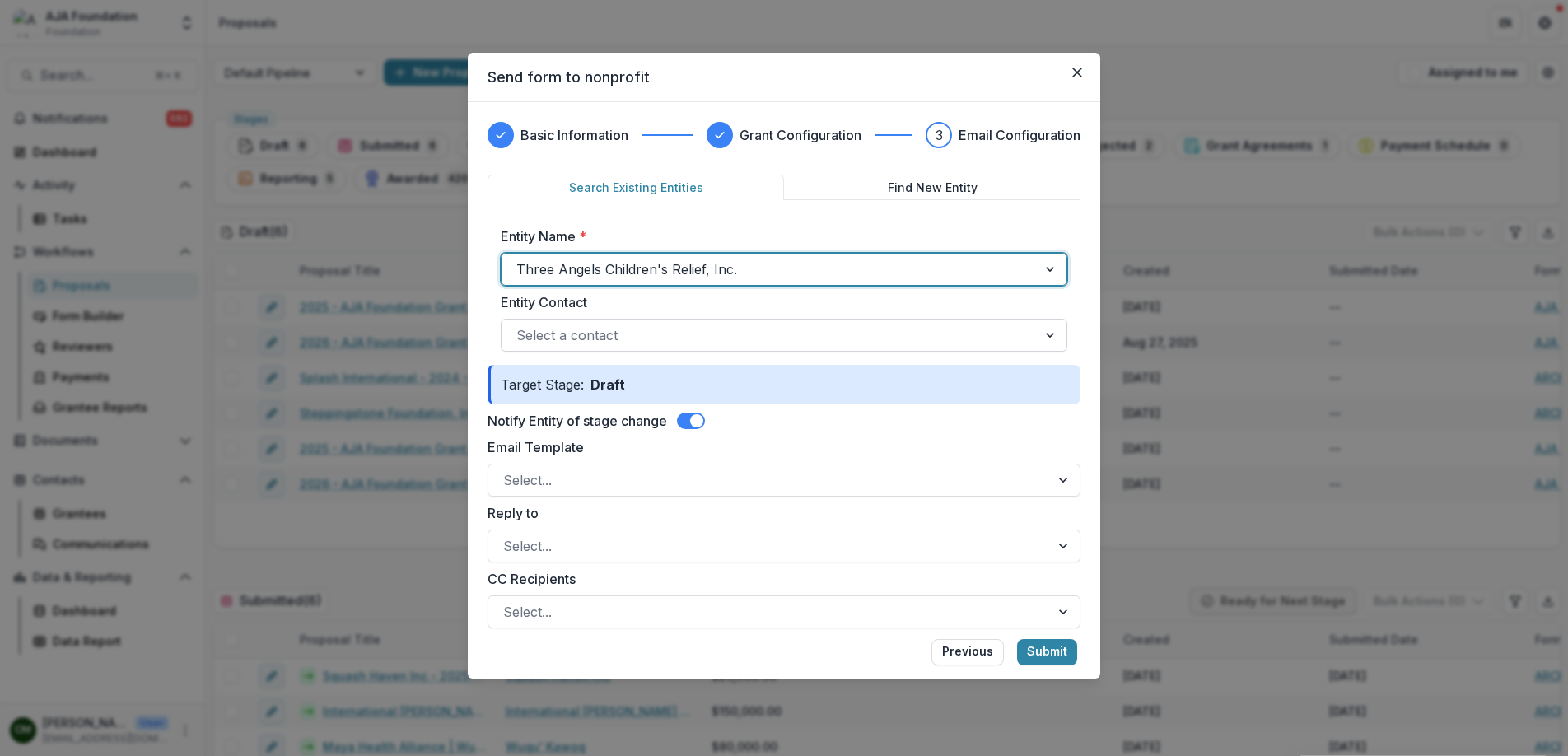
click at [714, 336] on div at bounding box center [769, 336] width 506 height 23
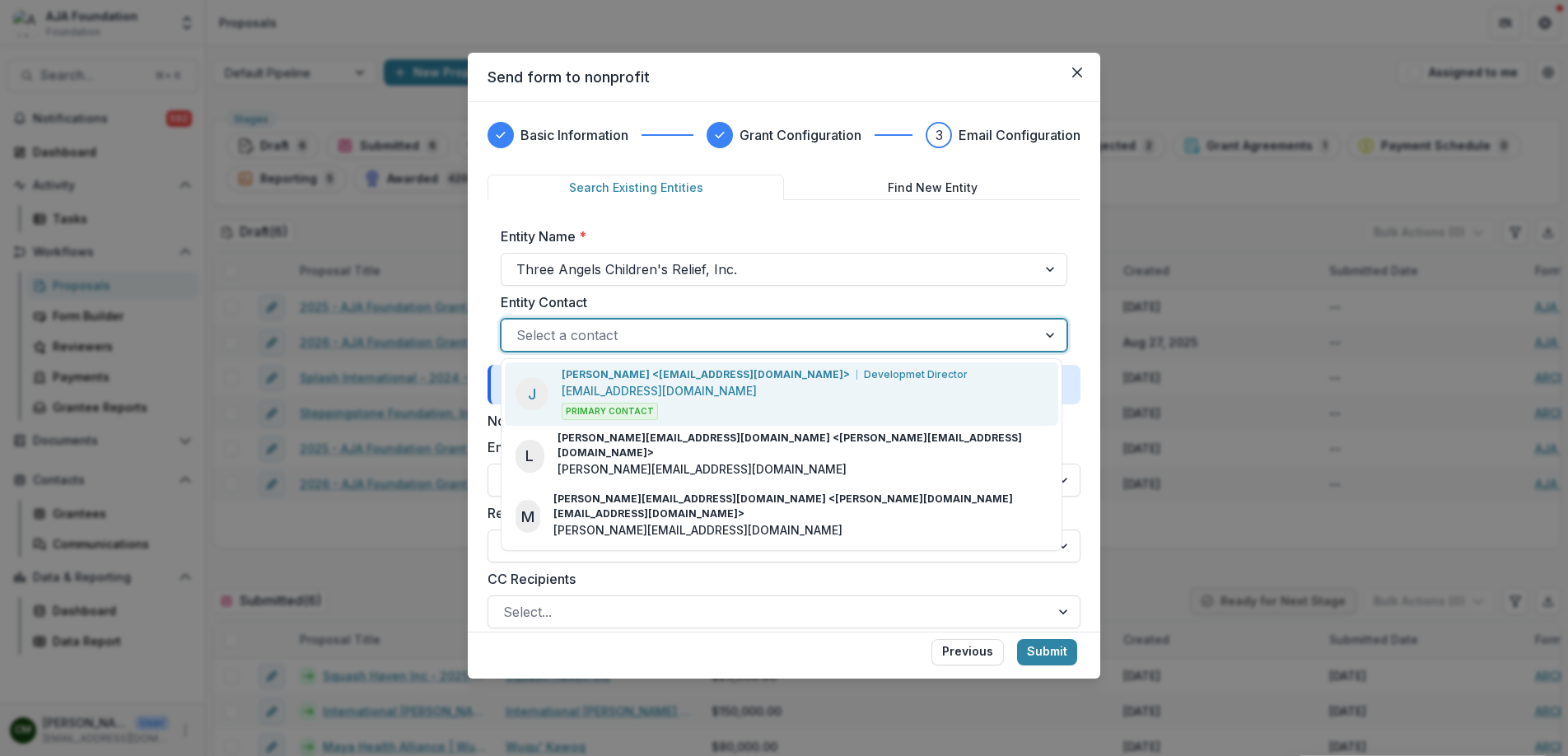
click at [702, 380] on p "[PERSON_NAME] <[EMAIL_ADDRESS][DOMAIN_NAME]>" at bounding box center [705, 374] width 289 height 15
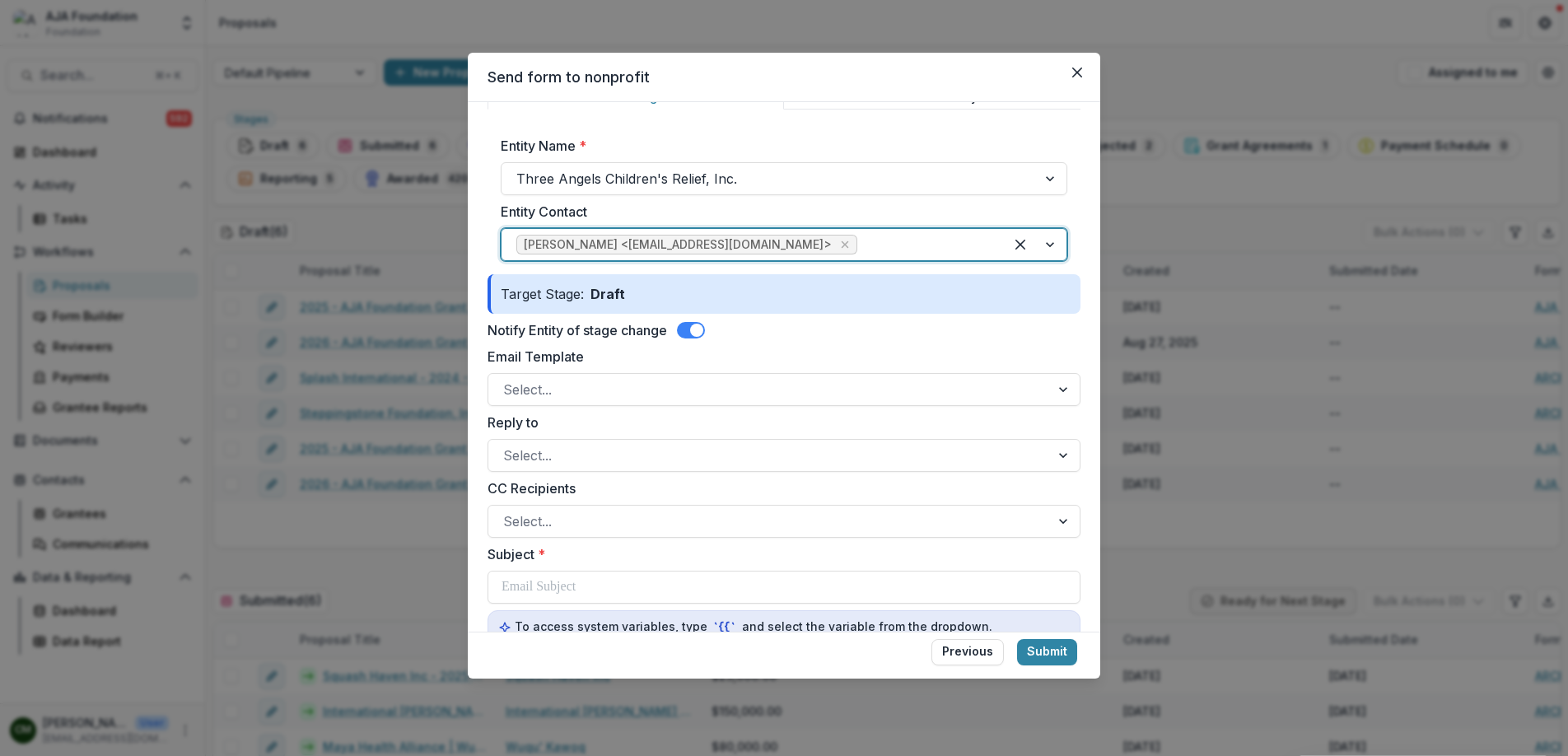
scroll to position [92, 0]
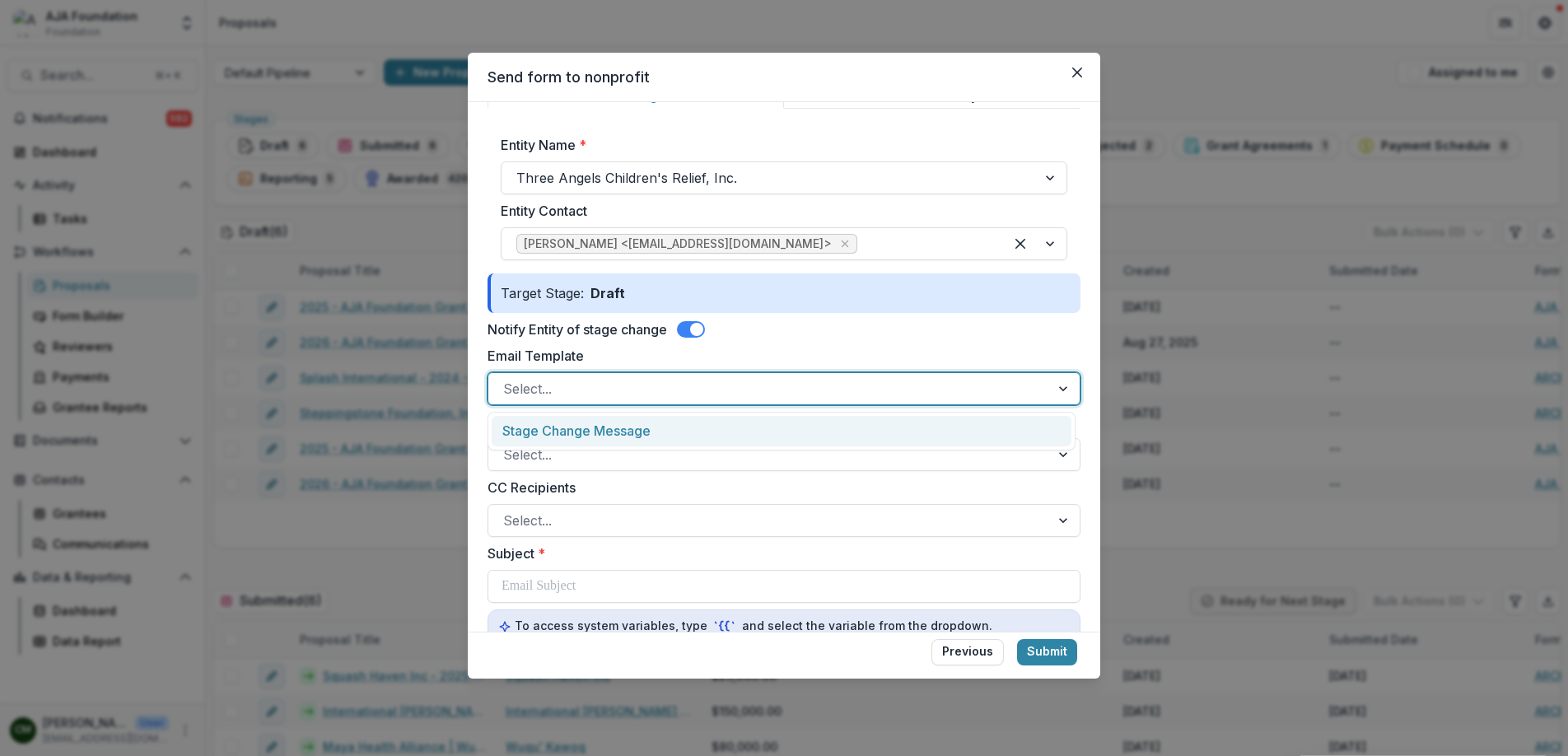
click at [702, 380] on div at bounding box center [769, 389] width 532 height 23
click at [690, 424] on div "Stage Change Message" at bounding box center [781, 431] width 580 height 31
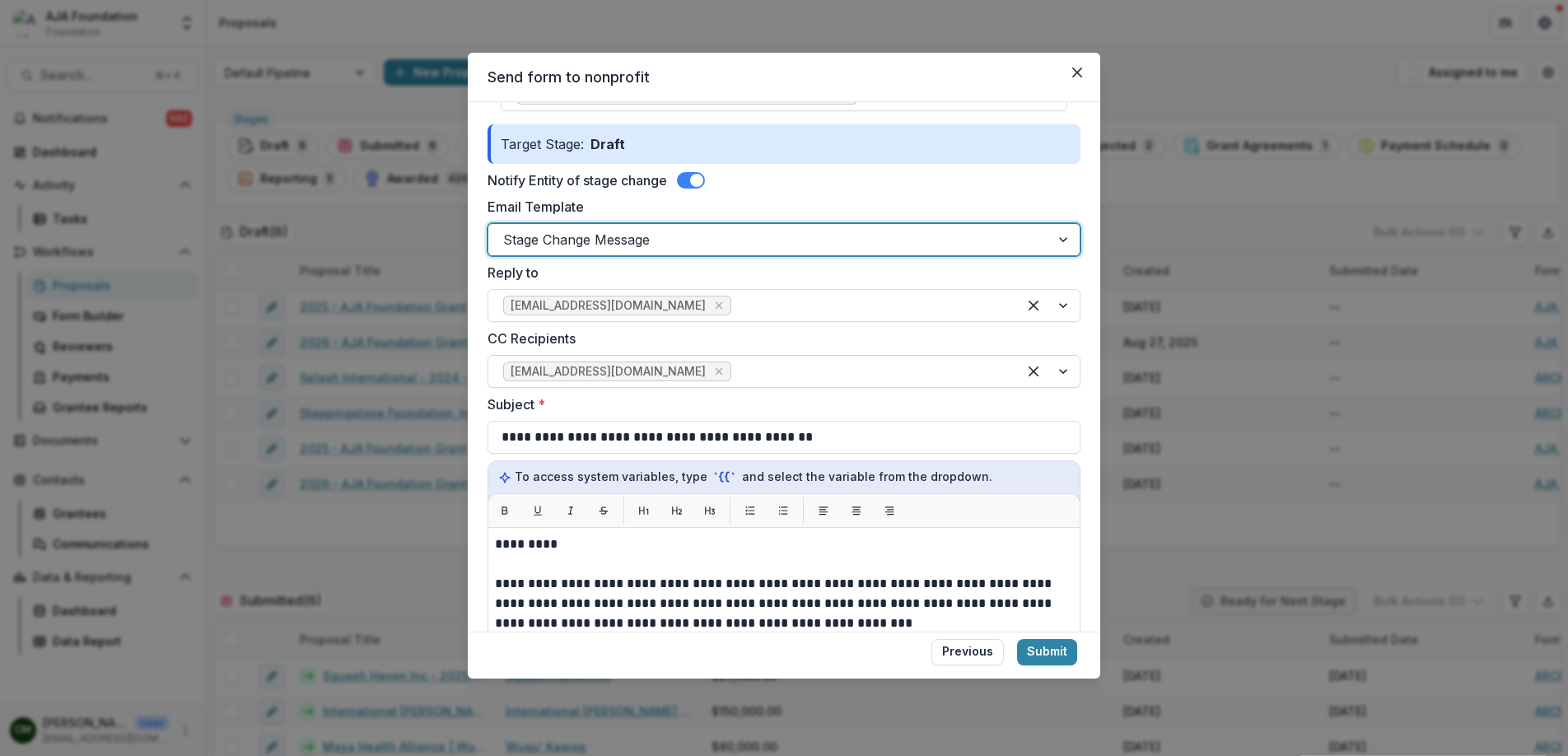
scroll to position [241, 0]
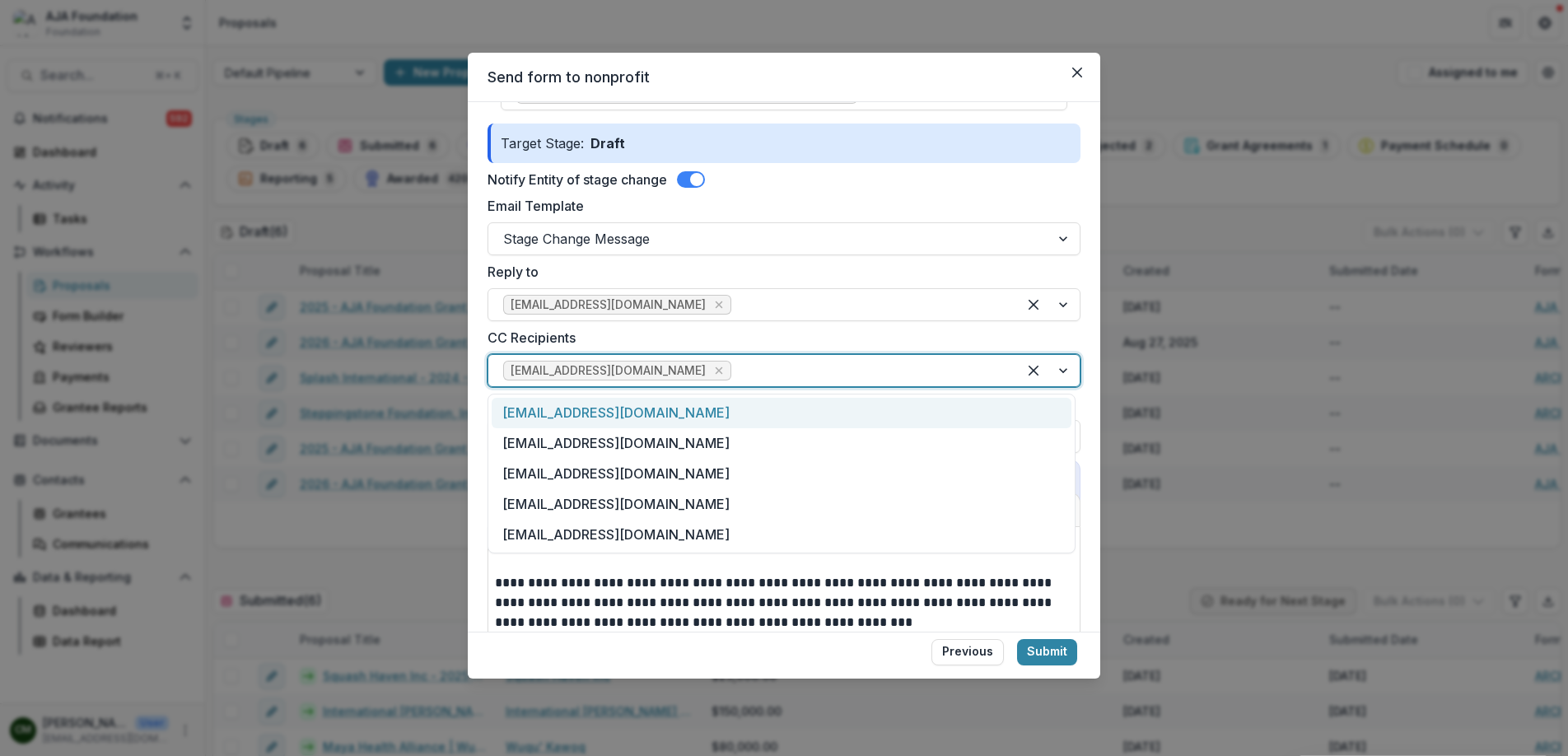
click at [769, 370] on div at bounding box center [868, 371] width 268 height 23
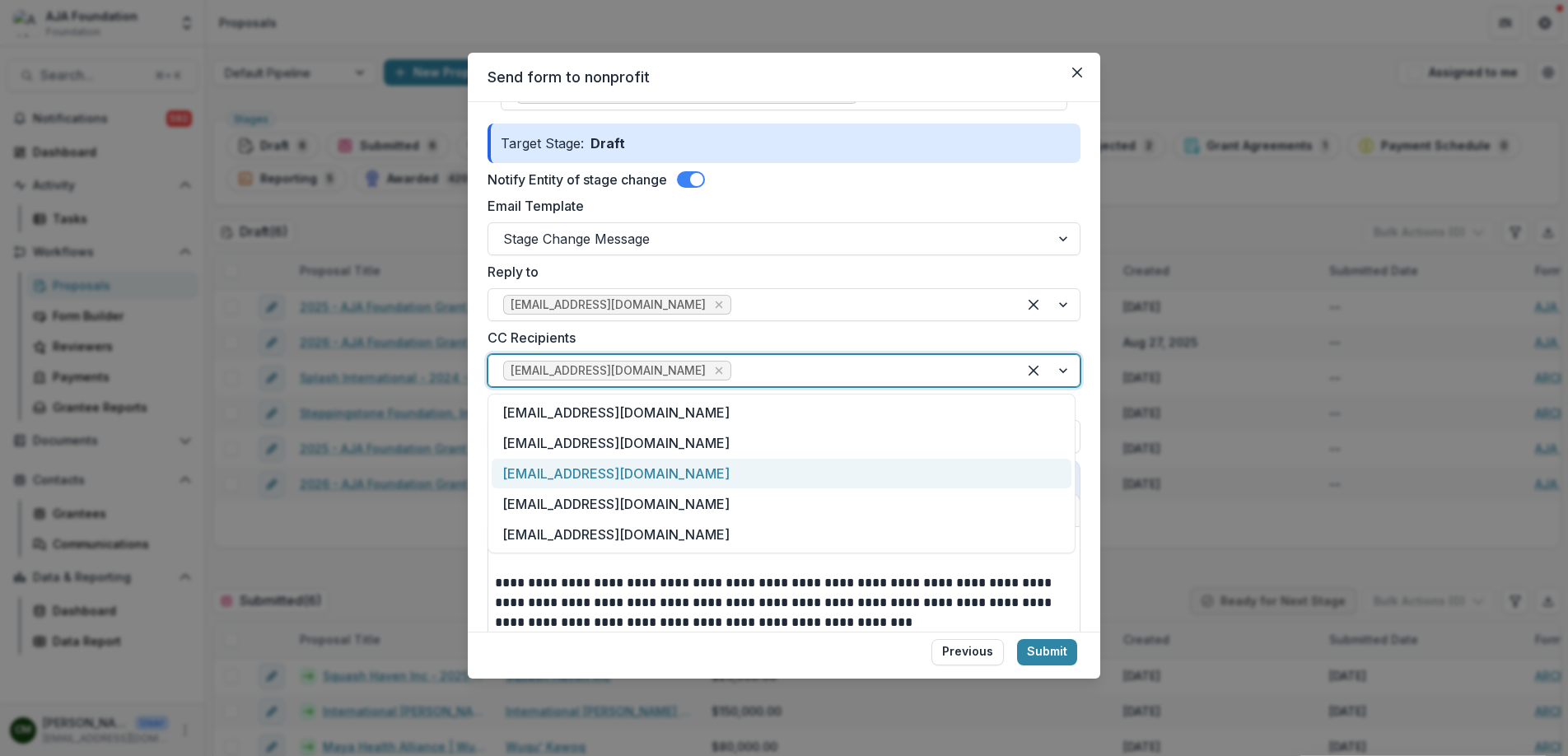
click at [631, 474] on div "[EMAIL_ADDRESS][DOMAIN_NAME]" at bounding box center [781, 474] width 580 height 31
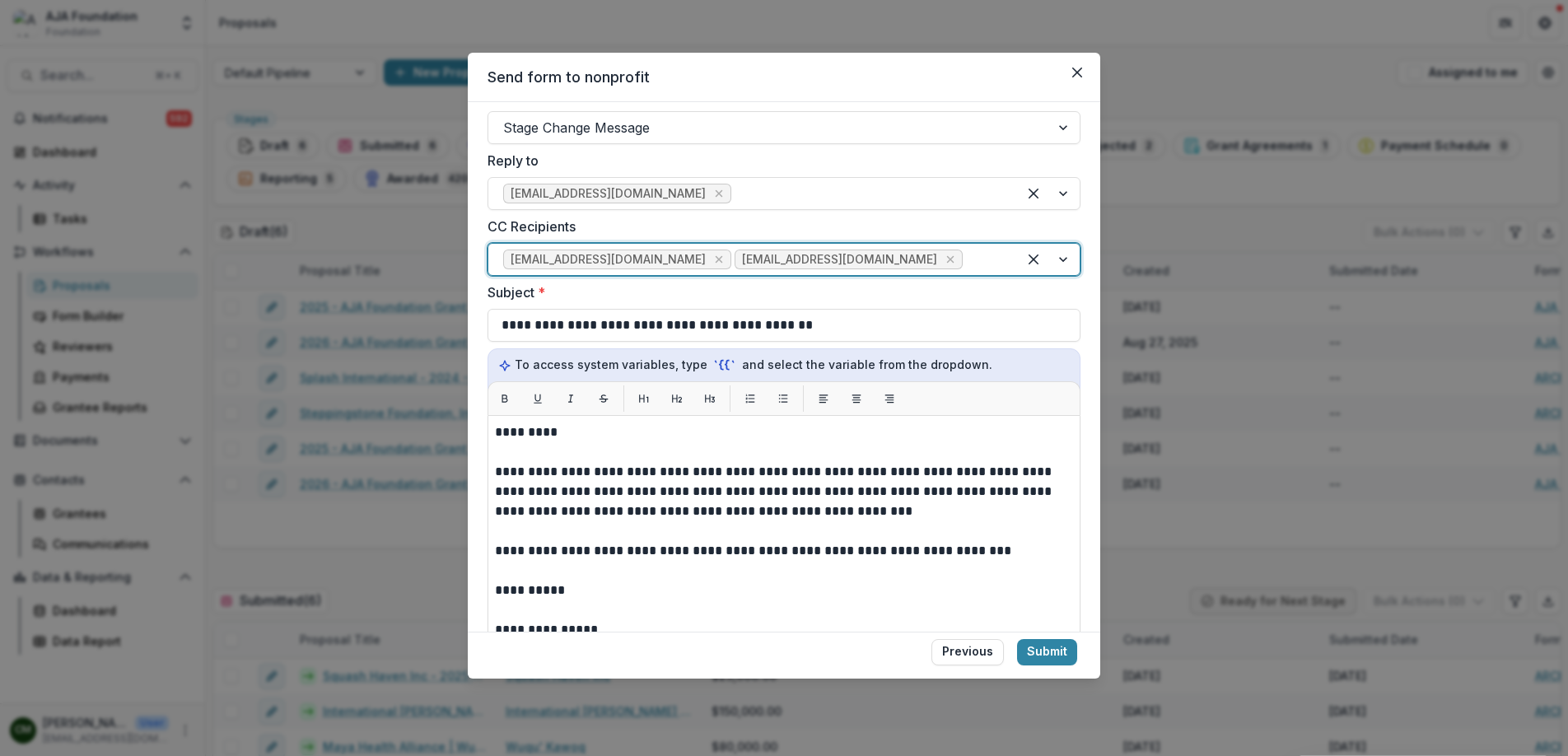
scroll to position [361, 0]
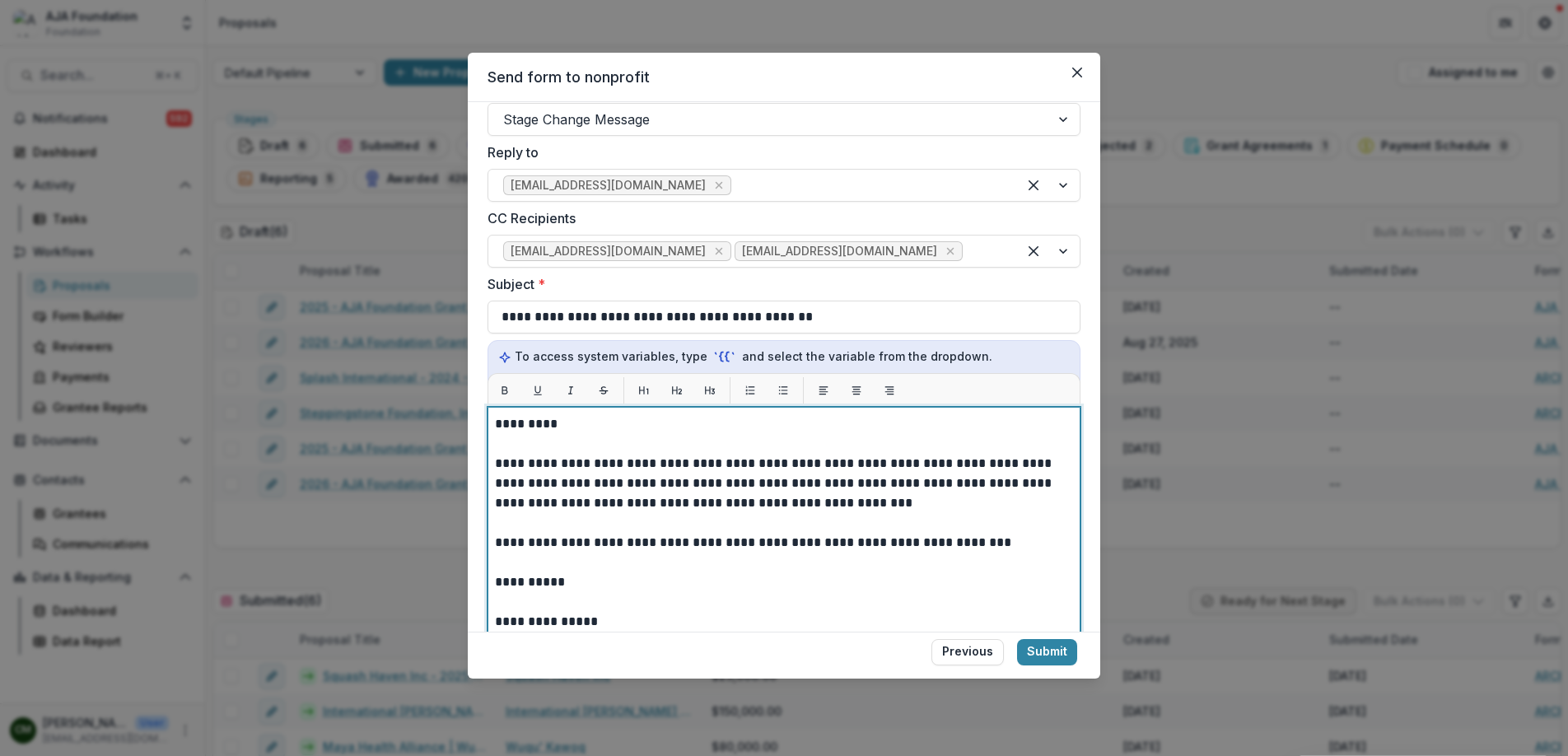
click at [547, 427] on p "*********" at bounding box center [781, 424] width 573 height 19
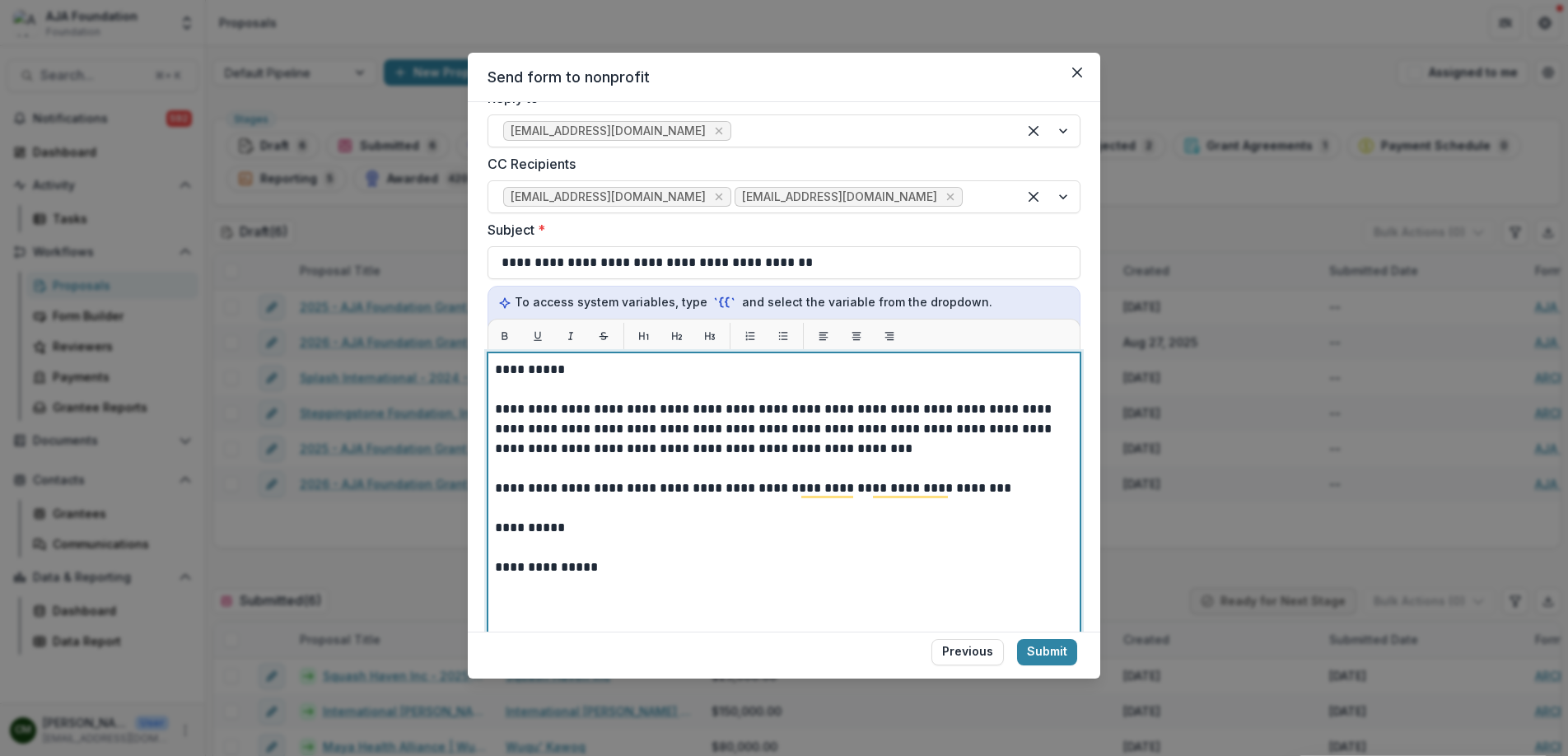
scroll to position [467, 0]
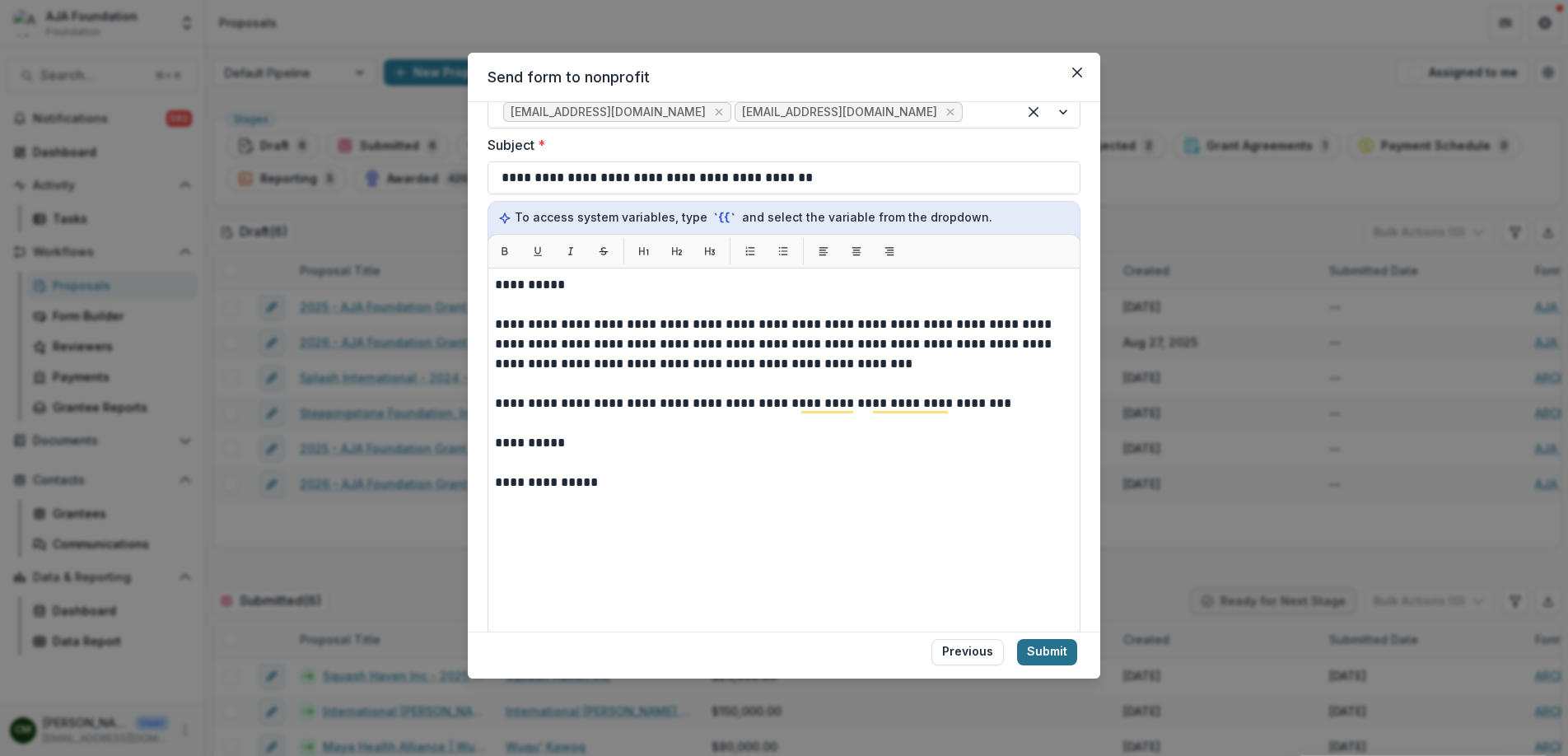
click at [1050, 657] on button "Submit" at bounding box center [1047, 653] width 60 height 26
